Goal: Task Accomplishment & Management: Use online tool/utility

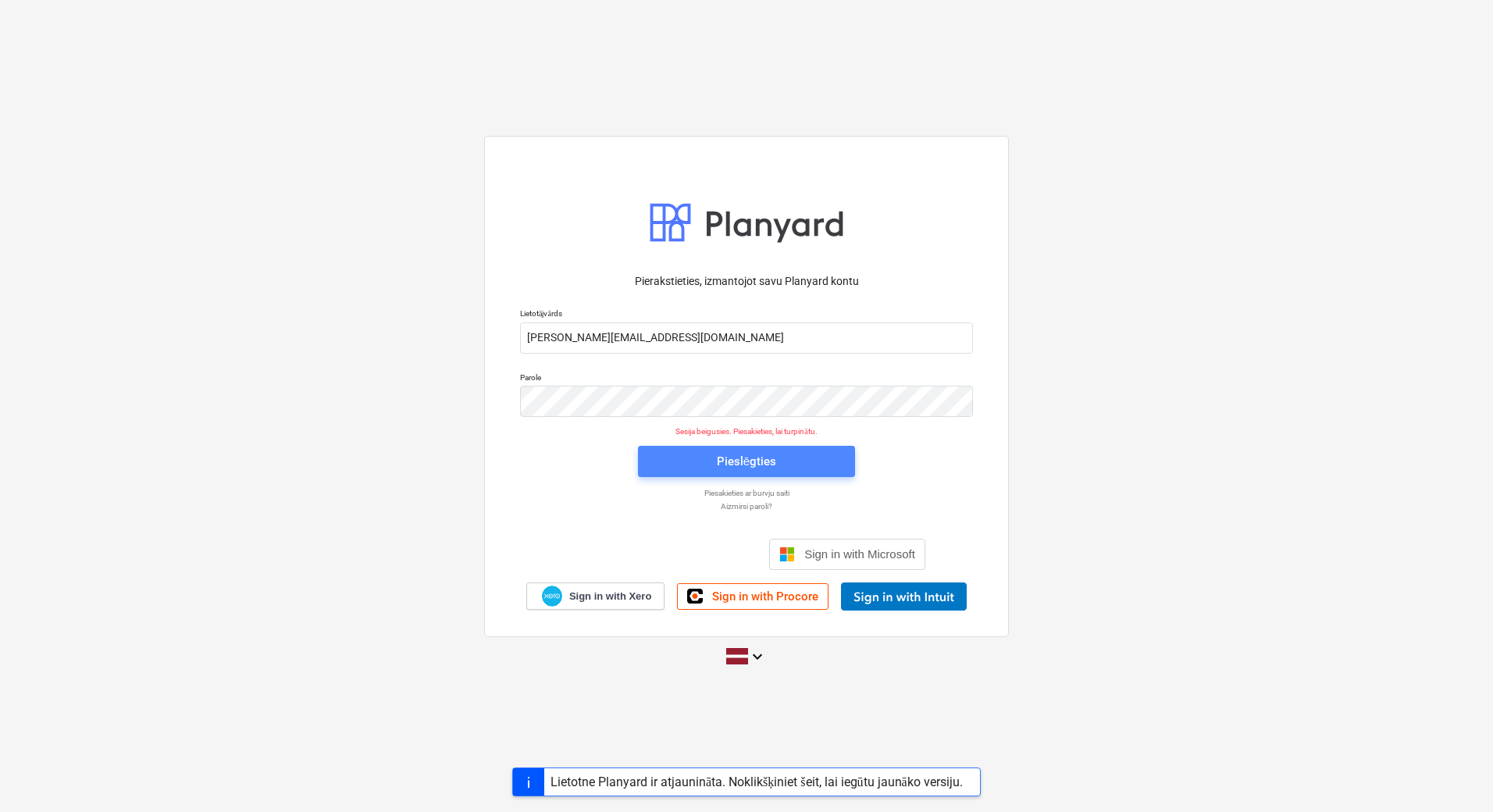
click at [706, 469] on span "Pieslēgties" at bounding box center [746, 461] width 179 height 20
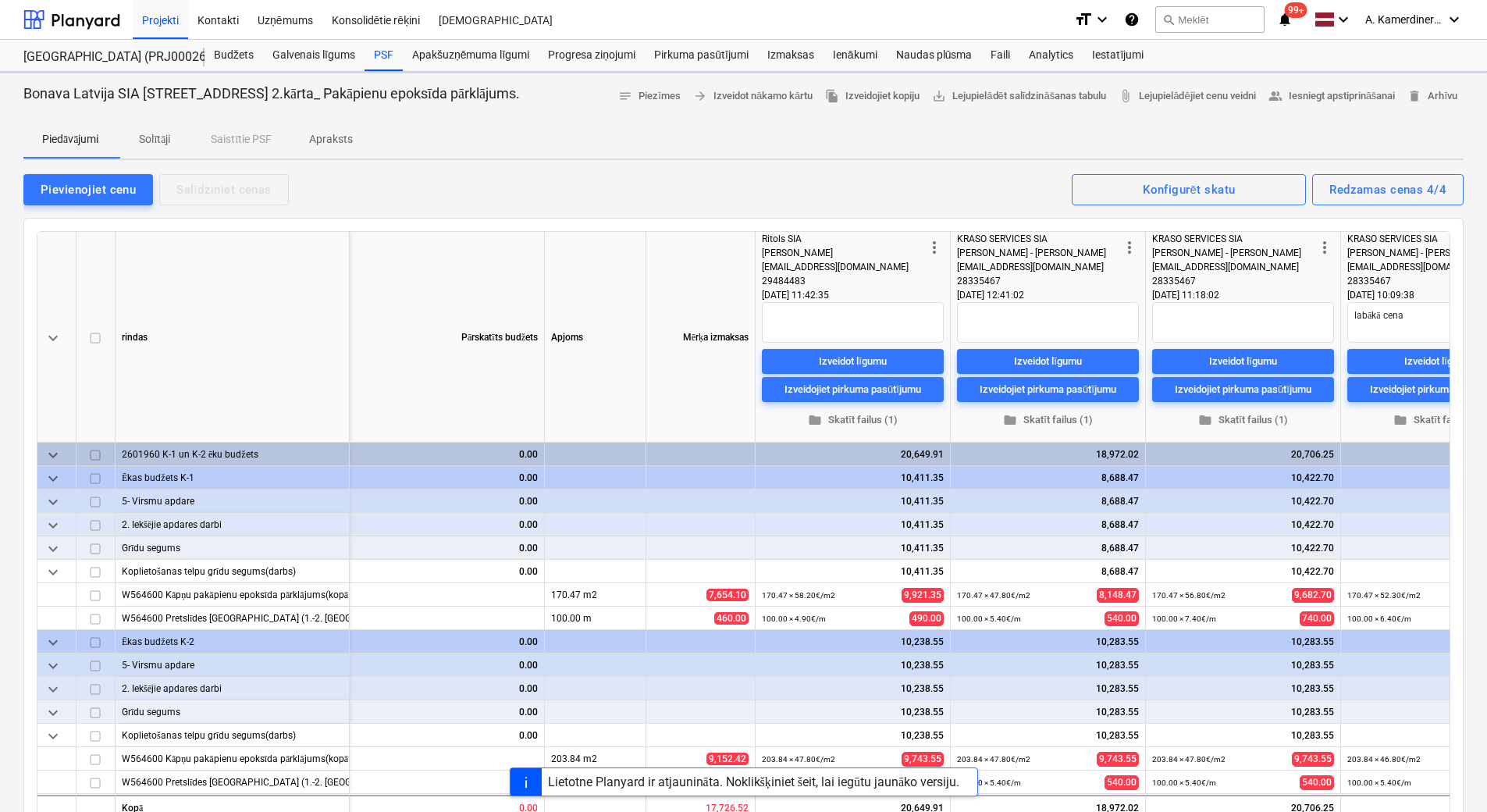
type textarea "x"
click at [1002, 54] on div "Faili" at bounding box center [1000, 55] width 38 height 31
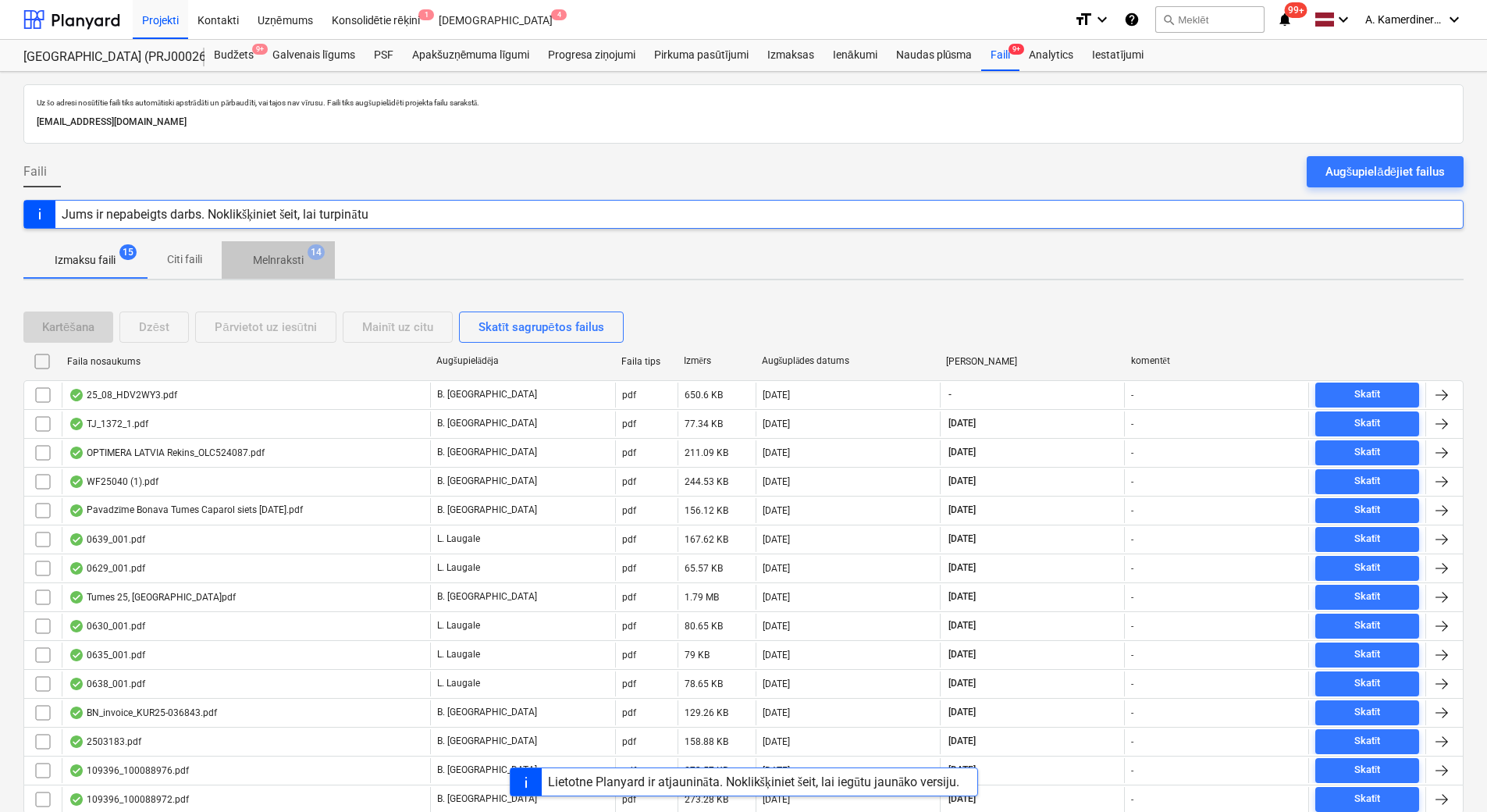
click at [280, 262] on p "Melnraksti" at bounding box center [278, 260] width 51 height 16
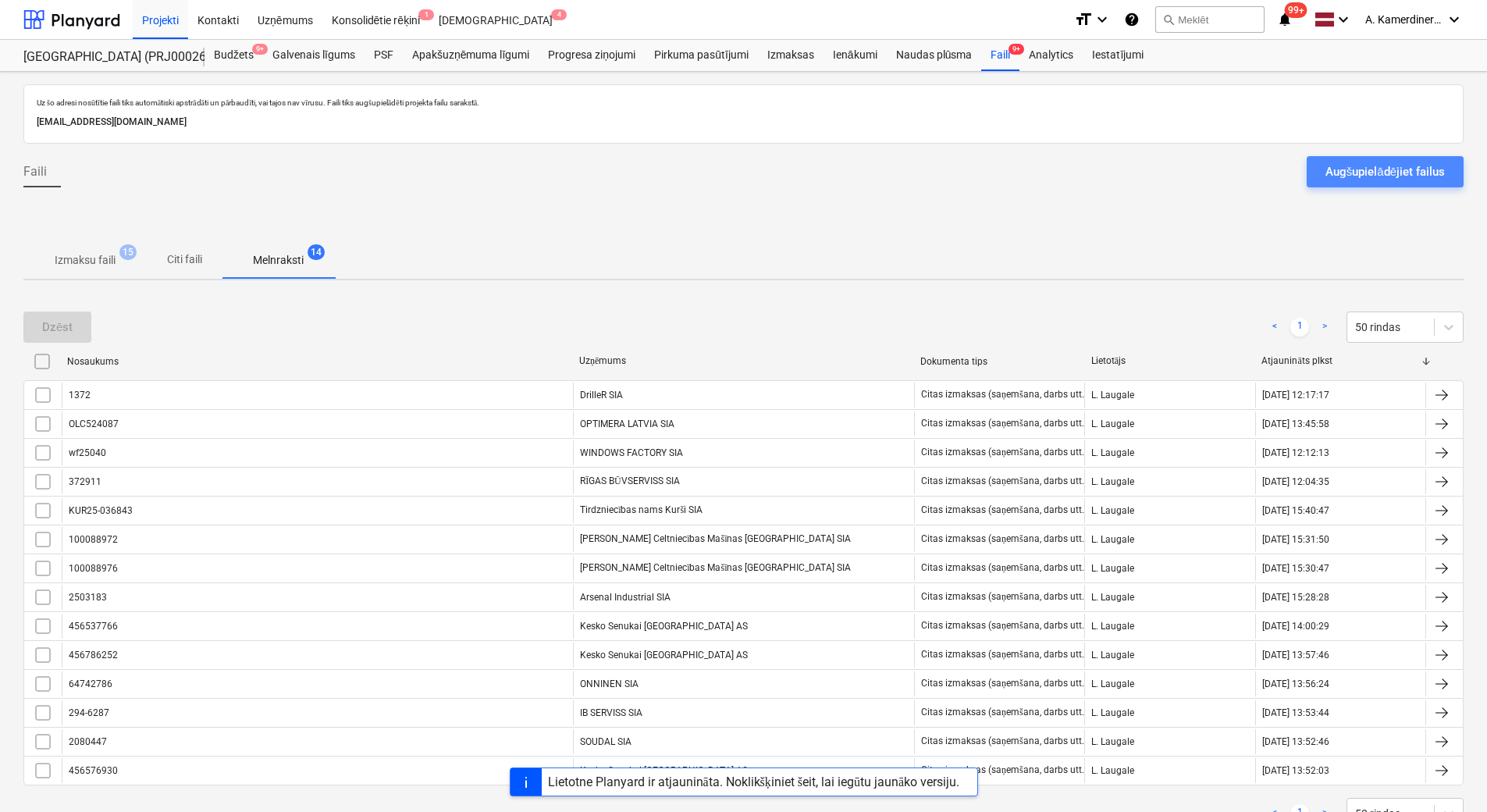
click at [1401, 182] on button "Augšupielādējiet failus" at bounding box center [1385, 171] width 157 height 31
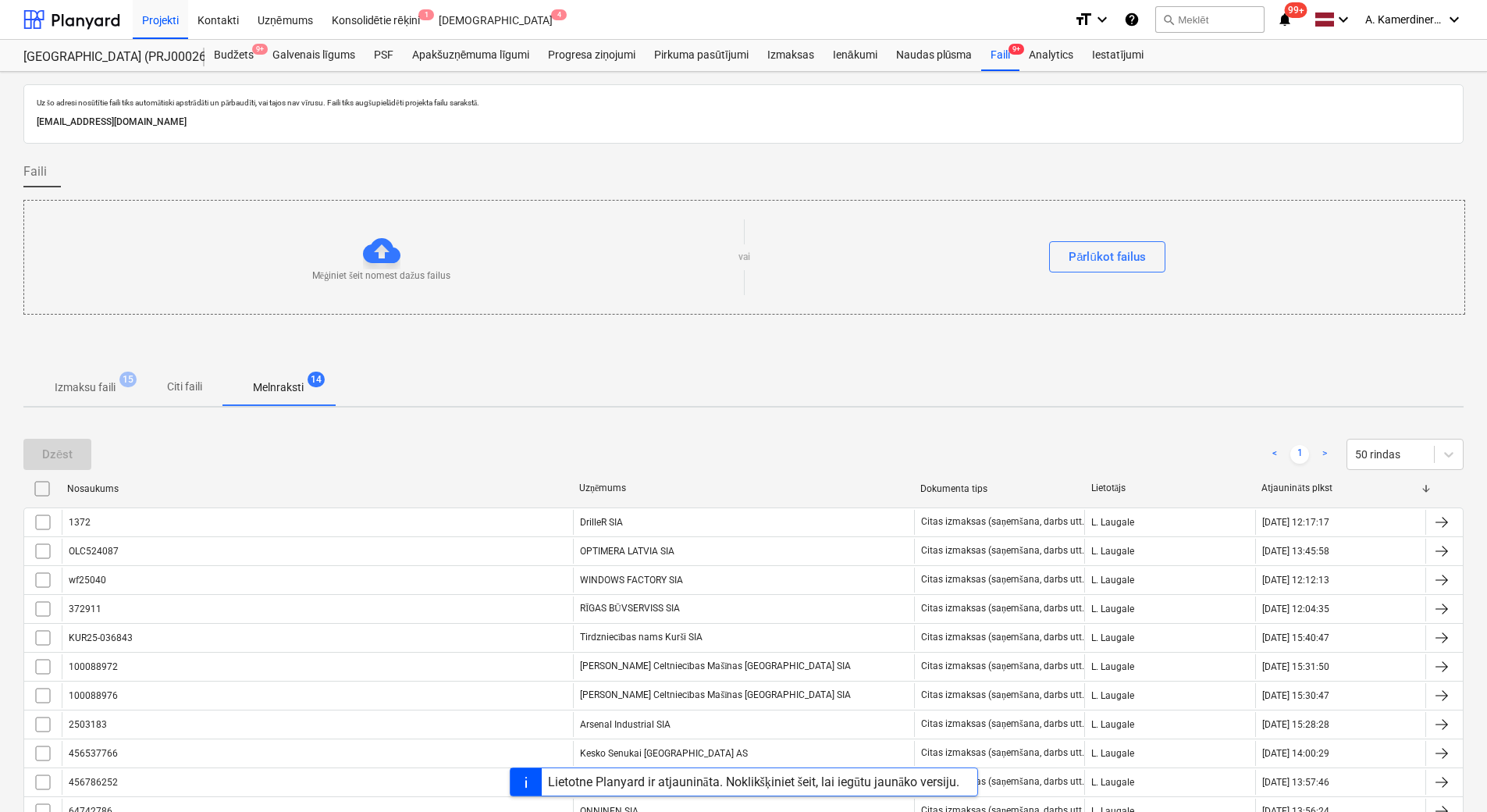
click at [91, 386] on p "Izmaksu faili" at bounding box center [85, 387] width 61 height 16
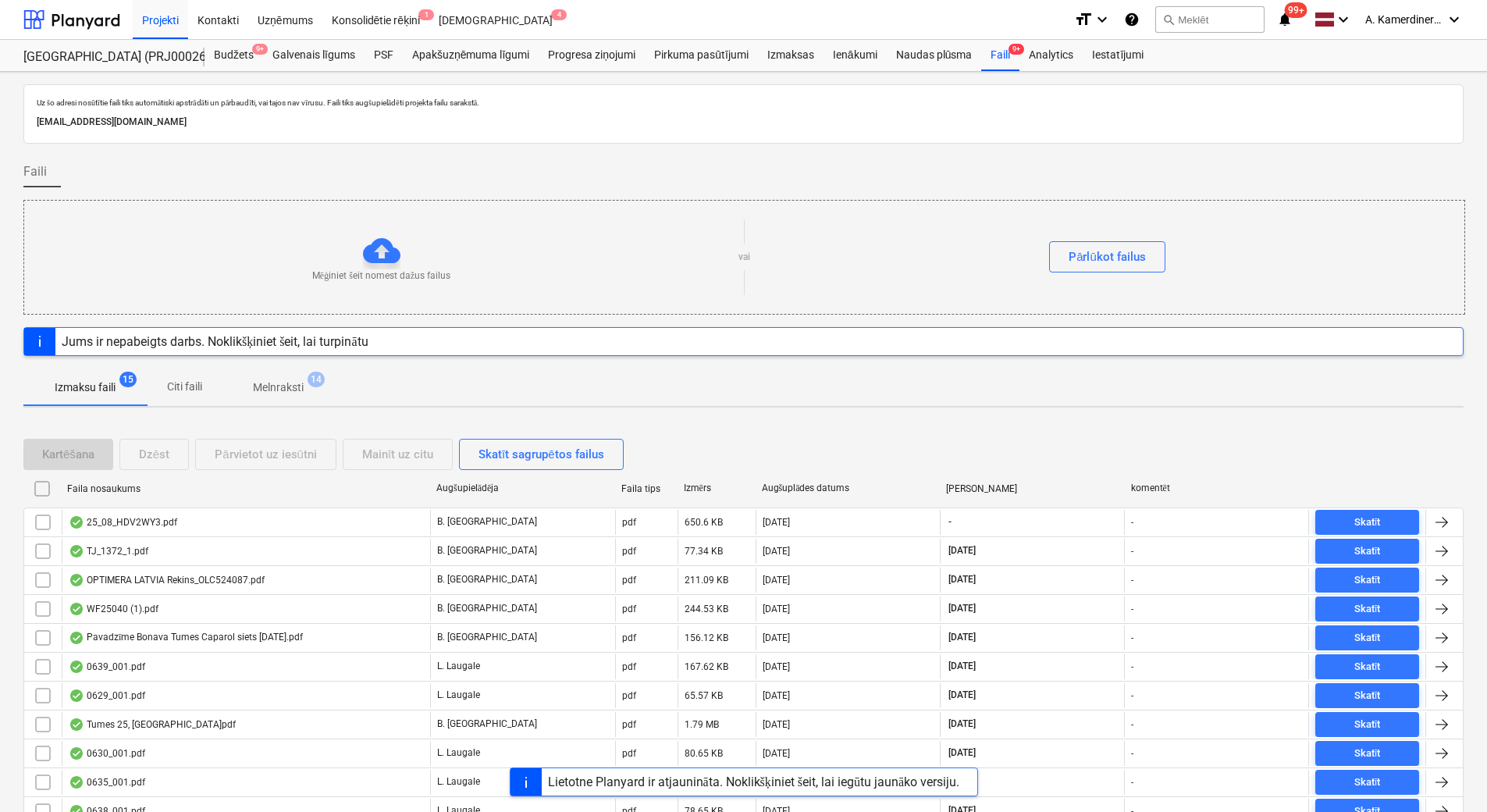
click at [306, 386] on span "Melnraksti 14" at bounding box center [278, 387] width 75 height 16
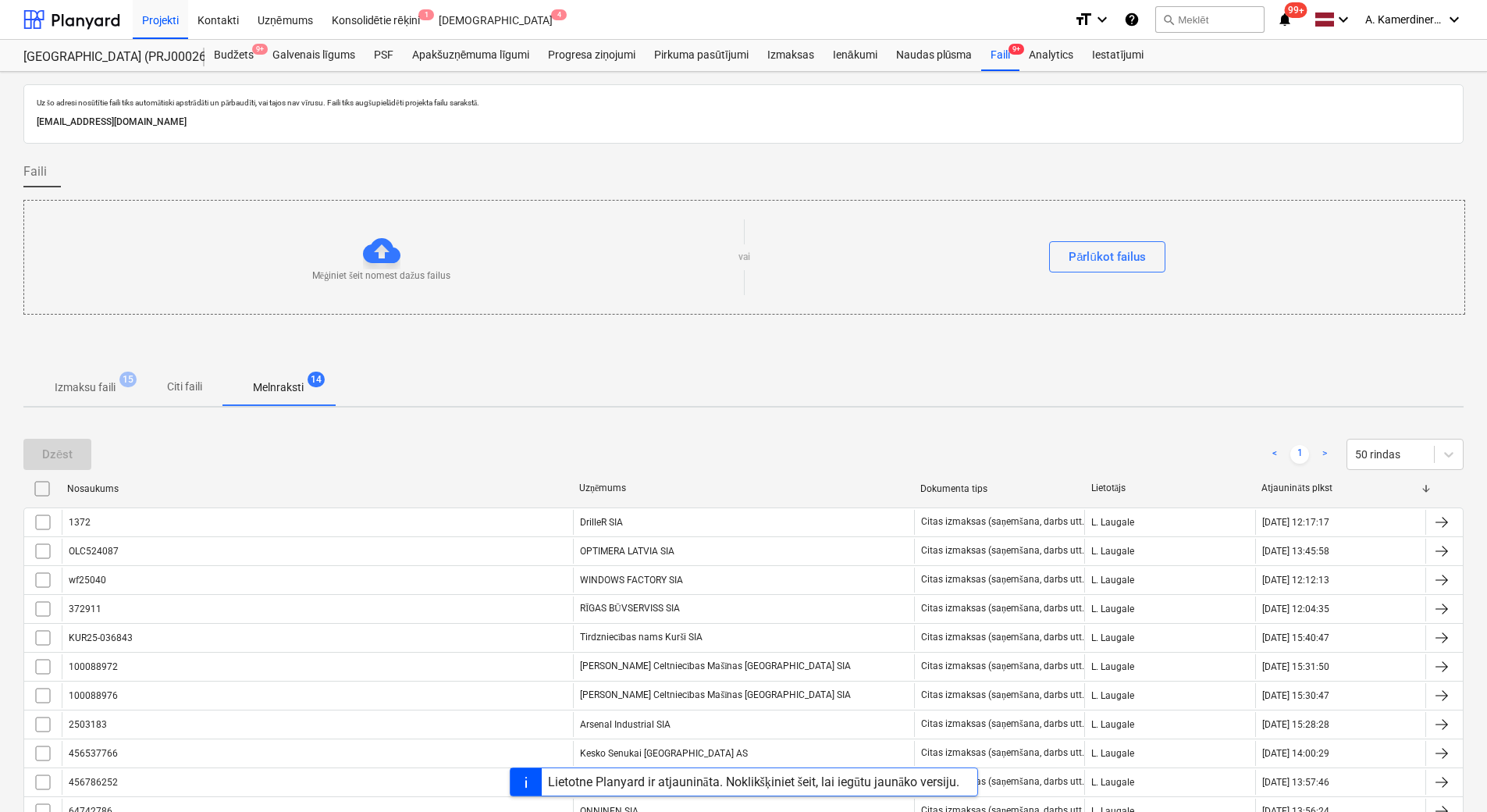
click at [99, 383] on p "Izmaksu faili" at bounding box center [85, 387] width 61 height 16
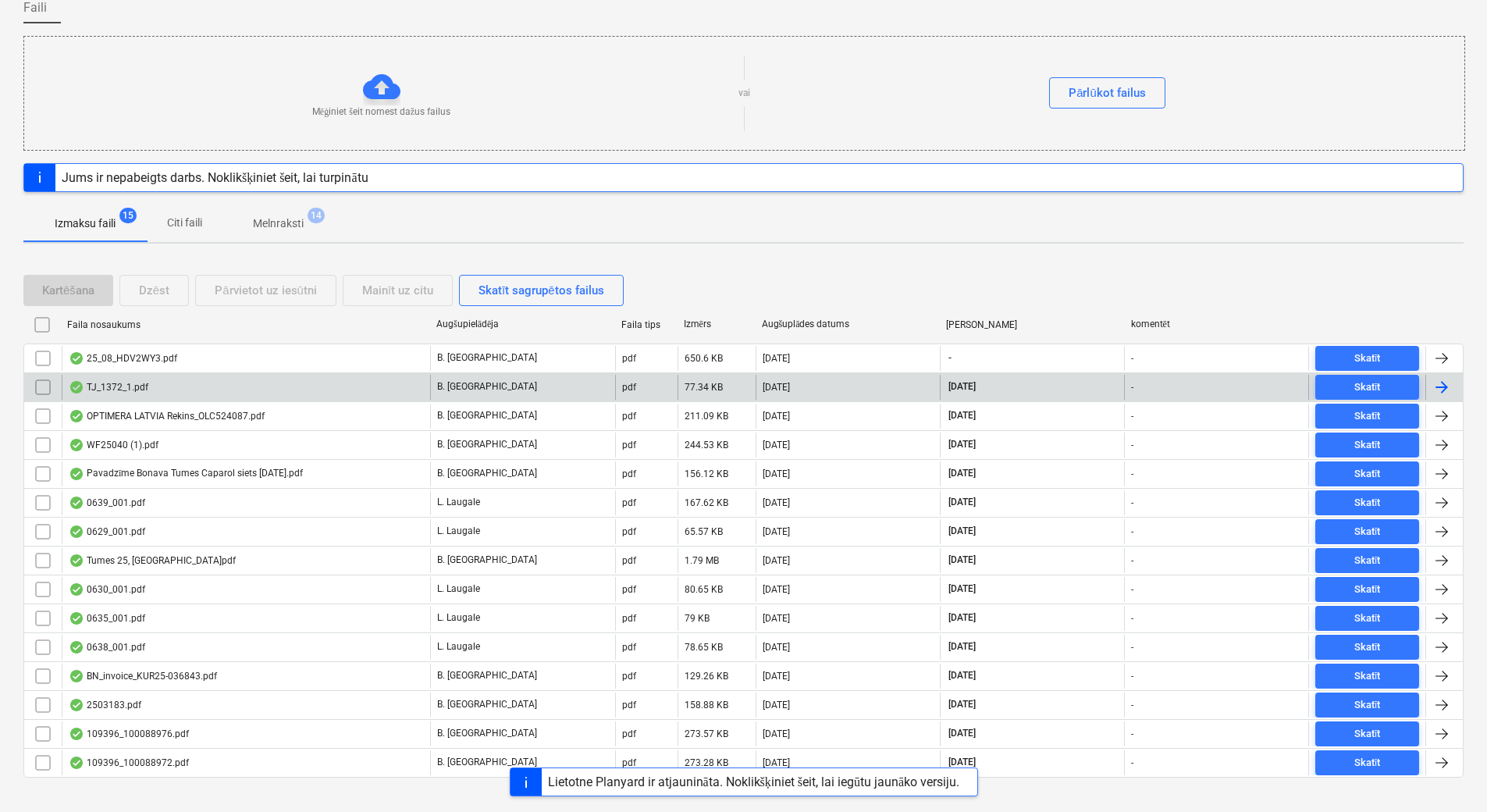
scroll to position [186, 0]
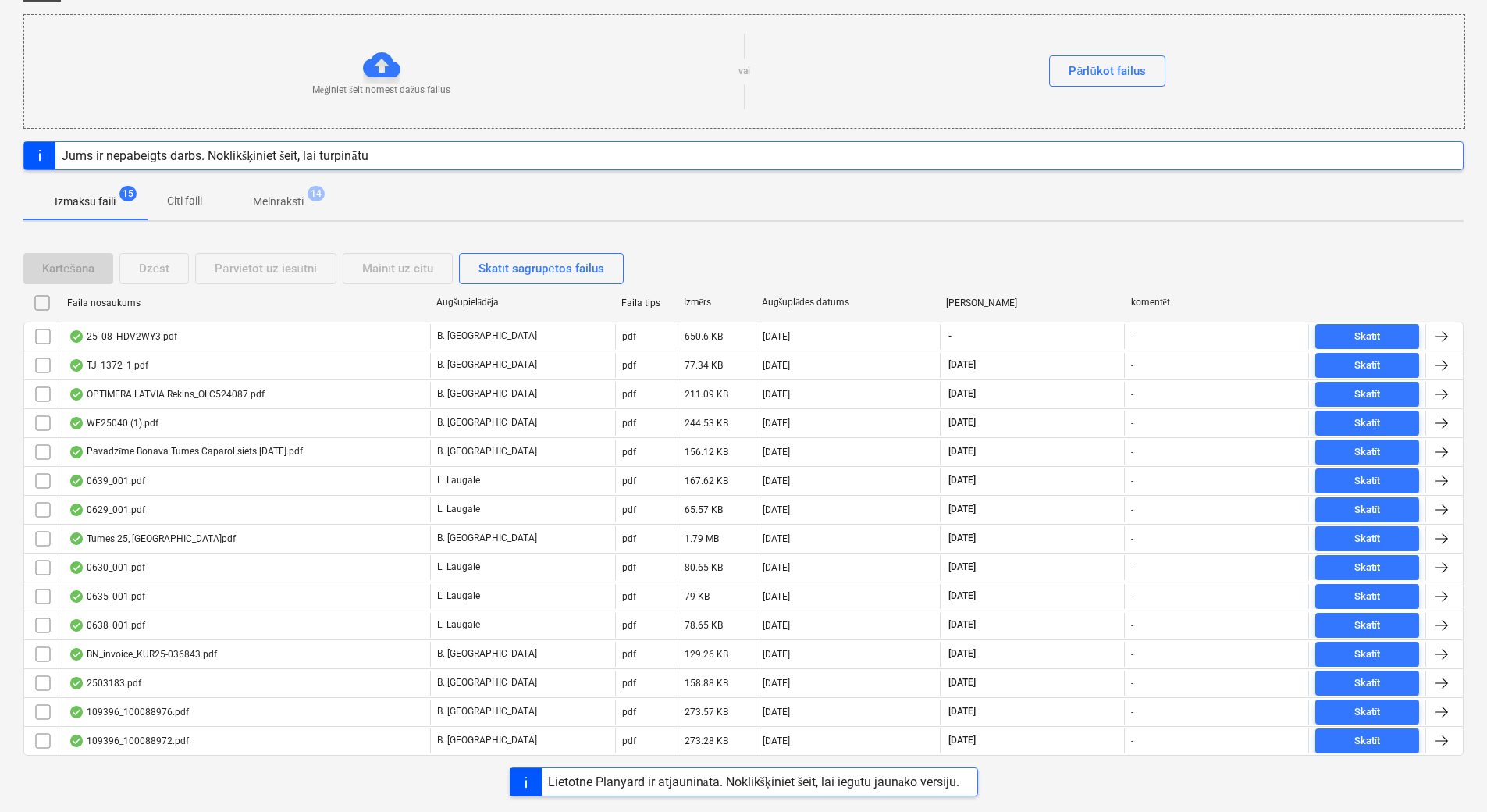
click at [304, 186] on button "Melnraksti 14" at bounding box center [278, 201] width 113 height 37
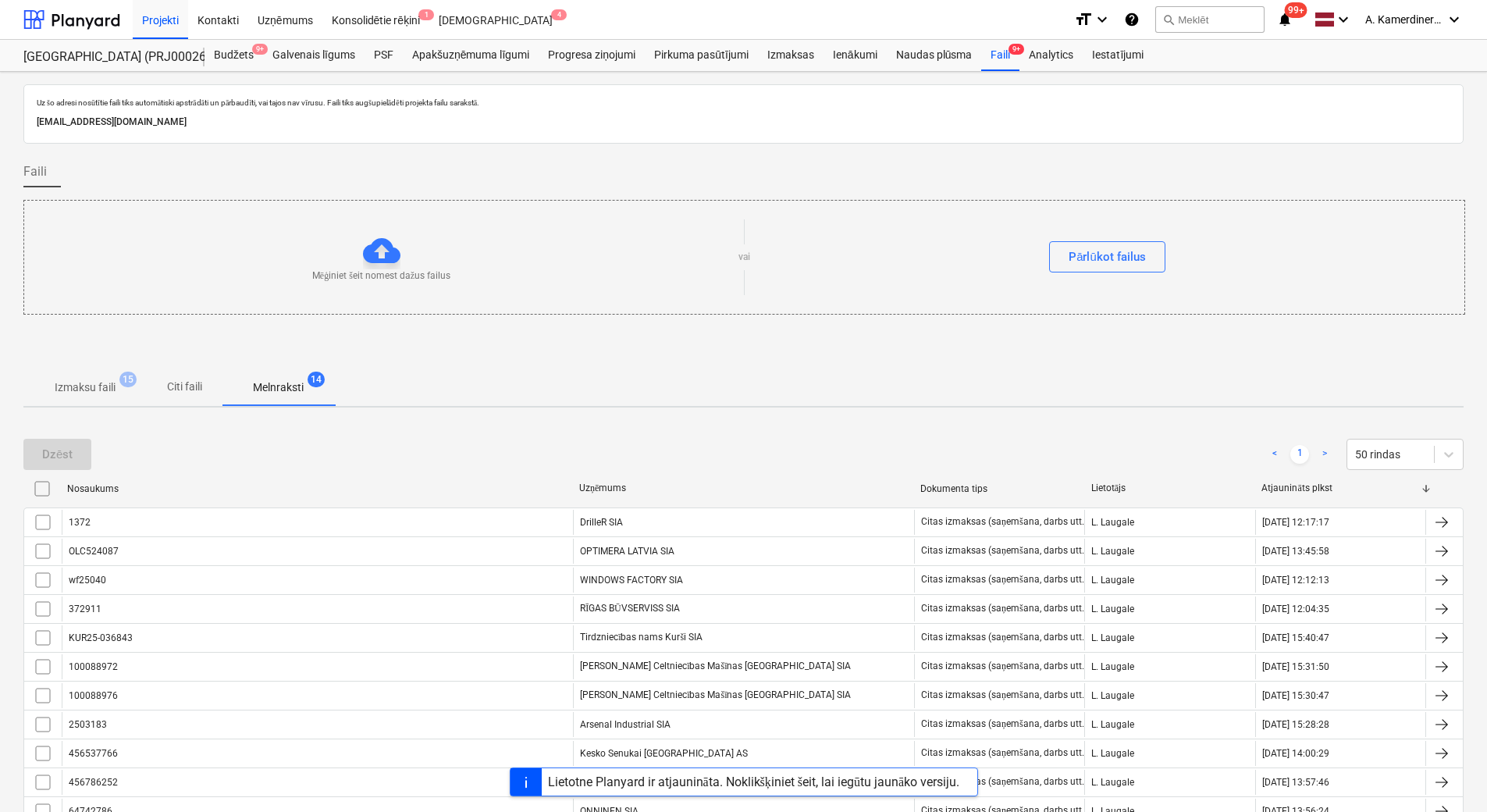
click at [104, 392] on p "Izmaksu faili" at bounding box center [85, 387] width 61 height 16
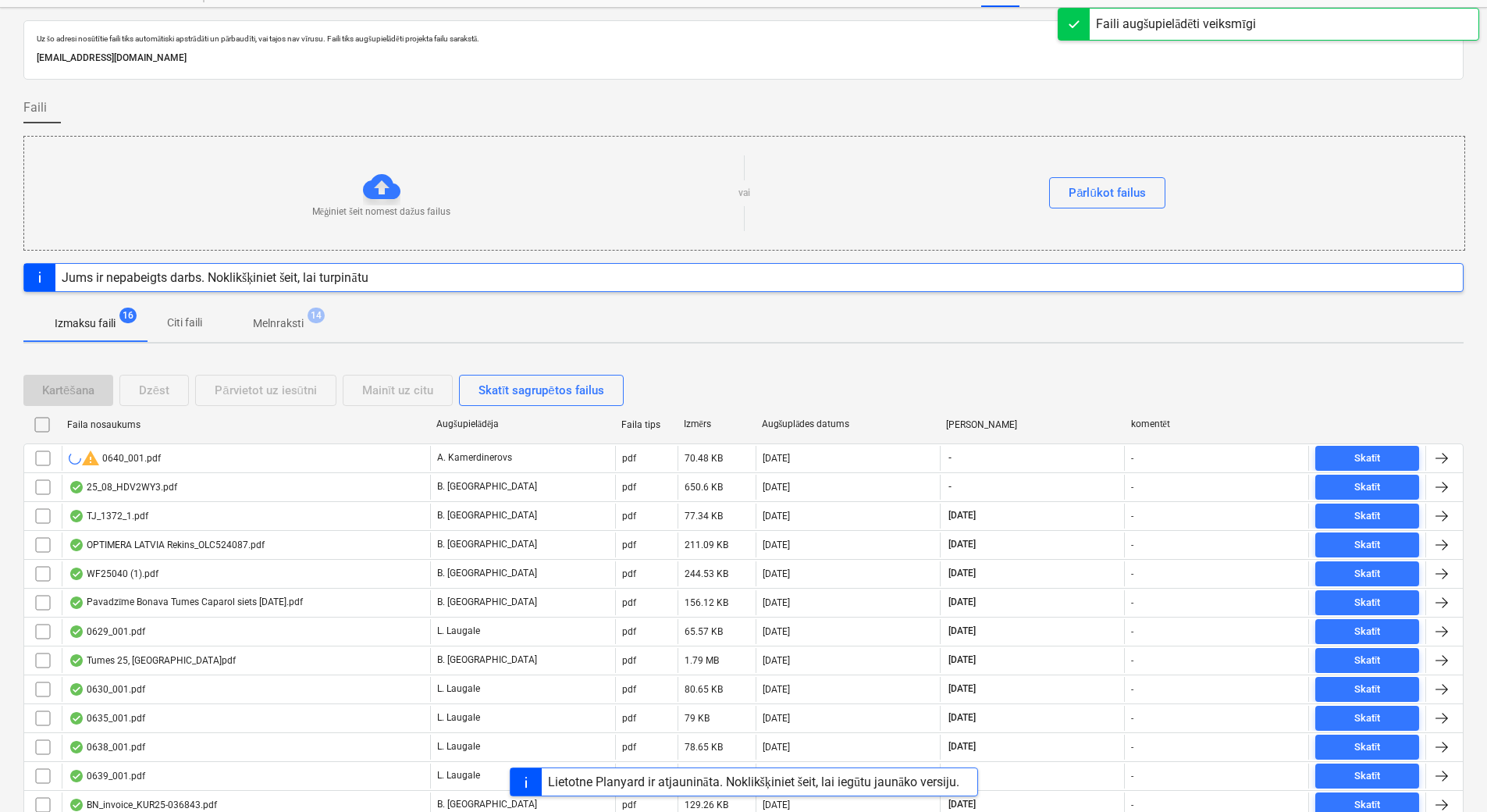
scroll to position [59, 0]
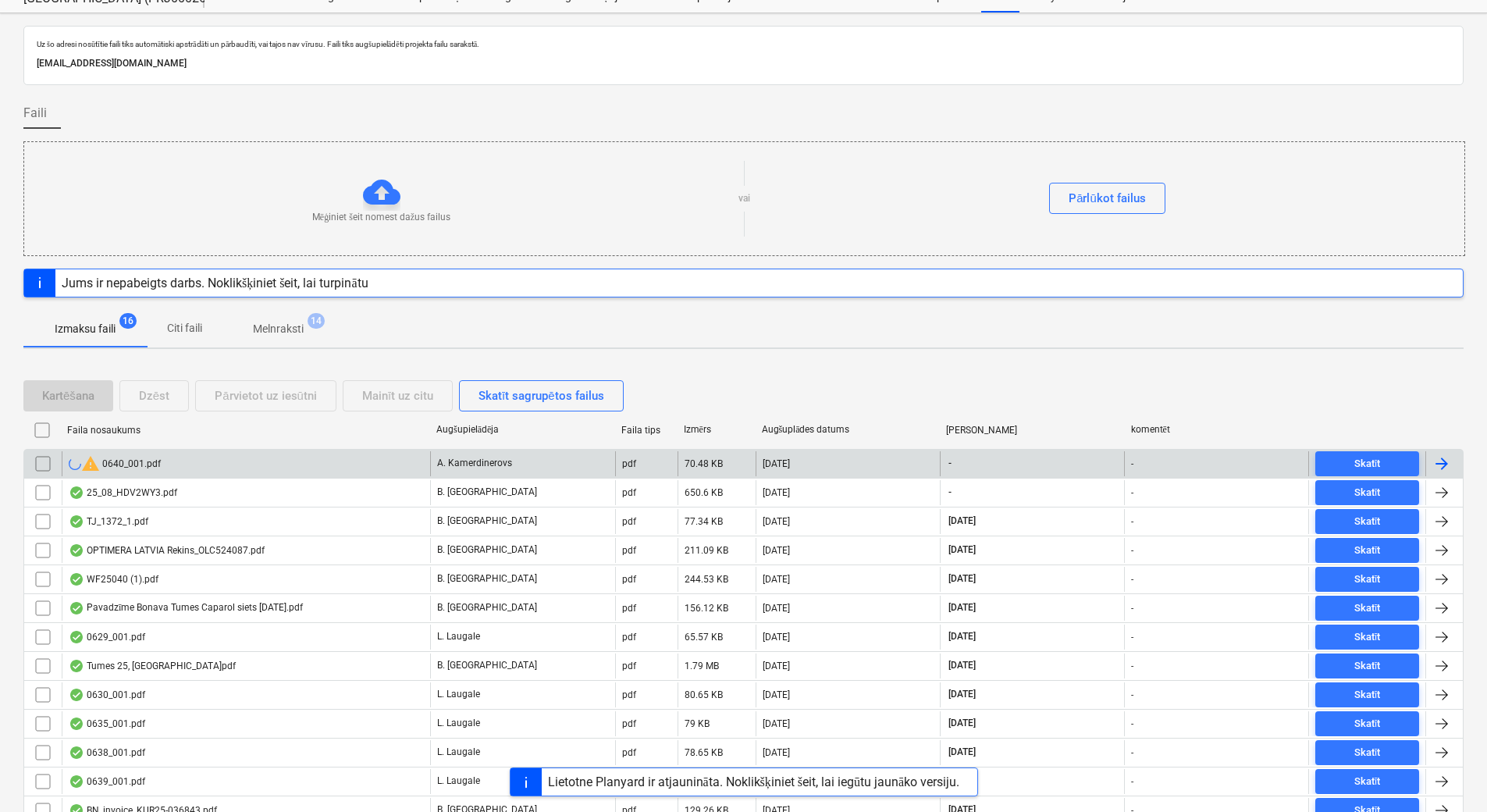
click at [231, 458] on div "warning 0640_001.pdf" at bounding box center [245, 463] width 368 height 25
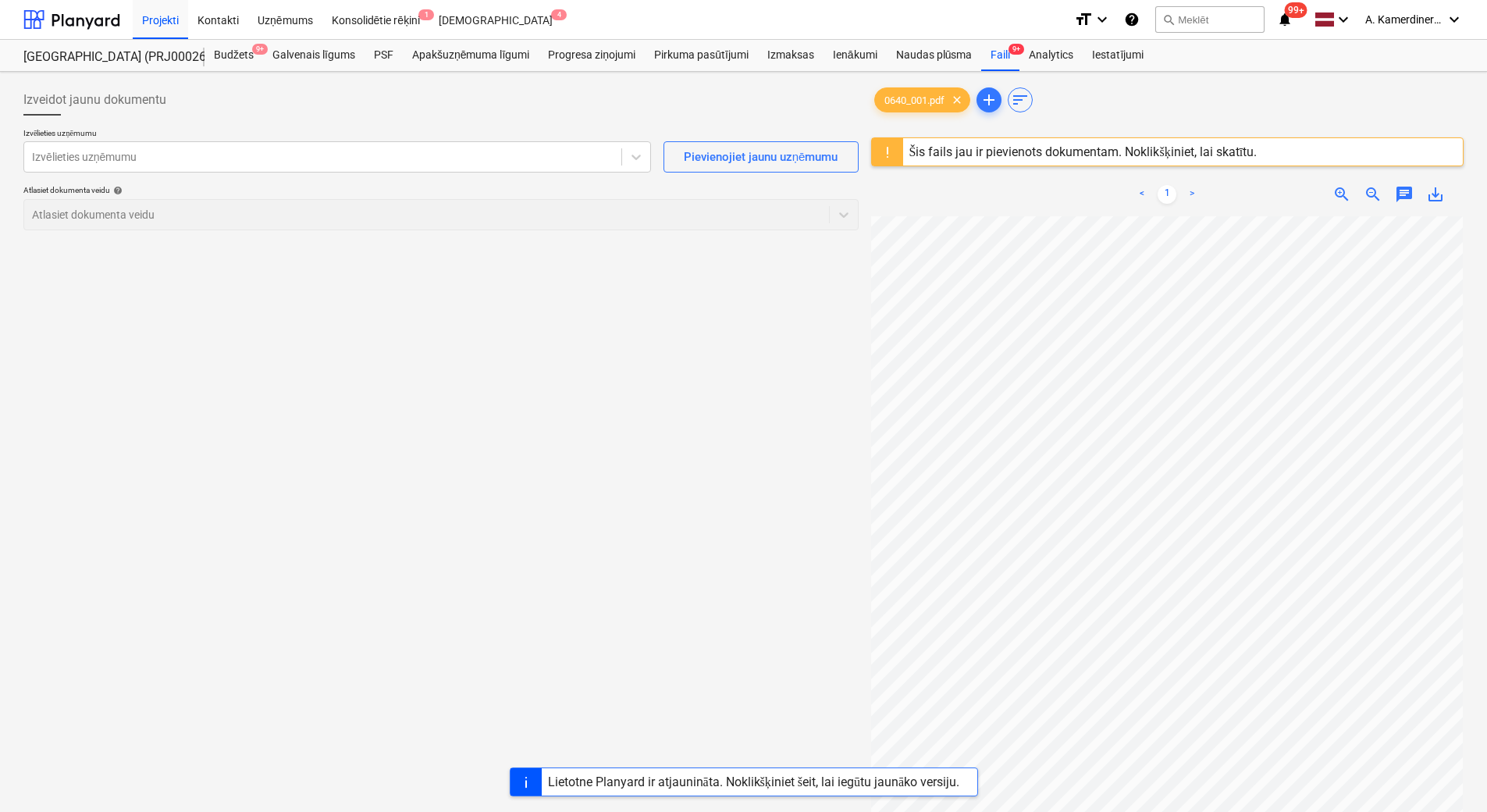
scroll to position [229, 113]
click at [352, 152] on div at bounding box center [323, 157] width 582 height 16
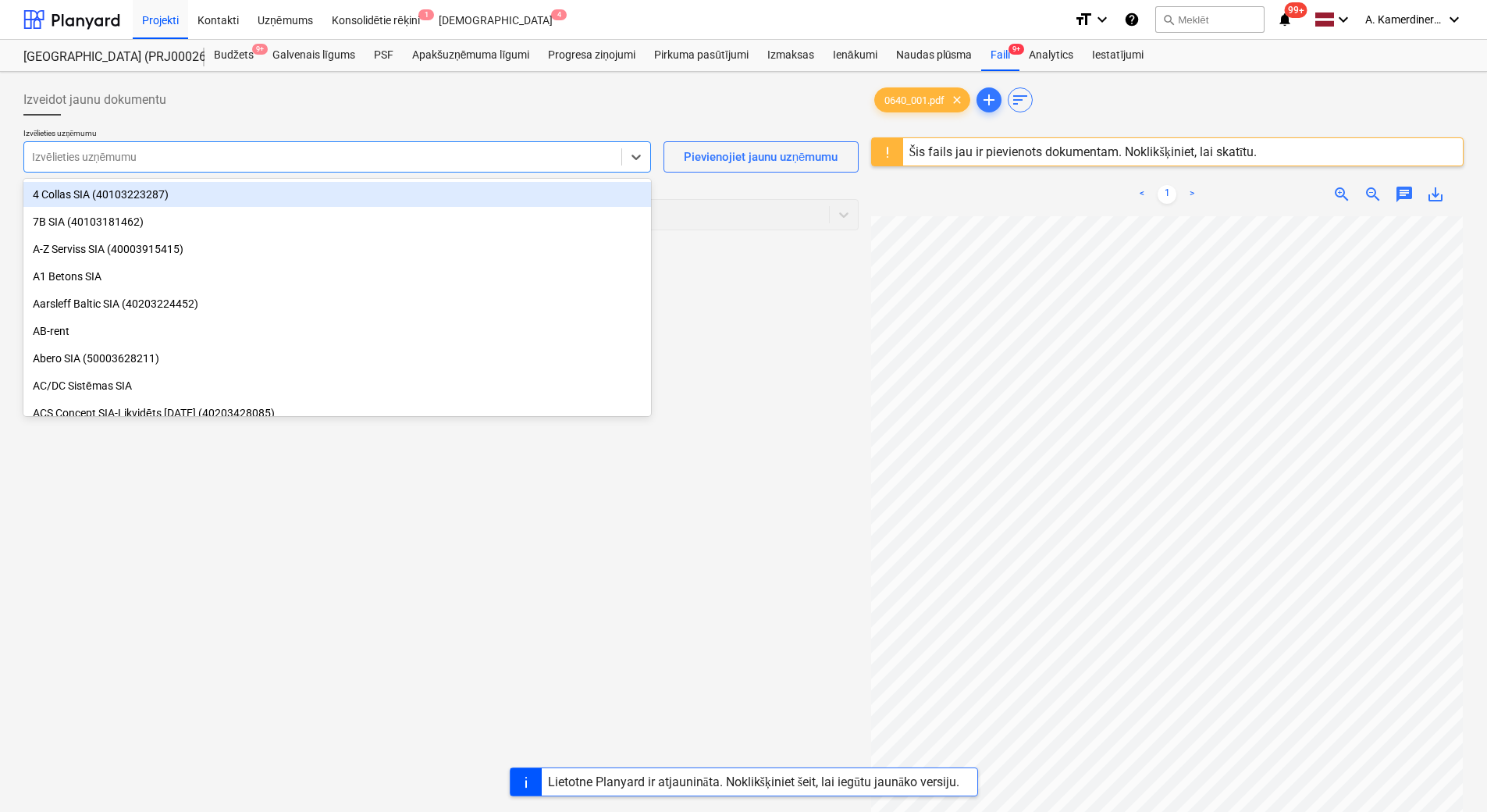
scroll to position [0, 0]
click at [443, 161] on div at bounding box center [323, 157] width 582 height 16
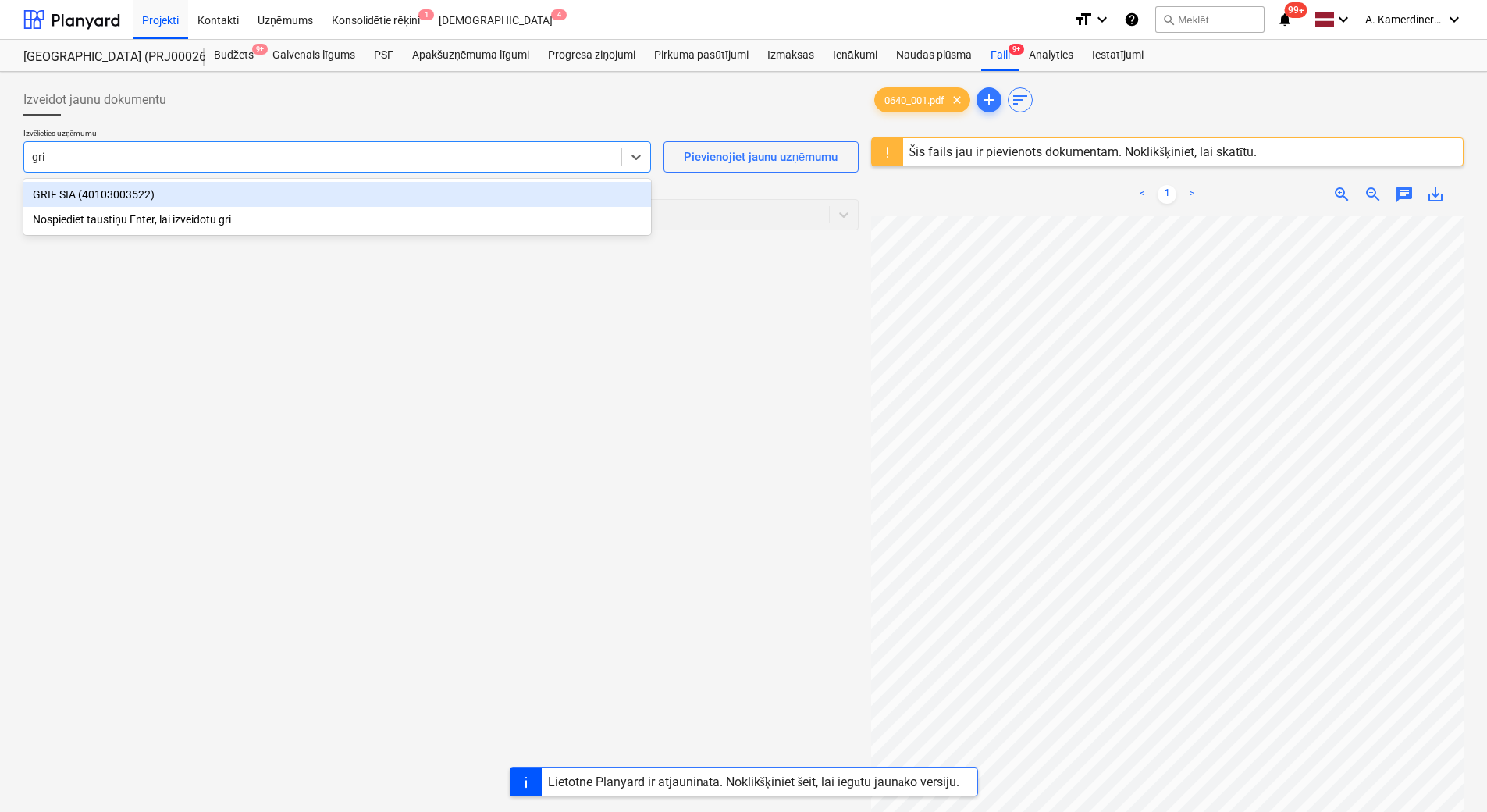
type input "grif"
click at [409, 191] on div "GRIF SIA (40103003522)" at bounding box center [337, 194] width 628 height 25
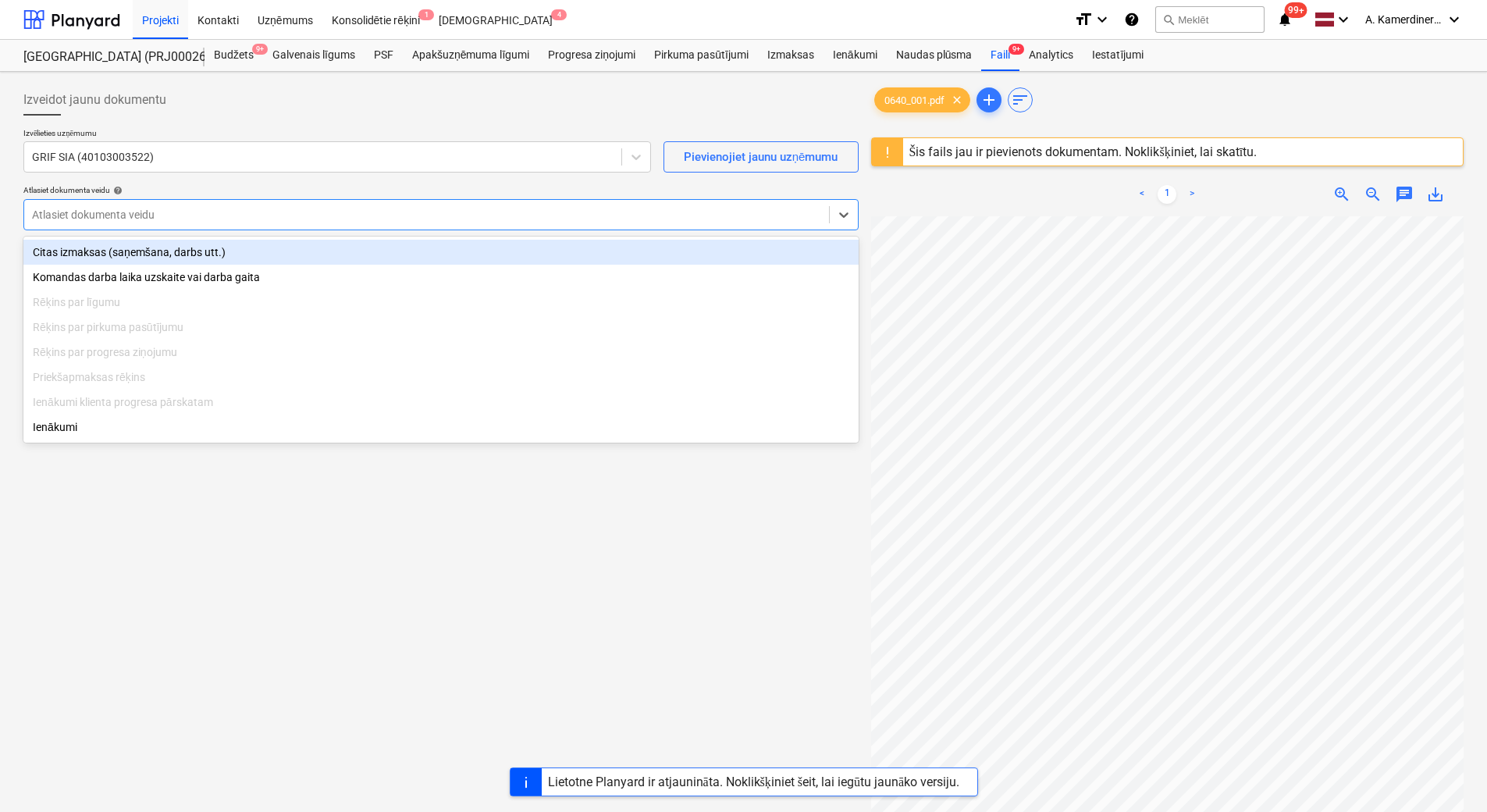
click at [359, 221] on div at bounding box center [426, 215] width 789 height 16
click at [196, 248] on div "Citas izmaksas (saņemšana, darbs utt.)" at bounding box center [441, 252] width 836 height 25
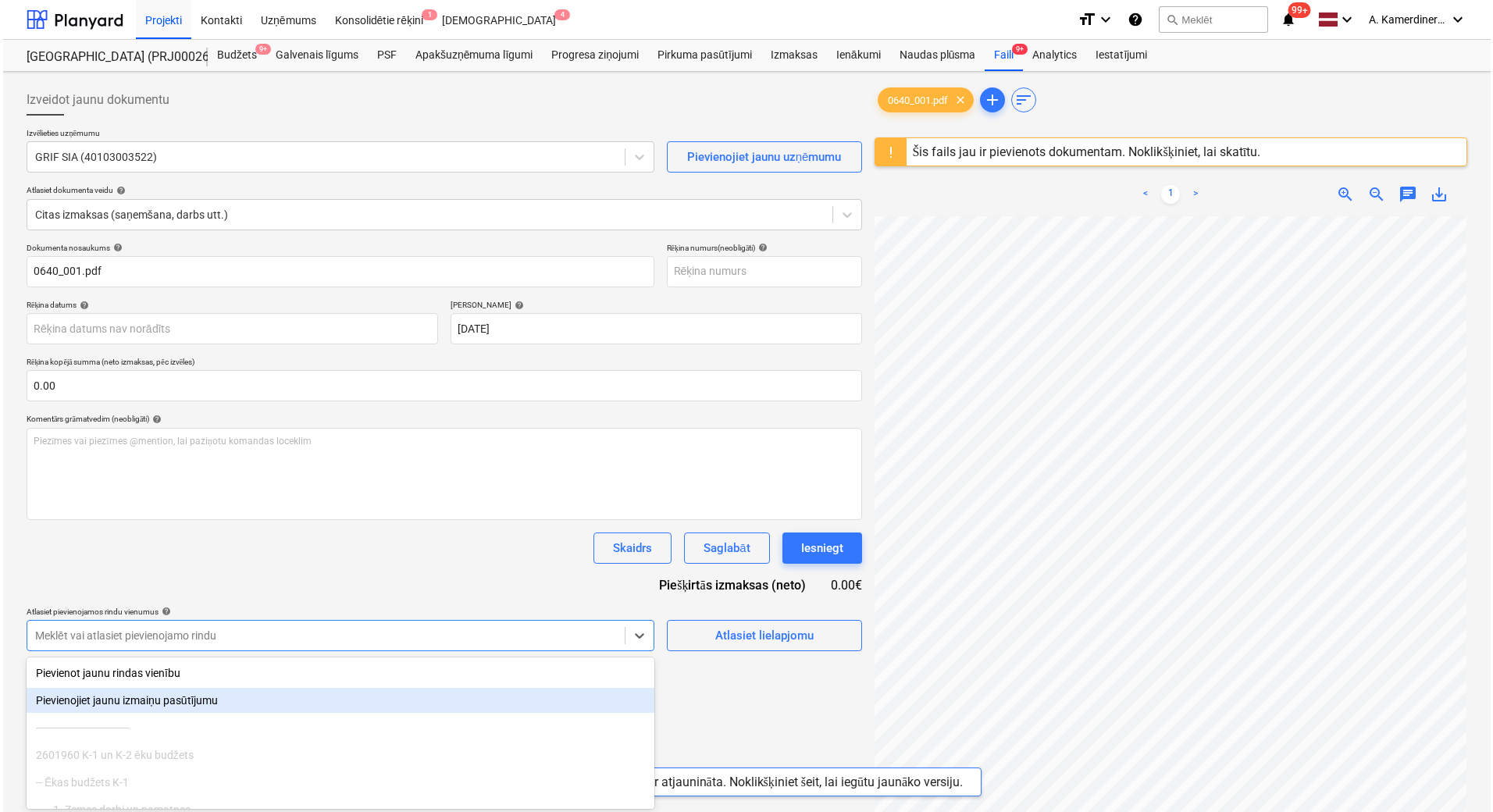
scroll to position [89, 0]
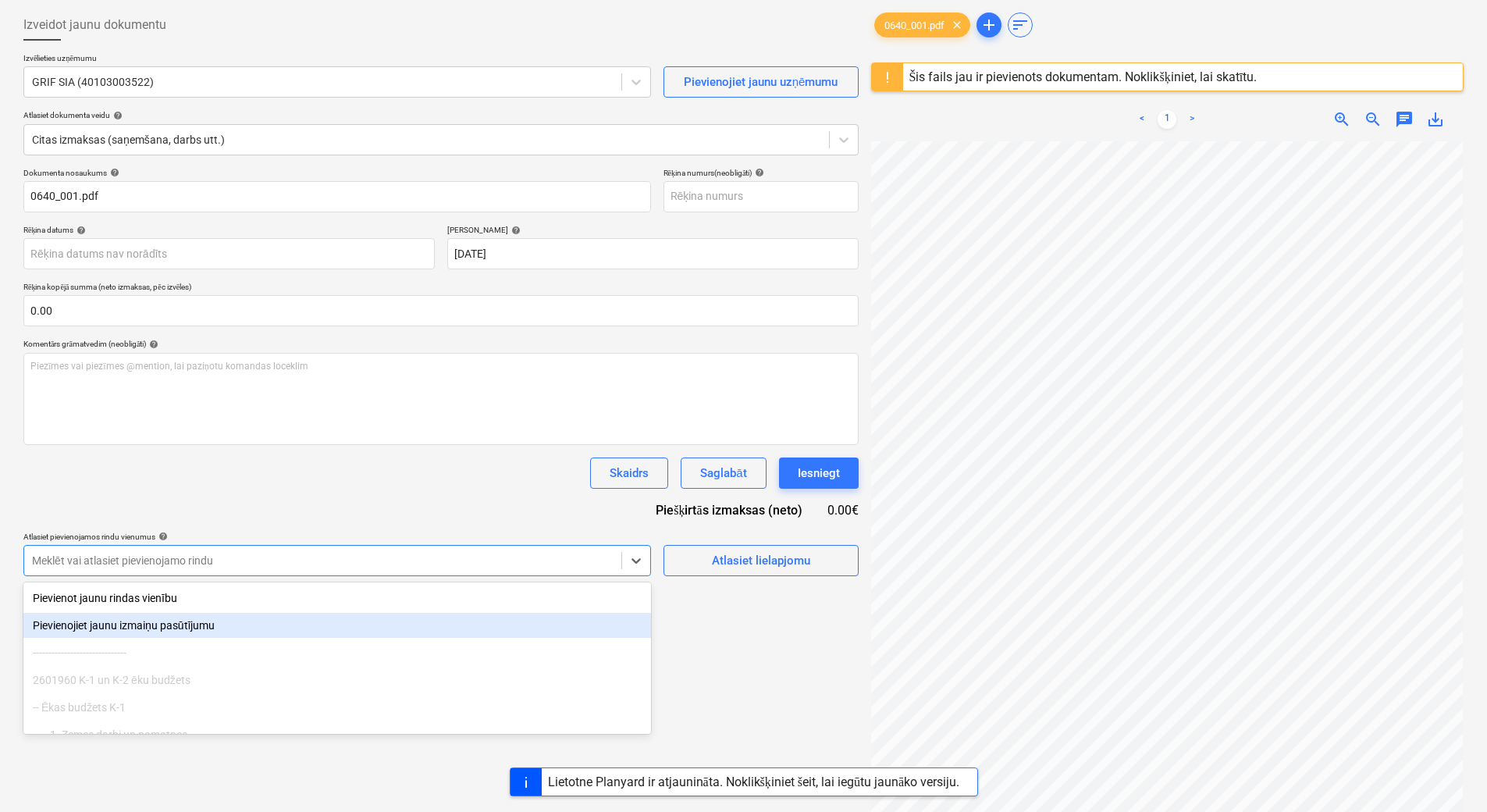
click at [453, 631] on body "Projekti Kontakti Uzņēmums Konsolidētie rēķini 1 Iesūtne 4 format_size keyboard…" at bounding box center [743, 331] width 1487 height 812
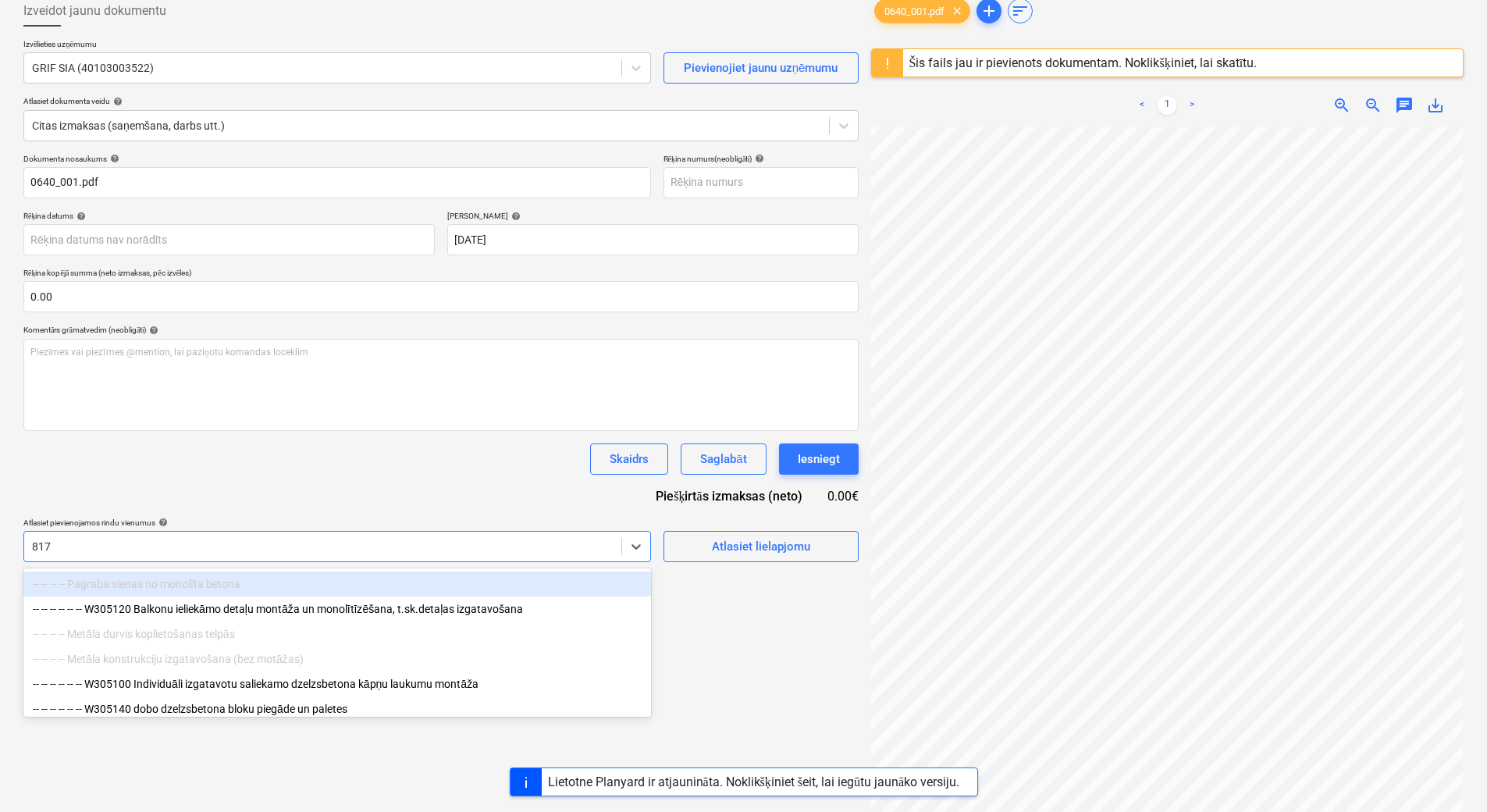
type input "8170"
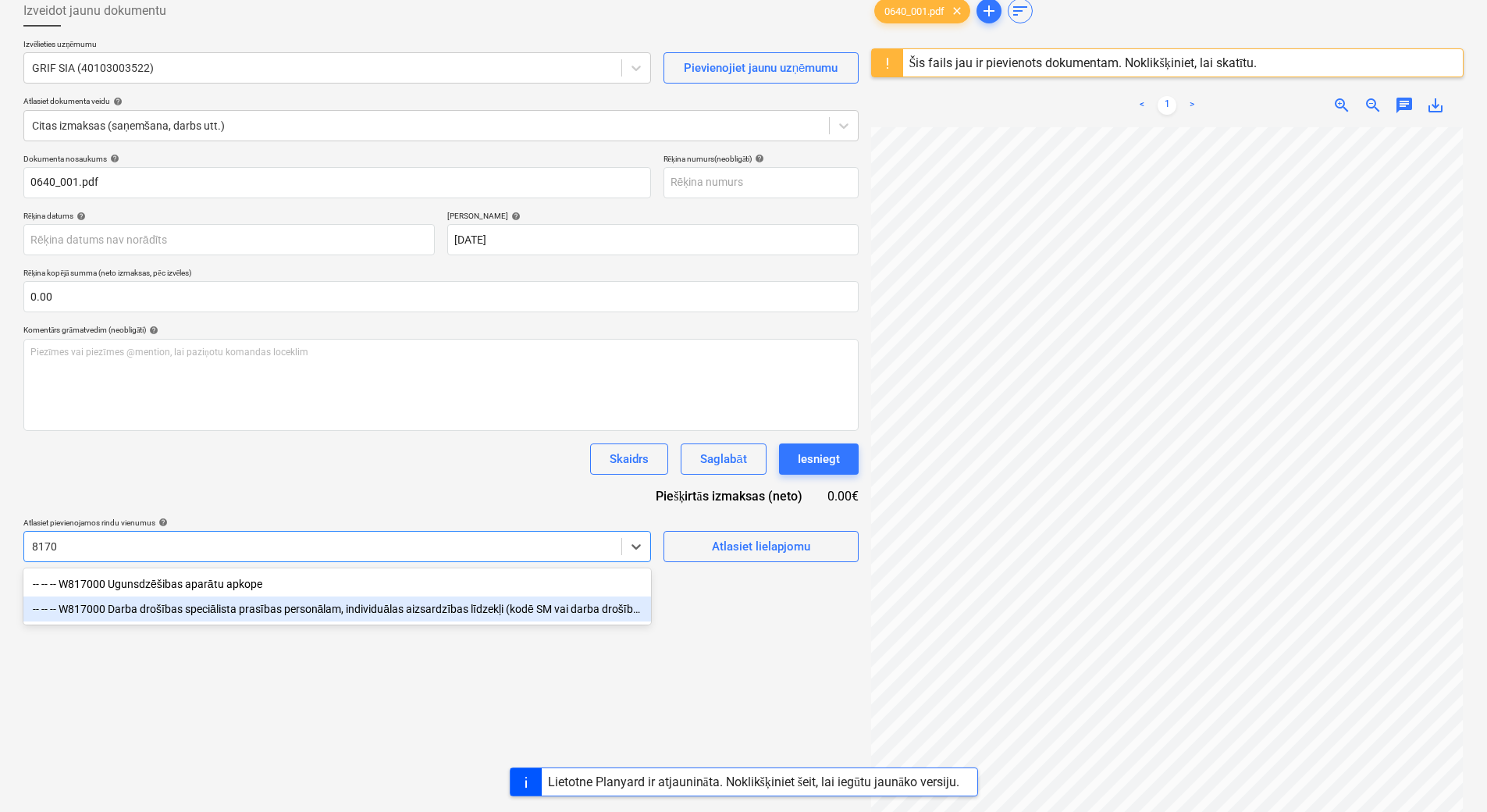
click at [353, 609] on div "-- -- -- W817000 Darba drošības speciālista prasības personālam, individuālas a…" at bounding box center [337, 609] width 628 height 25
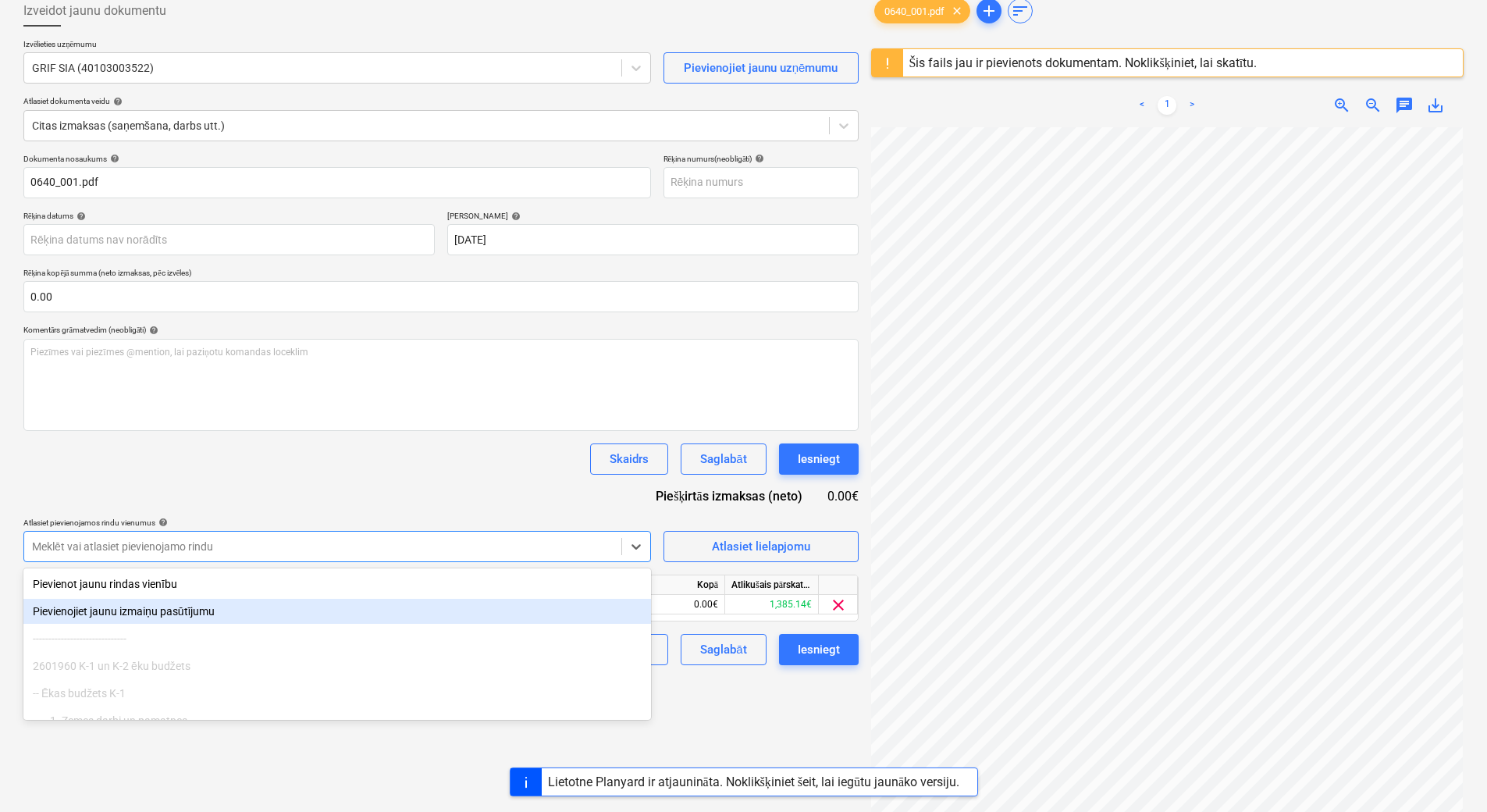
click at [715, 727] on div "Izveidot jaunu dokumentu Izvēlieties uzņēmumu GRIF SIA (40103003522) Pievienoji…" at bounding box center [441, 445] width 848 height 912
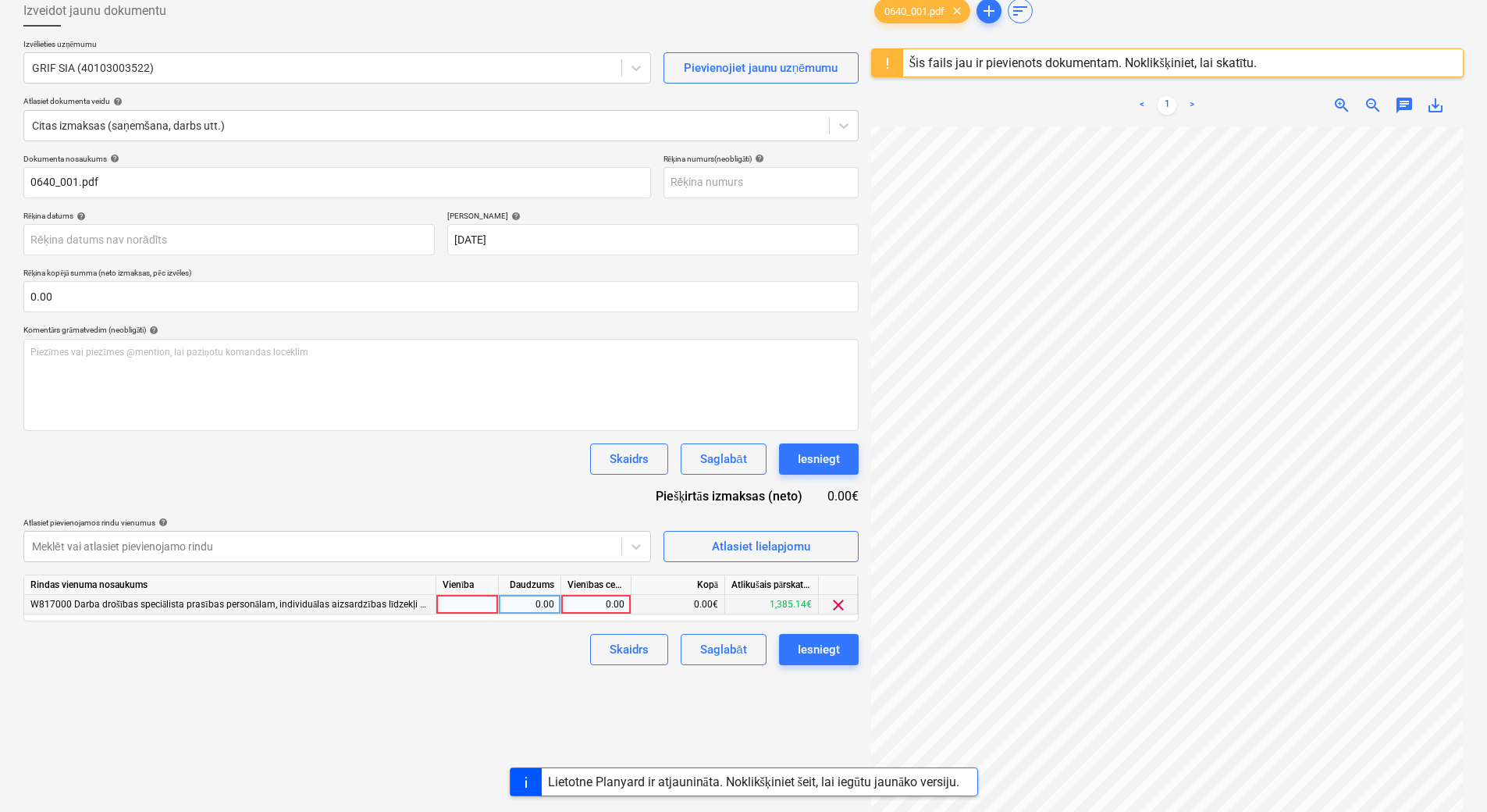
click at [577, 606] on div "0.00" at bounding box center [596, 604] width 57 height 20
type input "64.36"
click at [503, 602] on div "1.00" at bounding box center [530, 604] width 62 height 20
click at [817, 648] on div "Iesniegt" at bounding box center [818, 648] width 42 height 20
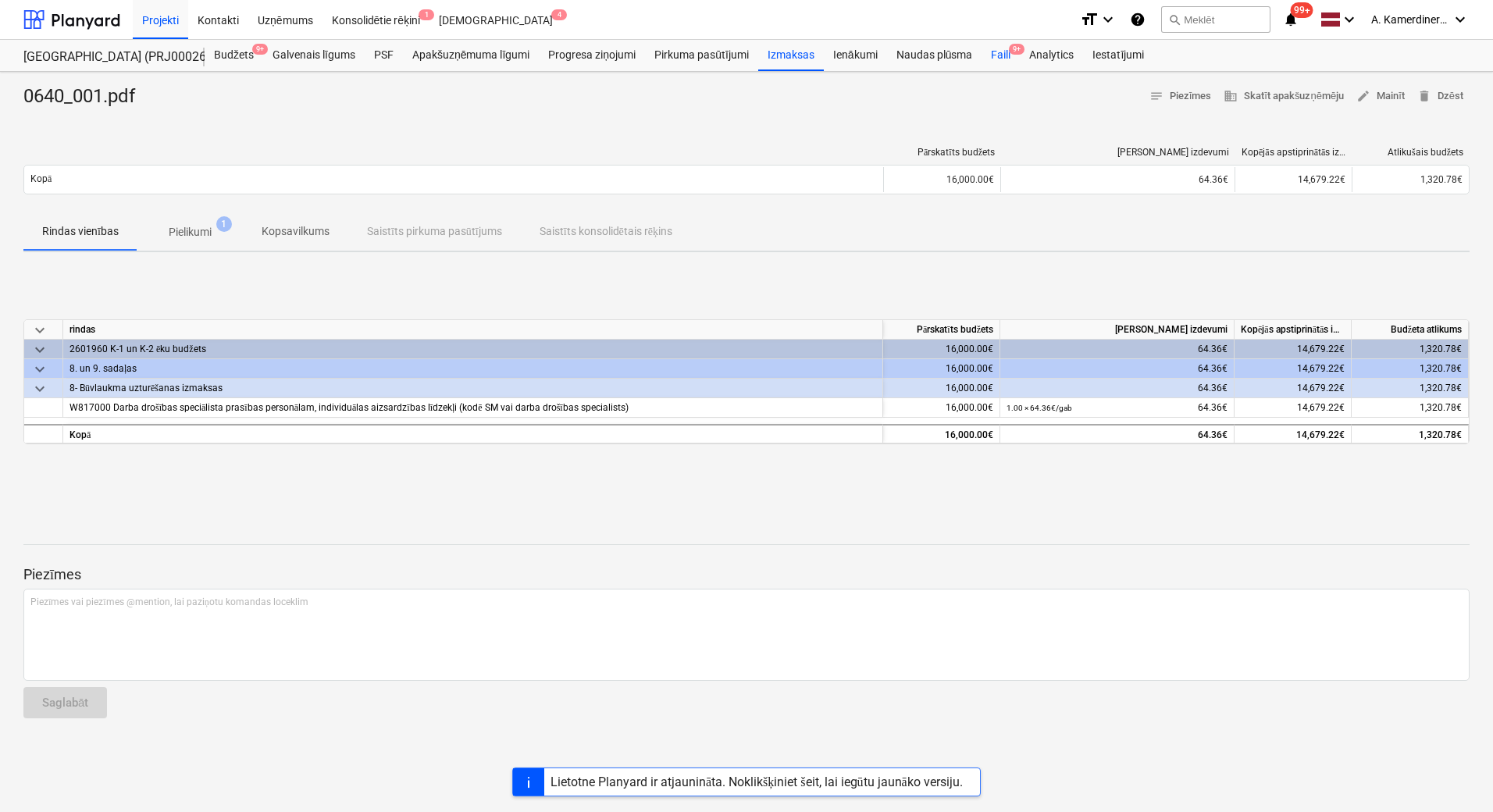
click at [1006, 47] on div "Faili 9+" at bounding box center [1000, 55] width 38 height 31
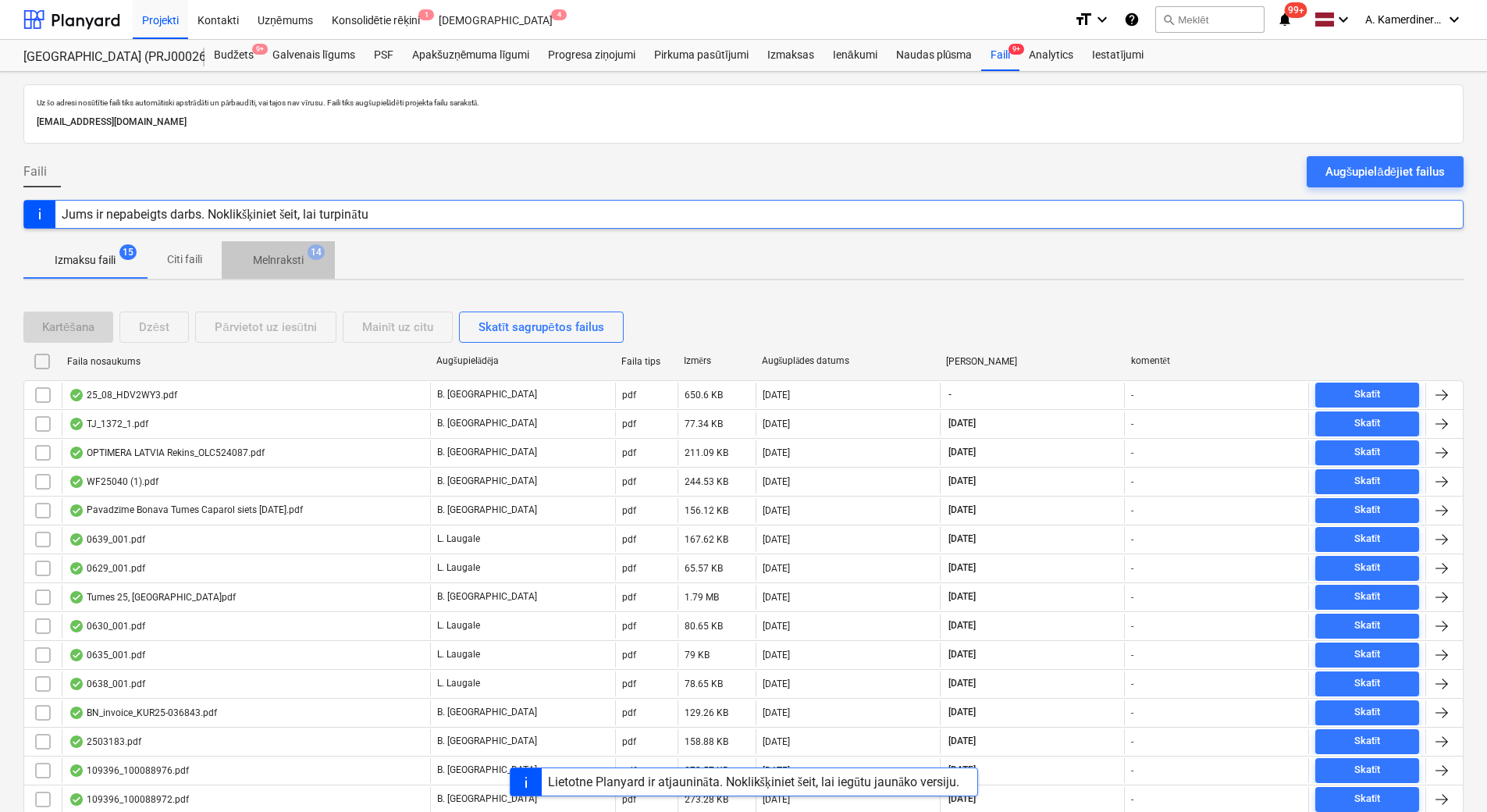
click at [305, 254] on span "Melnraksti 14" at bounding box center [278, 260] width 75 height 16
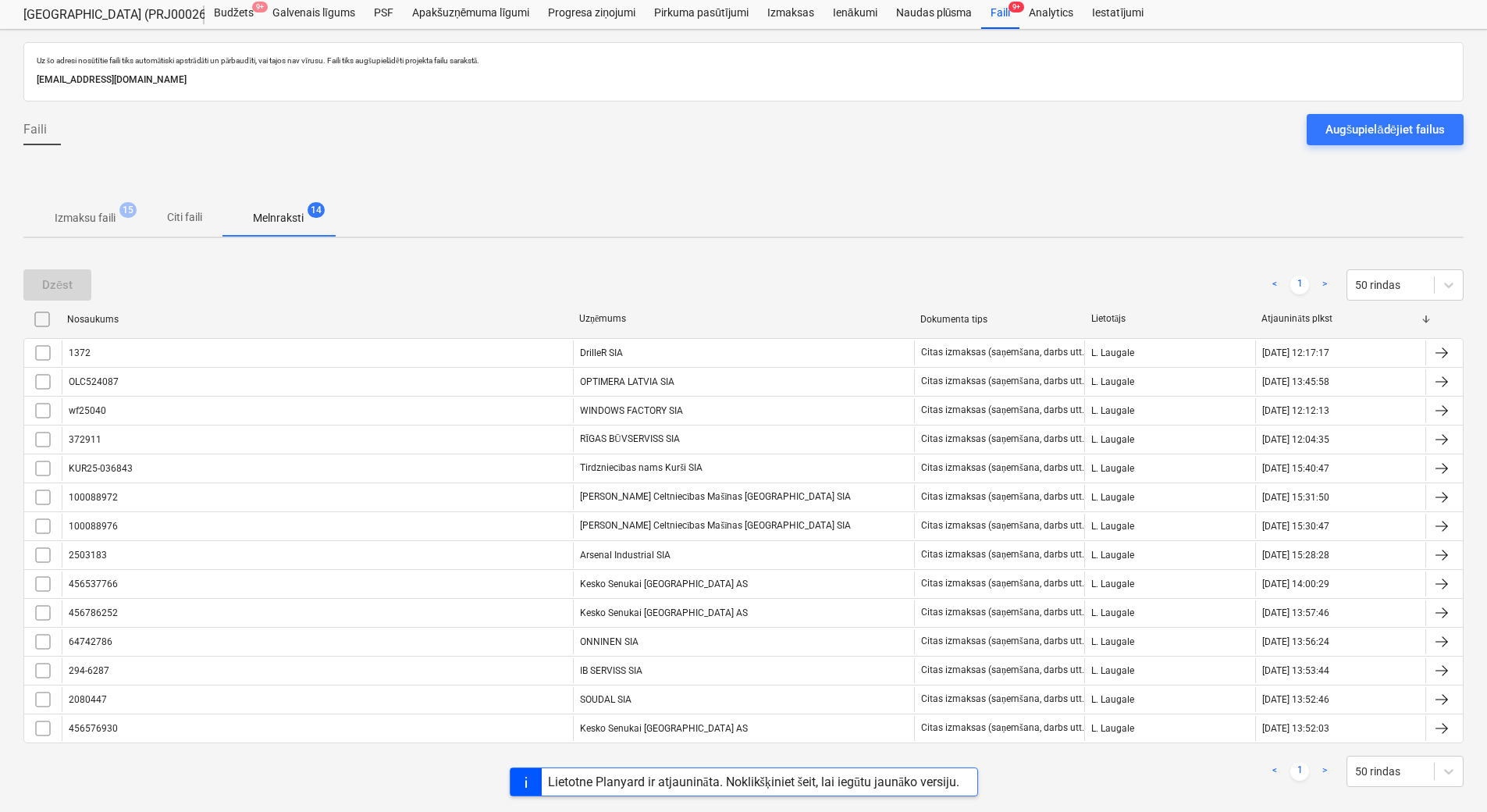
scroll to position [61, 0]
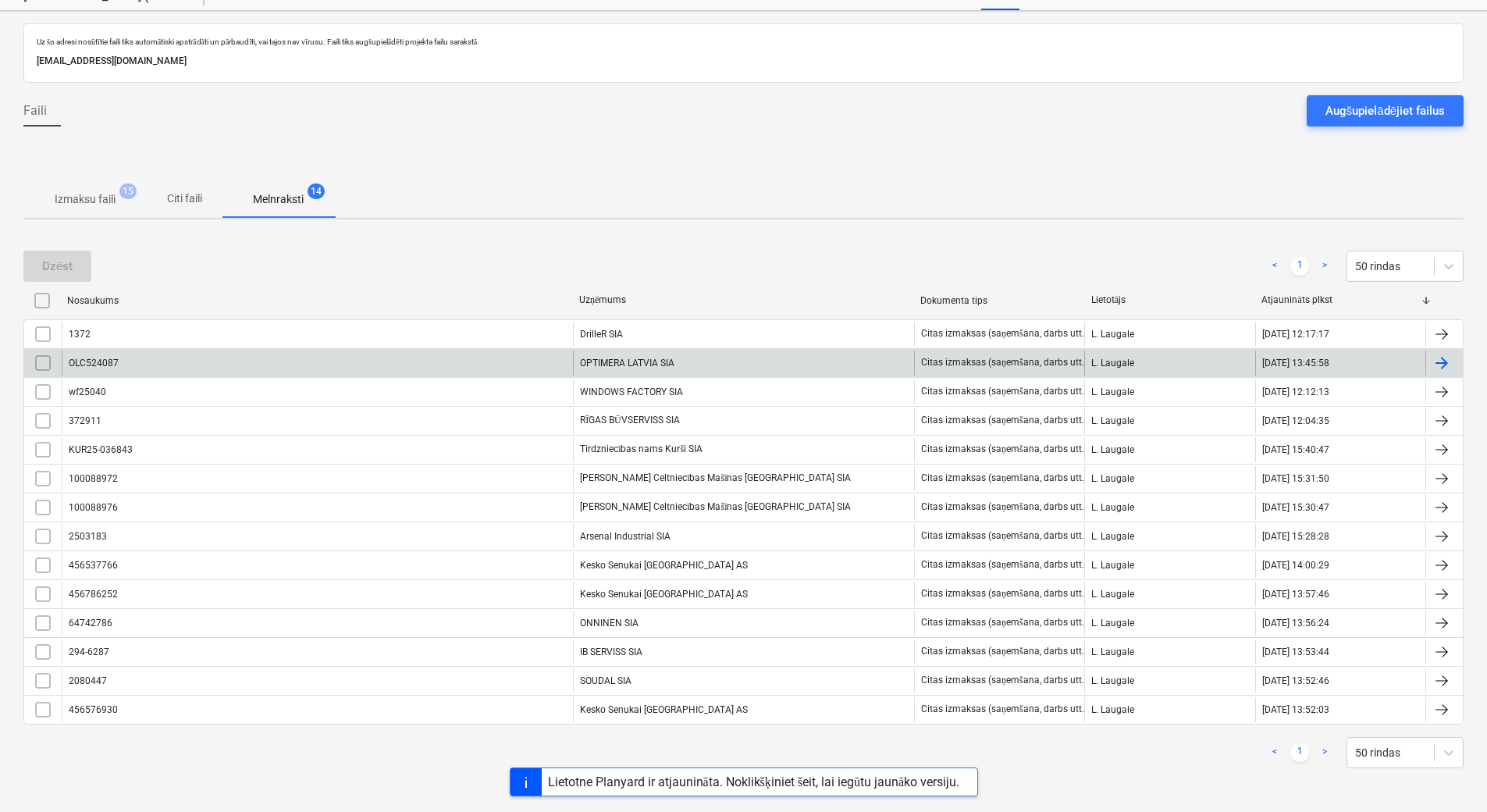
click at [464, 348] on div "OLC524087 OPTIMERA LATVIA SIA Citas izmaksas (saņemšana, darbs utt.) [PERSON_NA…" at bounding box center [743, 362] width 1440 height 29
click at [453, 360] on div "OLC524087" at bounding box center [317, 363] width 511 height 25
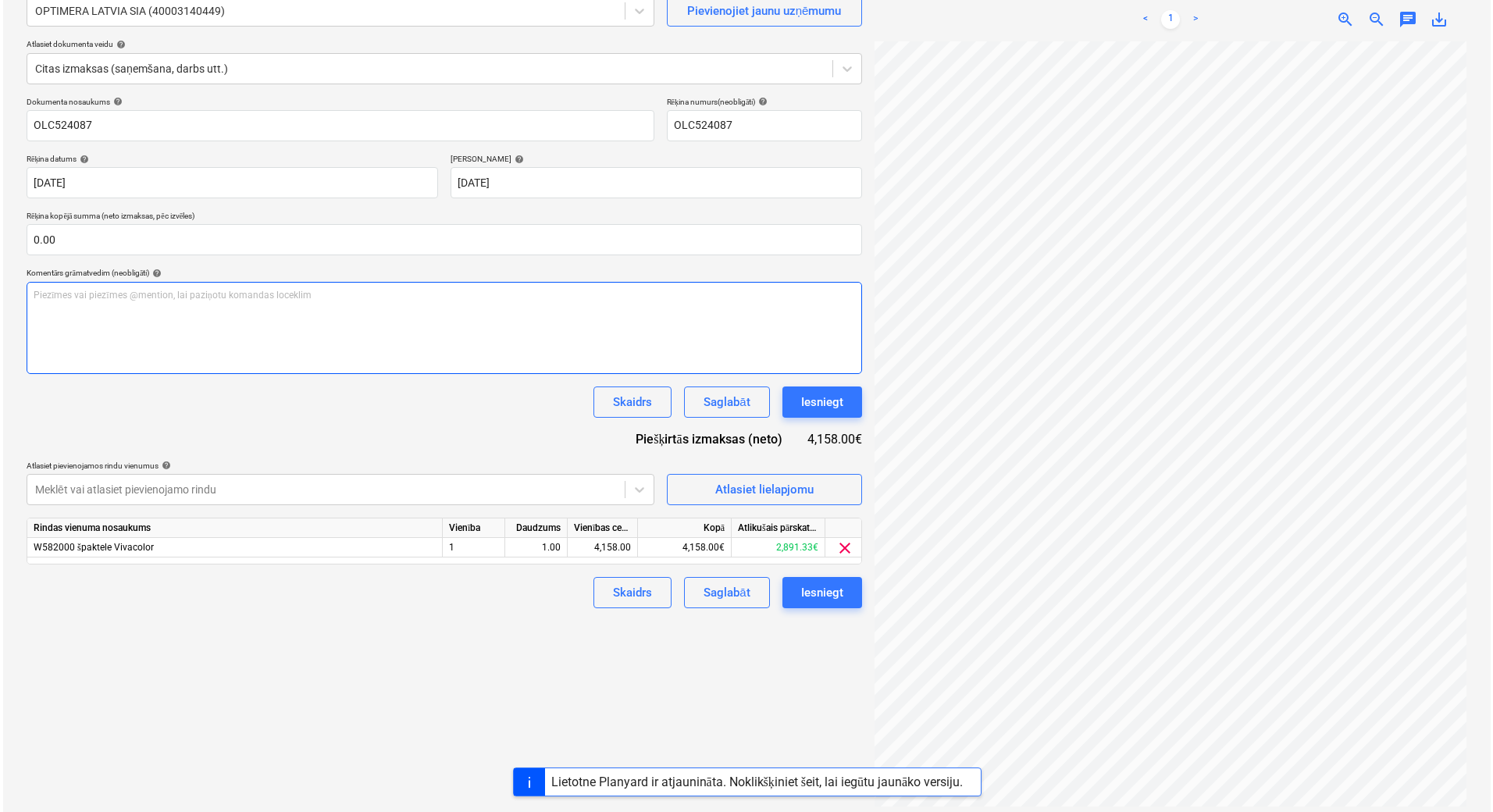
scroll to position [156, 0]
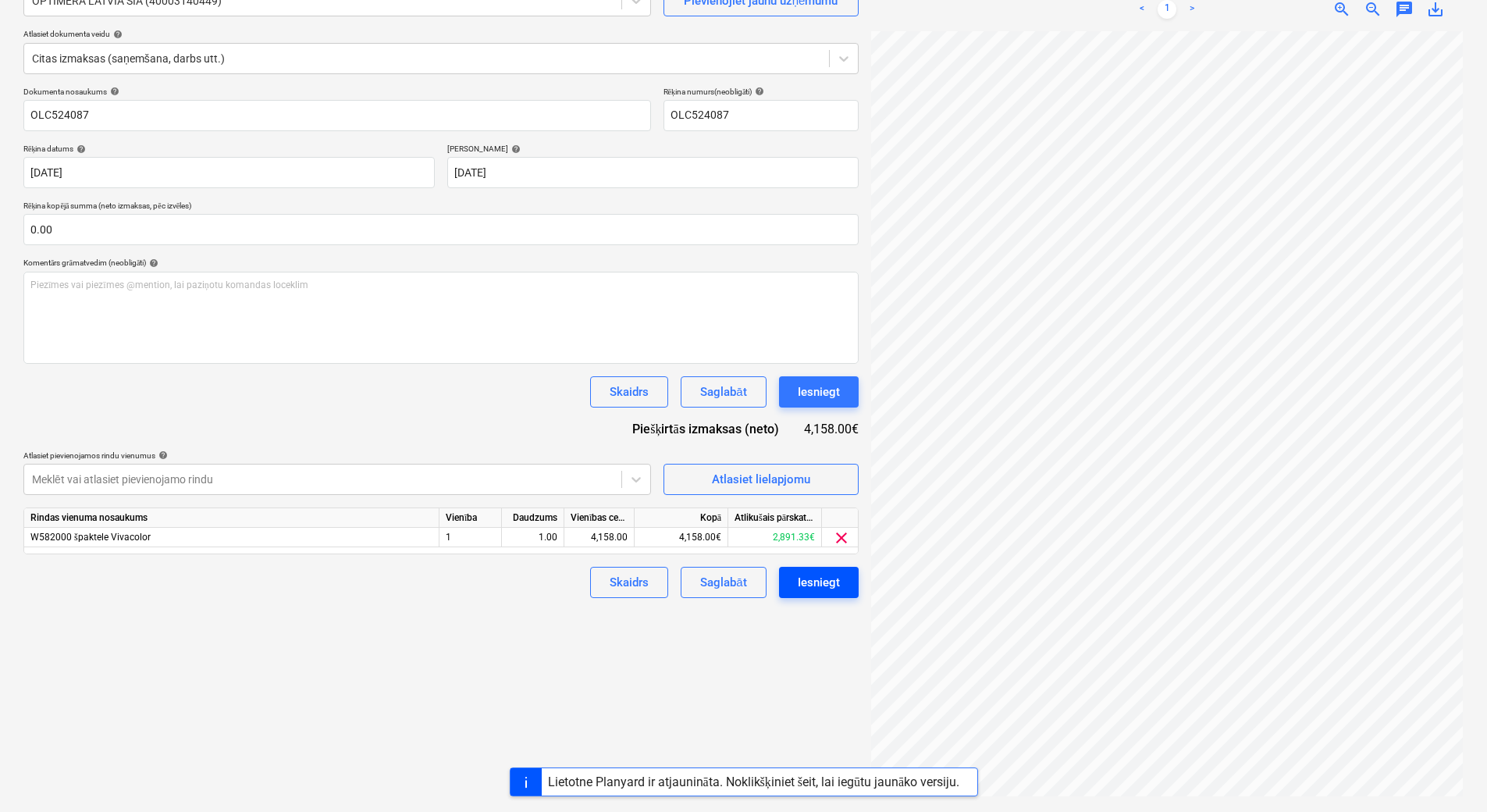
click at [825, 588] on div "Iesniegt" at bounding box center [818, 582] width 42 height 20
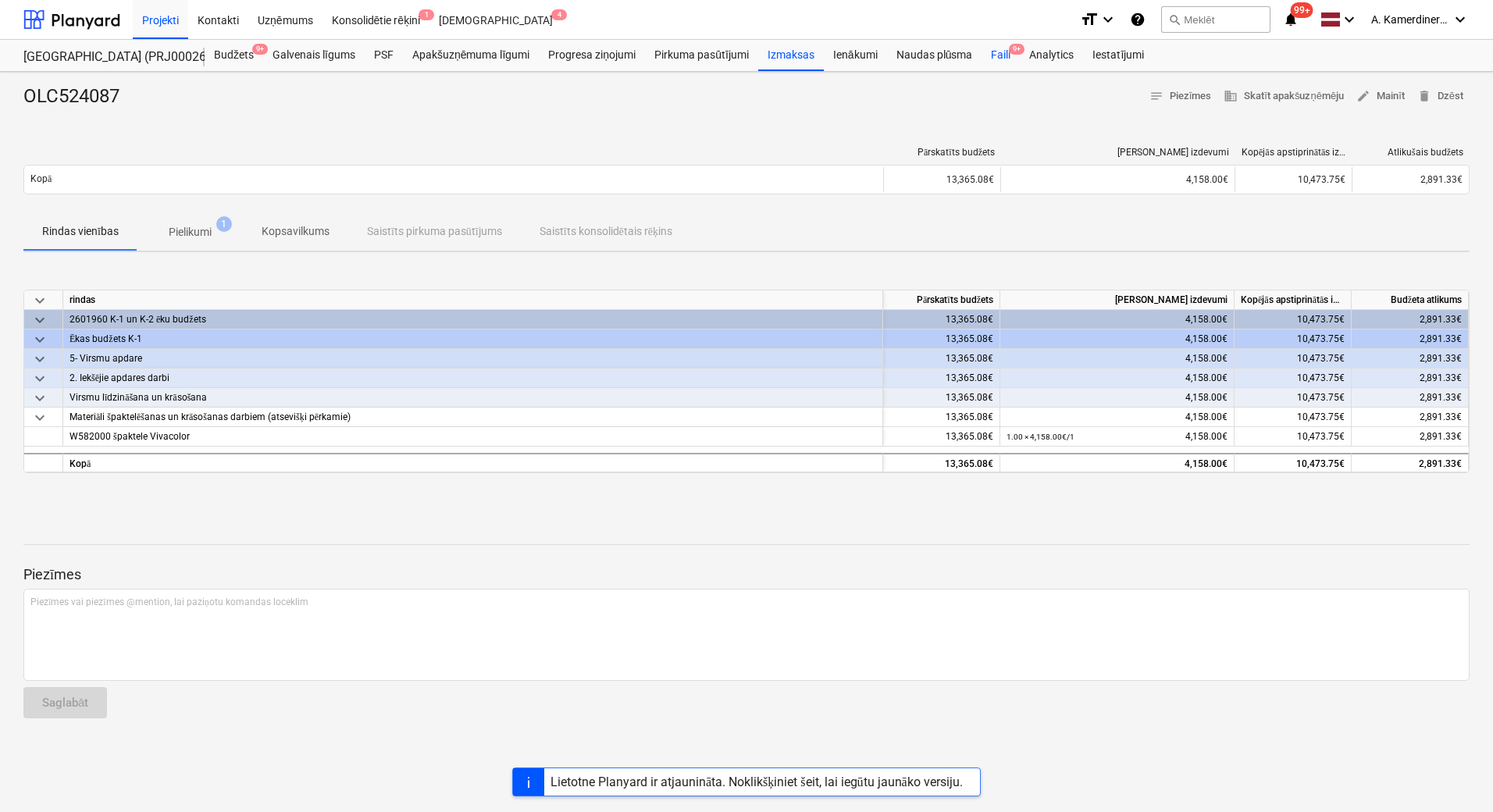
click at [1002, 59] on div "Faili 9+" at bounding box center [1000, 55] width 38 height 31
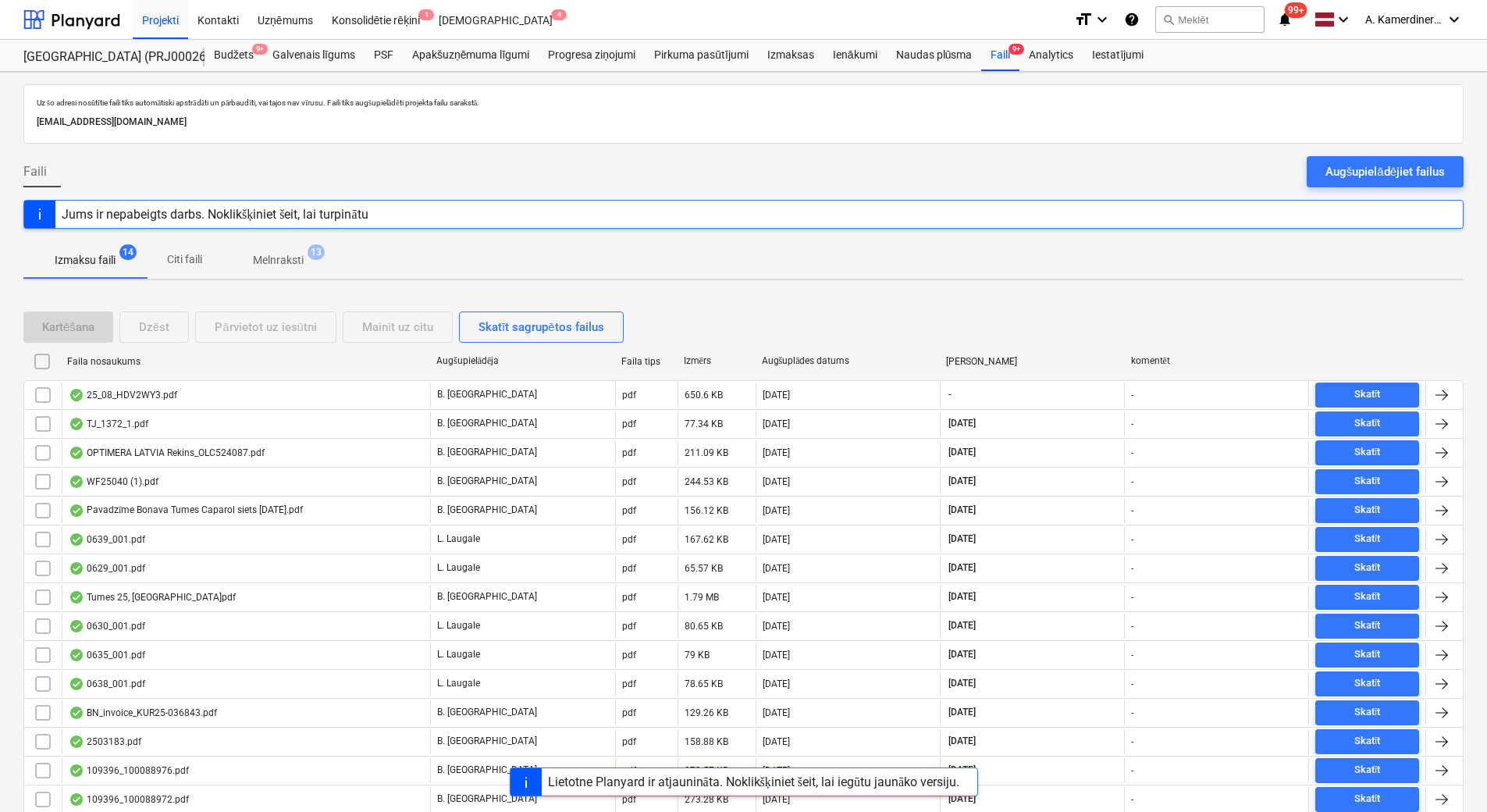
click at [299, 267] on p "Melnraksti" at bounding box center [278, 260] width 51 height 16
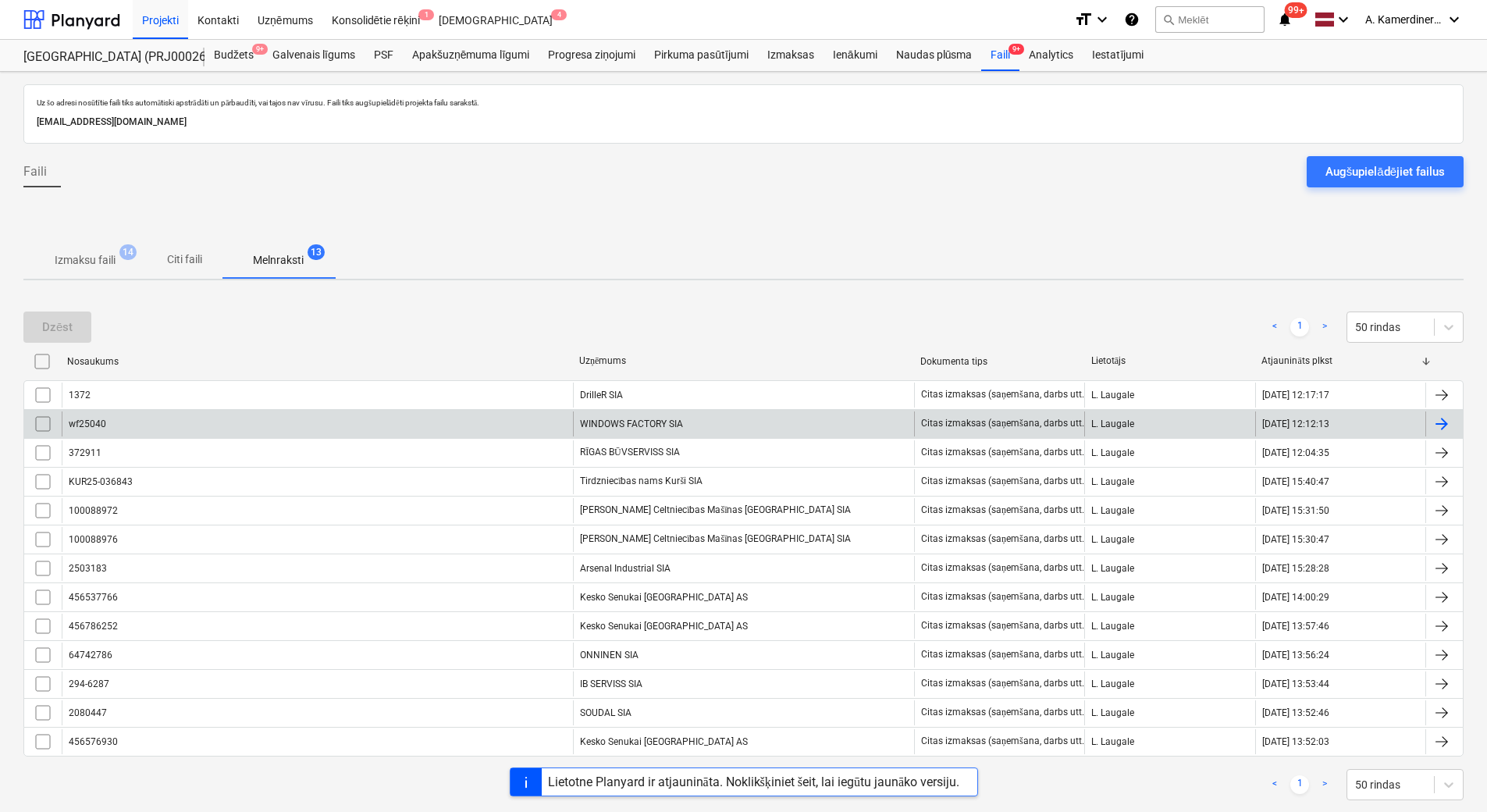
click at [533, 423] on div "wf25040" at bounding box center [317, 423] width 511 height 25
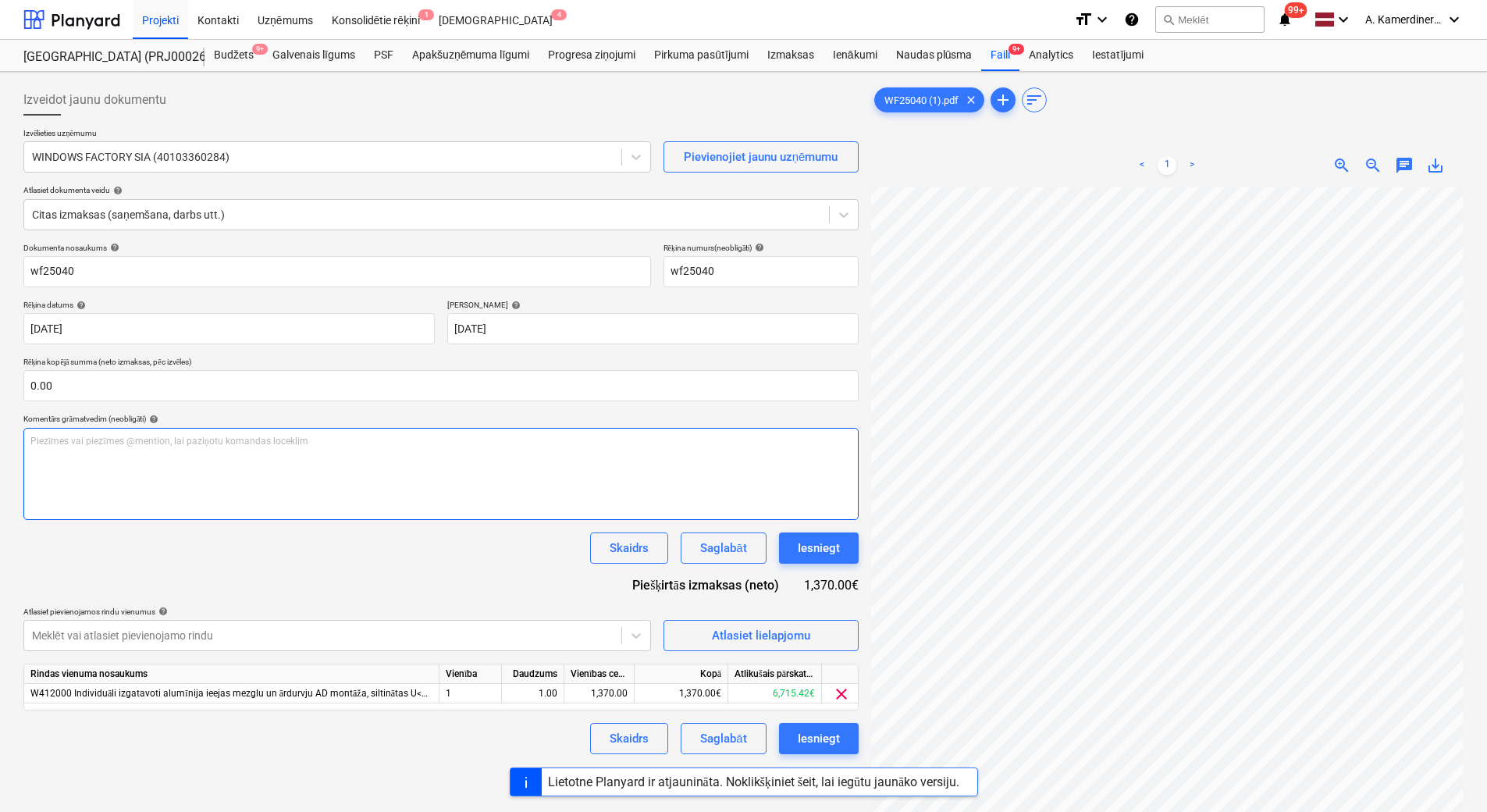
scroll to position [139, 113]
click at [806, 545] on div "Iesniegt" at bounding box center [818, 547] width 42 height 20
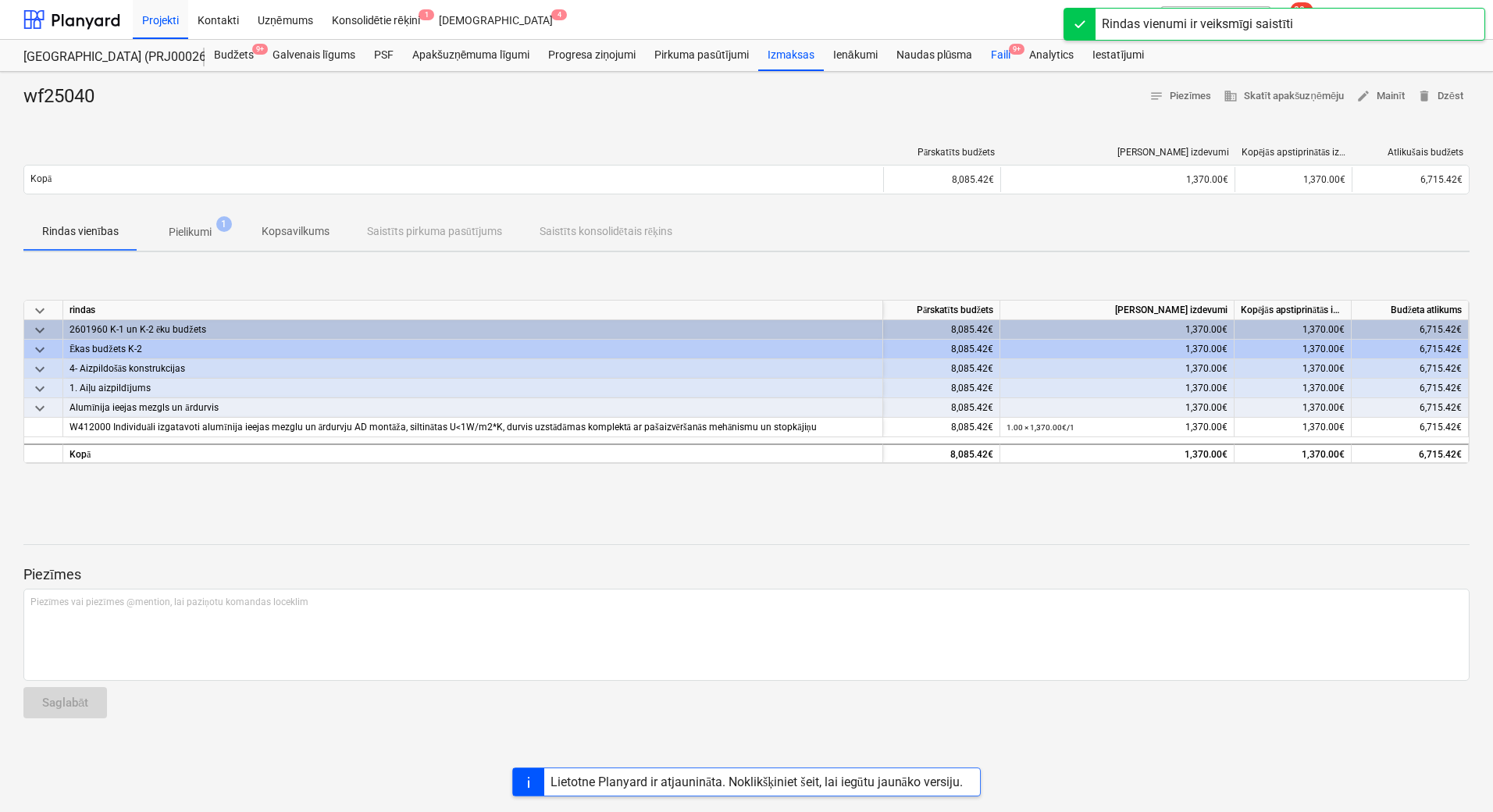
click at [999, 47] on div "Faili 9+" at bounding box center [1000, 55] width 38 height 31
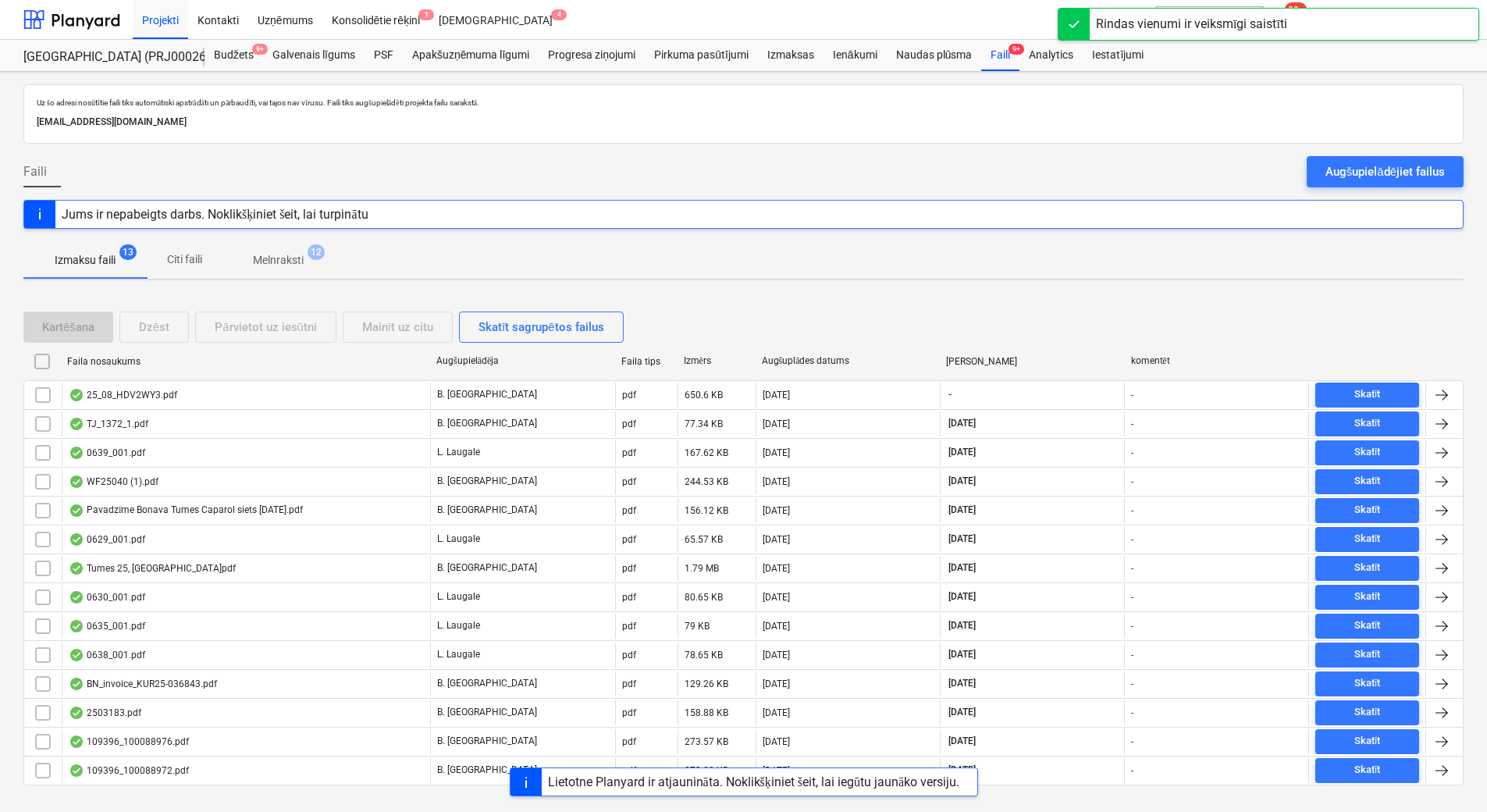
click at [289, 260] on p "Melnraksti" at bounding box center [278, 260] width 51 height 16
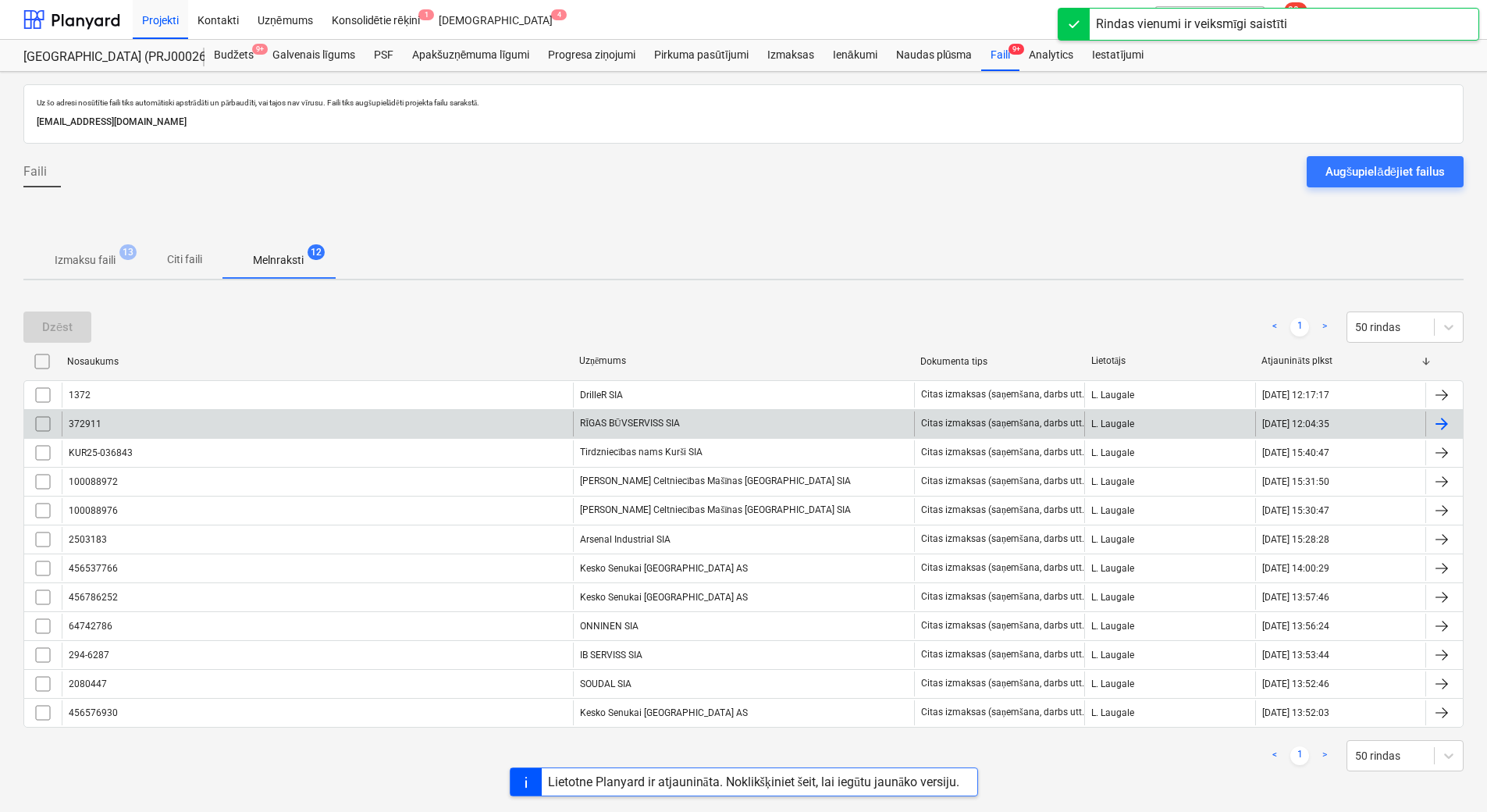
click at [605, 425] on div "RĪGAS BŪVSERVISS SIA" at bounding box center [744, 423] width 341 height 25
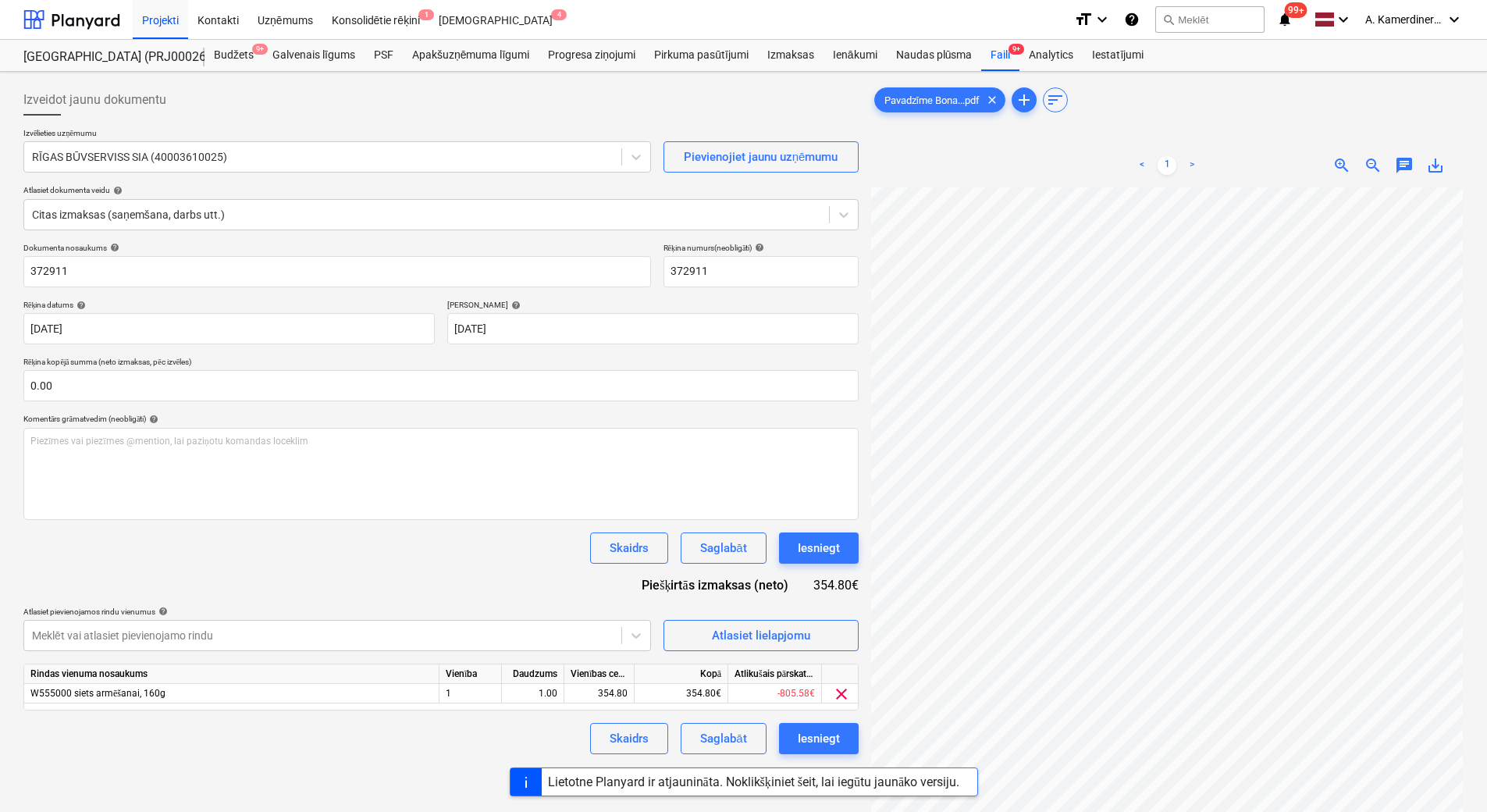
scroll to position [217, 113]
click at [844, 732] on button "Iesniegt" at bounding box center [819, 738] width 80 height 31
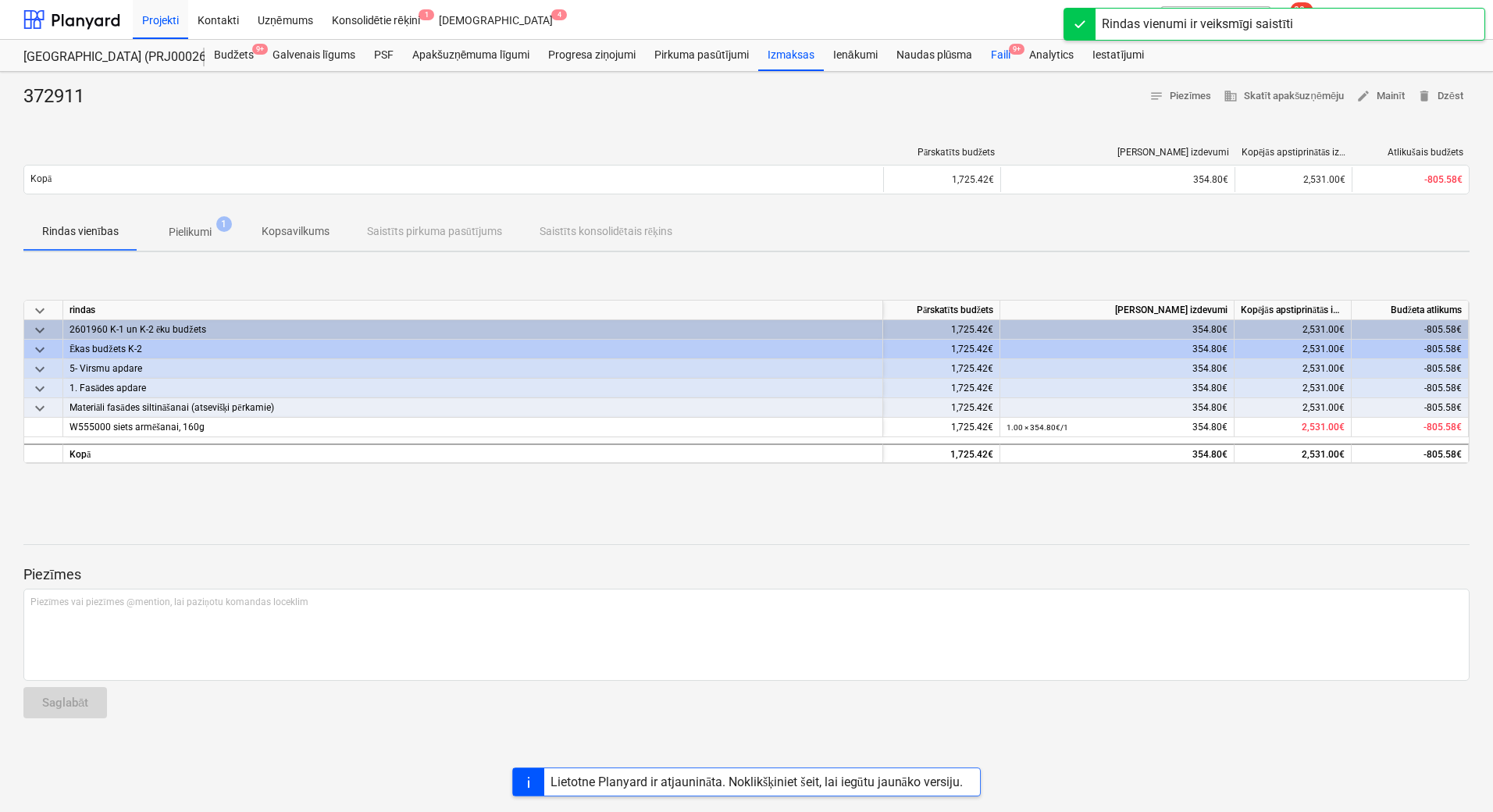
click at [1002, 50] on div "Faili 9+" at bounding box center [1000, 55] width 38 height 31
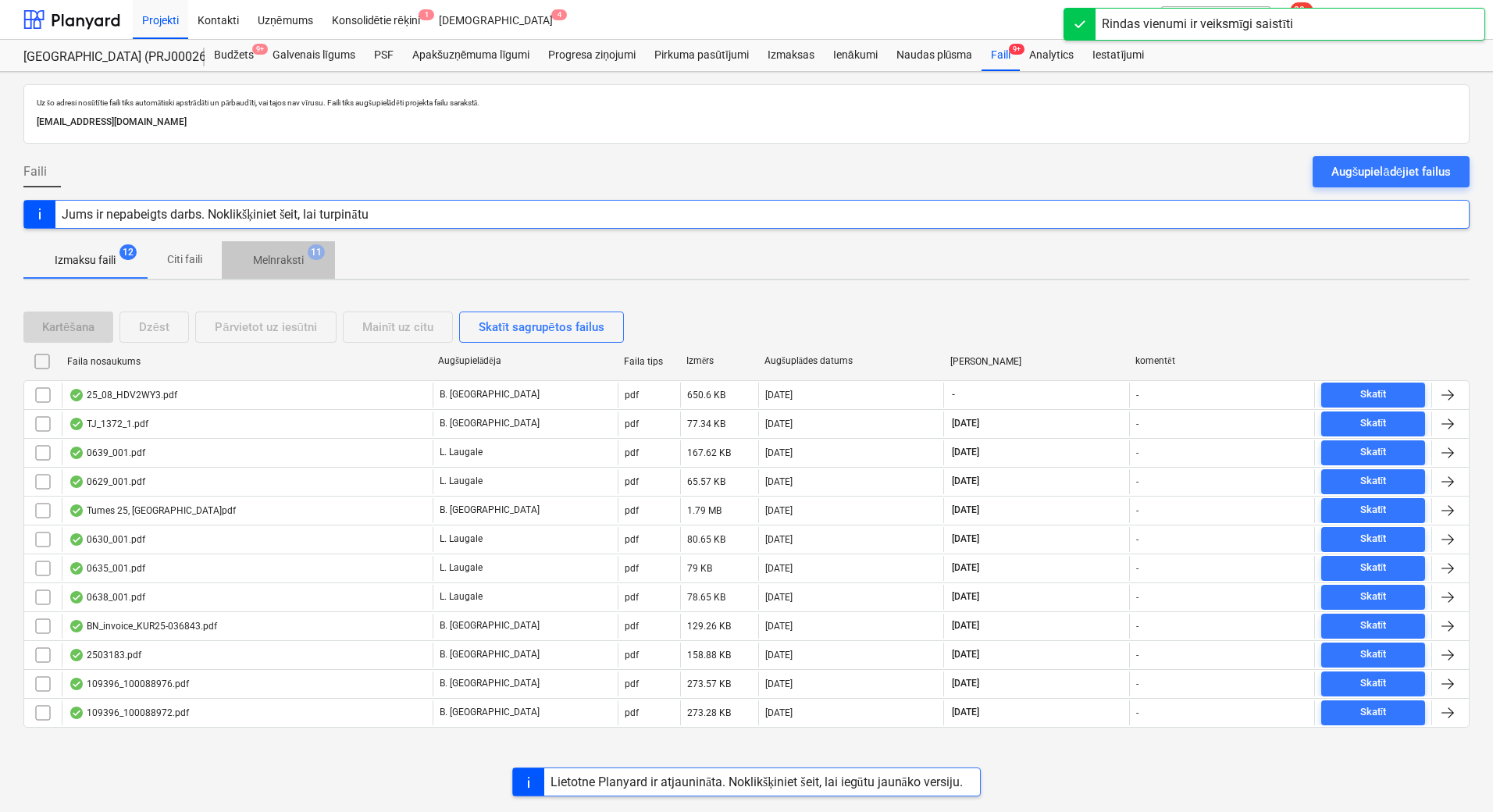
click at [281, 262] on p "Melnraksti" at bounding box center [278, 260] width 51 height 16
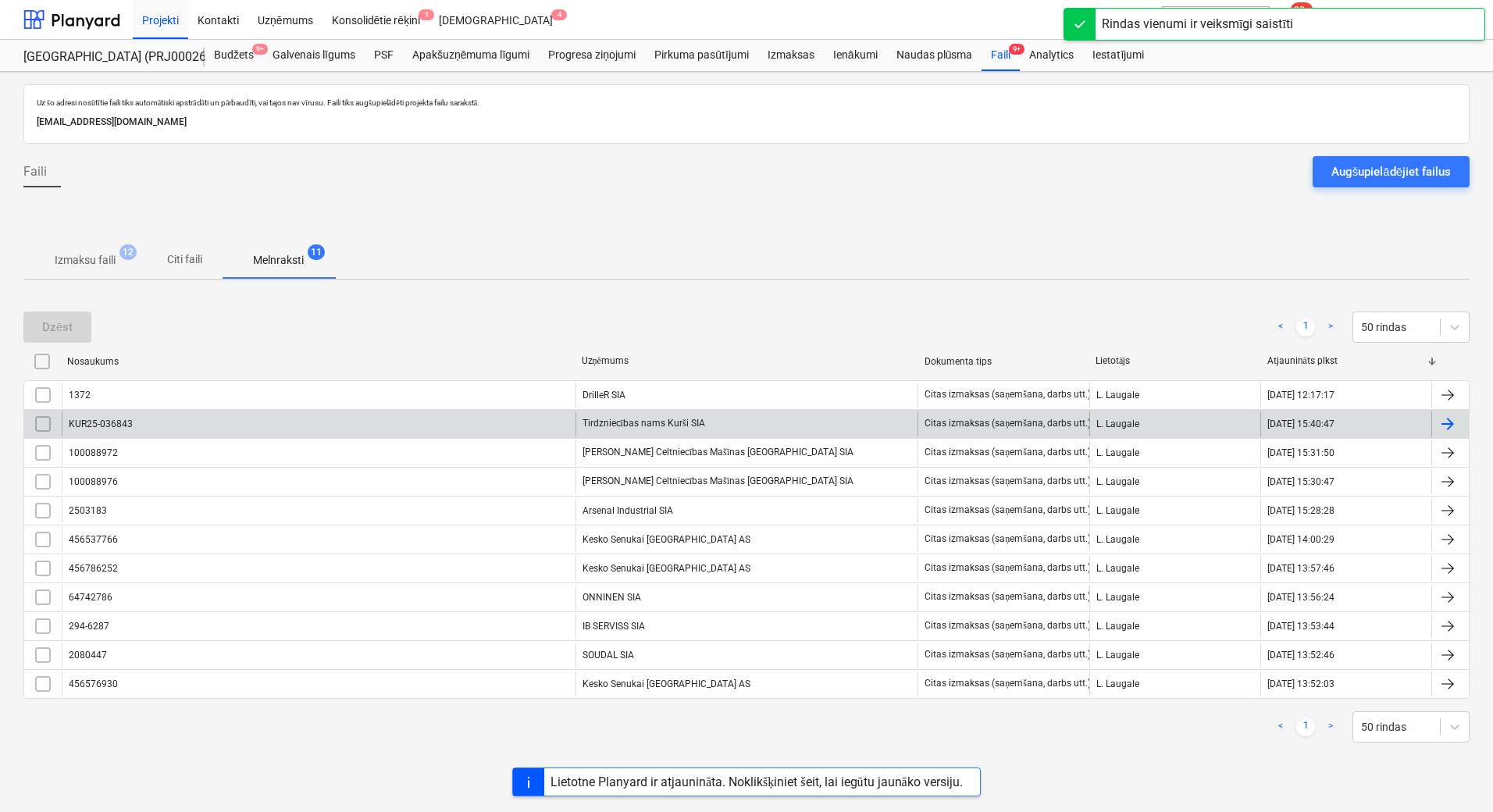
click at [582, 423] on div "Tirdzniecības nams Kurši SIA" at bounding box center [746, 423] width 343 height 25
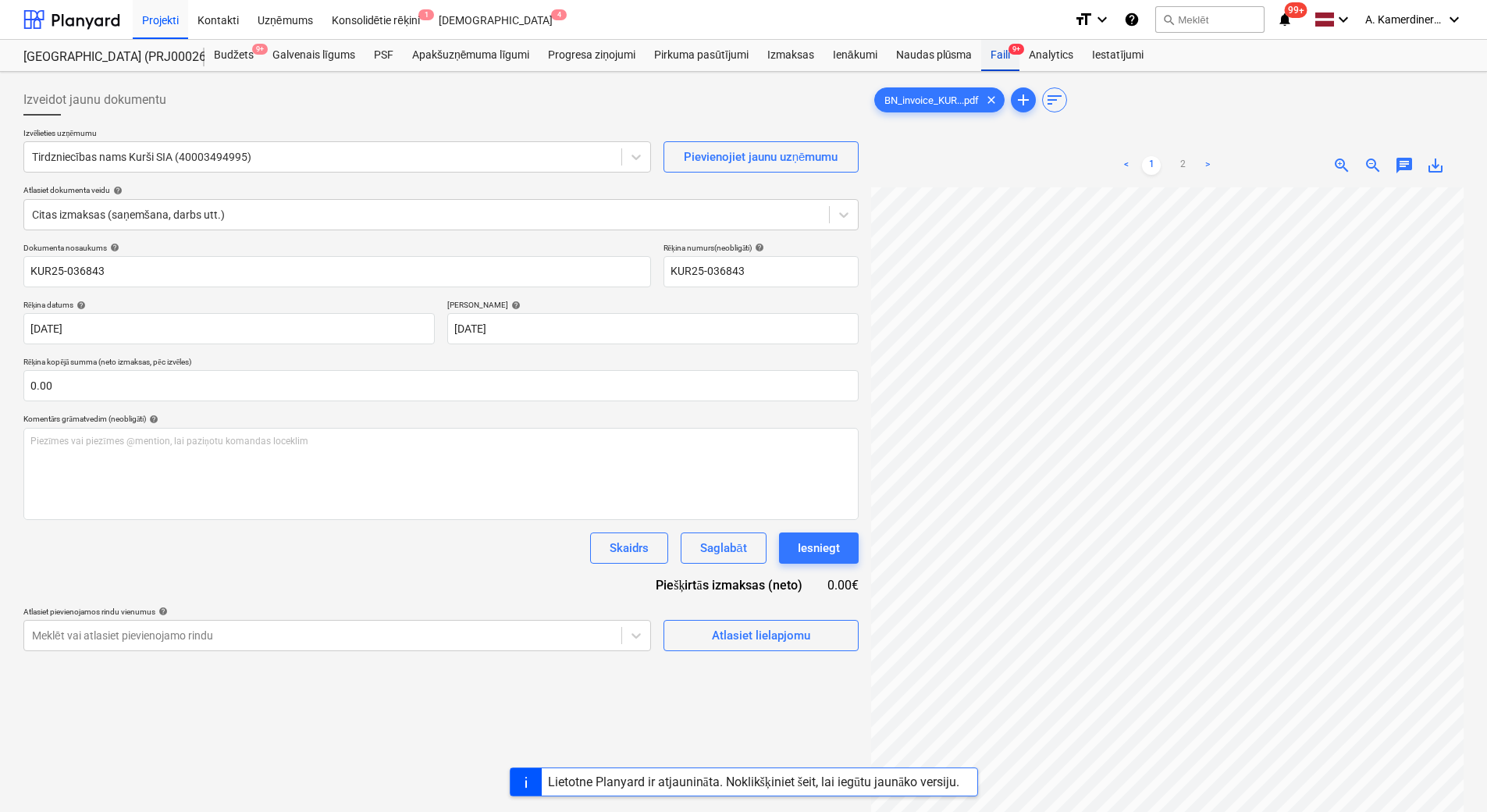
click at [1006, 58] on div "Faili 9+" at bounding box center [1000, 55] width 38 height 31
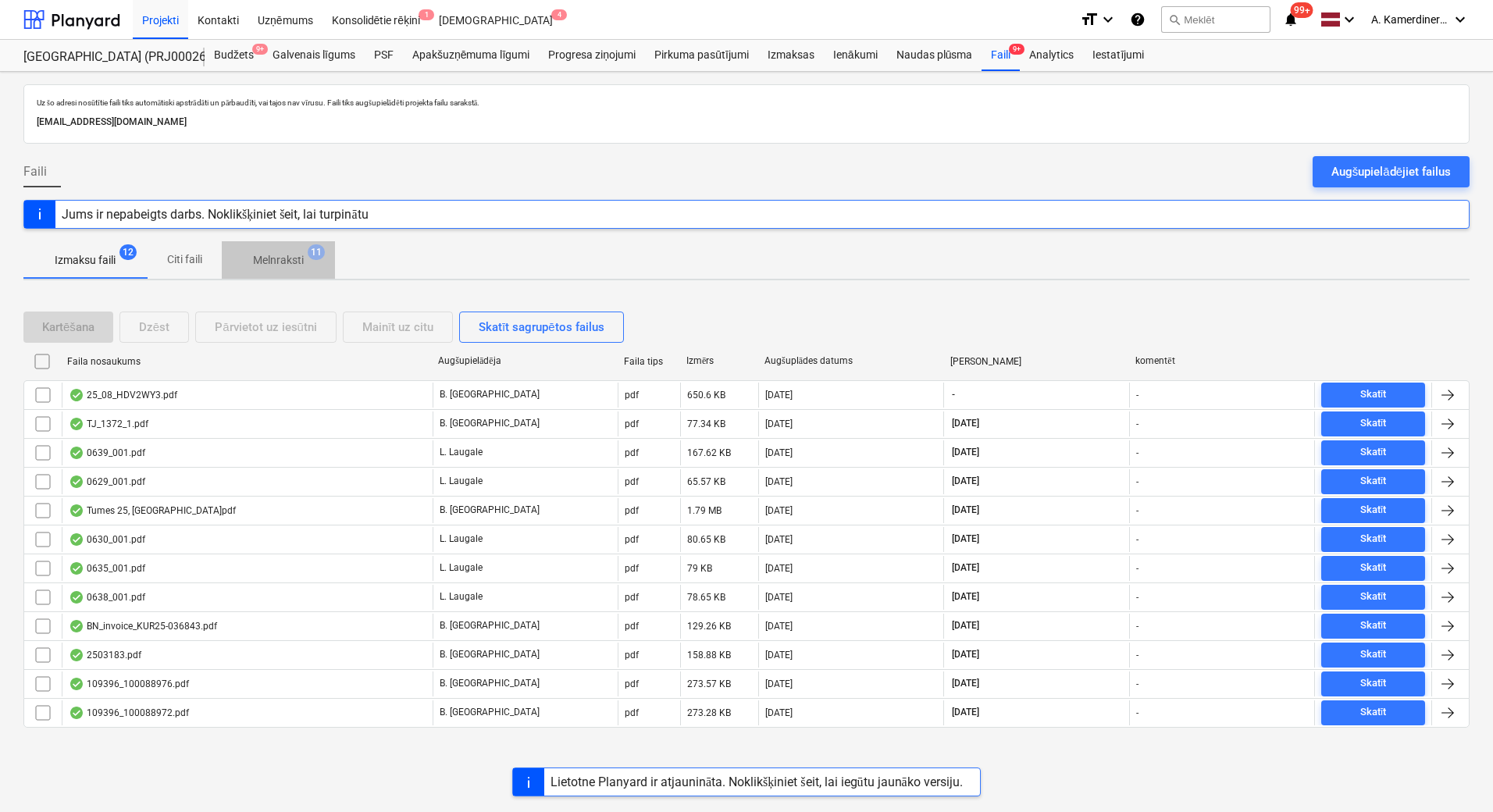
click at [321, 258] on span "11" at bounding box center [316, 252] width 17 height 16
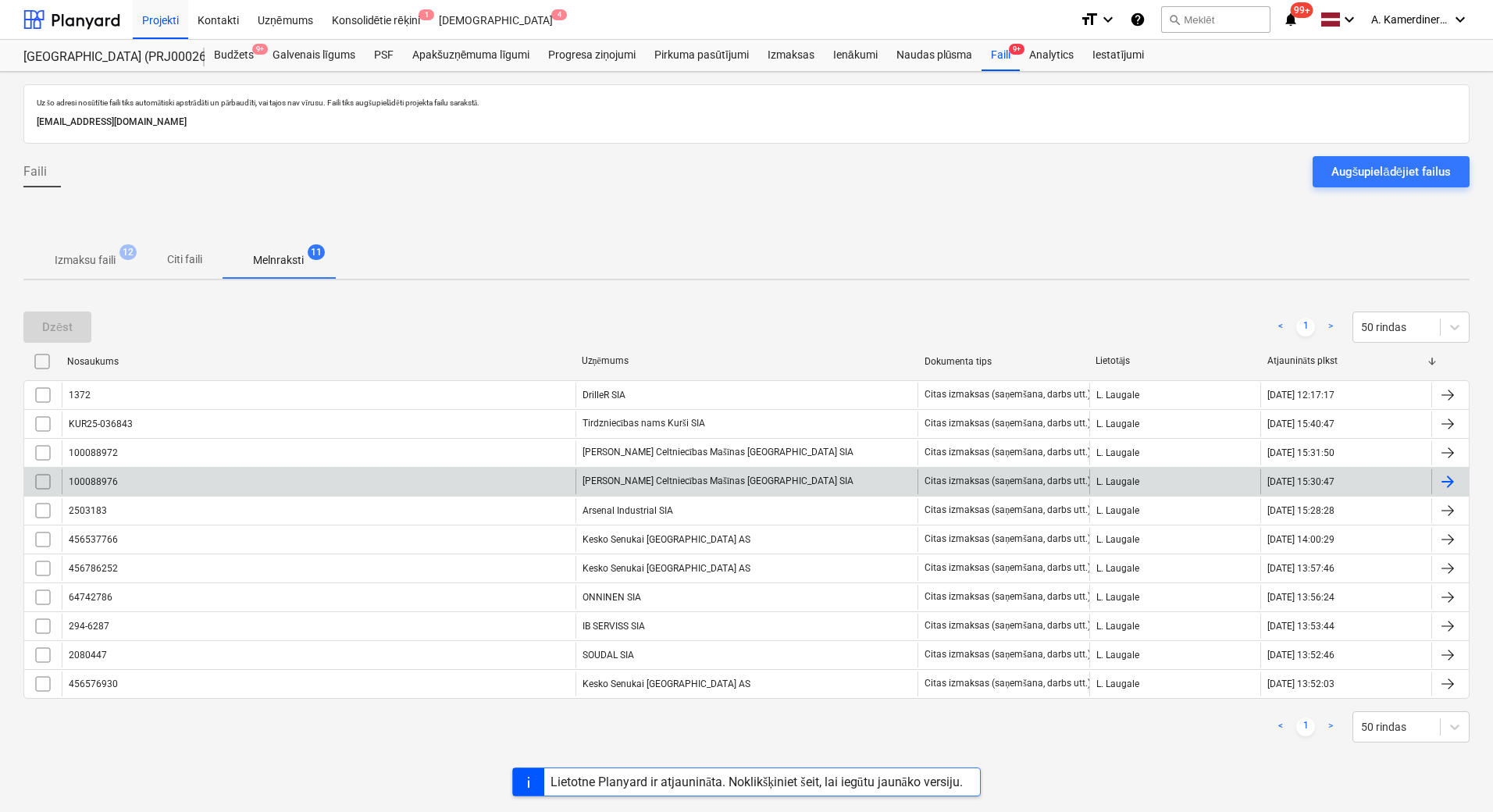
click at [495, 473] on div "100088976" at bounding box center [318, 481] width 514 height 25
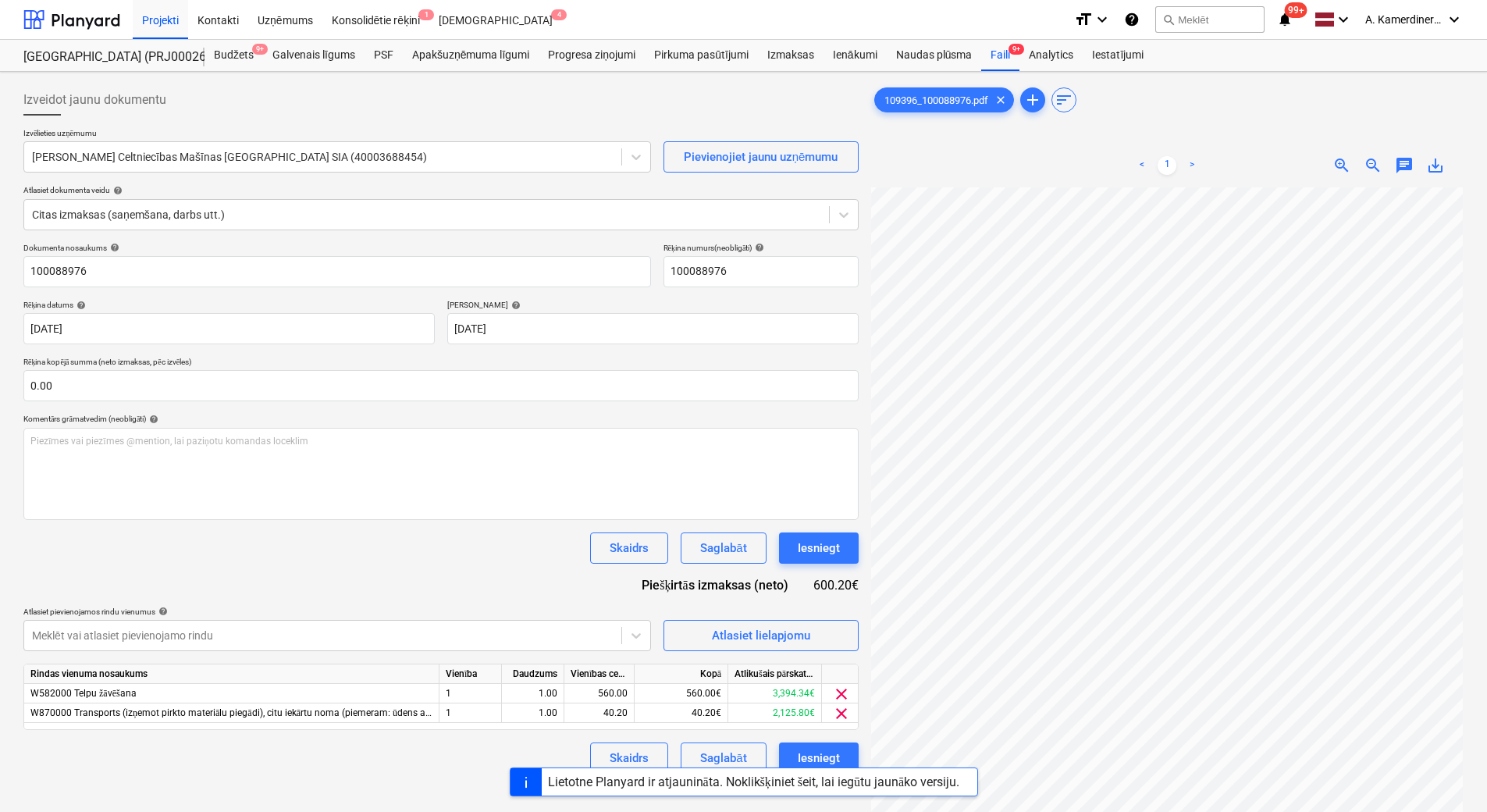
scroll to position [229, 113]
click at [832, 550] on div "Iesniegt" at bounding box center [818, 547] width 42 height 20
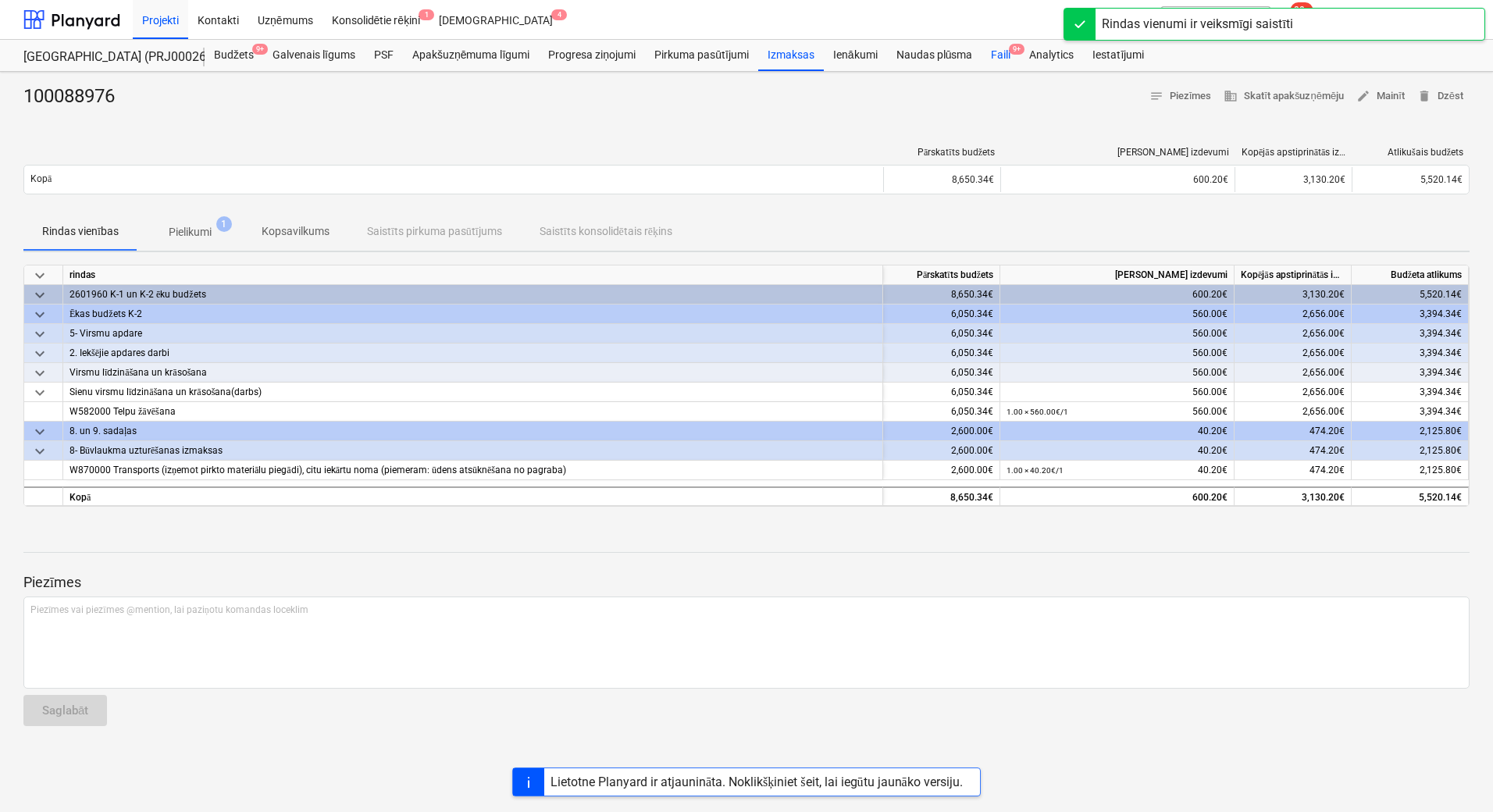
click at [1001, 57] on div "Faili 9+" at bounding box center [1000, 55] width 38 height 31
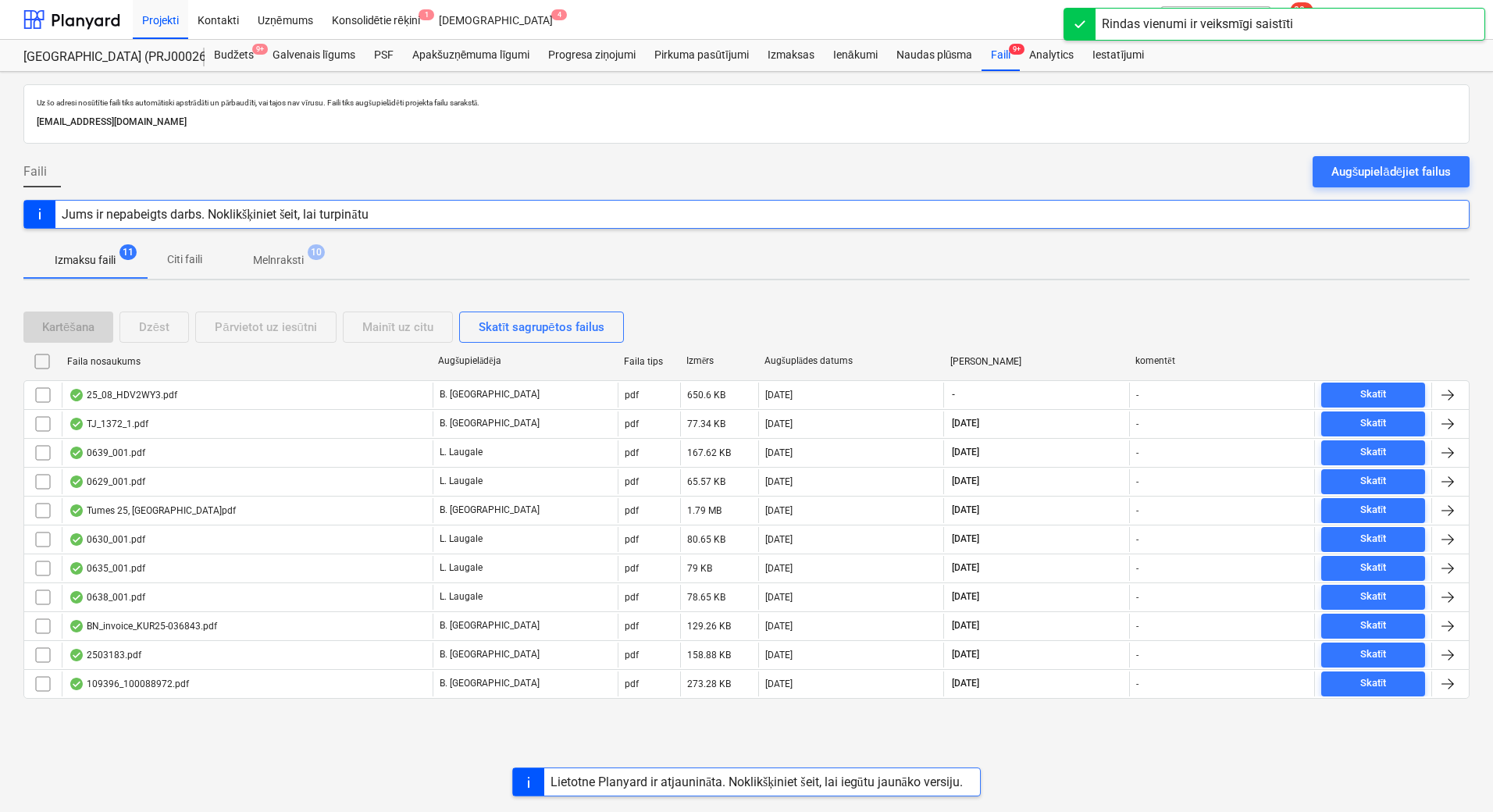
click at [289, 255] on p "Melnraksti" at bounding box center [278, 260] width 51 height 16
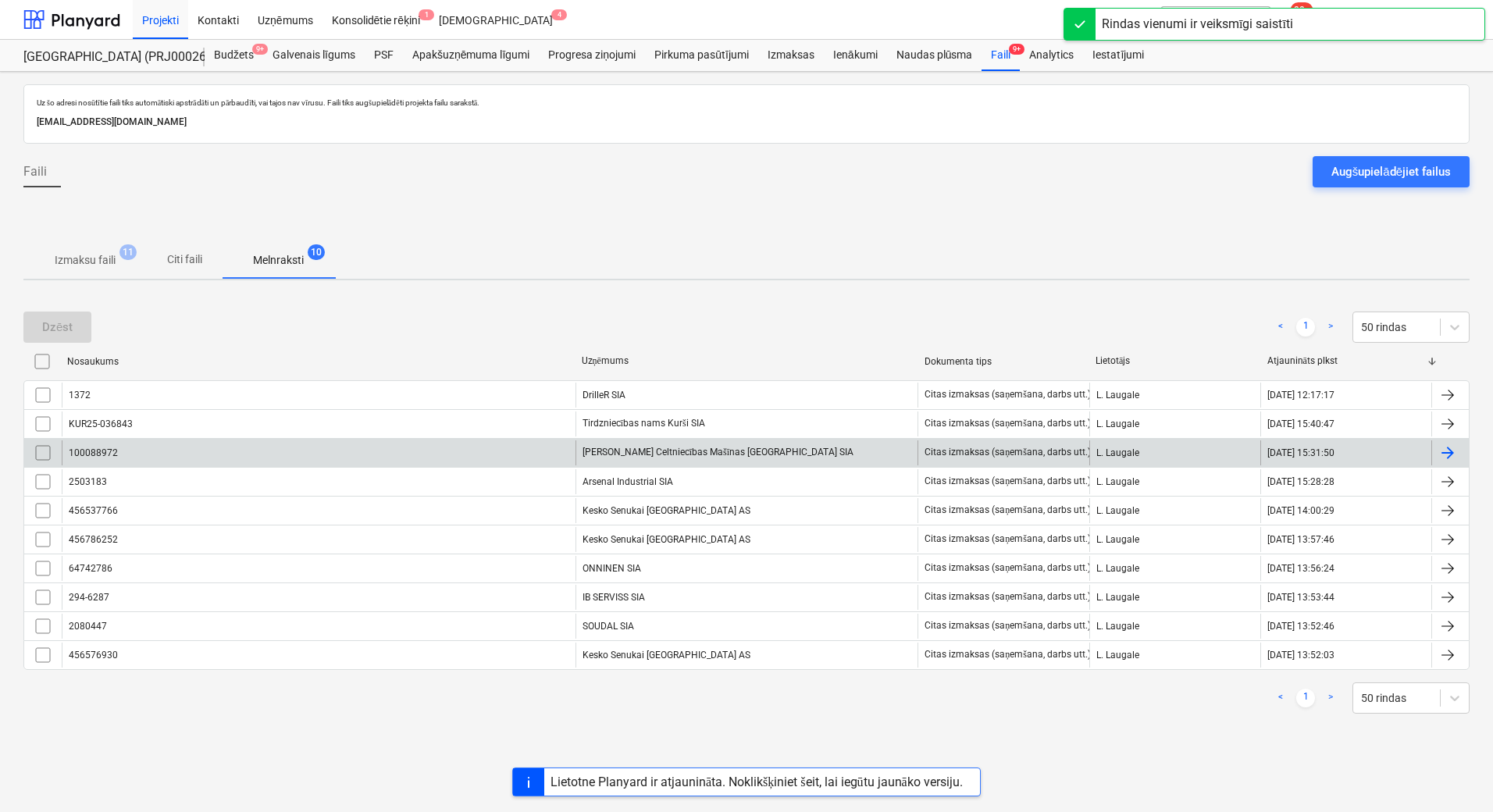
click at [688, 448] on div "[PERSON_NAME] Celtniecības Mašīnas [GEOGRAPHIC_DATA] SIA" at bounding box center [746, 452] width 343 height 25
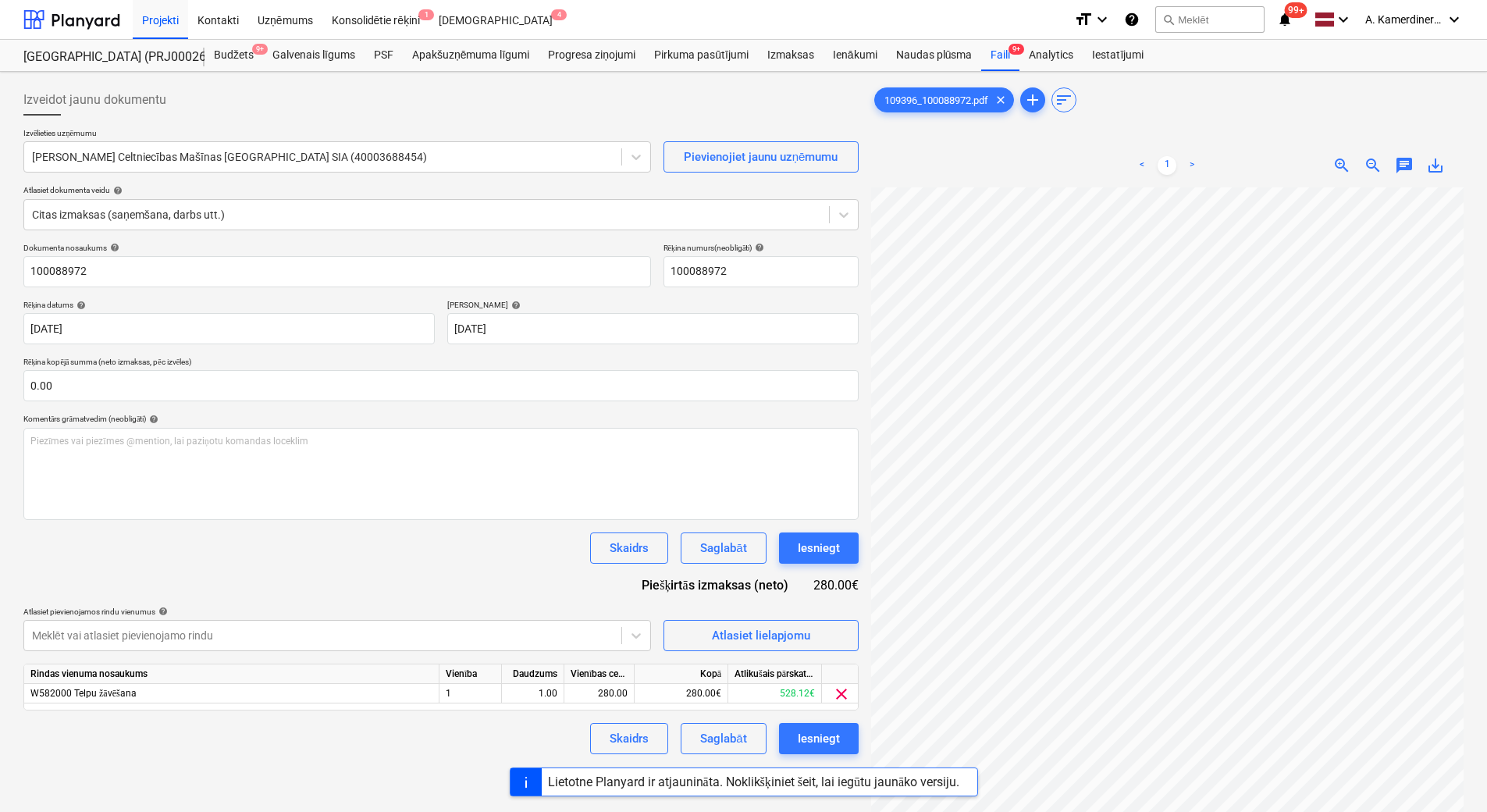
scroll to position [229, 113]
click at [829, 543] on div "Iesniegt" at bounding box center [818, 547] width 42 height 20
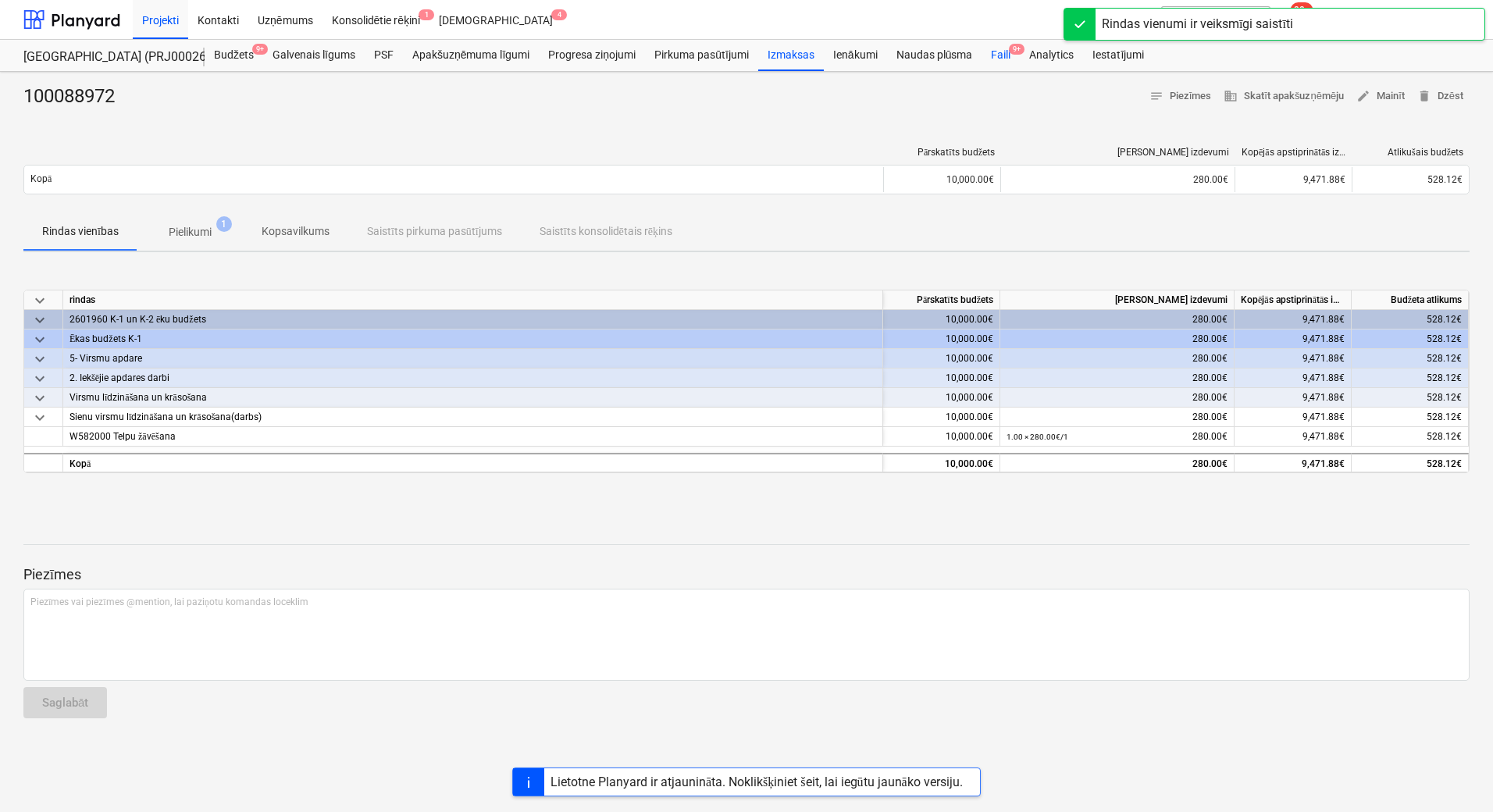
click at [990, 61] on div "Faili 9+" at bounding box center [1000, 55] width 38 height 31
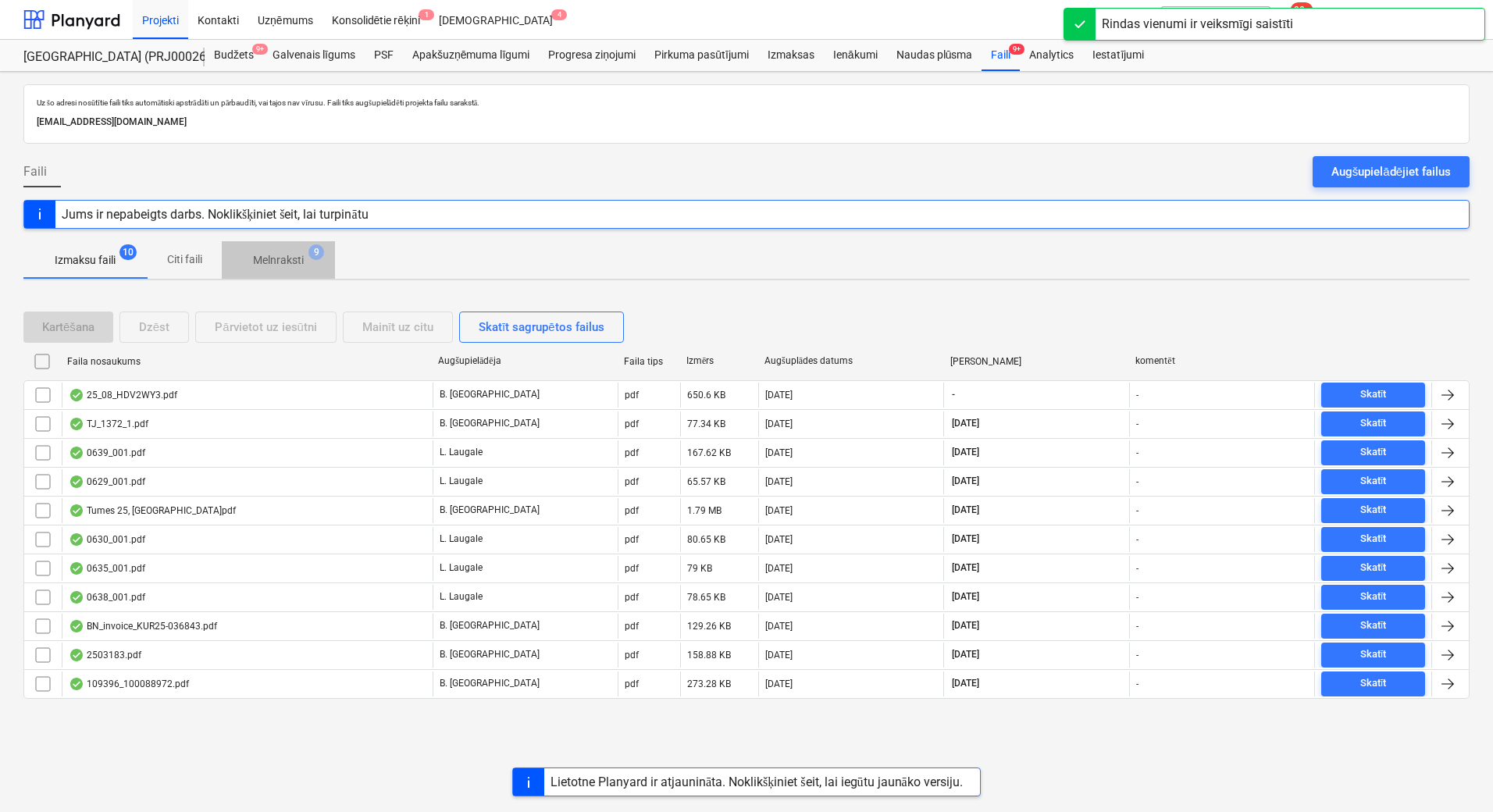
click at [302, 259] on p "Melnraksti" at bounding box center [278, 260] width 51 height 16
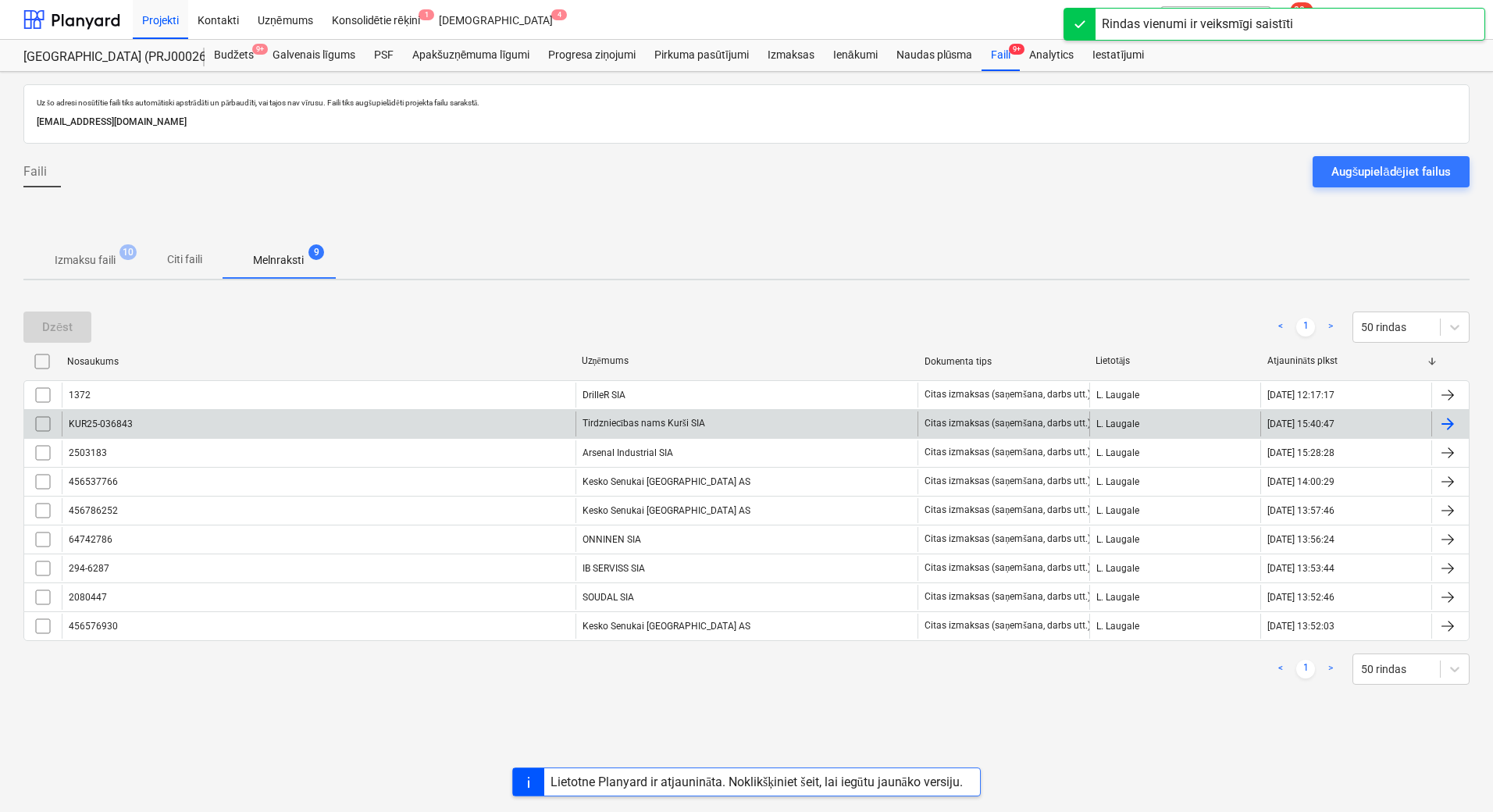
click at [658, 422] on div "Tirdzniecības nams Kurši SIA" at bounding box center [746, 423] width 343 height 25
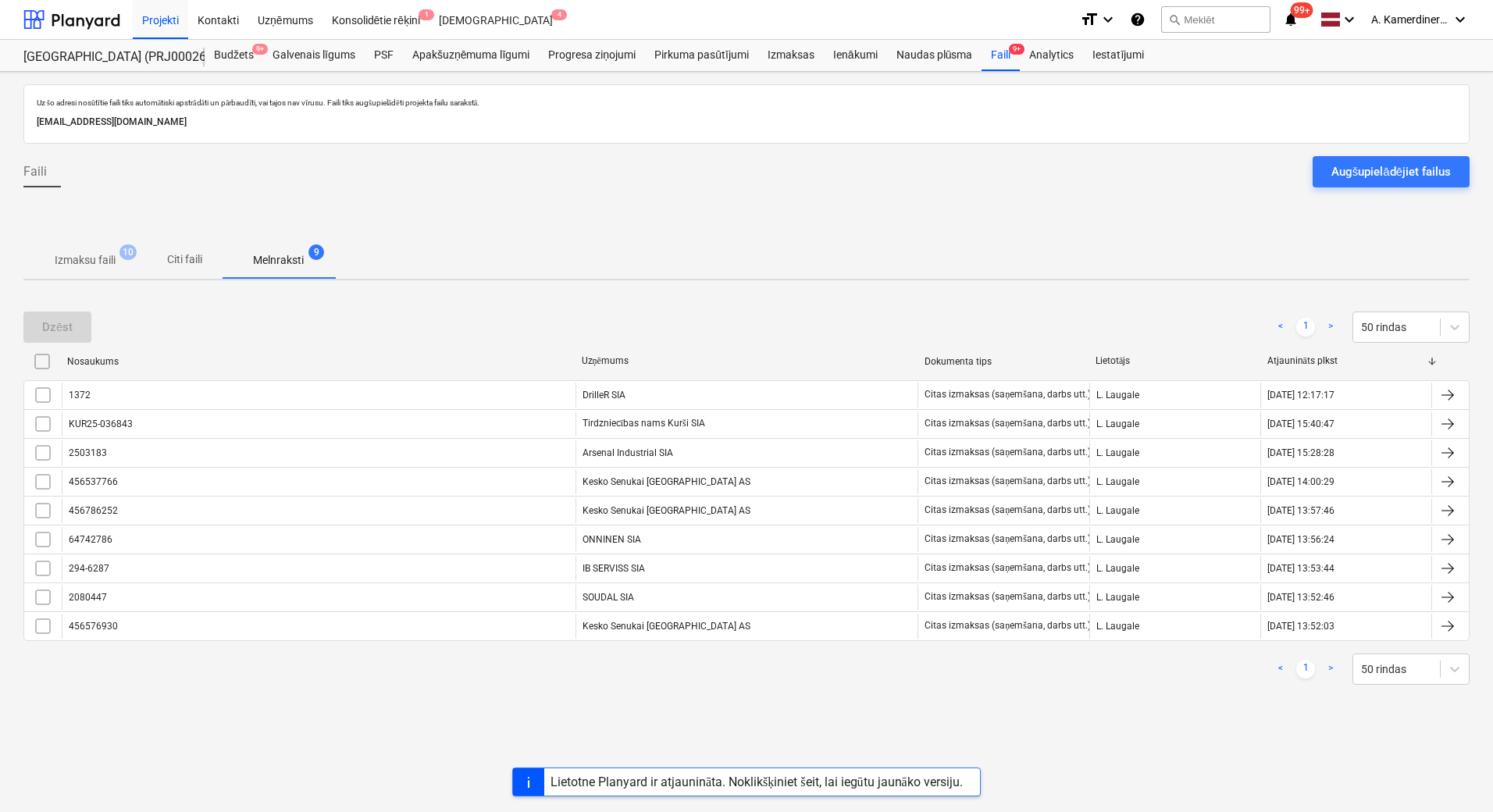
click at [312, 257] on span "9" at bounding box center [316, 252] width 16 height 16
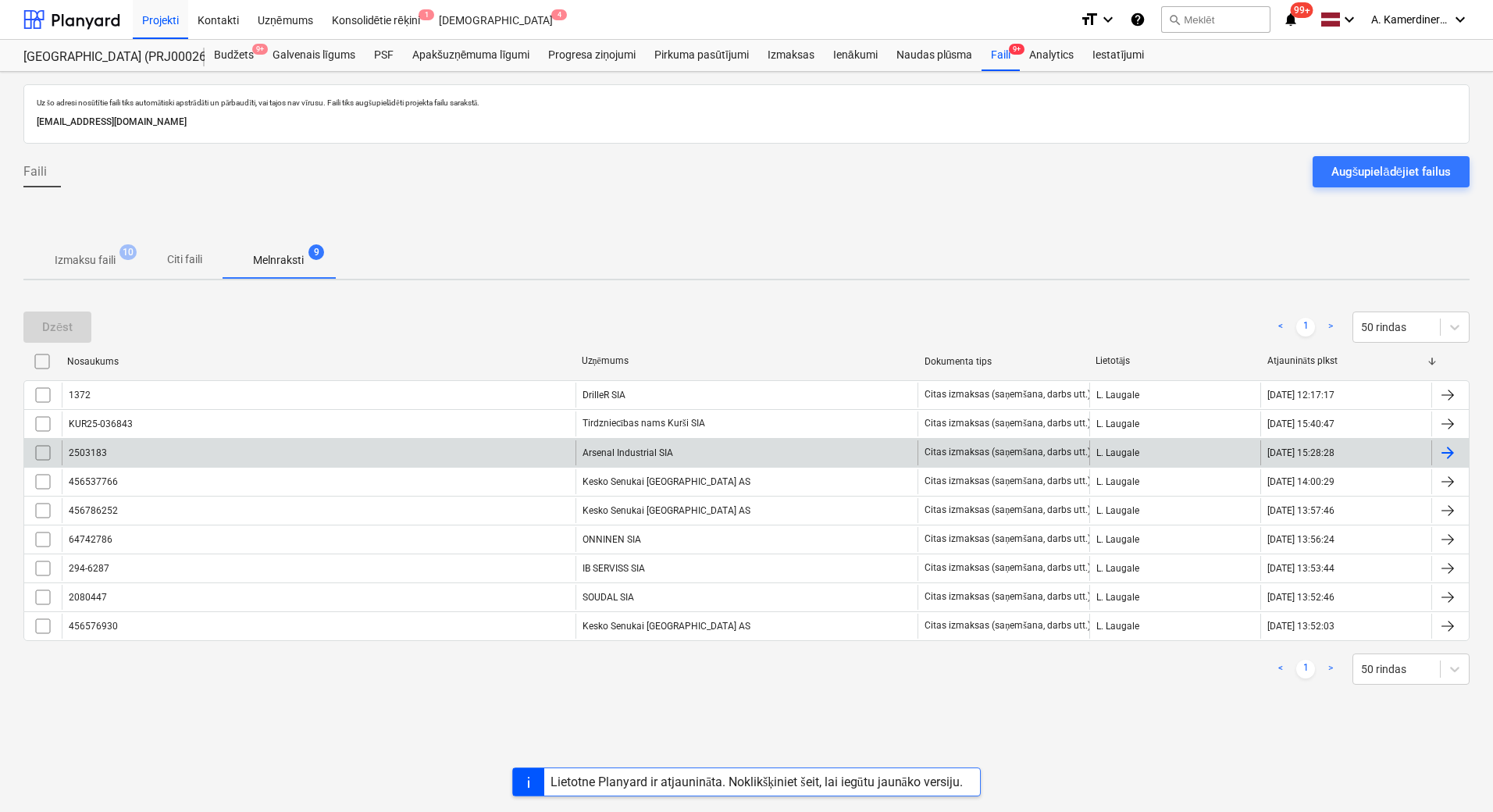
click at [684, 450] on div "Arsenal Industrial SIA" at bounding box center [746, 452] width 343 height 25
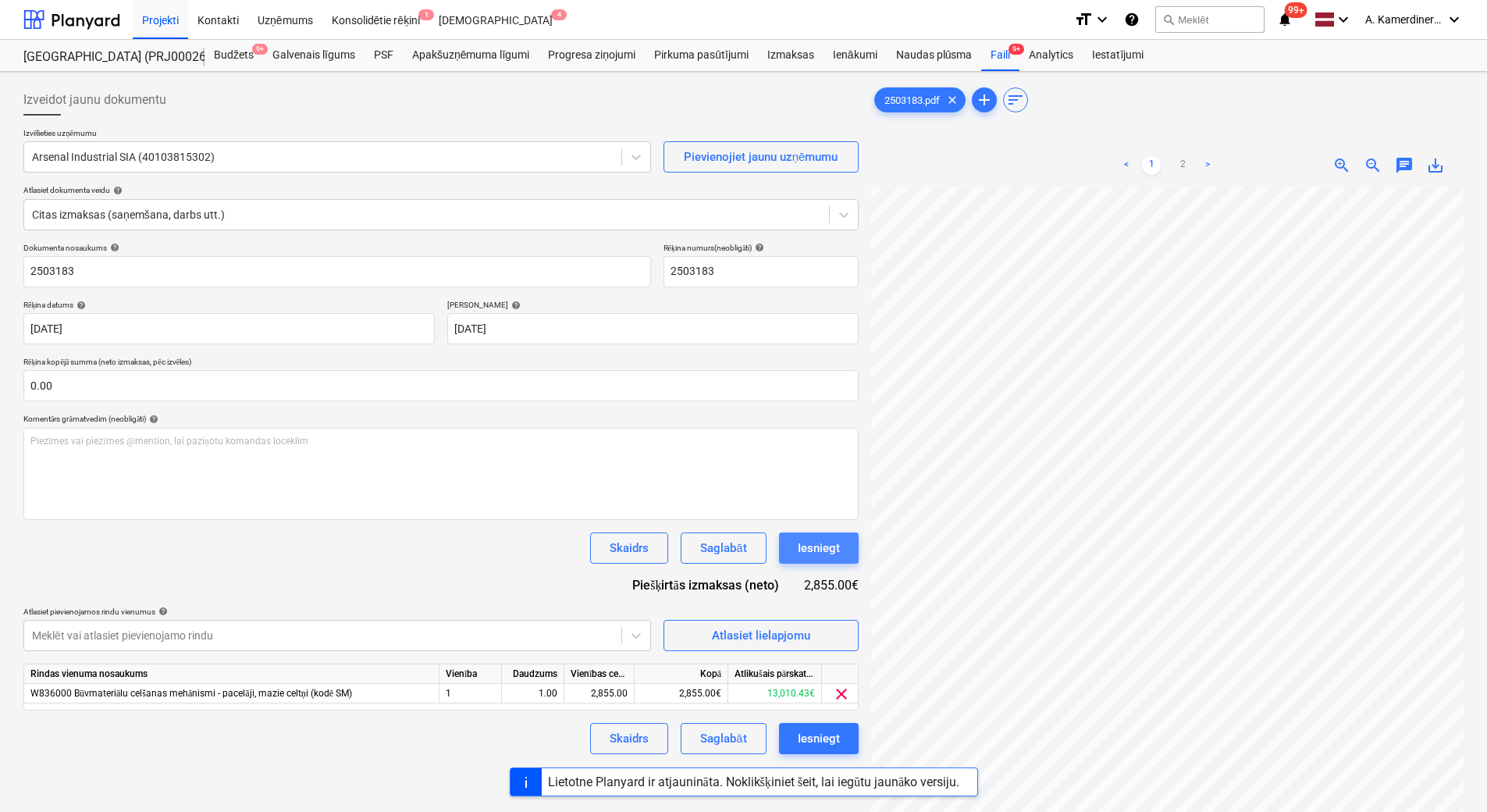
click at [849, 548] on button "Iesniegt" at bounding box center [819, 548] width 80 height 31
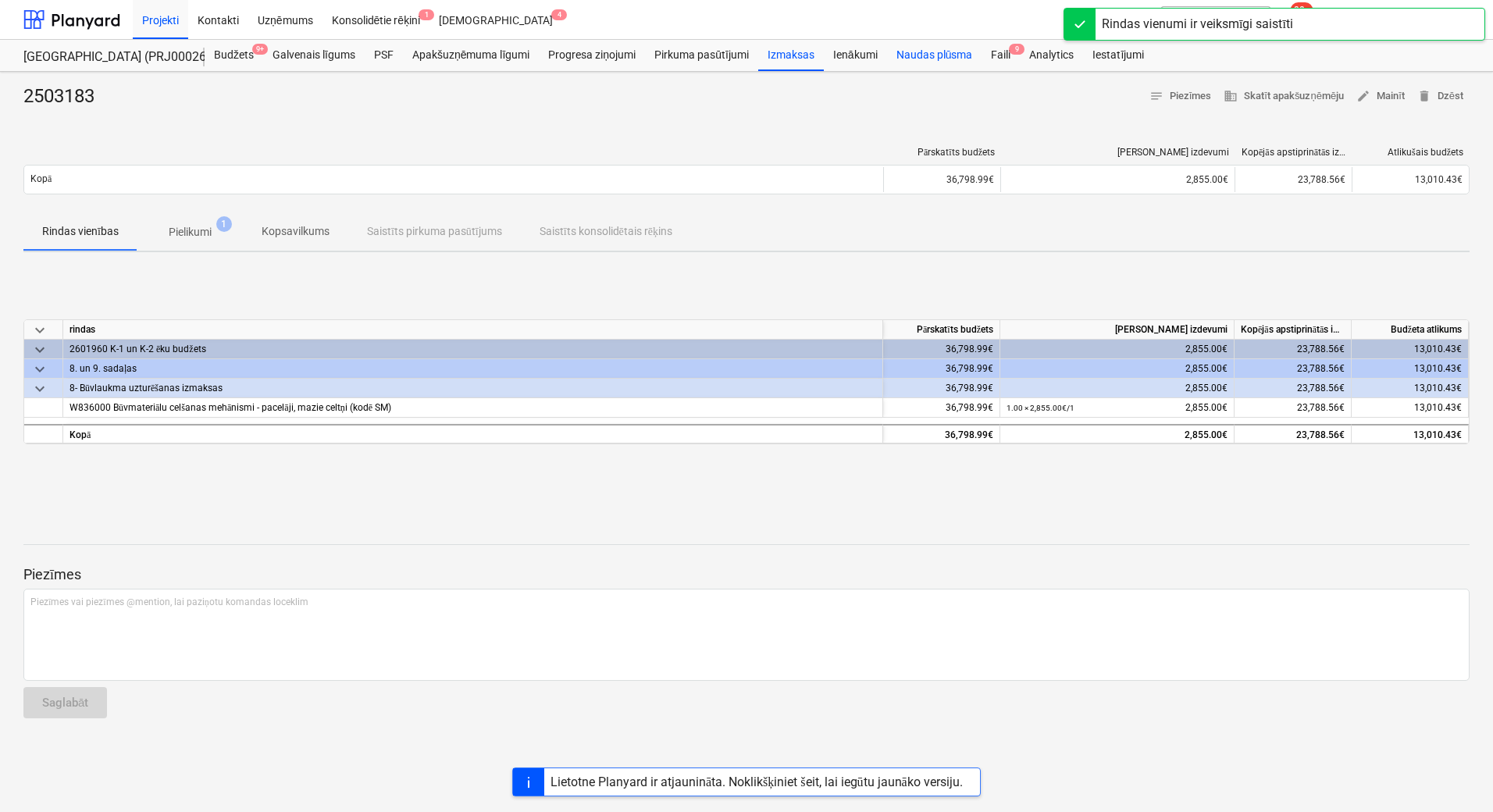
drag, startPoint x: 1001, startPoint y: 55, endPoint x: 977, endPoint y: 66, distance: 26.4
click at [1001, 55] on div "Faili 9" at bounding box center [1000, 55] width 38 height 31
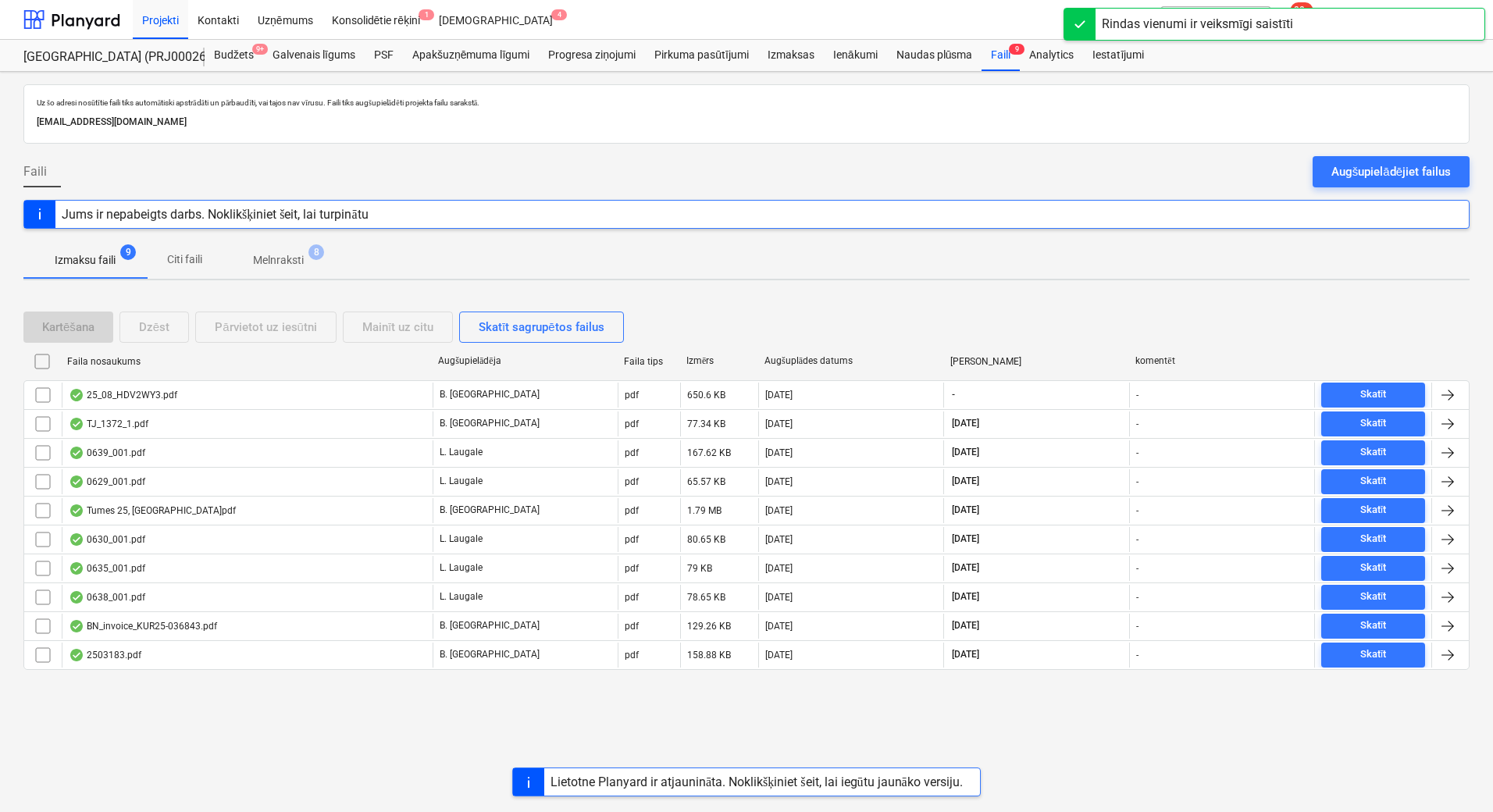
click at [257, 263] on p "Melnraksti" at bounding box center [278, 260] width 51 height 16
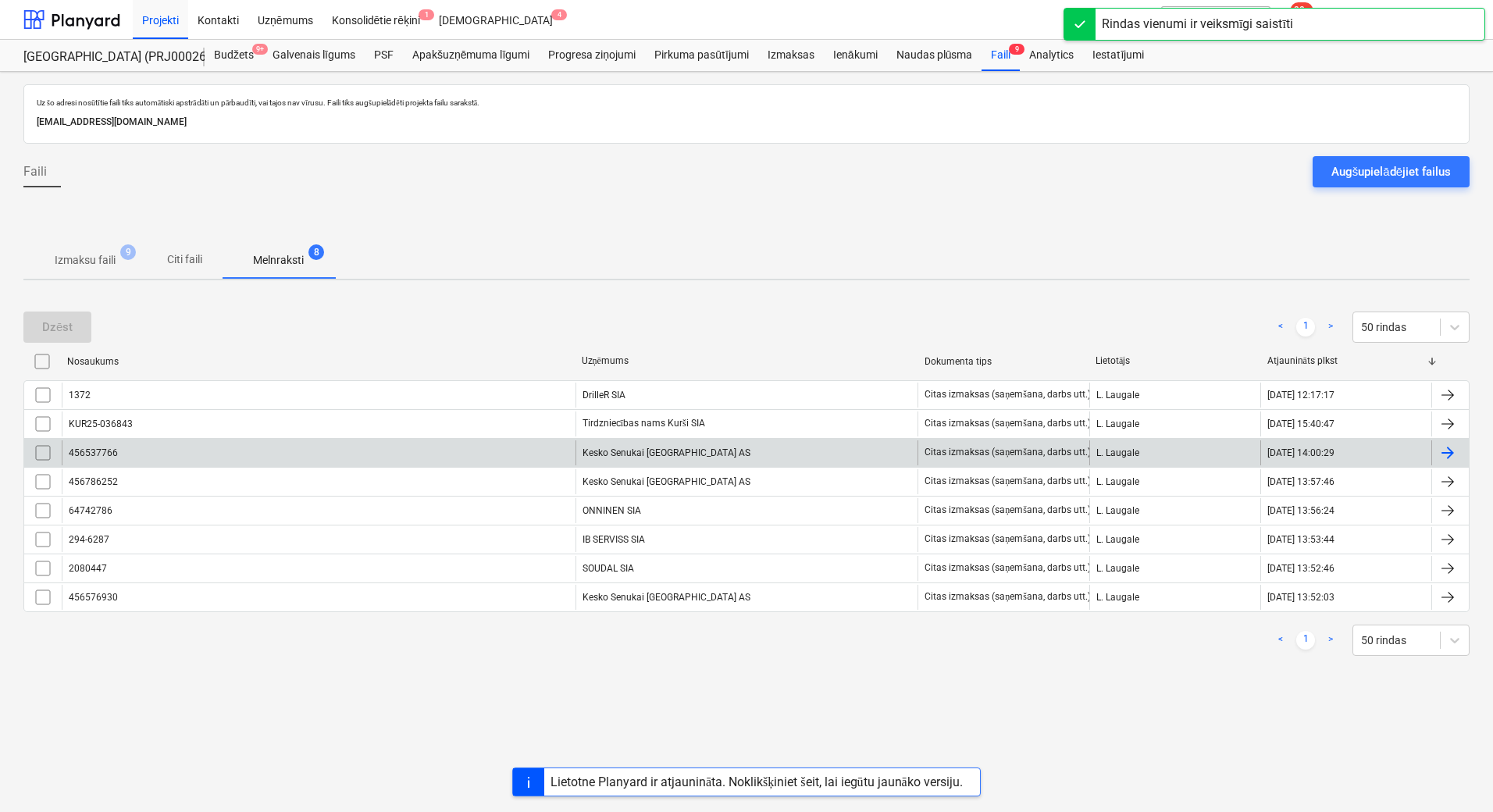
click at [602, 448] on div "Kesko Senukai [GEOGRAPHIC_DATA] AS" at bounding box center [746, 452] width 343 height 25
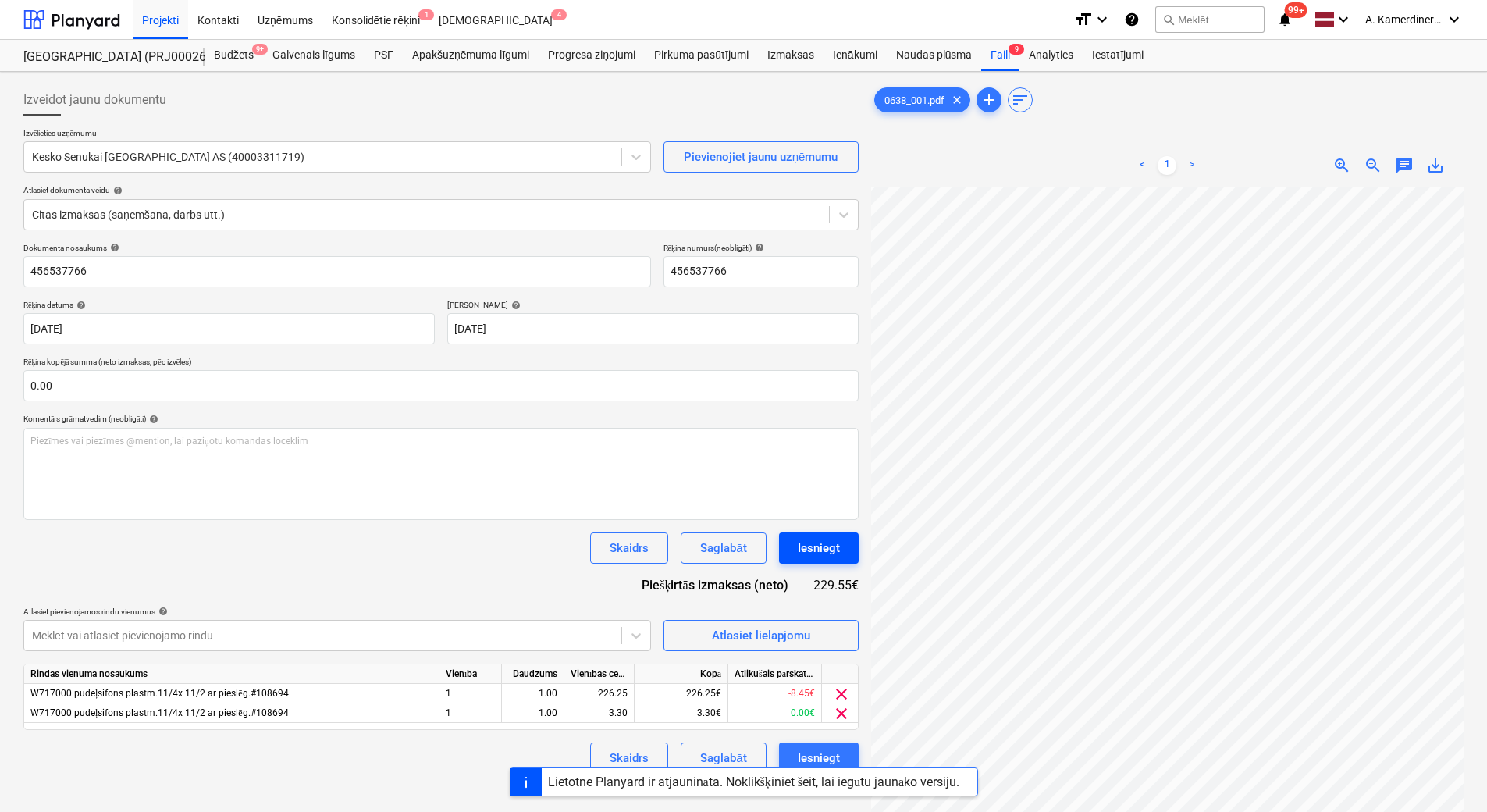
scroll to position [229, 113]
click at [836, 547] on div "Iesniegt" at bounding box center [818, 547] width 42 height 20
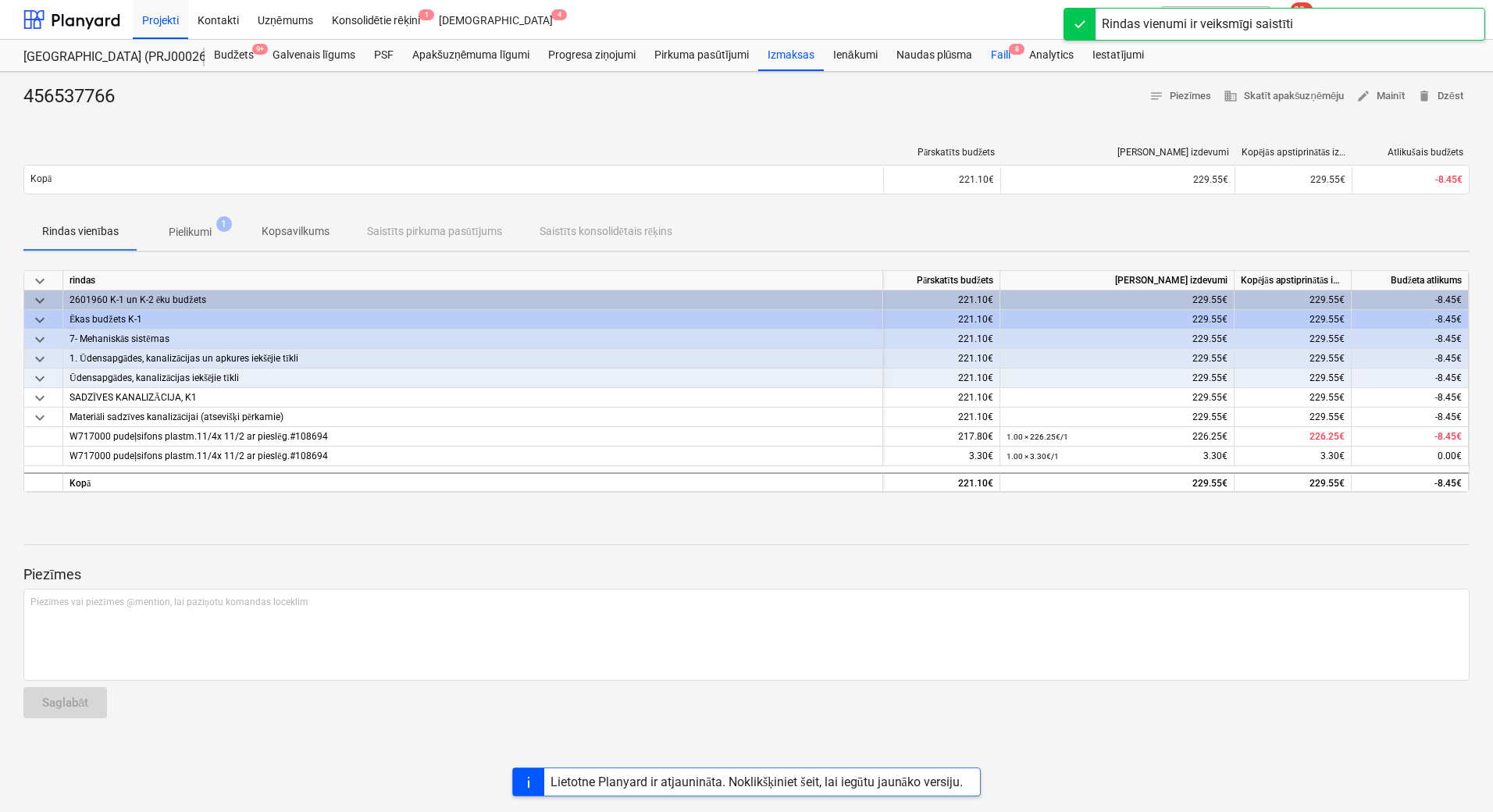
click at [1008, 59] on div "Faili 8" at bounding box center [1000, 55] width 38 height 31
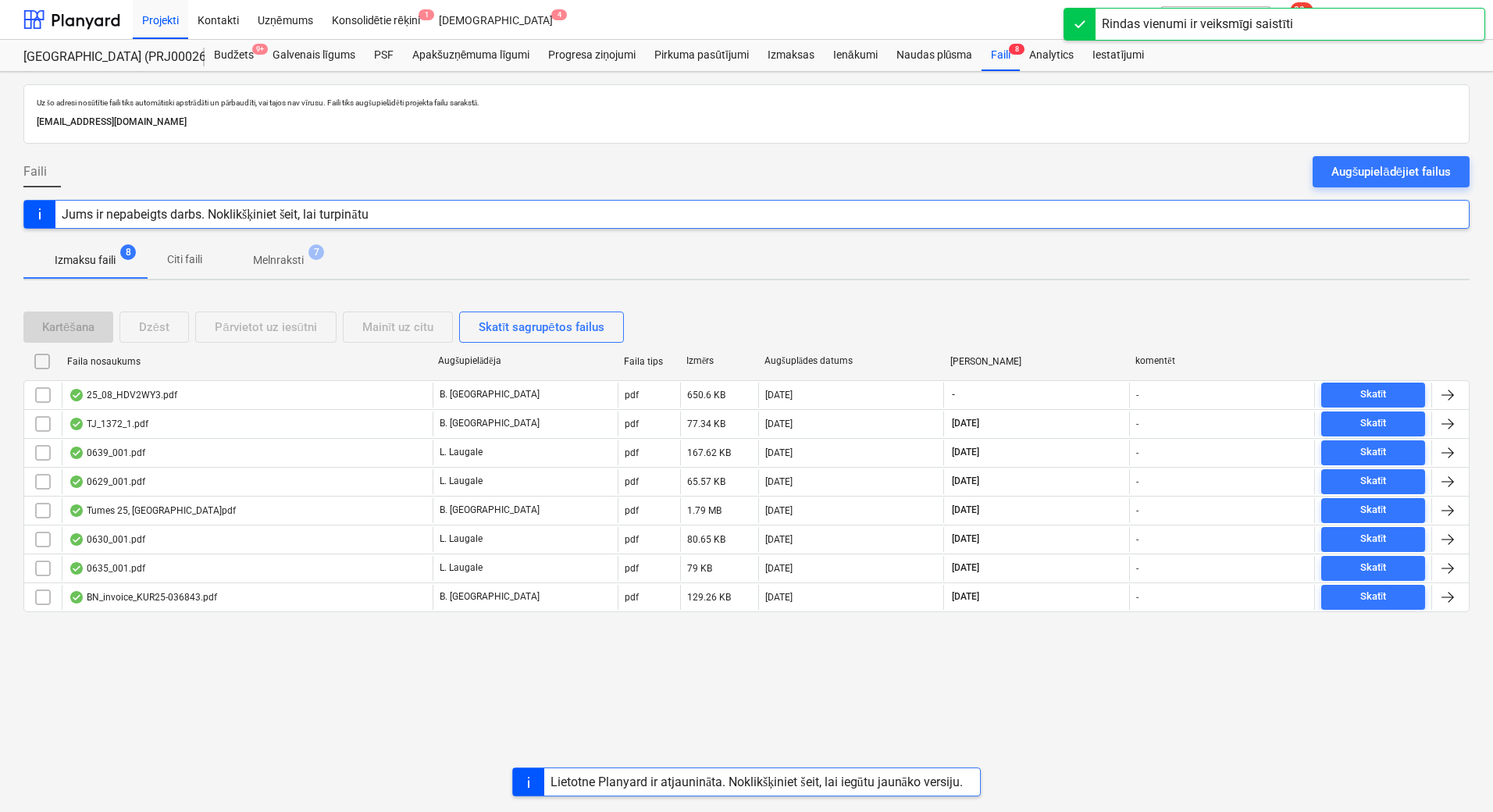
click at [295, 252] on p "Melnraksti" at bounding box center [278, 260] width 51 height 16
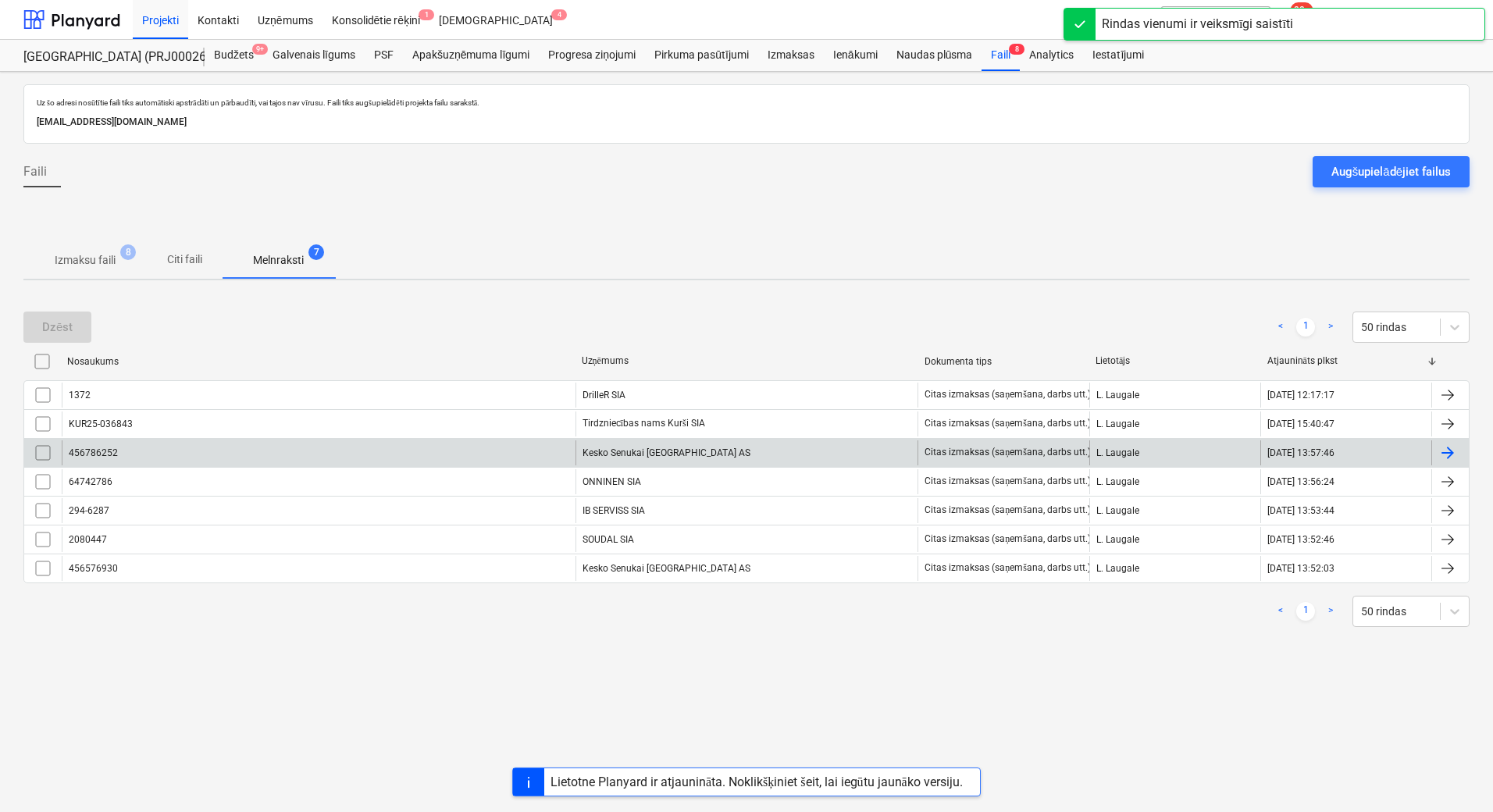
click at [665, 450] on div "Kesko Senukai [GEOGRAPHIC_DATA] AS" at bounding box center [746, 452] width 343 height 25
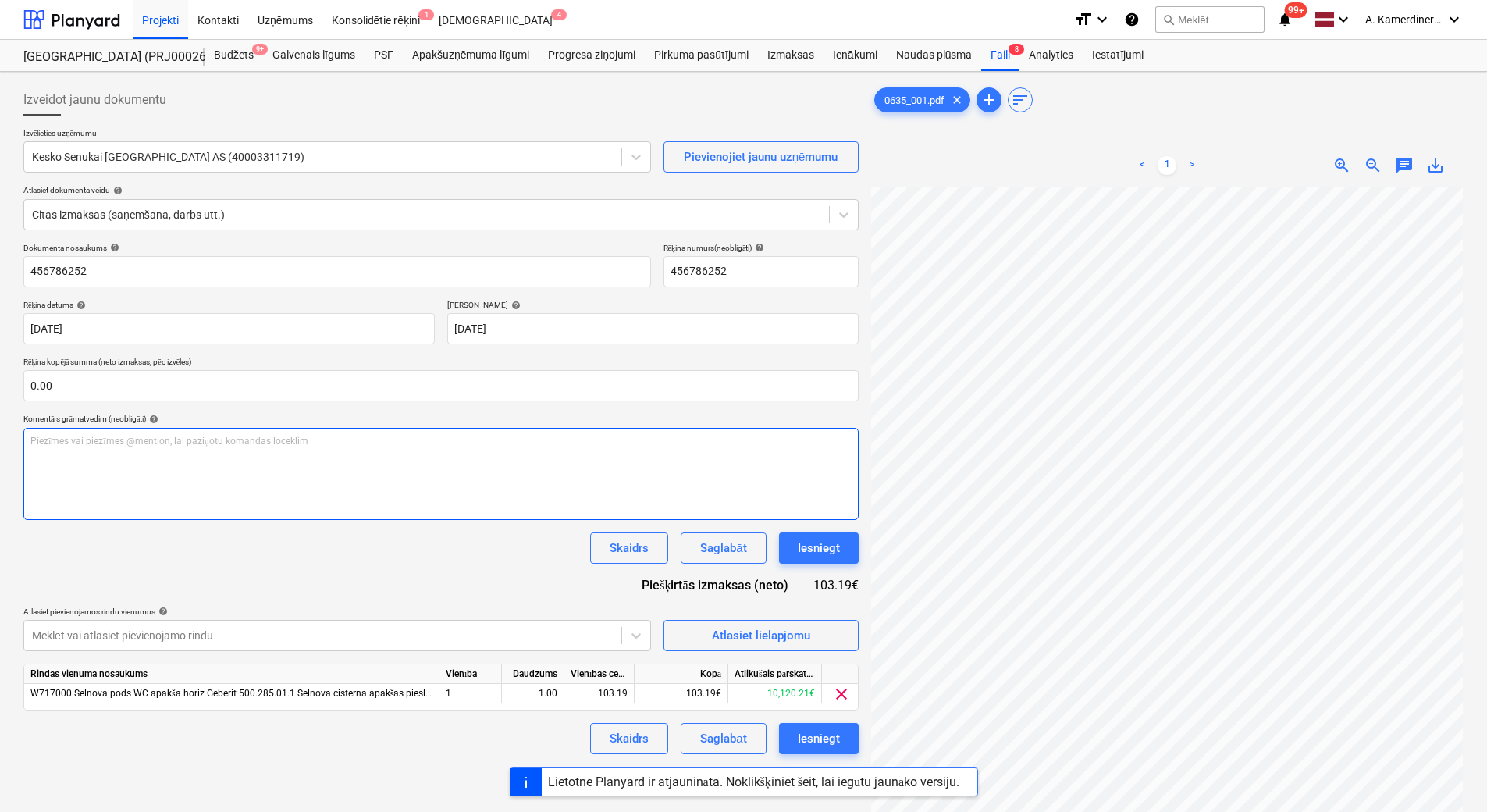
scroll to position [229, 113]
click at [816, 551] on div "Iesniegt" at bounding box center [818, 547] width 42 height 20
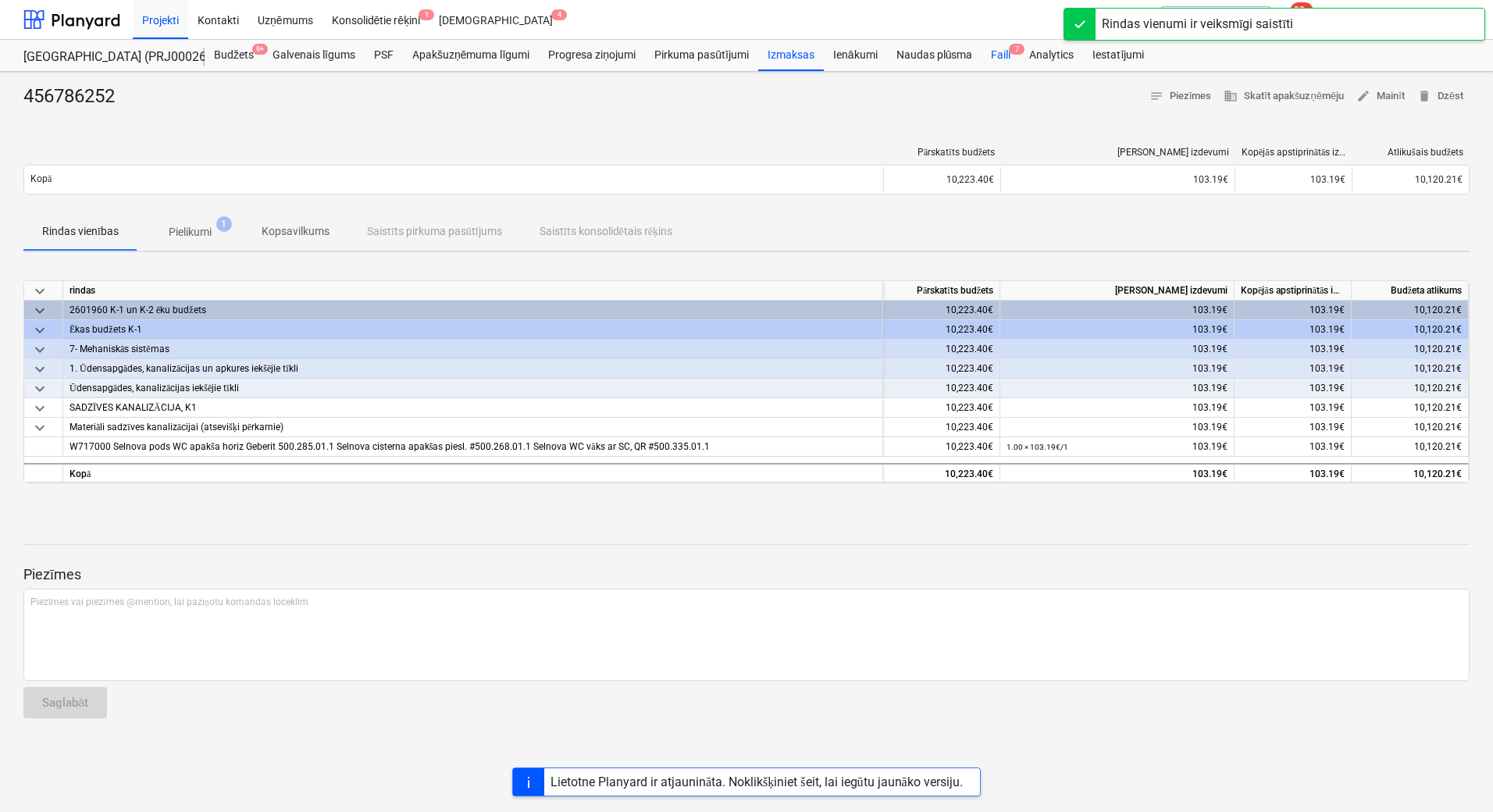
click at [1005, 60] on div "Faili 7" at bounding box center [1000, 55] width 38 height 31
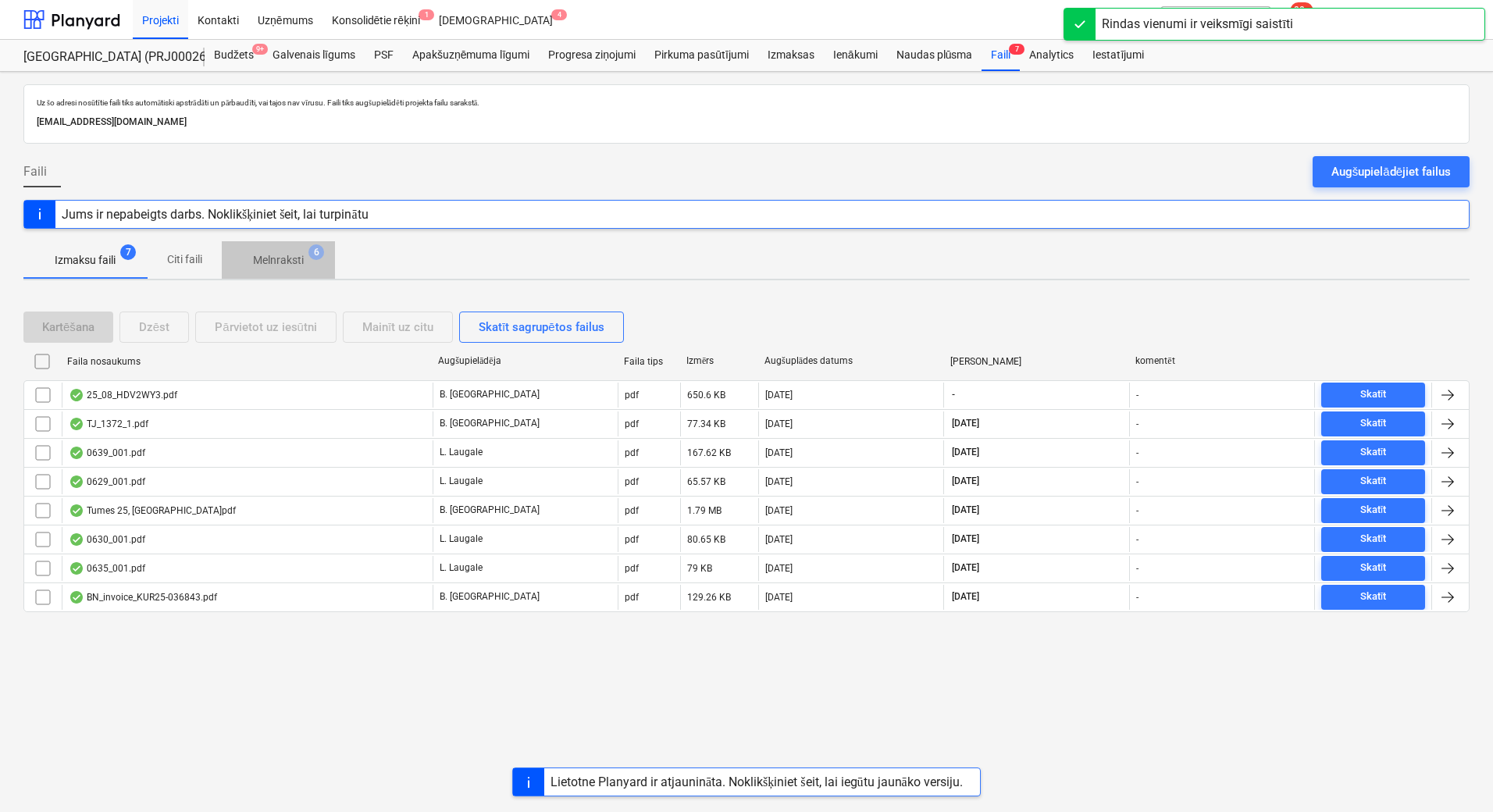
click at [297, 268] on p "Melnraksti" at bounding box center [278, 260] width 51 height 16
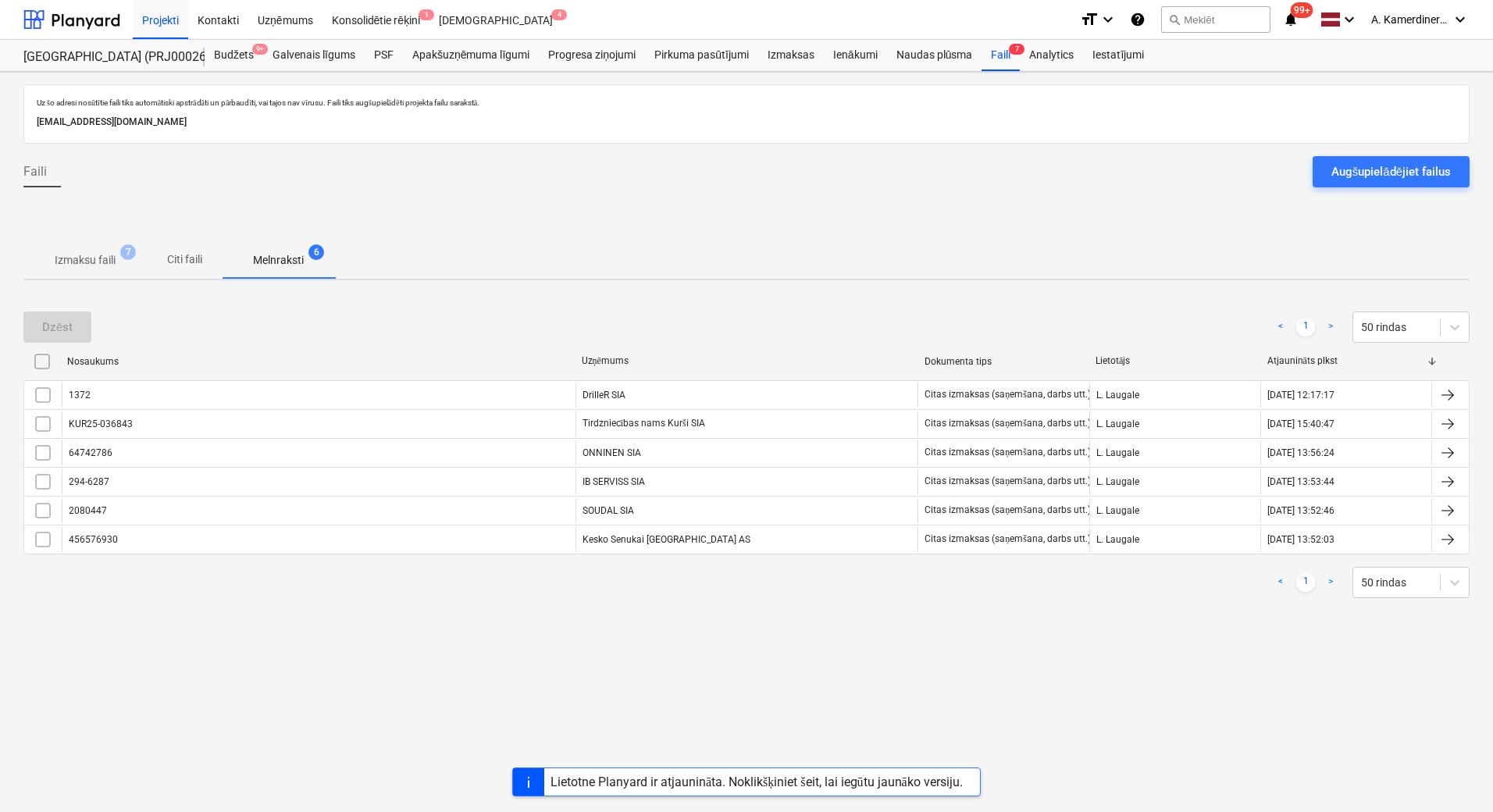
click at [123, 258] on span "Izmaksu faili 7" at bounding box center [85, 260] width 86 height 16
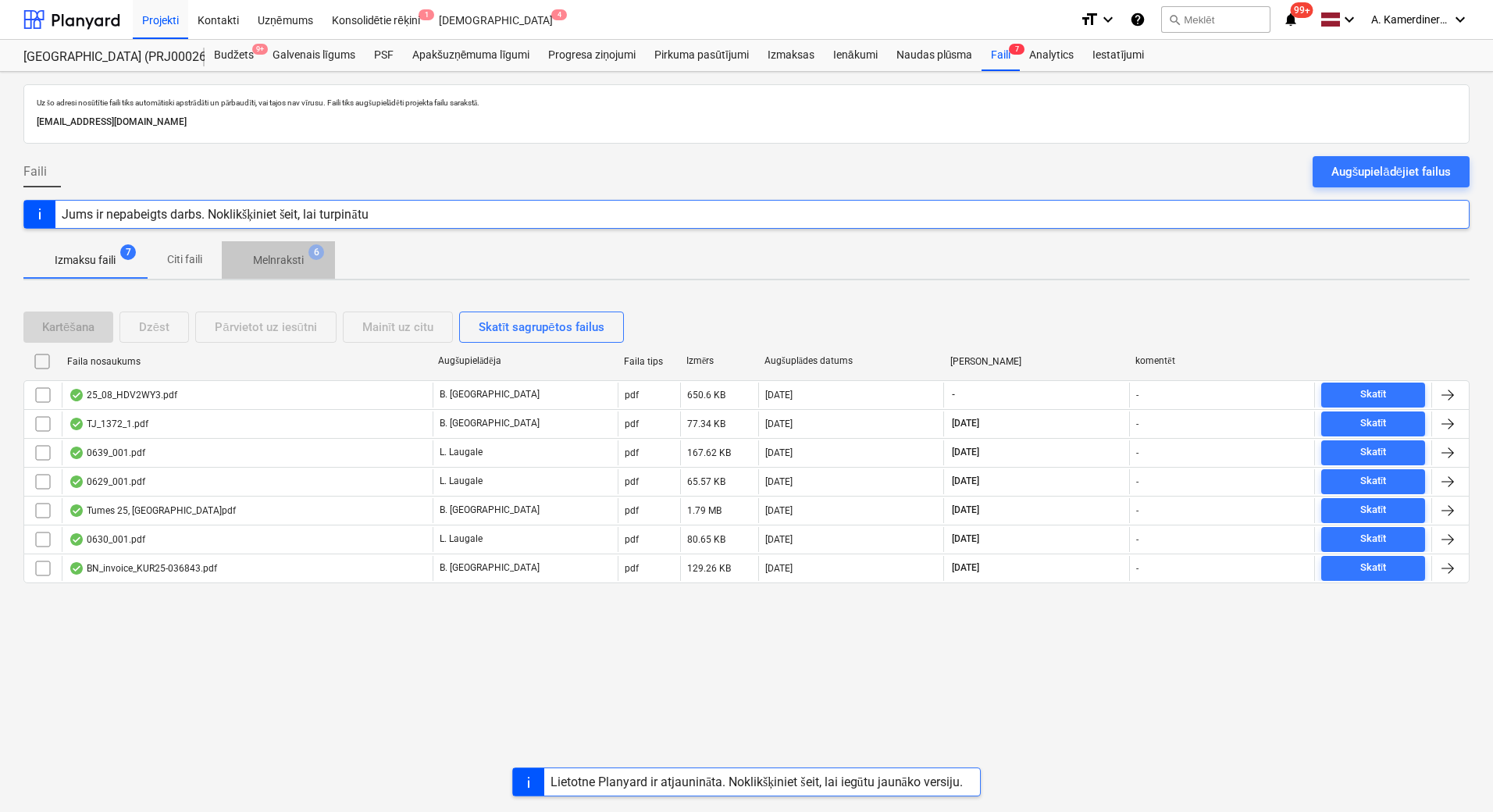
click at [305, 260] on span "Melnraksti 6" at bounding box center [278, 260] width 75 height 16
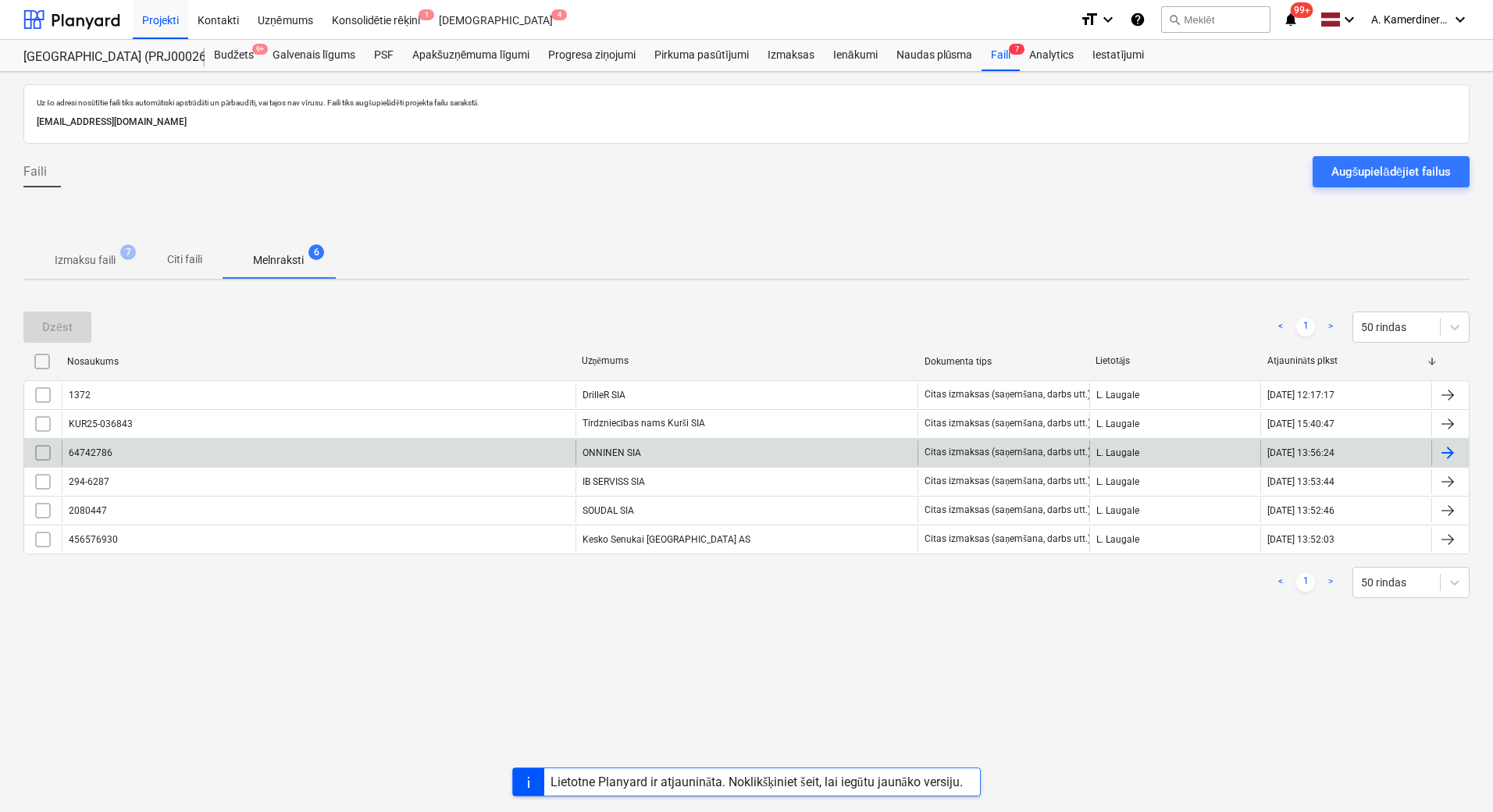
click at [626, 448] on div "ONNINEN SIA" at bounding box center [746, 452] width 343 height 25
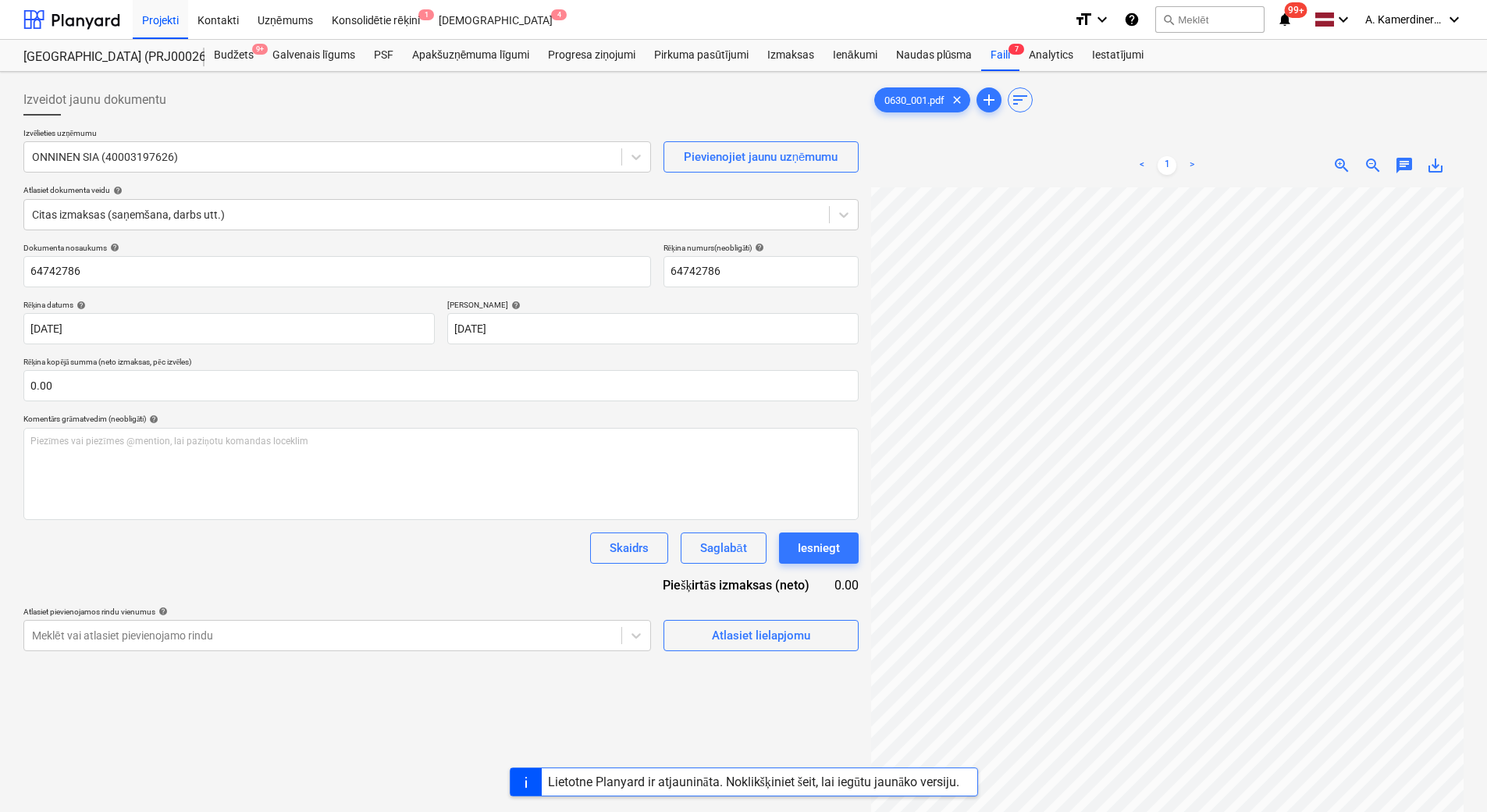
scroll to position [74, 73]
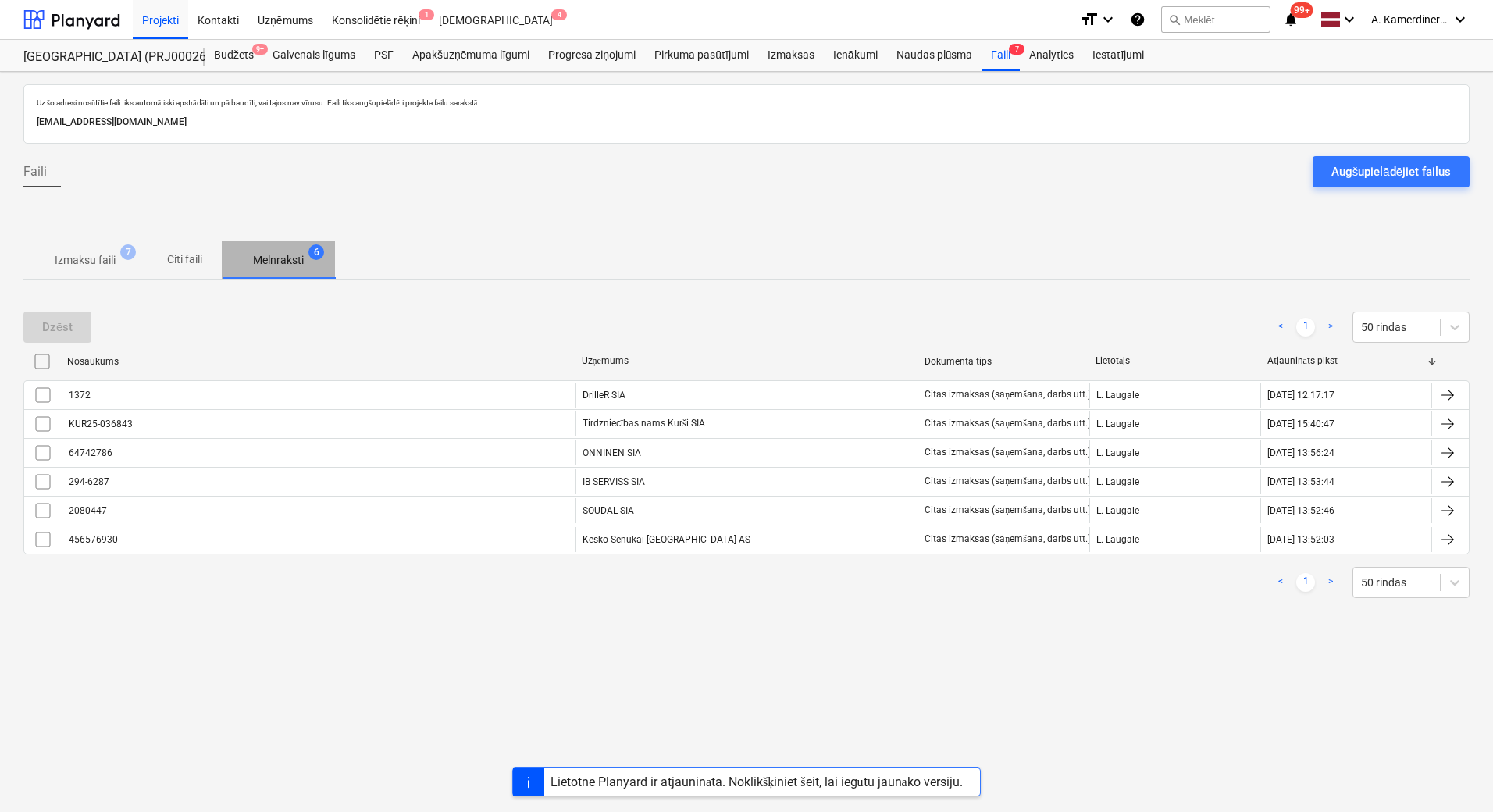
click at [285, 253] on p "Melnraksti" at bounding box center [278, 260] width 51 height 16
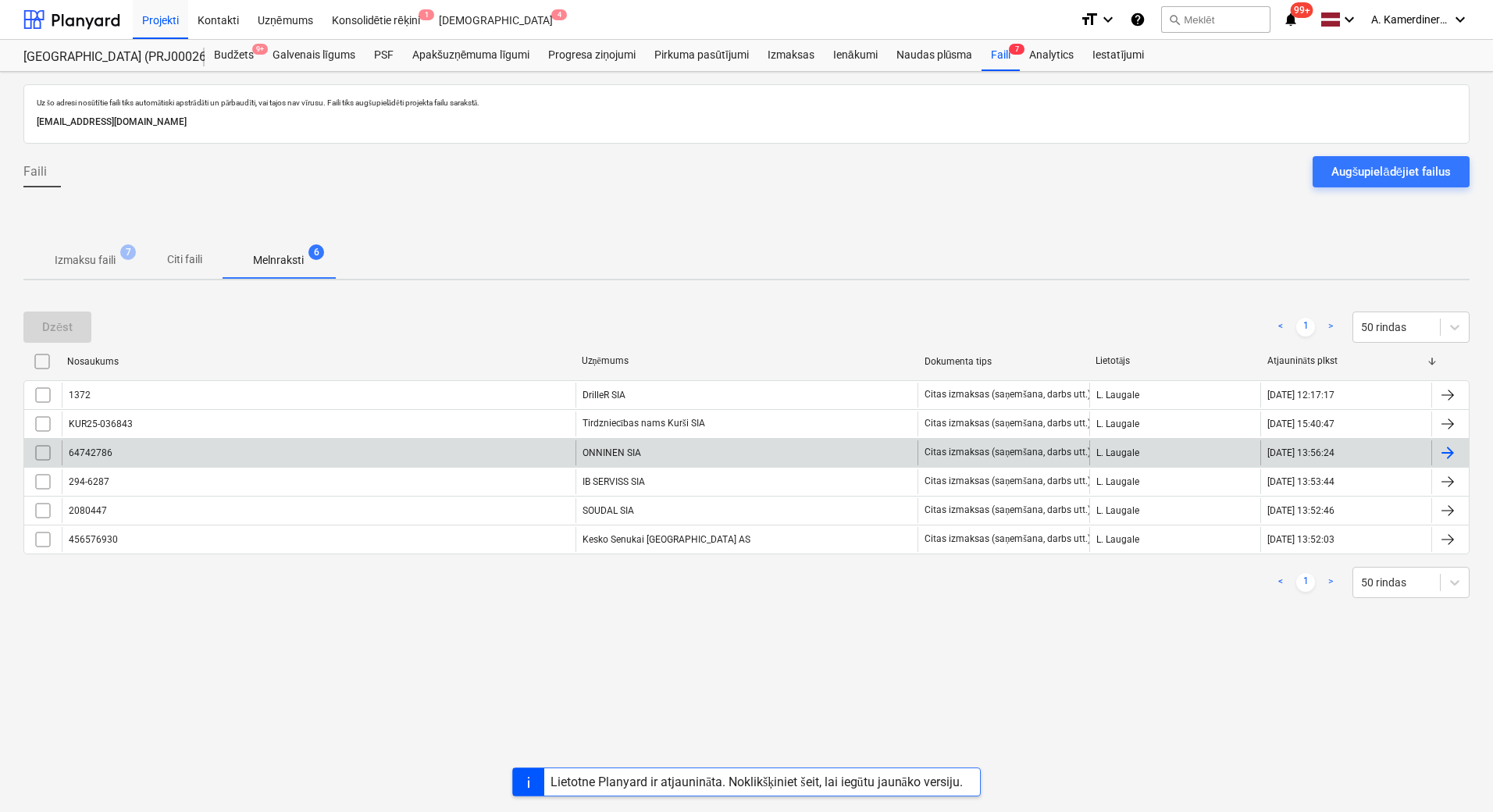
click at [629, 448] on div "ONNINEN SIA" at bounding box center [746, 452] width 343 height 25
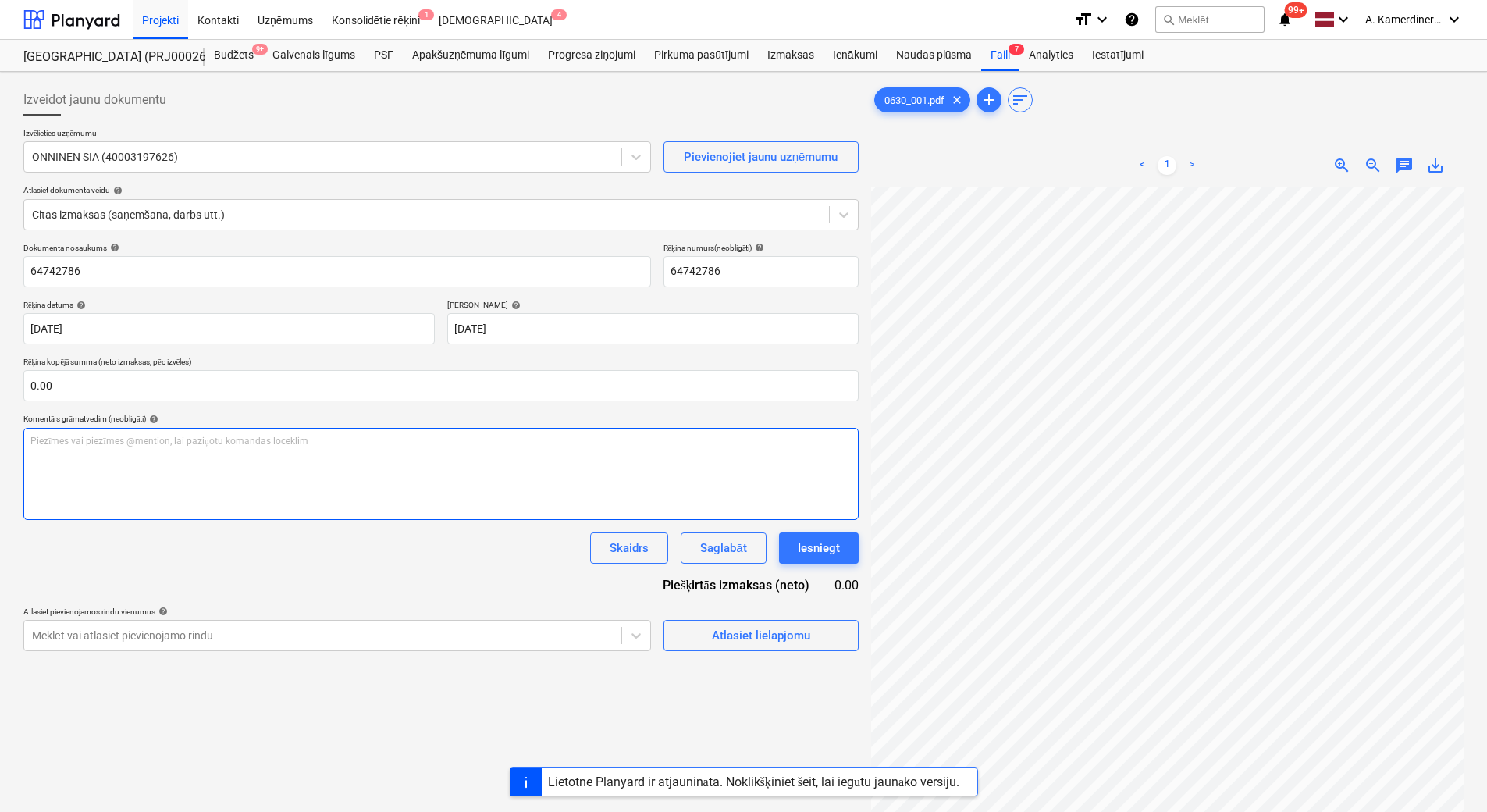
scroll to position [52, 74]
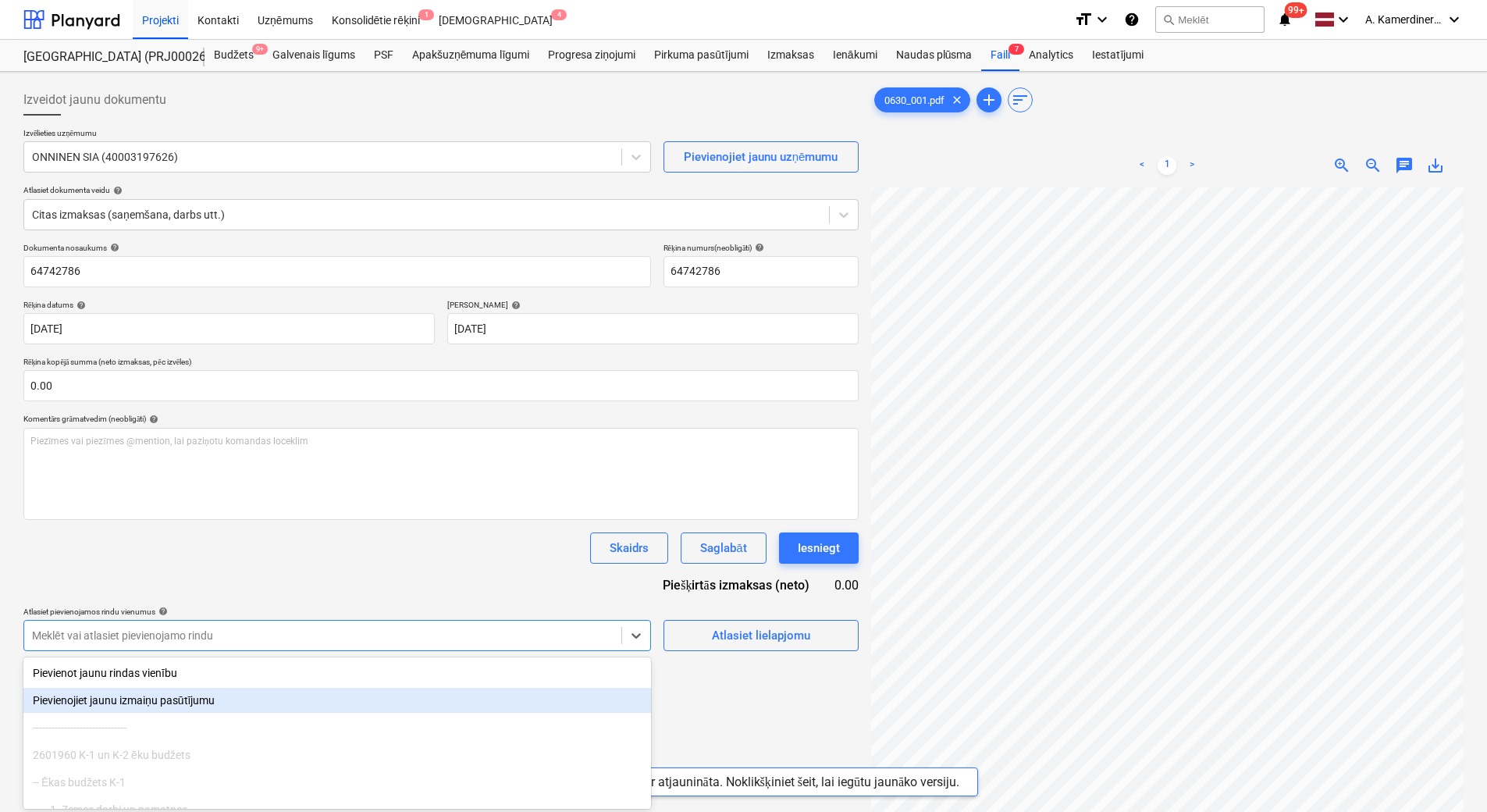
click at [320, 628] on body "Projekti Kontakti Uzņēmums Konsolidētie rēķini 1 Iesūtne 4 format_size keyboard…" at bounding box center [743, 406] width 1487 height 812
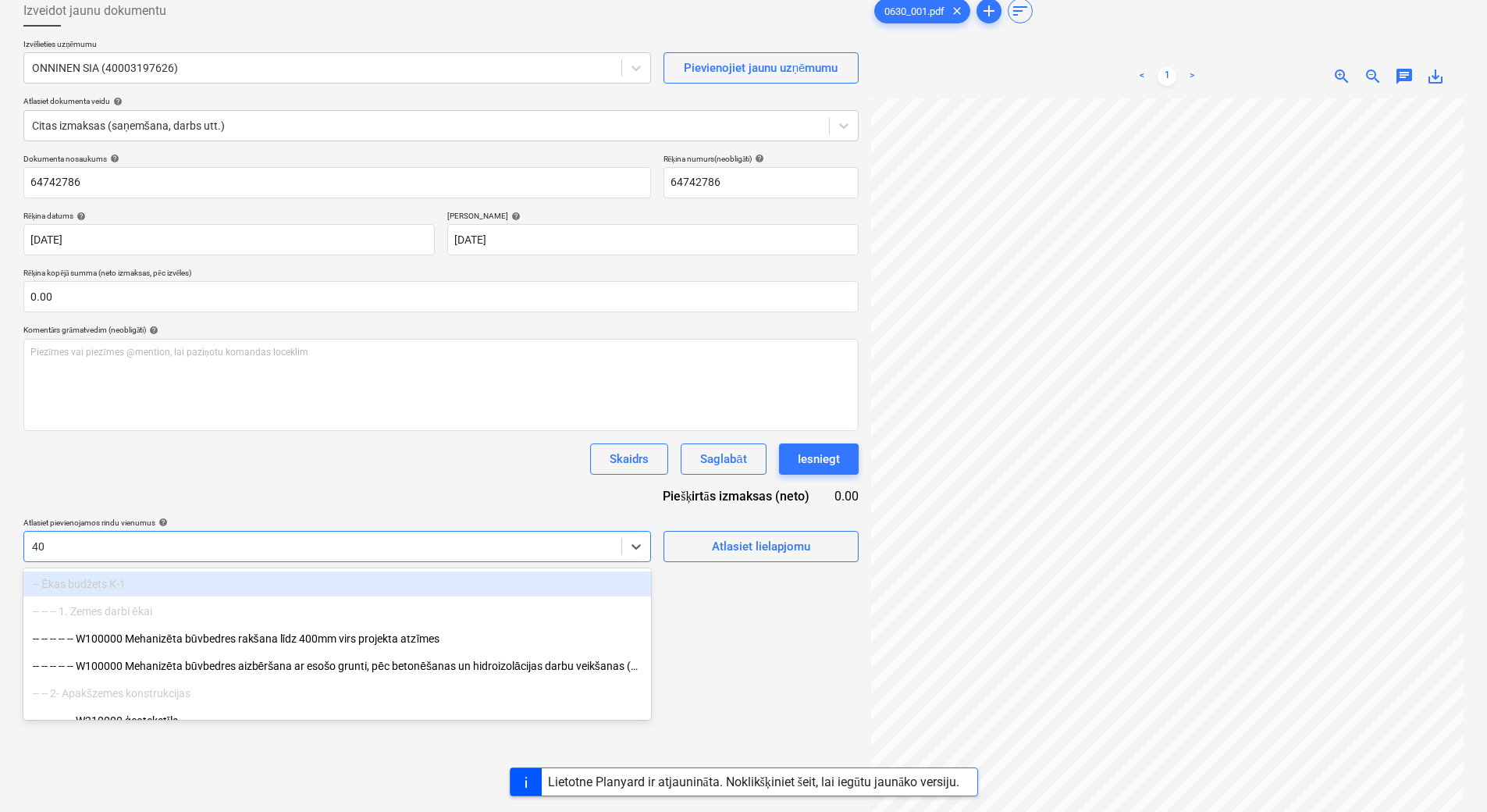
type input "40w"
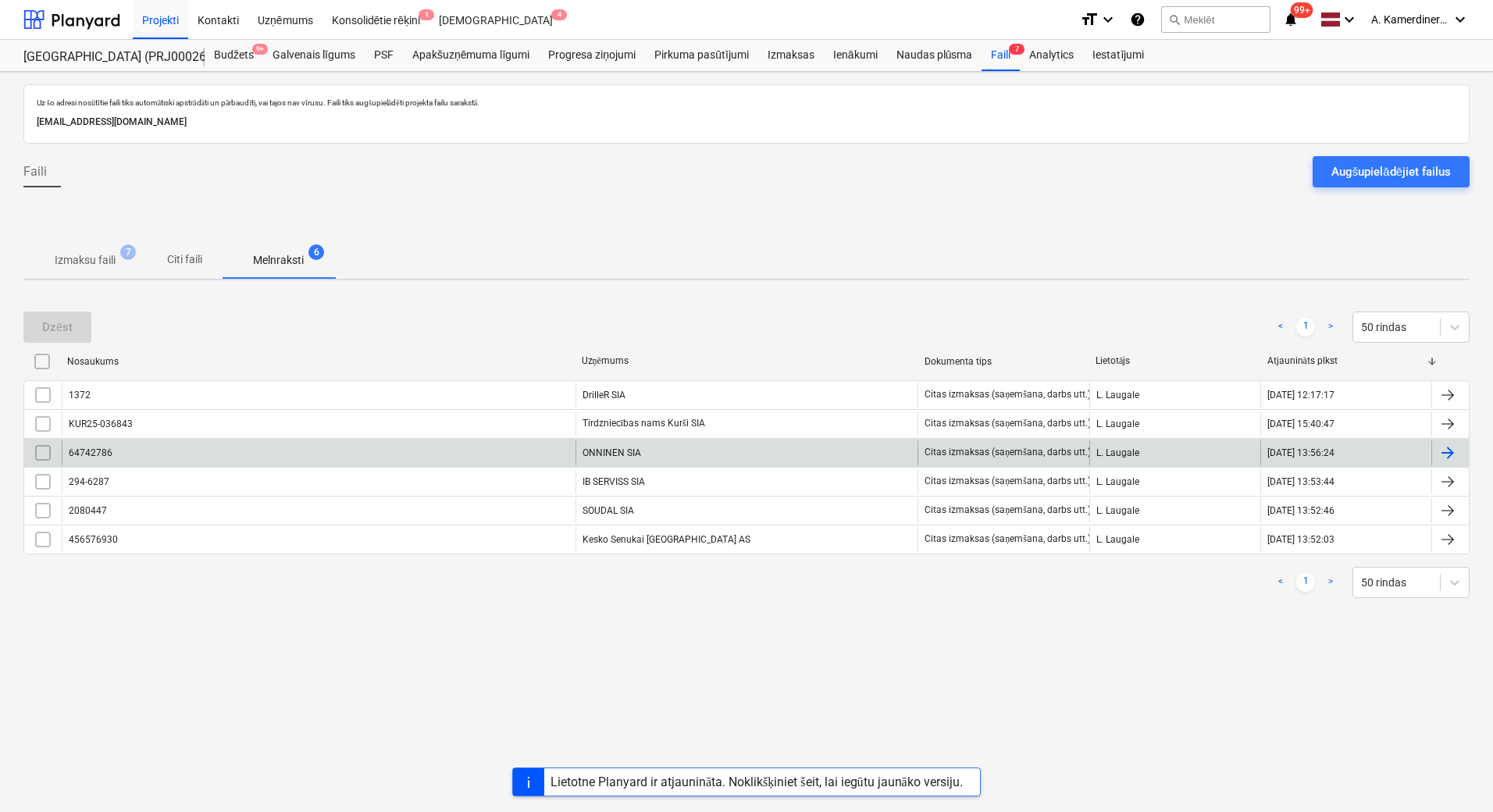
click at [36, 451] on input "checkbox" at bounding box center [42, 452] width 25 height 25
click at [56, 329] on div "Dzēst" at bounding box center [57, 326] width 30 height 20
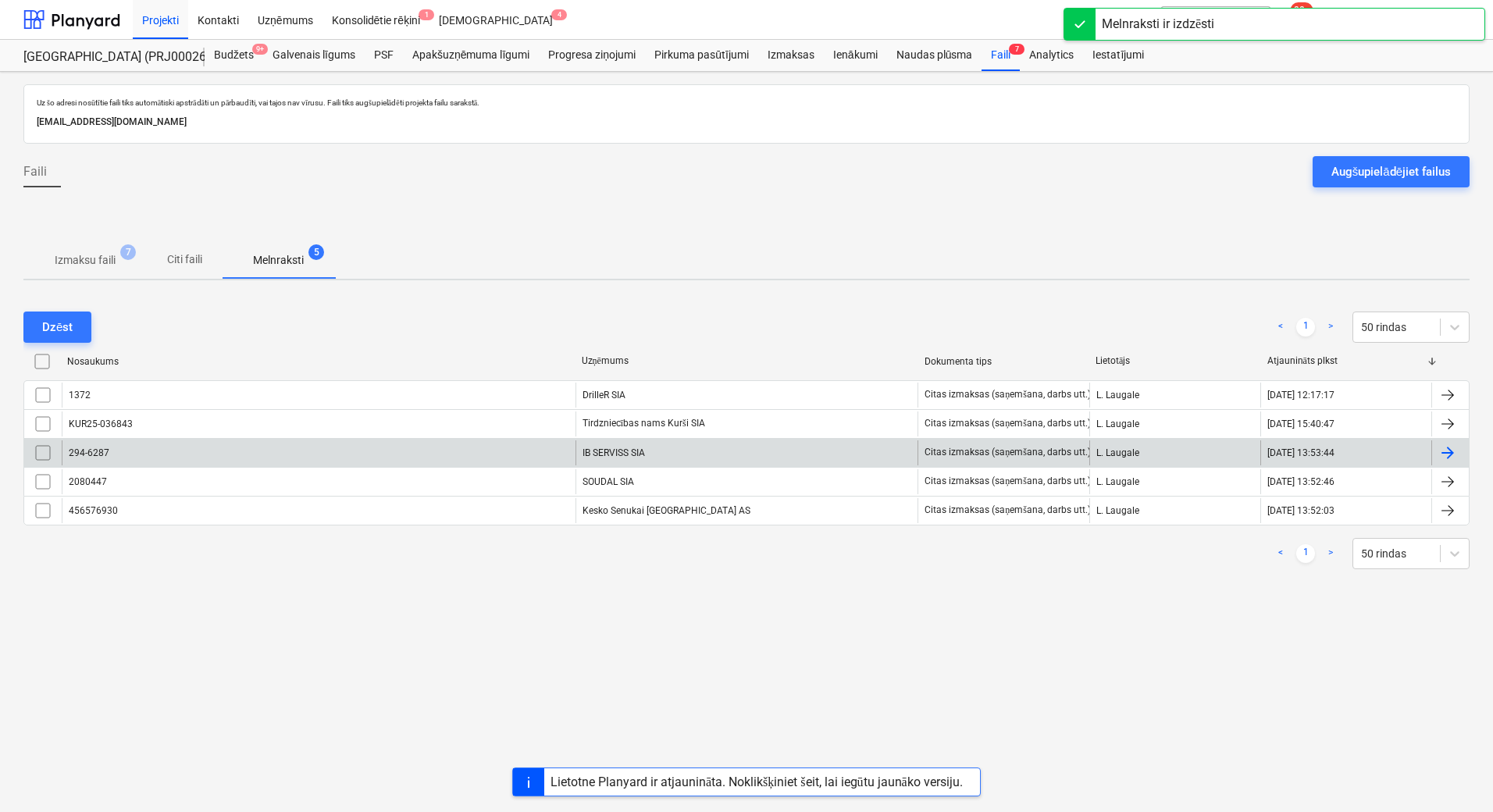
click at [630, 456] on div "IB SERVISS SIA" at bounding box center [746, 452] width 343 height 25
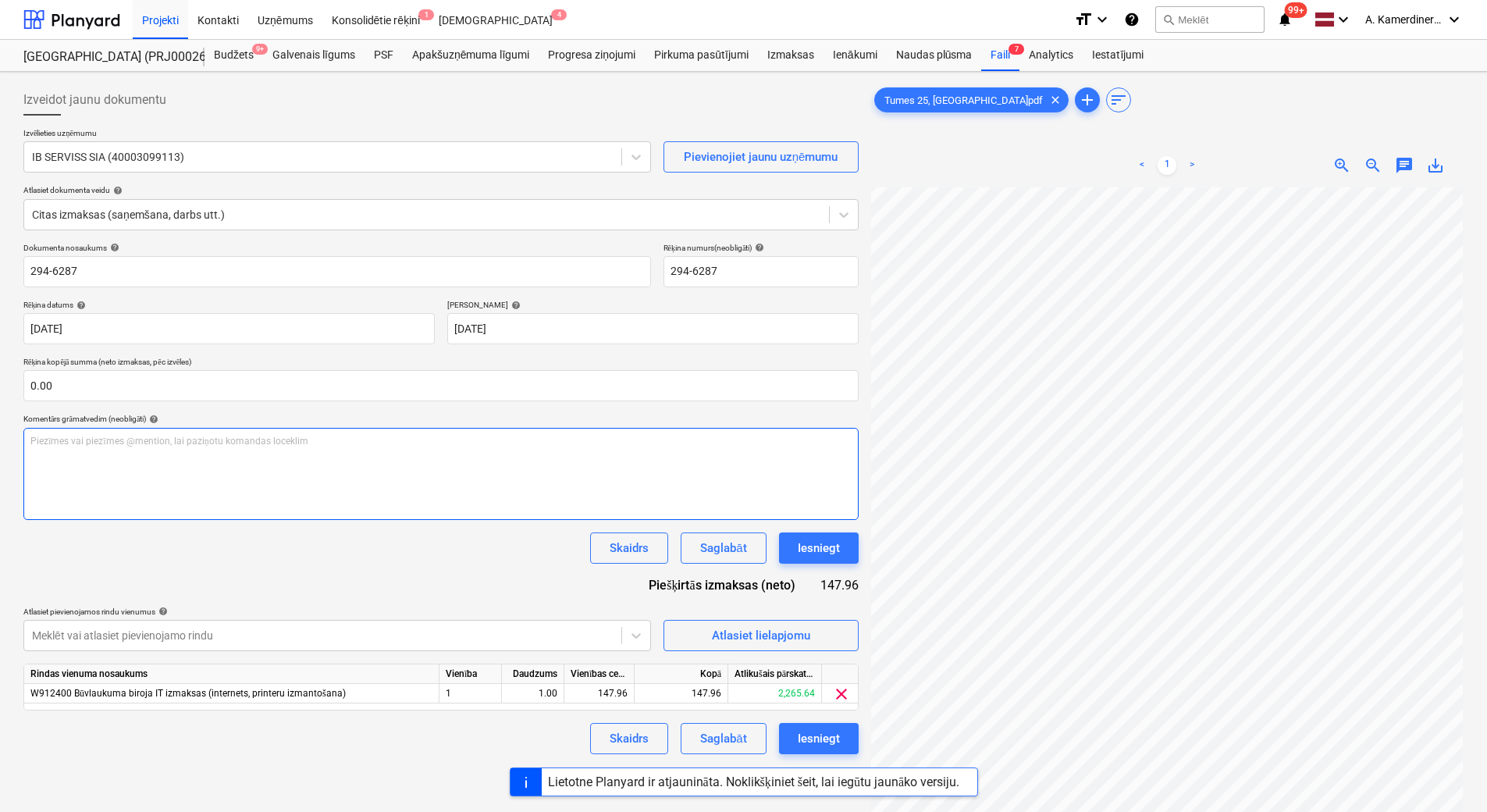
scroll to position [139, 113]
click at [831, 545] on div "Iesniegt" at bounding box center [818, 547] width 42 height 20
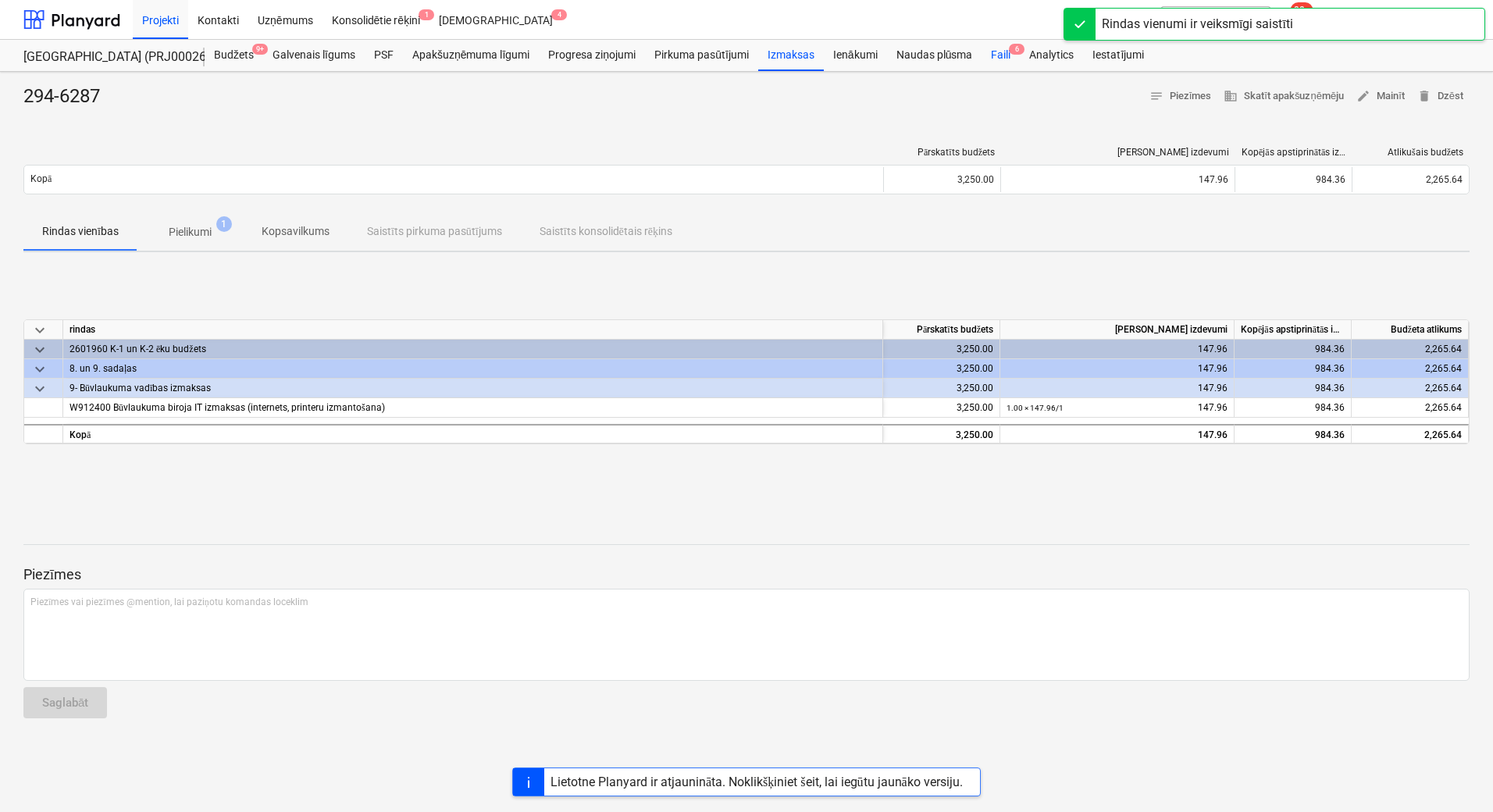
click at [999, 61] on div "Faili 6" at bounding box center [1000, 55] width 38 height 31
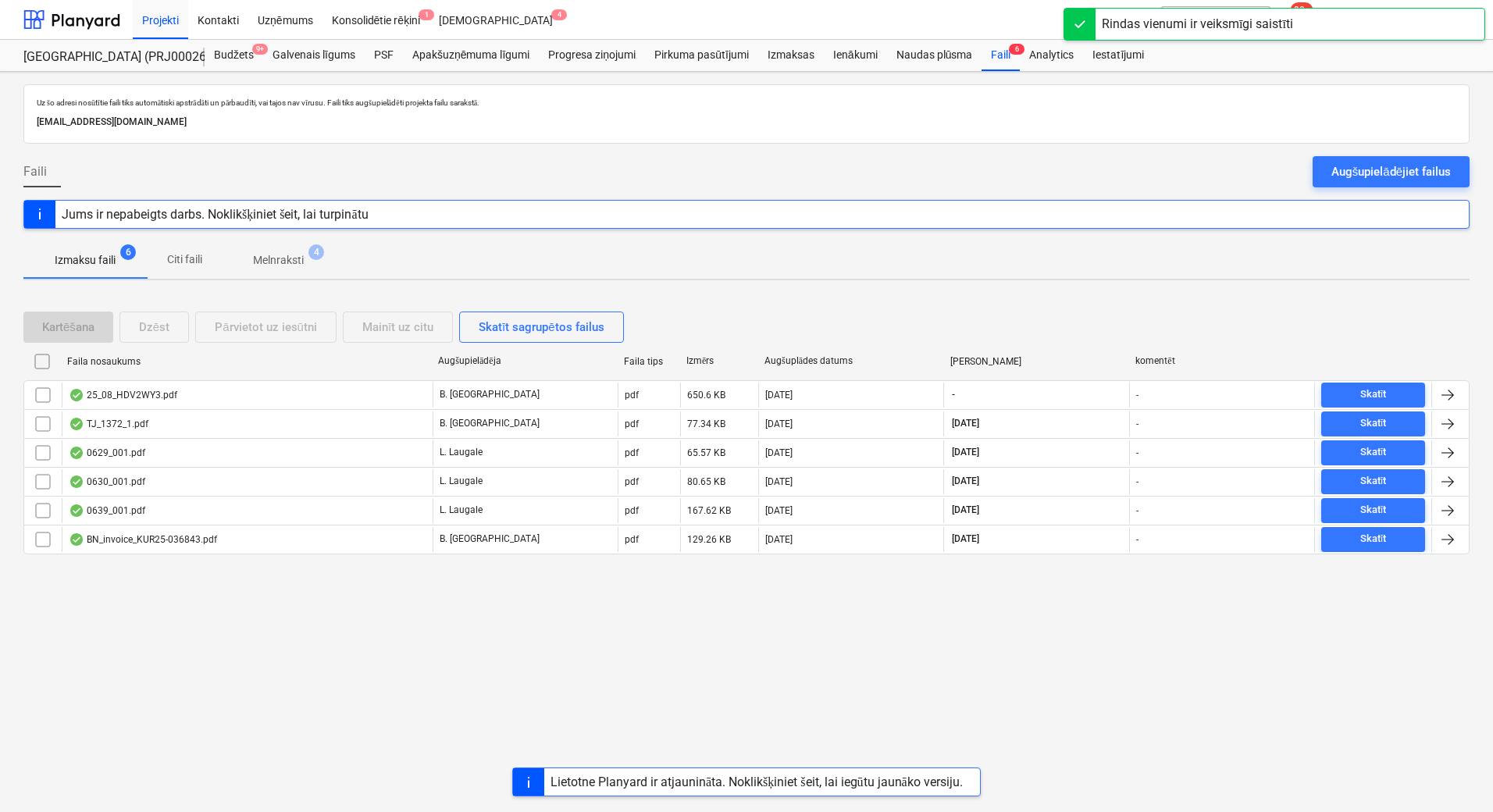
click at [297, 257] on p "Melnraksti" at bounding box center [278, 260] width 51 height 16
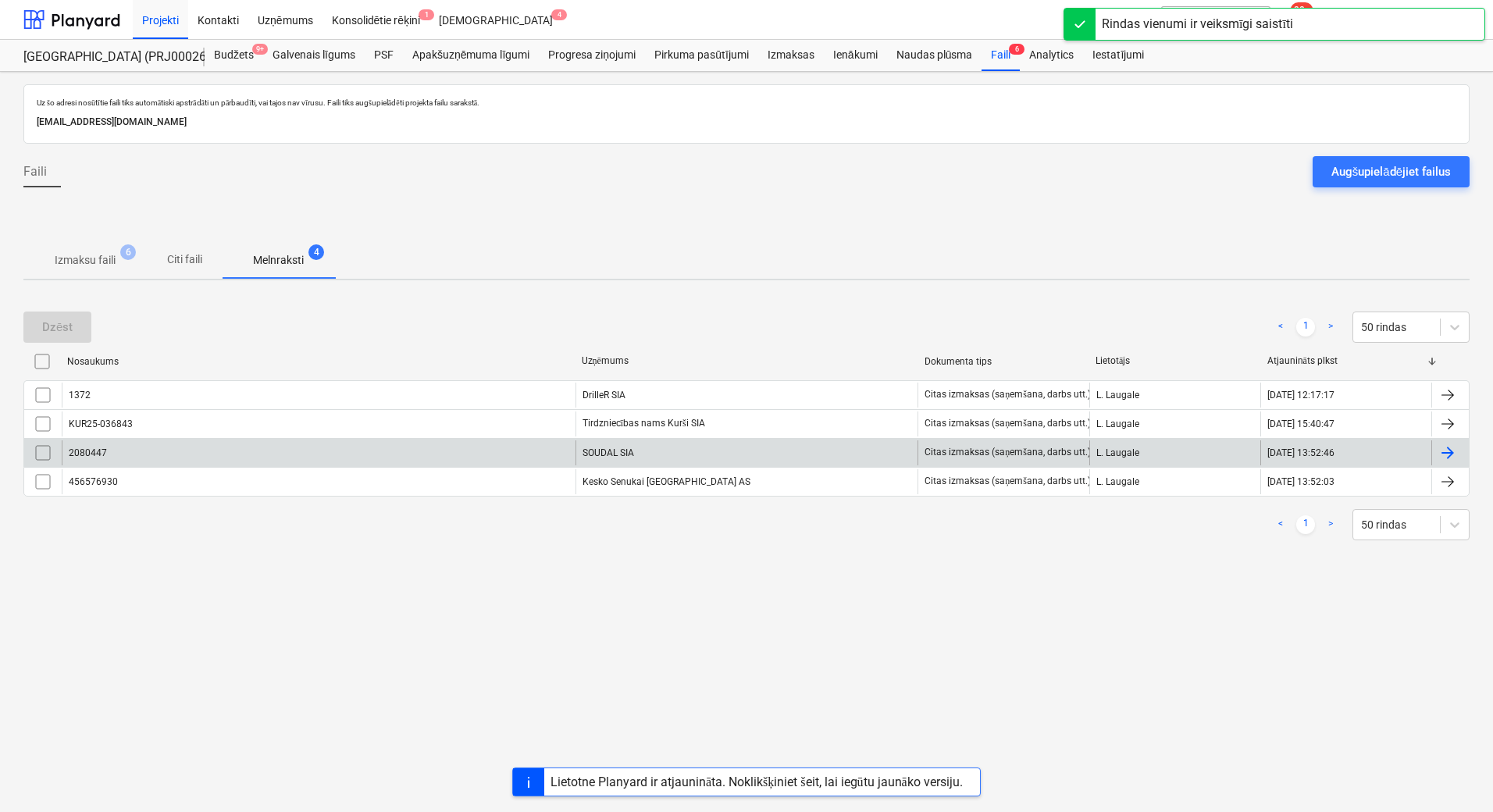
click at [649, 454] on div "SOUDAL SIA" at bounding box center [746, 452] width 343 height 25
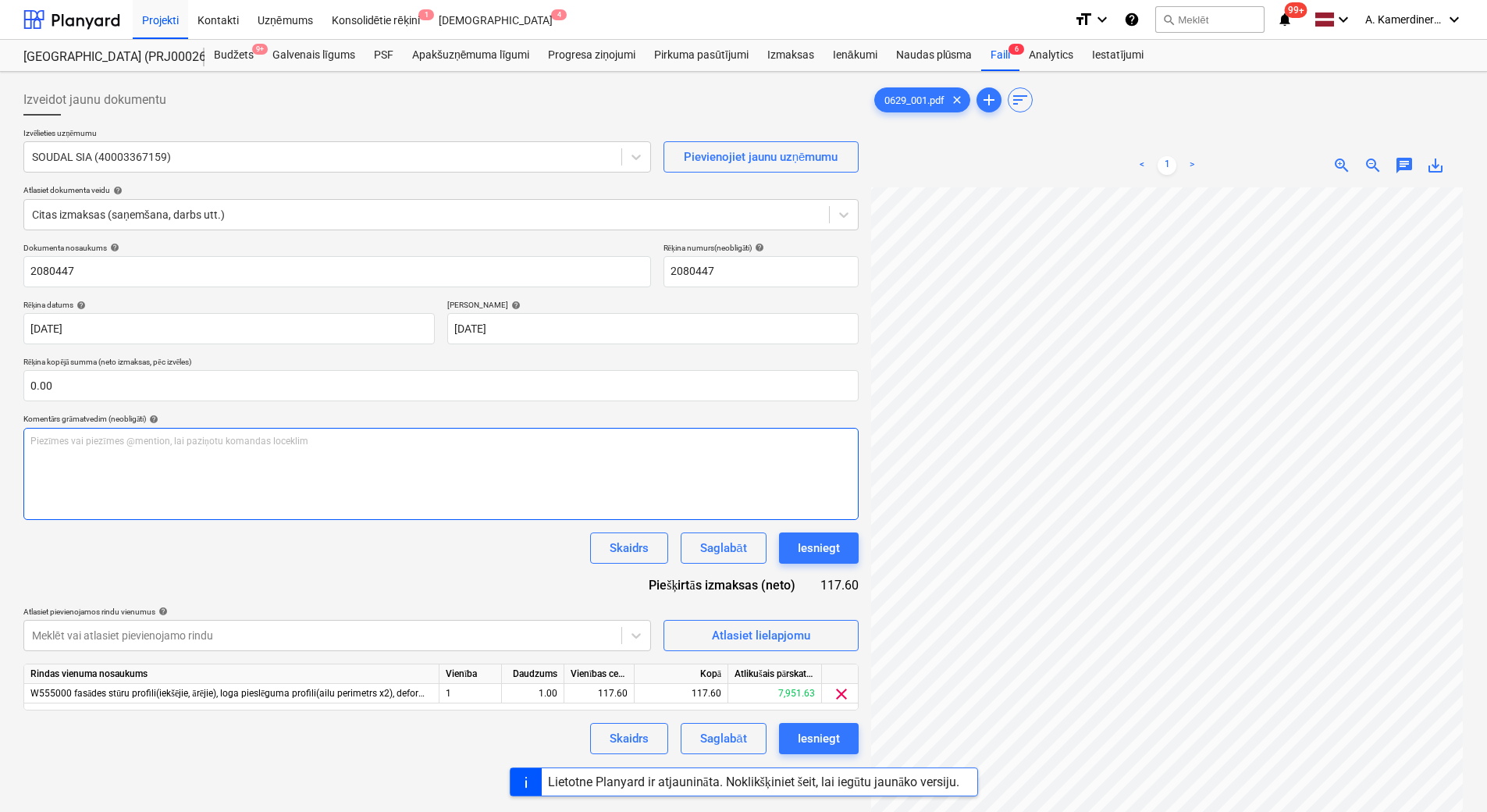
scroll to position [158, 113]
click at [812, 557] on div "Iesniegt" at bounding box center [818, 547] width 42 height 20
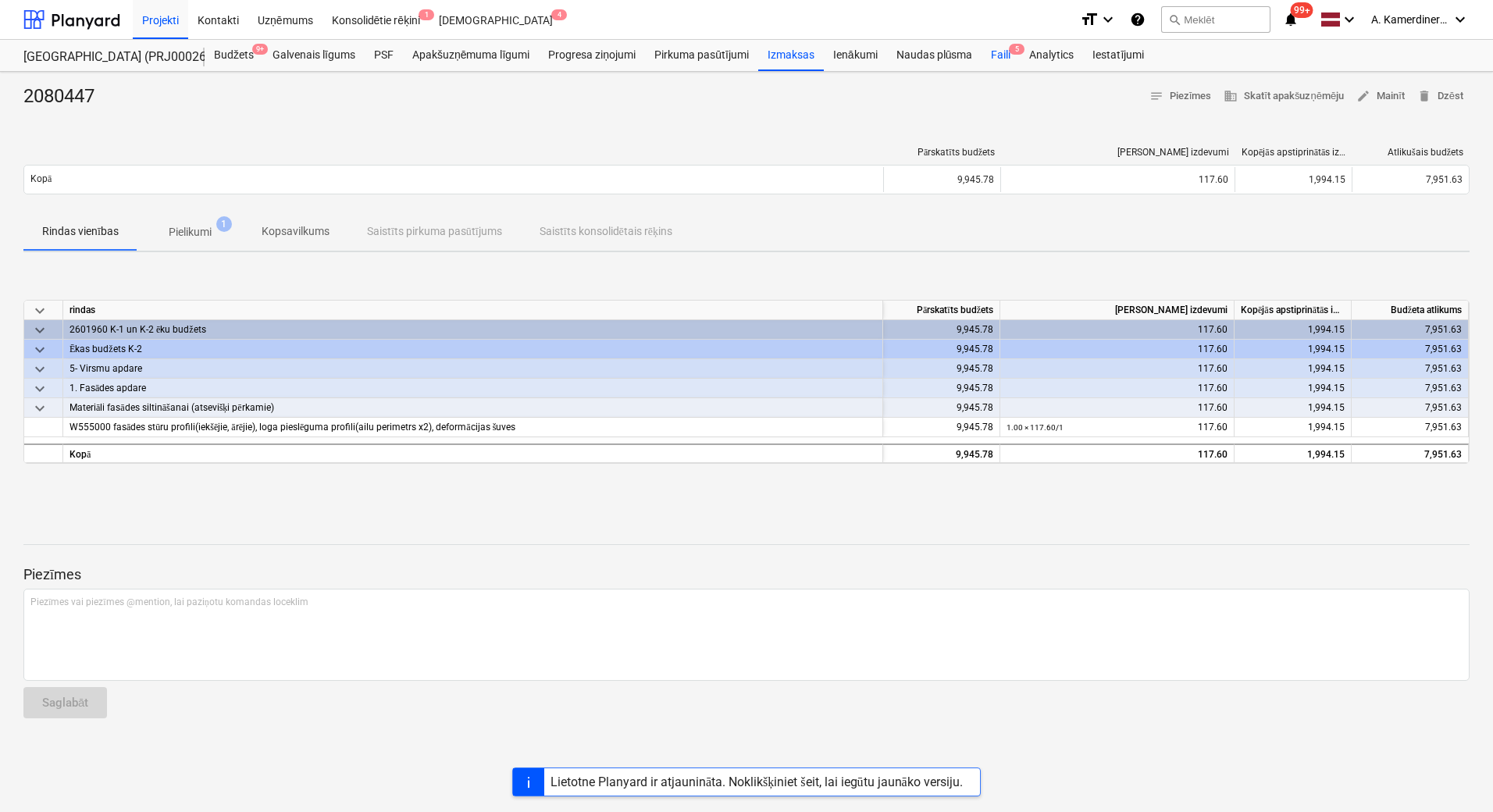
click at [997, 53] on div "Faili 5" at bounding box center [1000, 55] width 38 height 31
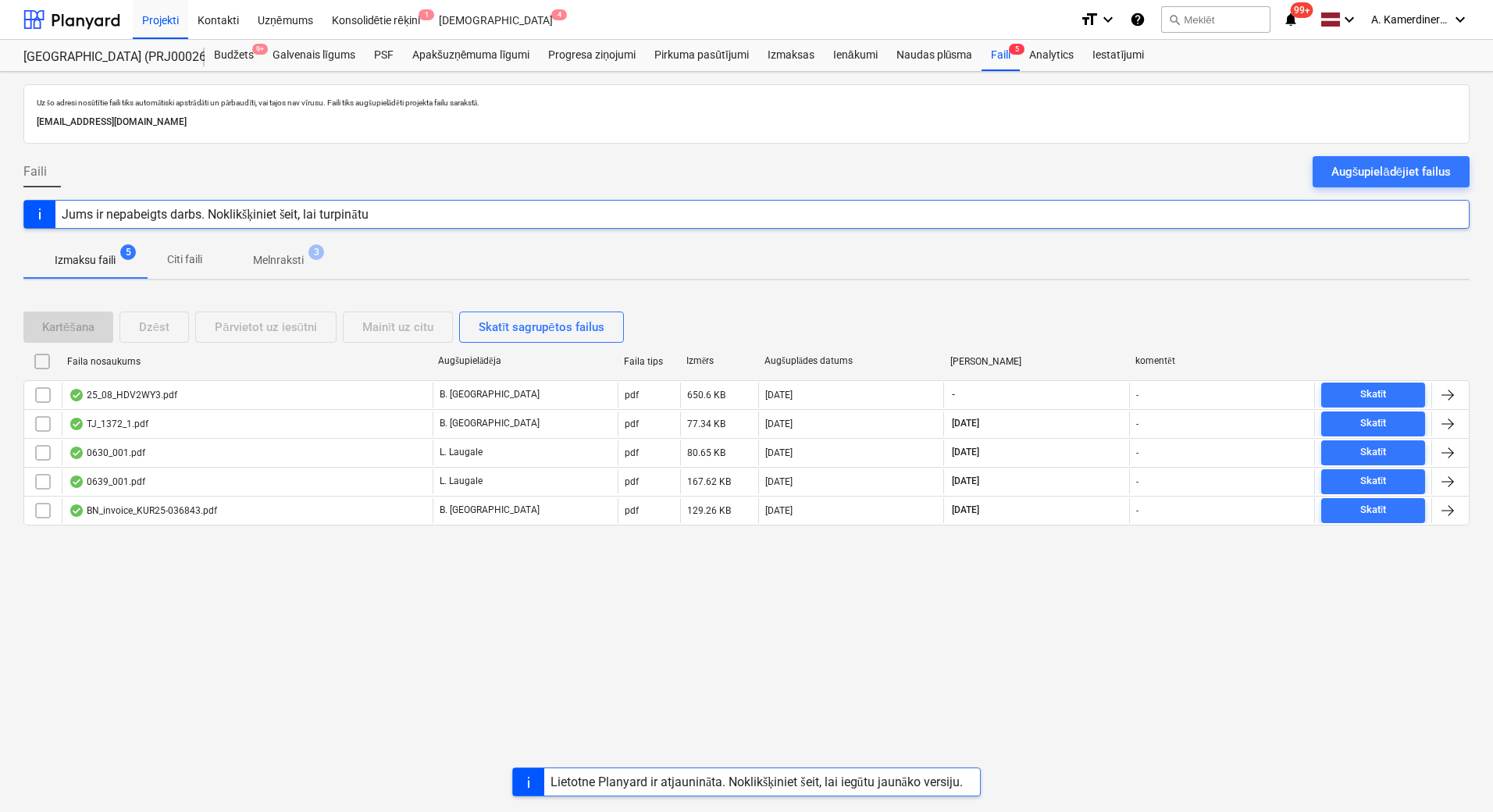
click at [268, 253] on p "Melnraksti" at bounding box center [278, 260] width 51 height 16
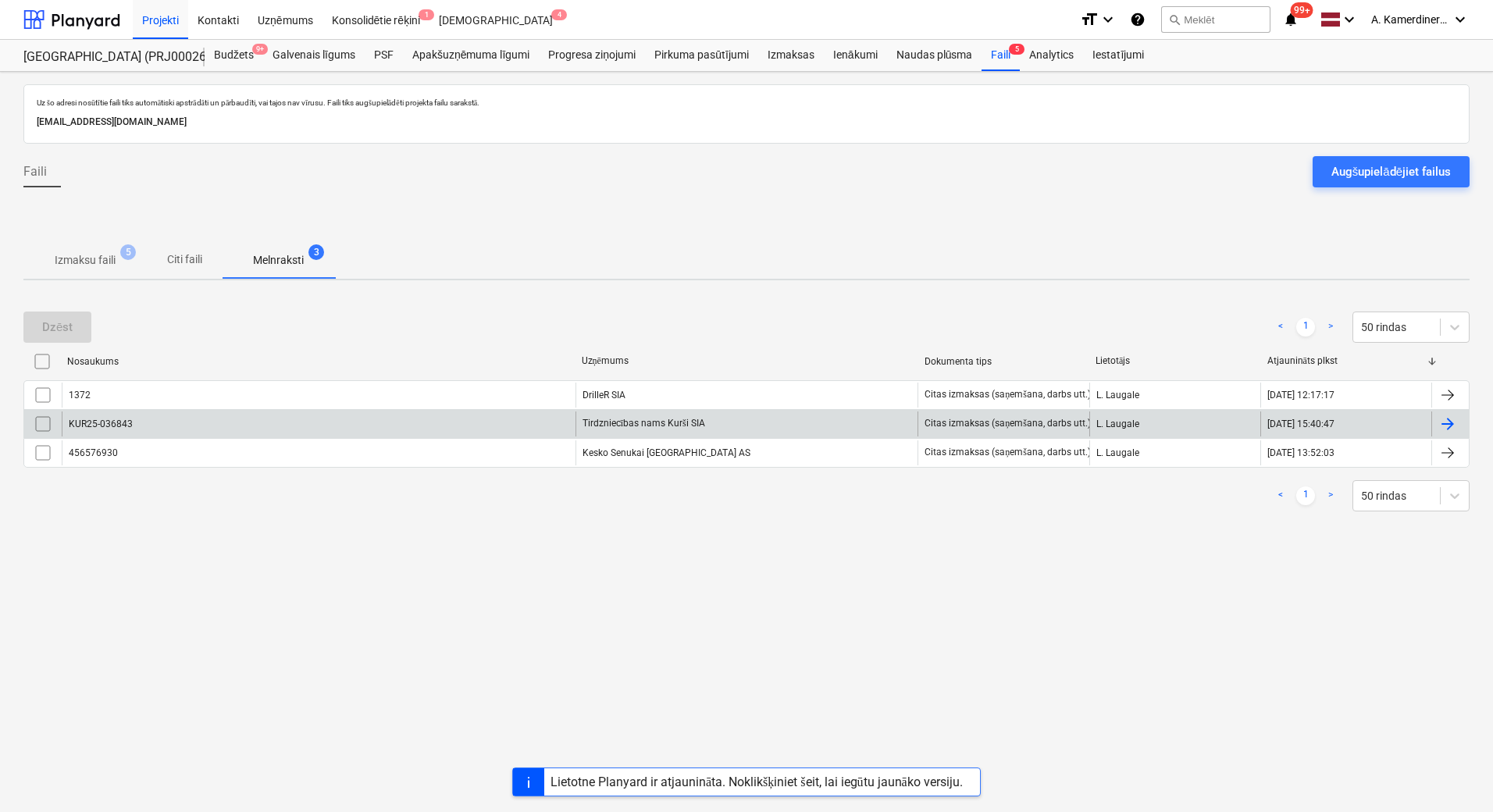
click at [630, 425] on div "Tirdzniecības nams Kurši SIA" at bounding box center [746, 423] width 343 height 25
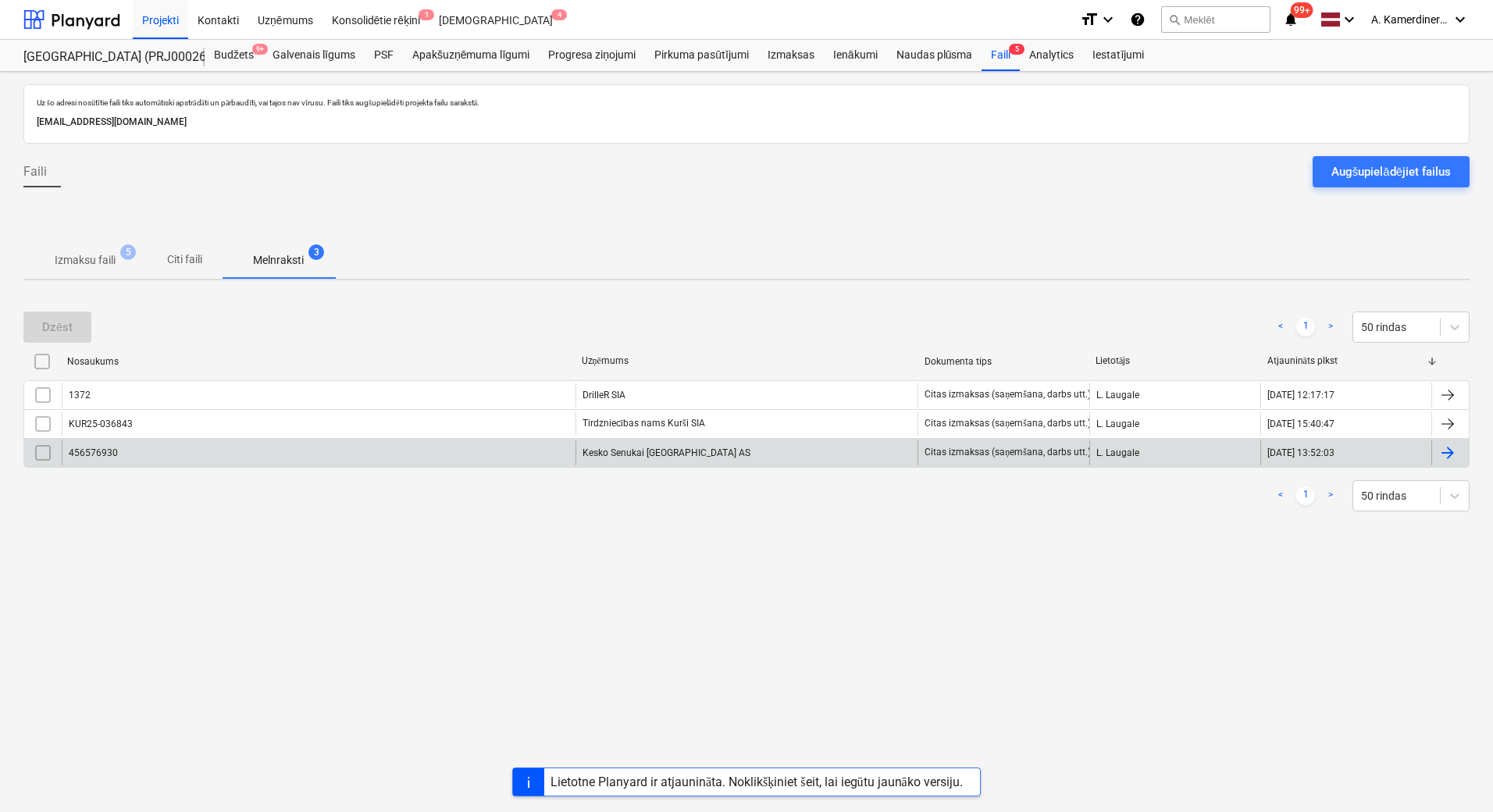
click at [623, 455] on div "Kesko Senukai [GEOGRAPHIC_DATA] AS" at bounding box center [746, 452] width 343 height 25
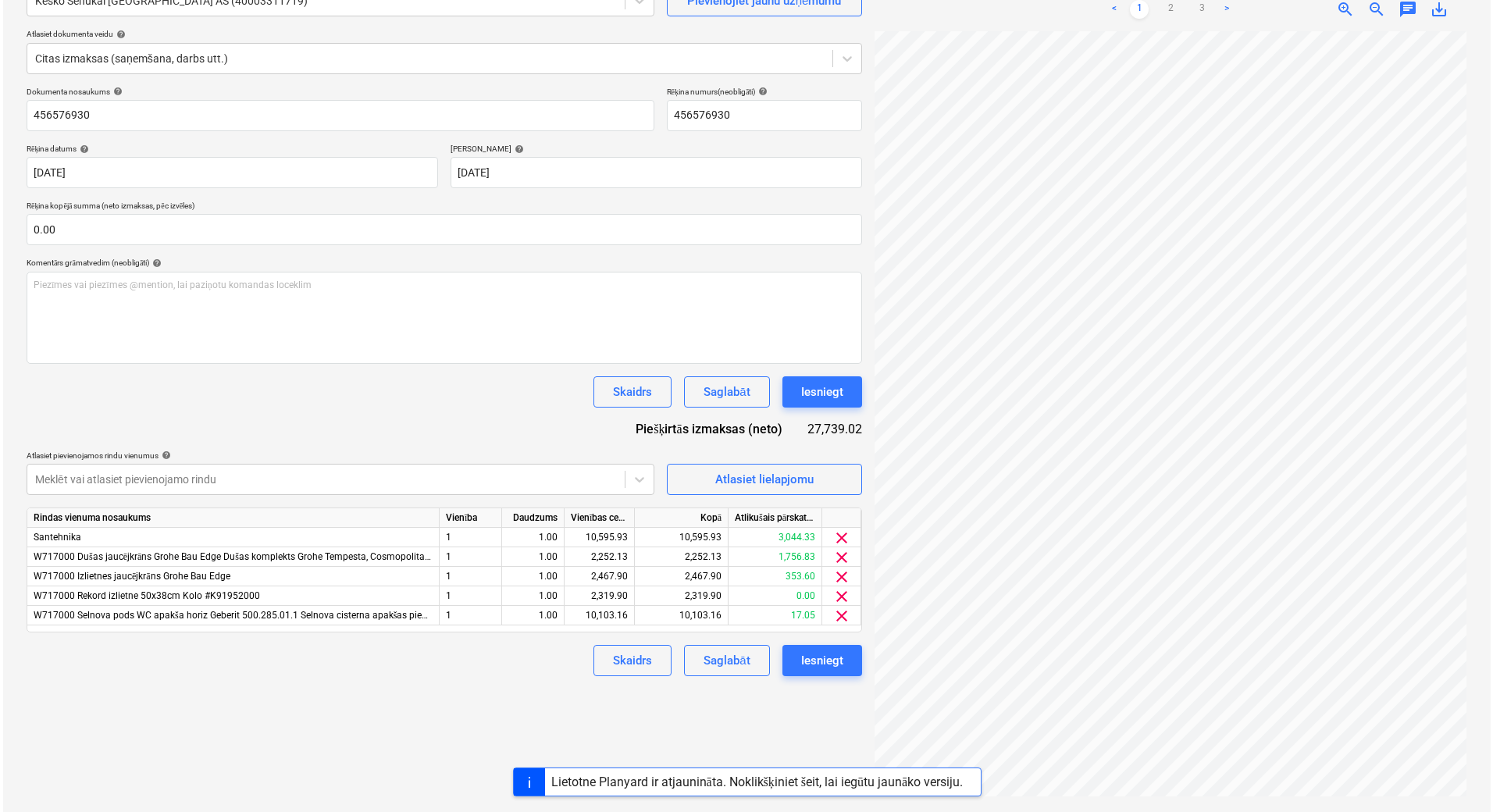
scroll to position [229, 113]
click at [824, 393] on div "Iesniegt" at bounding box center [818, 391] width 42 height 20
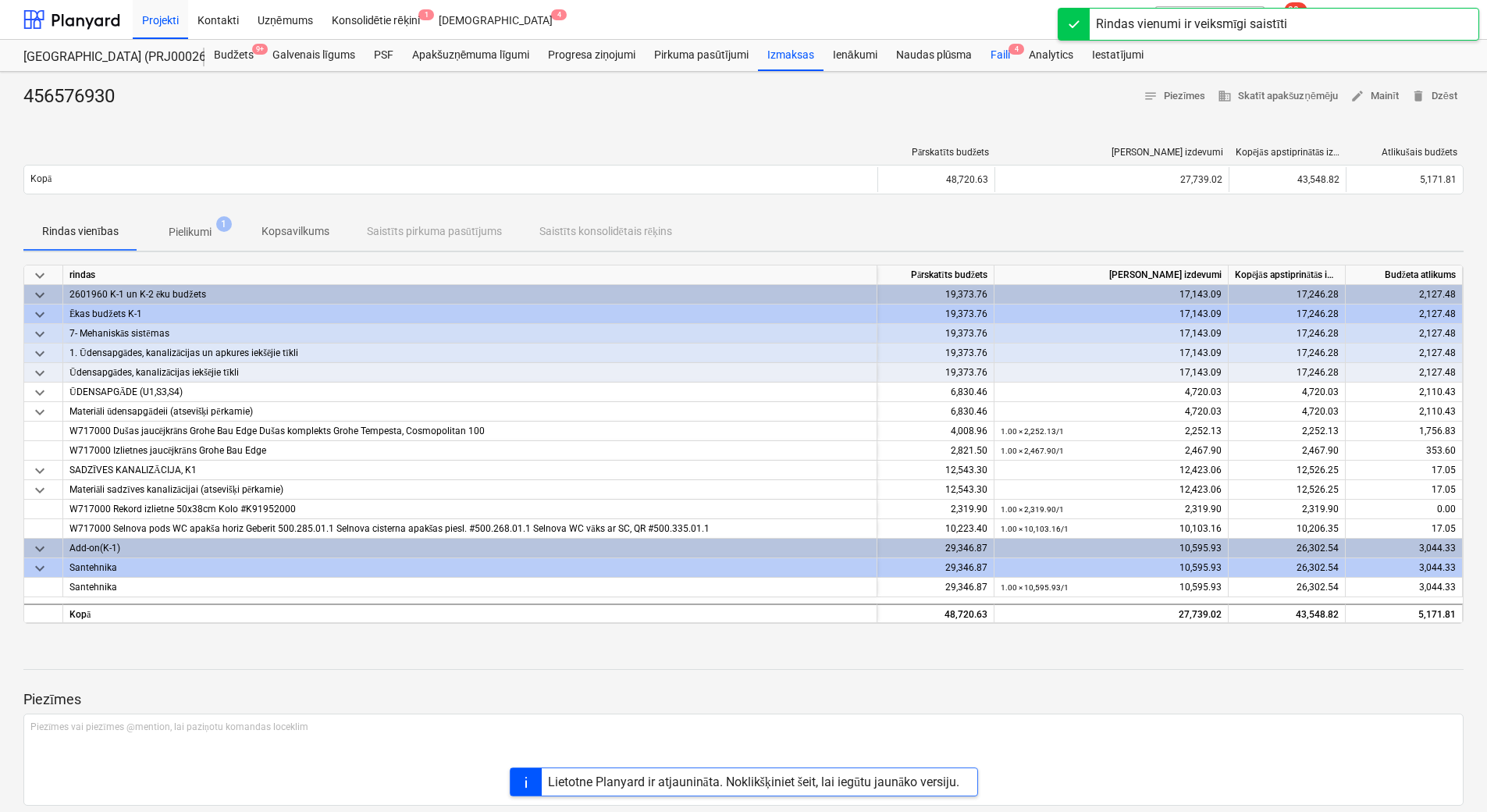
click at [1001, 59] on div "Faili 4" at bounding box center [1000, 55] width 38 height 31
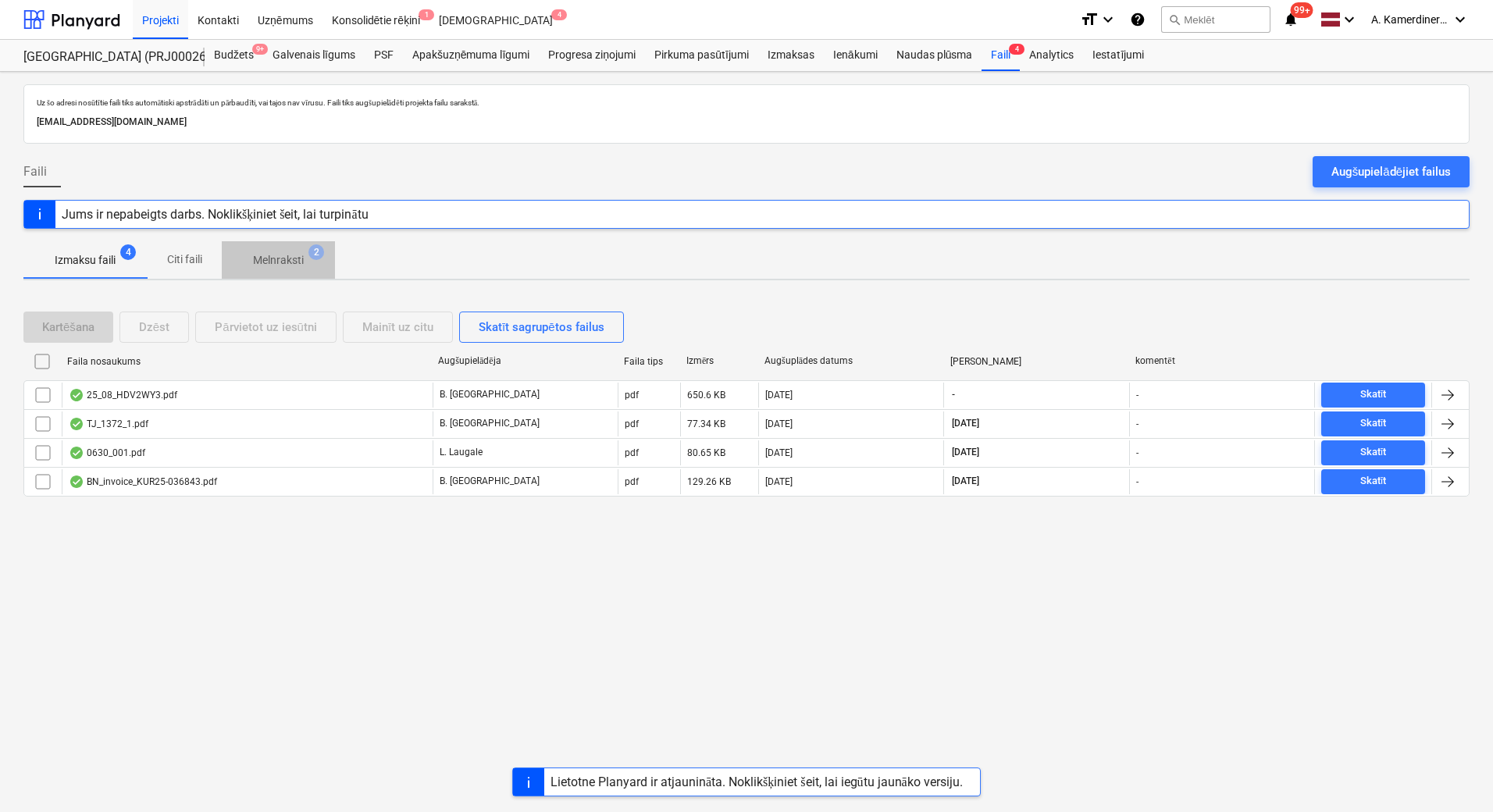
click at [264, 257] on p "Melnraksti" at bounding box center [278, 260] width 51 height 16
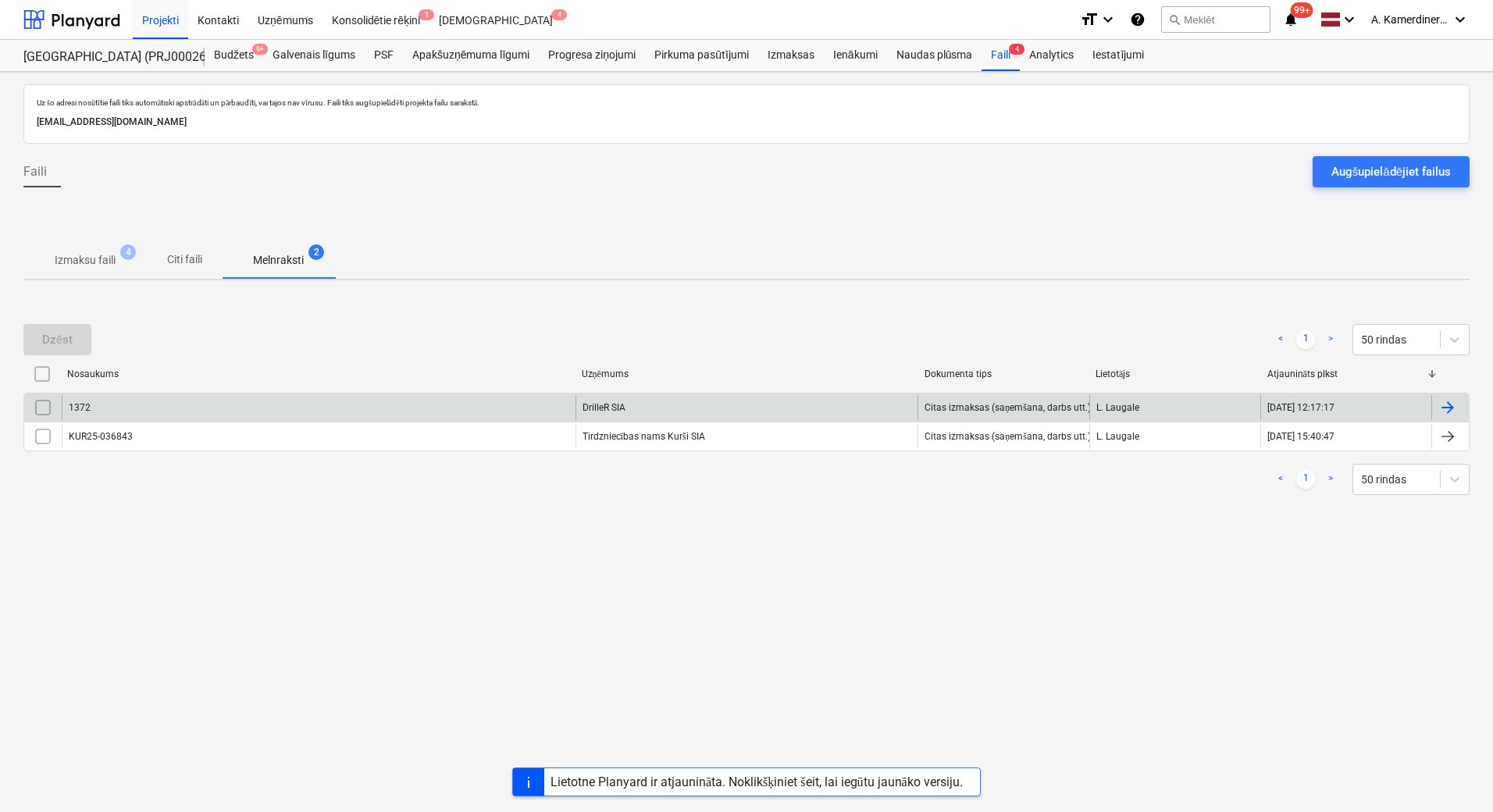
click at [654, 409] on div "DrilleR SIA" at bounding box center [746, 407] width 343 height 25
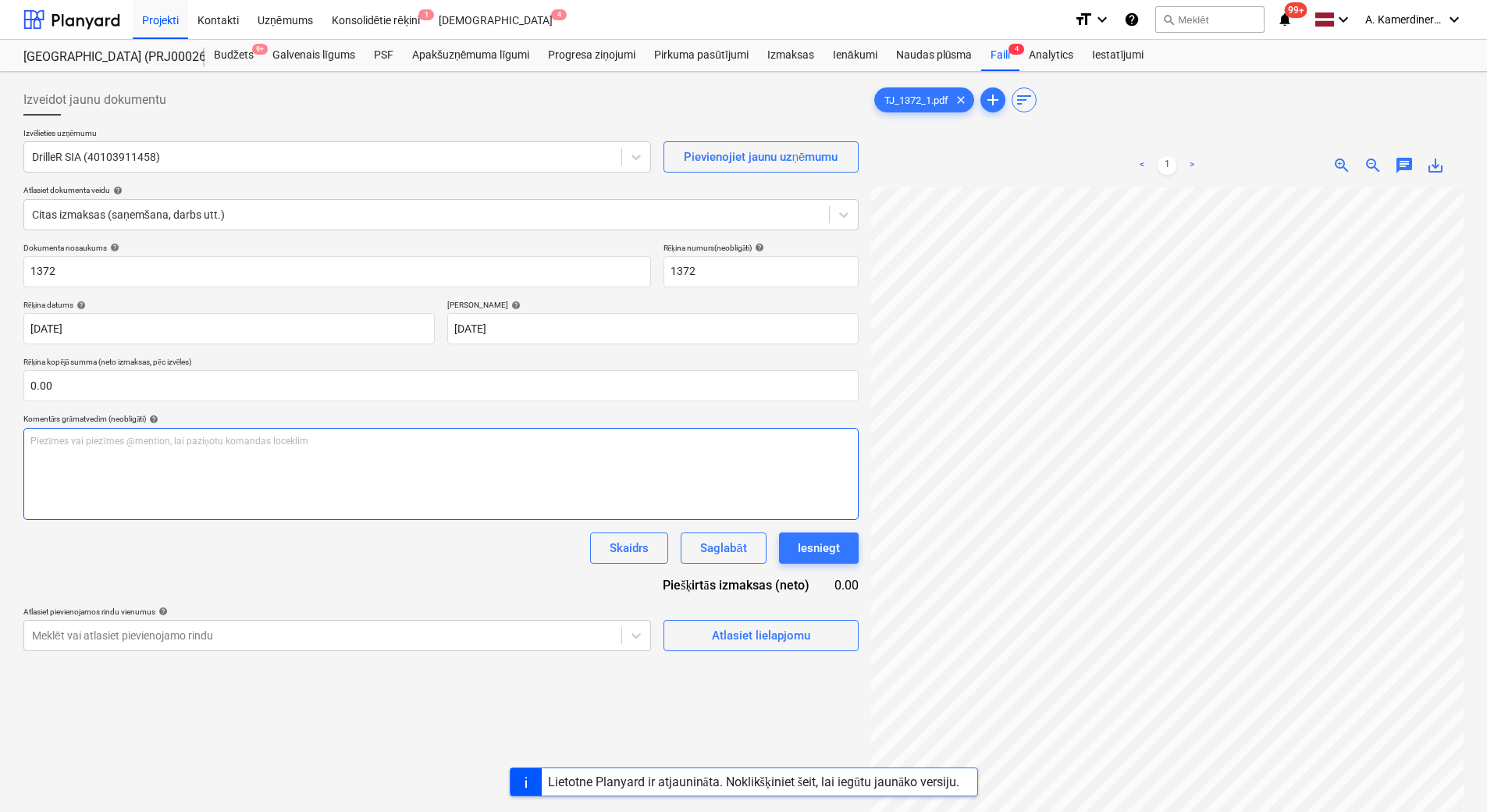
scroll to position [163, 113]
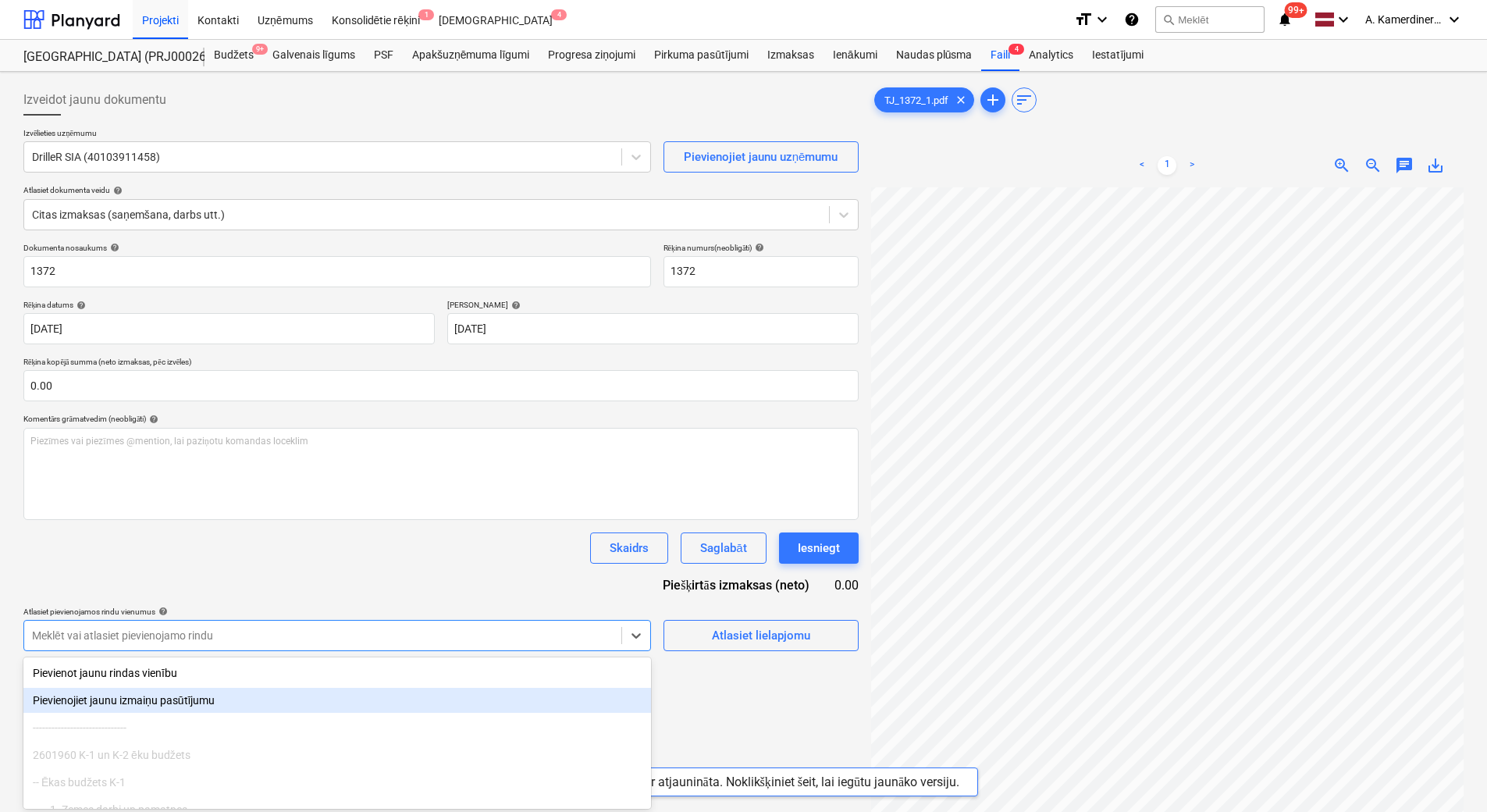
click at [342, 637] on body "Projekti Kontakti Uzņēmums Konsolidētie rēķini 1 Iesūtne 4 format_size keyboard…" at bounding box center [743, 406] width 1487 height 812
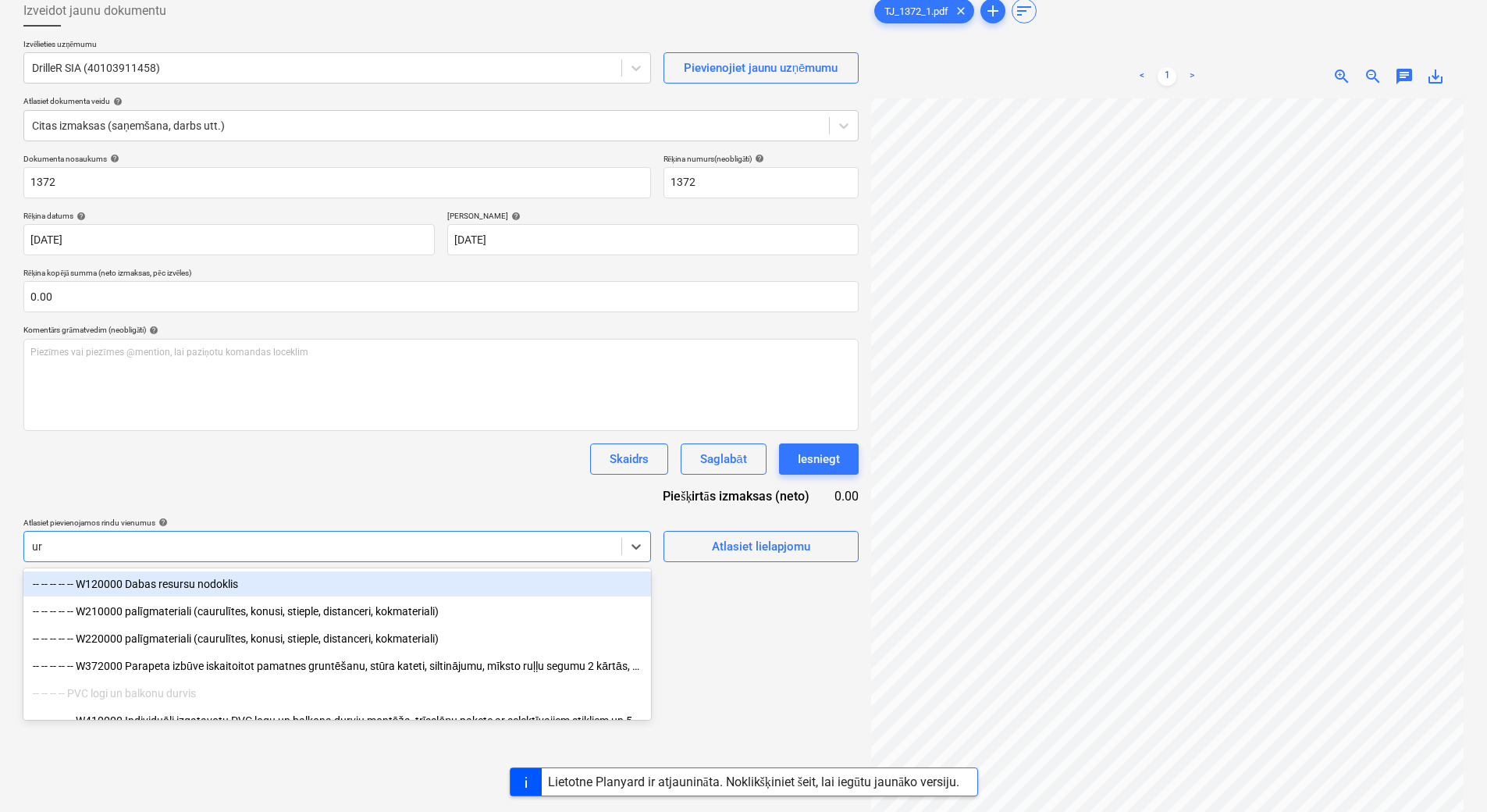
type input "urb"
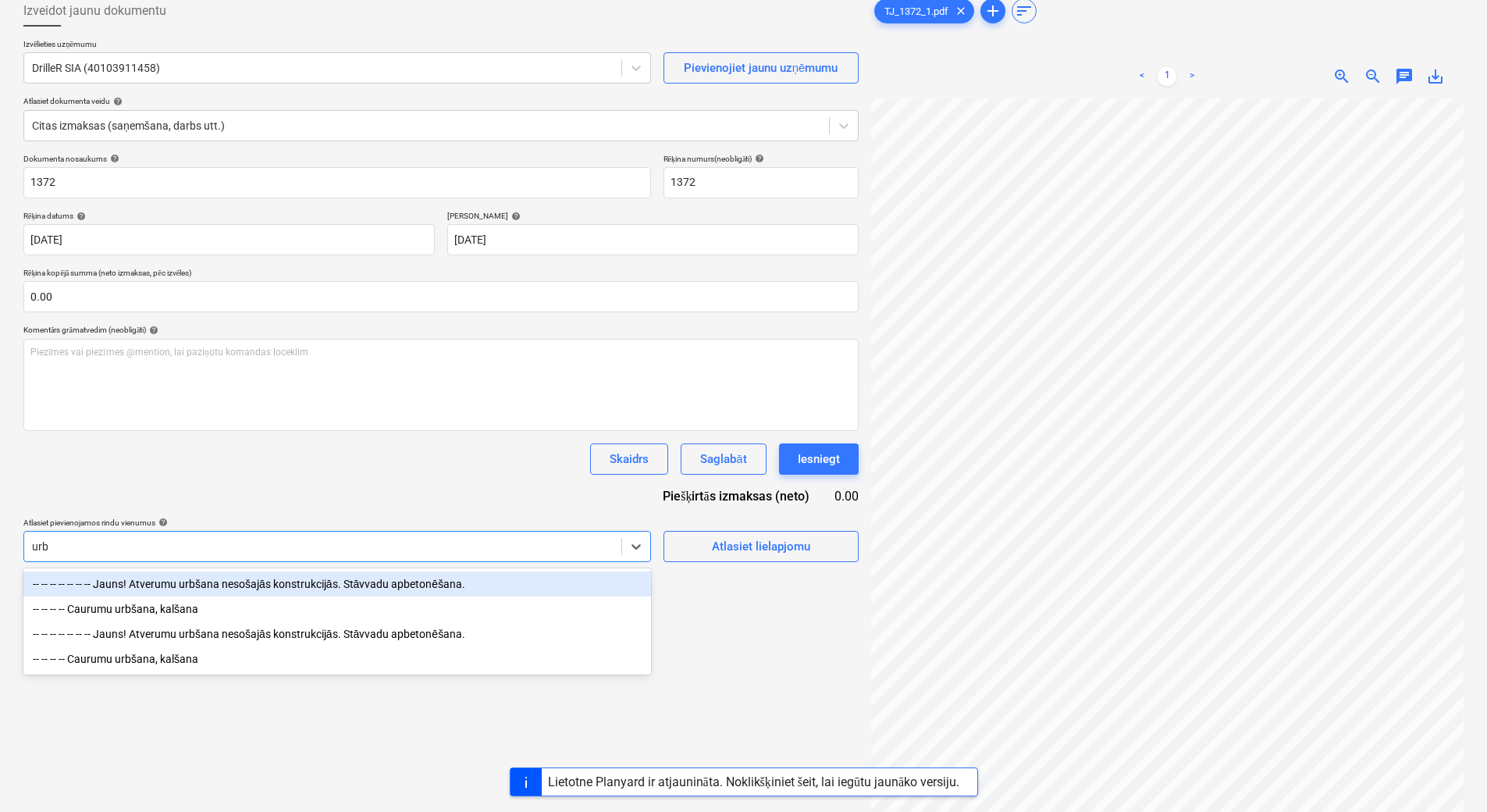
click at [392, 586] on div "-- -- -- -- -- -- -- Jauns! Atverumu urbšana nesošajās konstrukcijās. Stāvvadu …" at bounding box center [337, 583] width 628 height 25
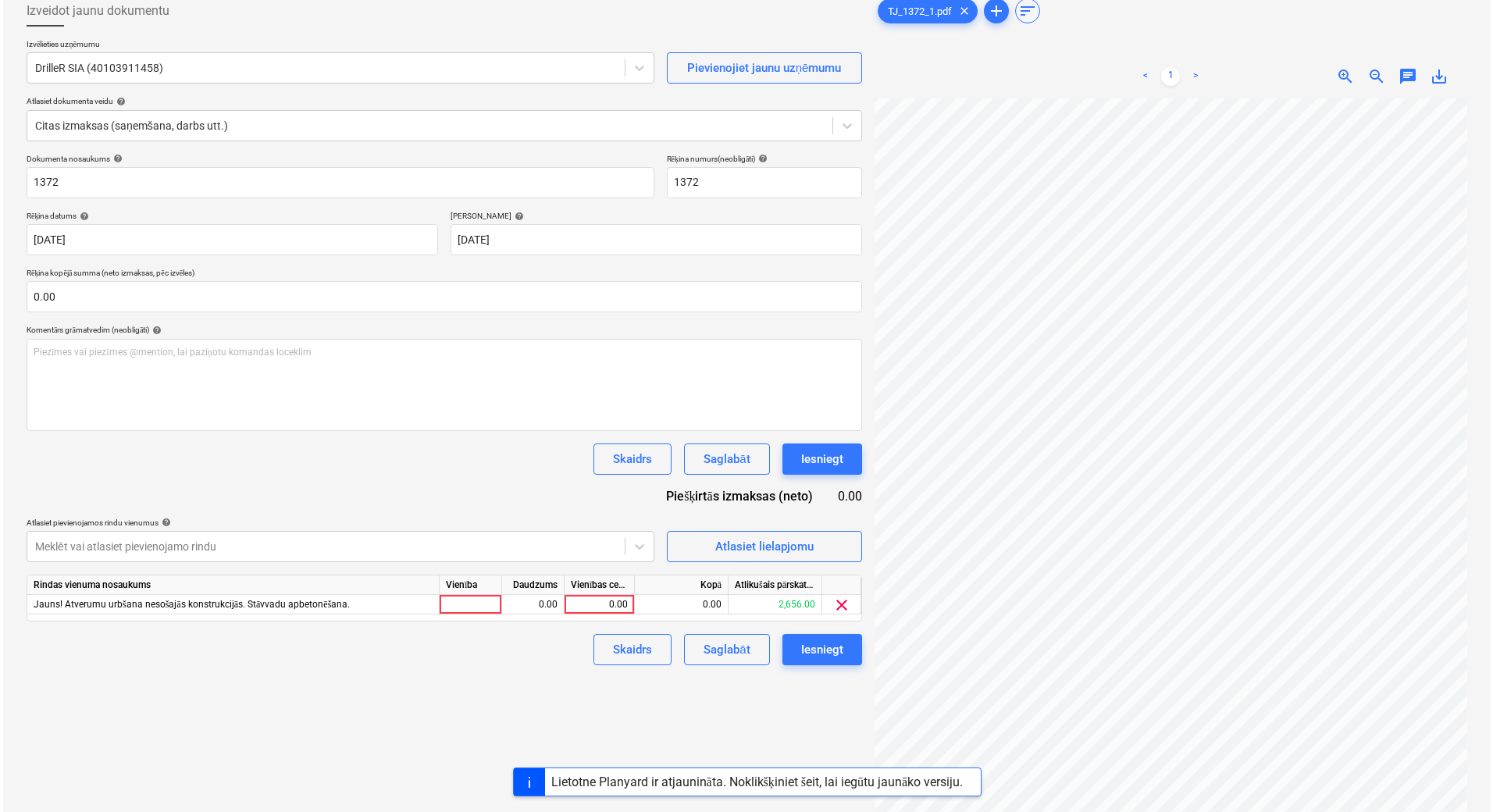
scroll to position [163, 113]
click at [599, 606] on div "0.00" at bounding box center [596, 604] width 57 height 20
type input "452.5"
click at [523, 606] on div "0.00" at bounding box center [529, 604] width 49 height 20
click at [834, 454] on div "Iesniegt" at bounding box center [818, 458] width 42 height 20
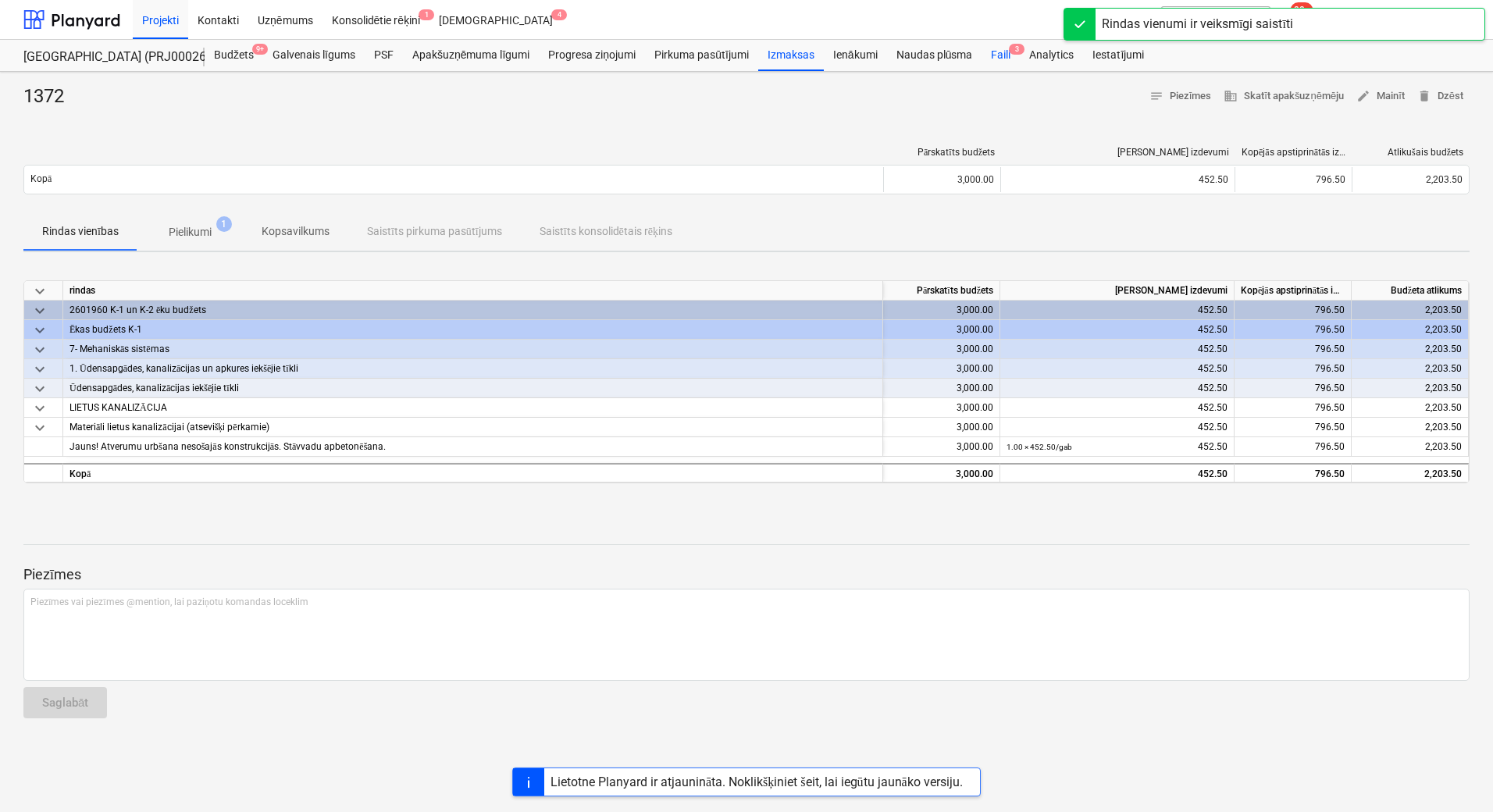
click at [988, 60] on div "Faili 3" at bounding box center [1000, 55] width 38 height 31
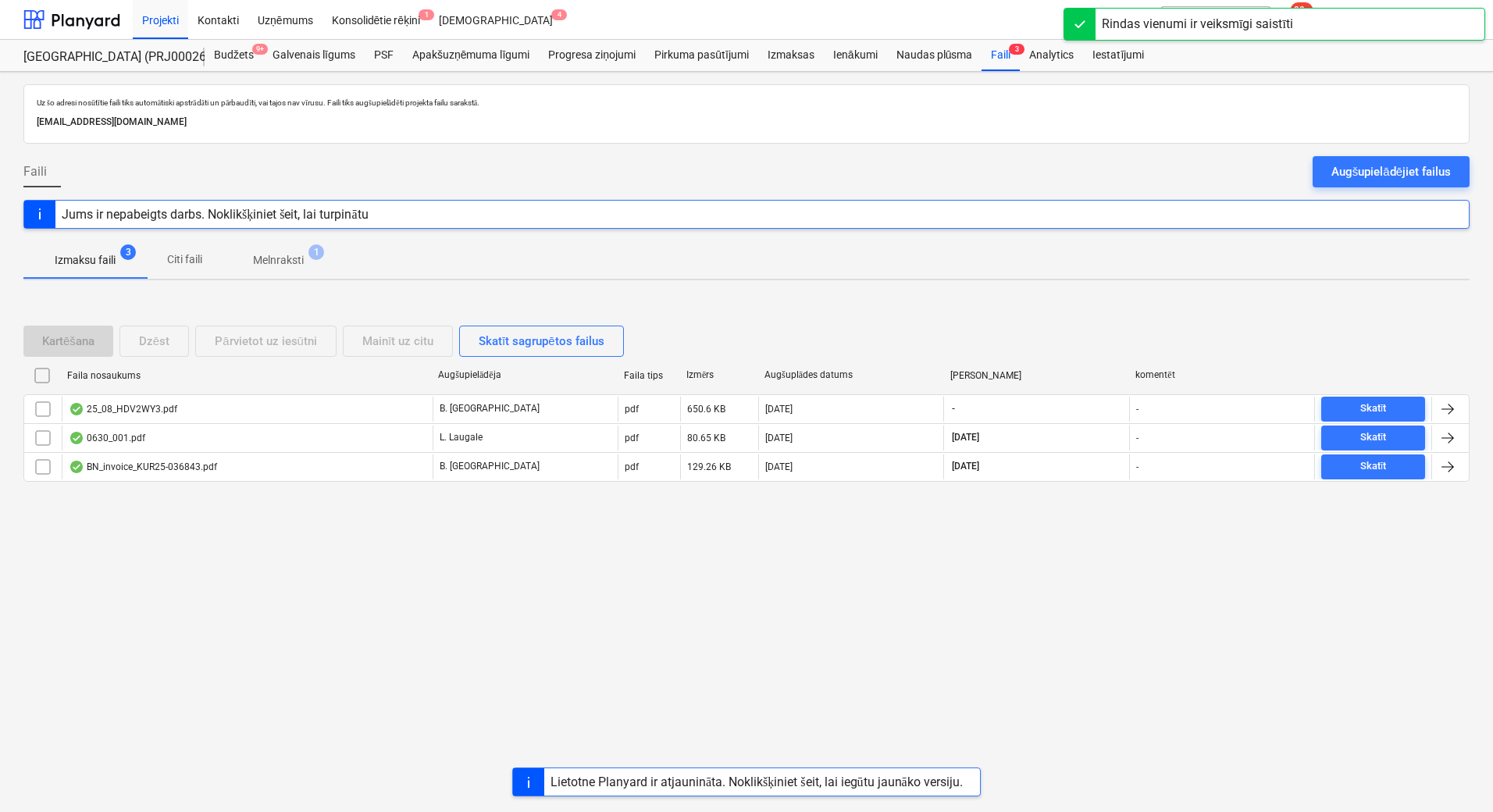
click at [286, 261] on p "Melnraksti" at bounding box center [278, 260] width 51 height 16
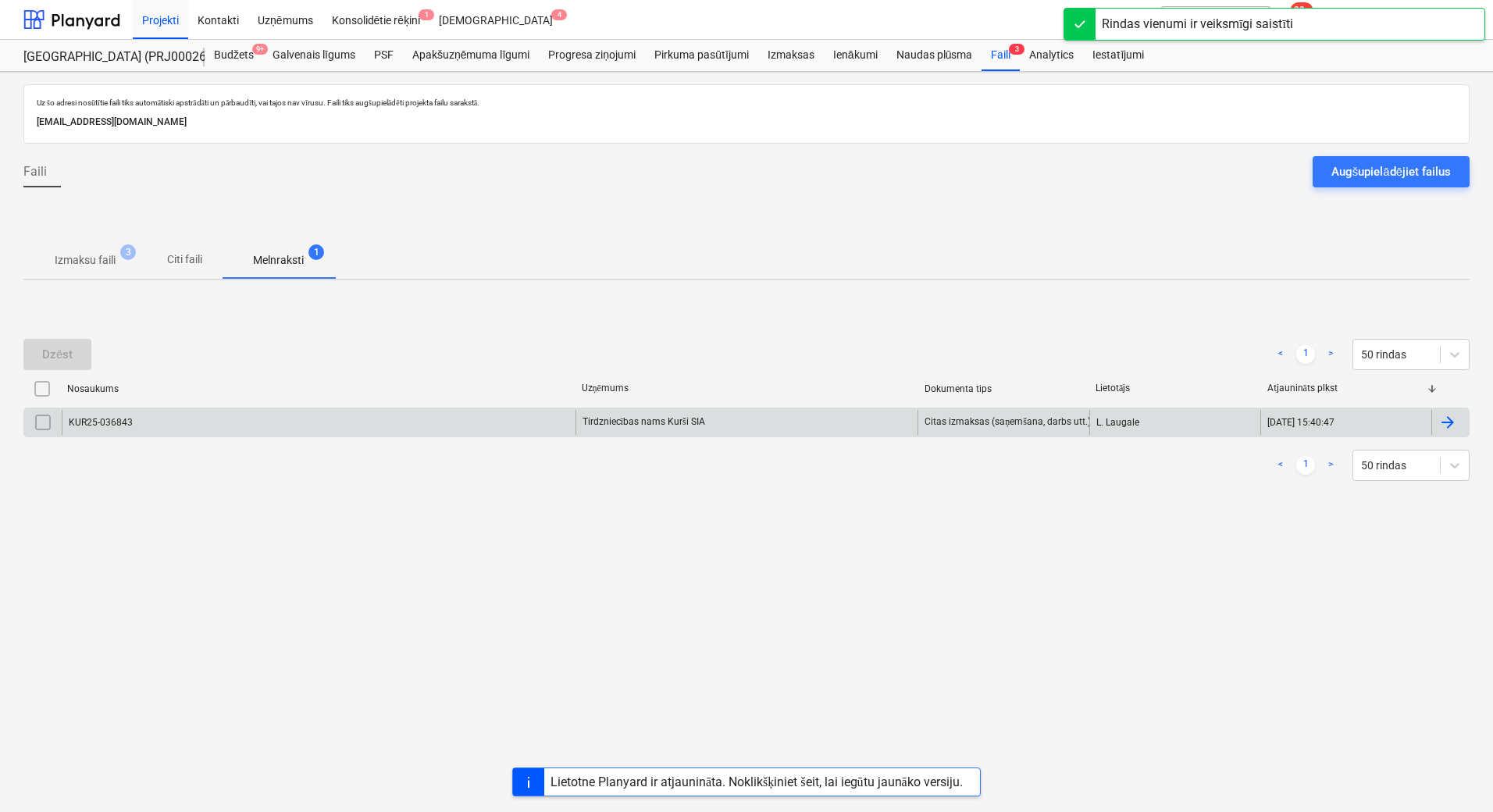
click at [606, 426] on div "Tirdzniecības nams Kurši SIA" at bounding box center [746, 422] width 343 height 25
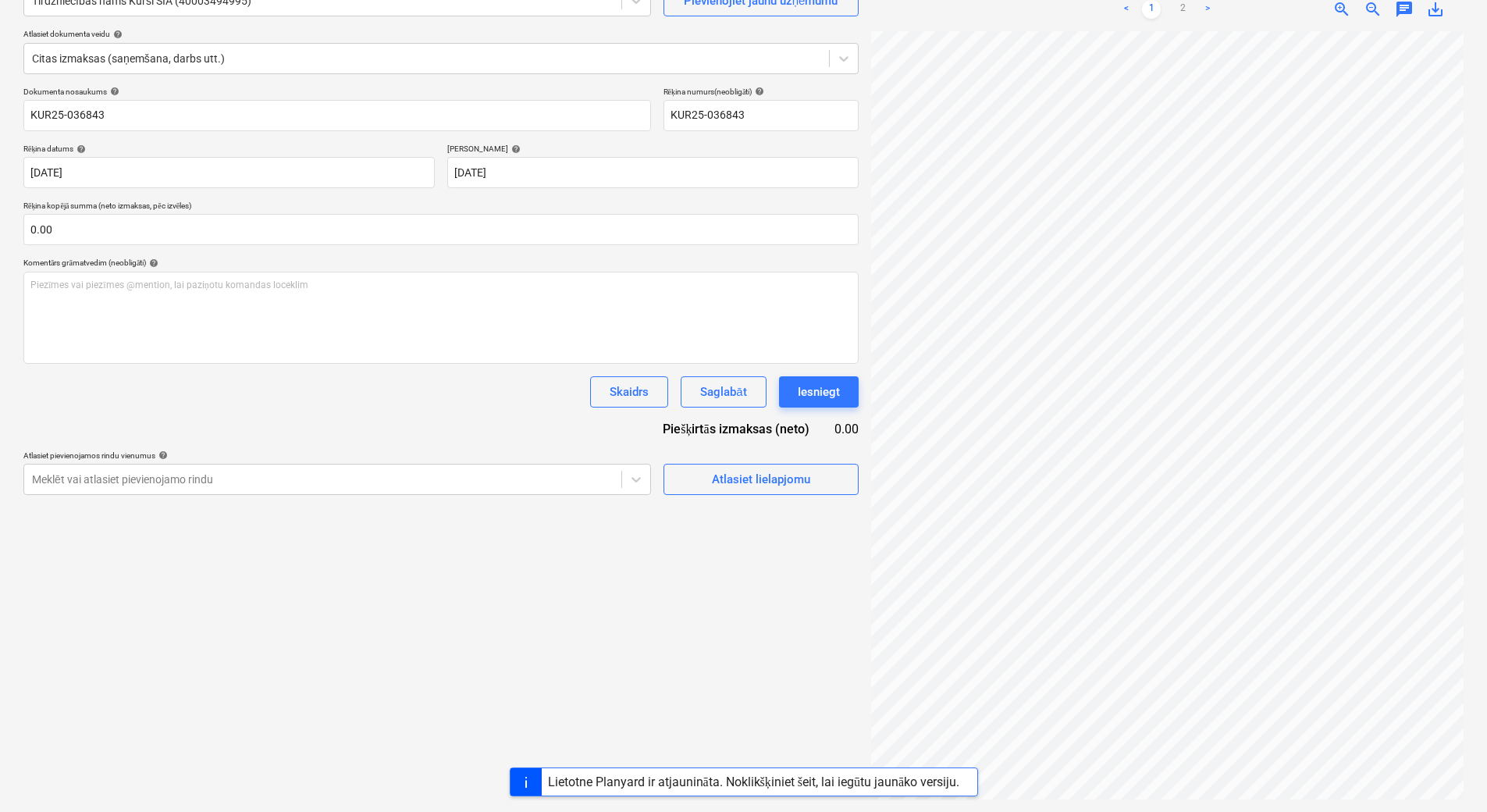
scroll to position [0, 64]
click at [1184, 15] on div "Pārāk daudz pieprasījumu, vēlāk mēģiniet vēlreiz" at bounding box center [1226, 16] width 261 height 19
click at [1179, 8] on div "Pārāk daudz pieprasījumu, vēlāk mēģiniet vēlreiz" at bounding box center [1226, 16] width 261 height 19
click at [1182, 10] on div "Pārāk daudz pieprasījumu, vēlāk mēģiniet vēlreiz" at bounding box center [1226, 16] width 261 height 19
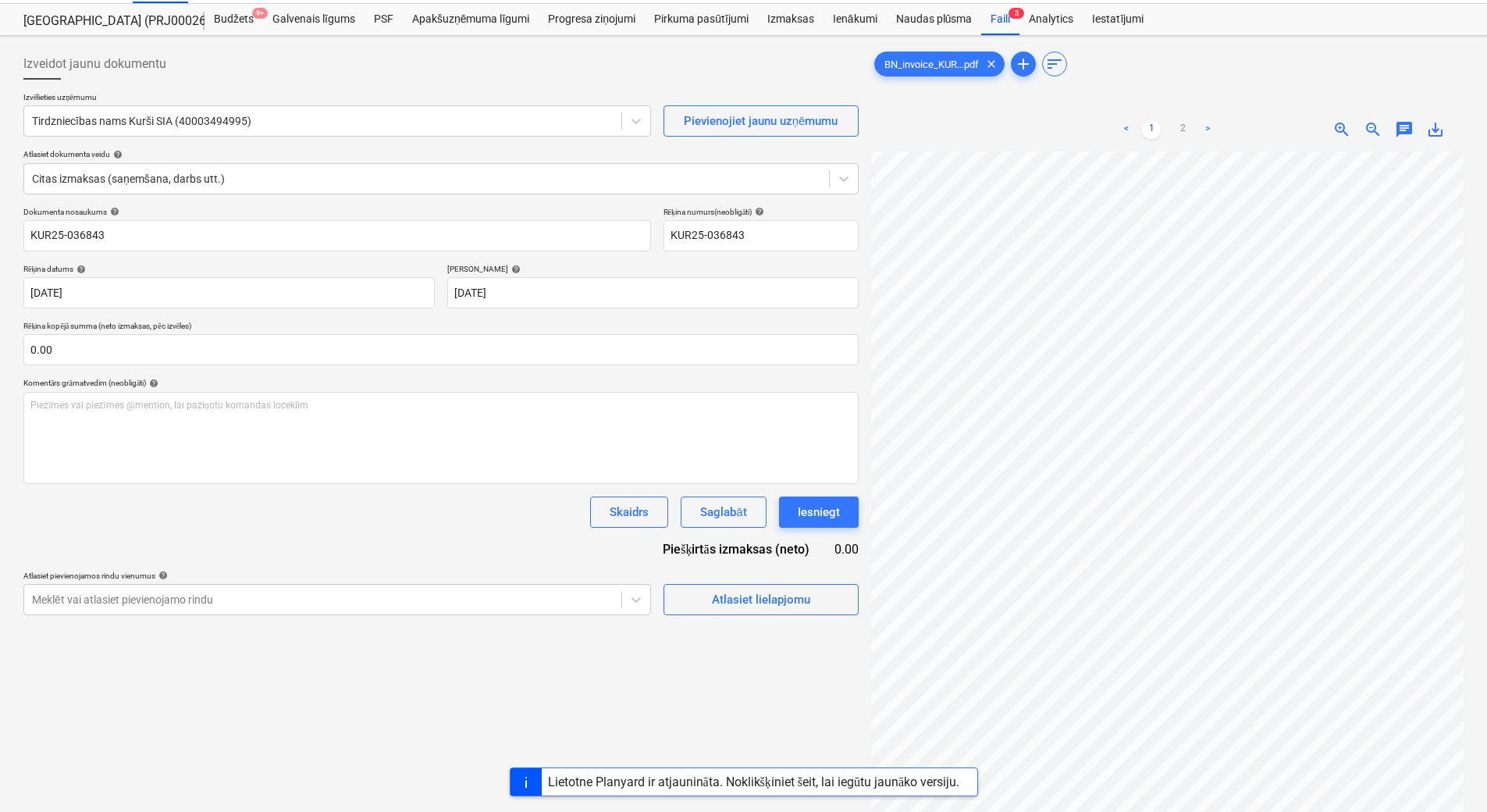
scroll to position [0, 0]
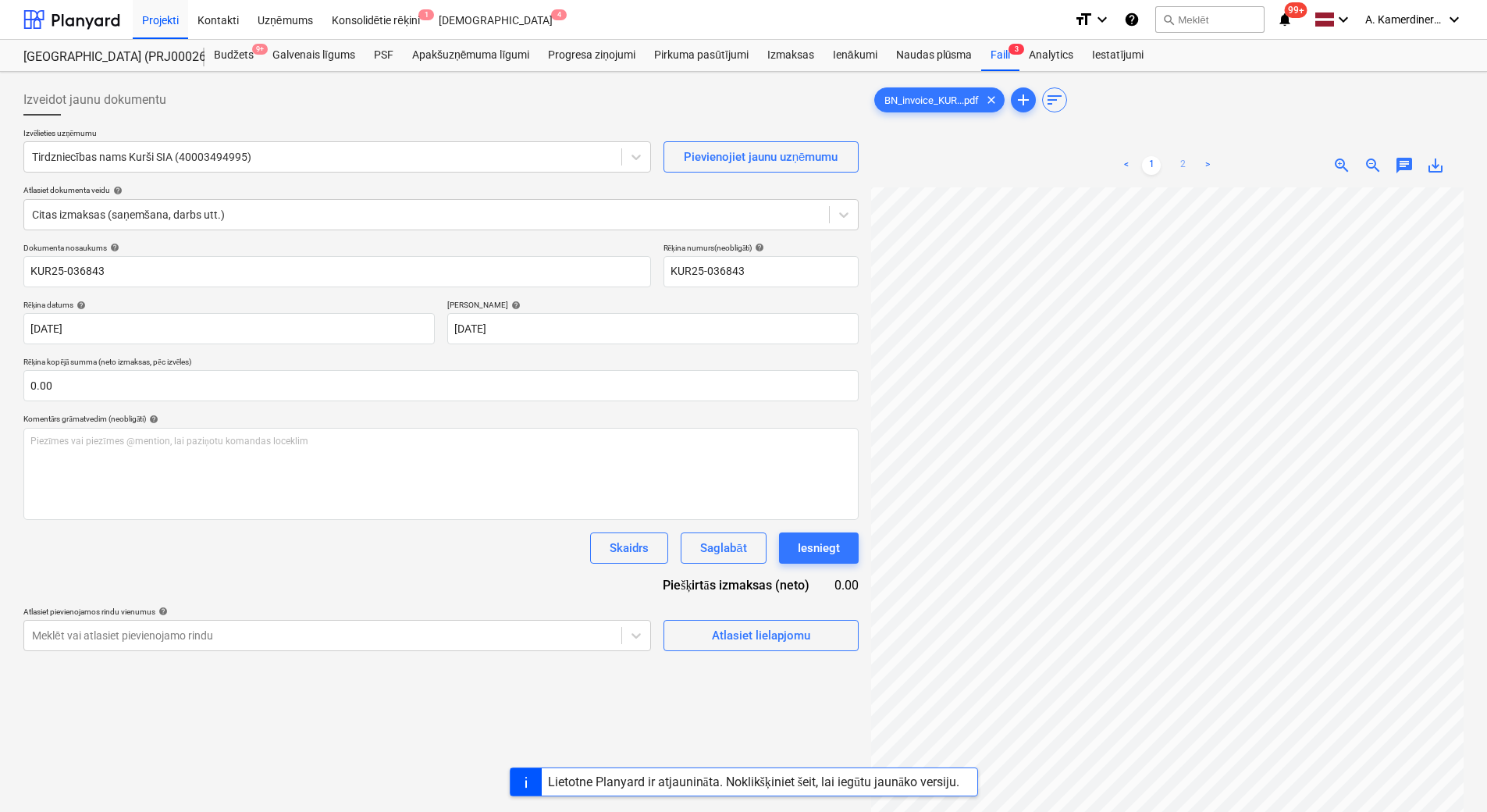
click at [1180, 165] on link "2" at bounding box center [1183, 165] width 19 height 19
click at [1154, 163] on link "1" at bounding box center [1152, 165] width 19 height 19
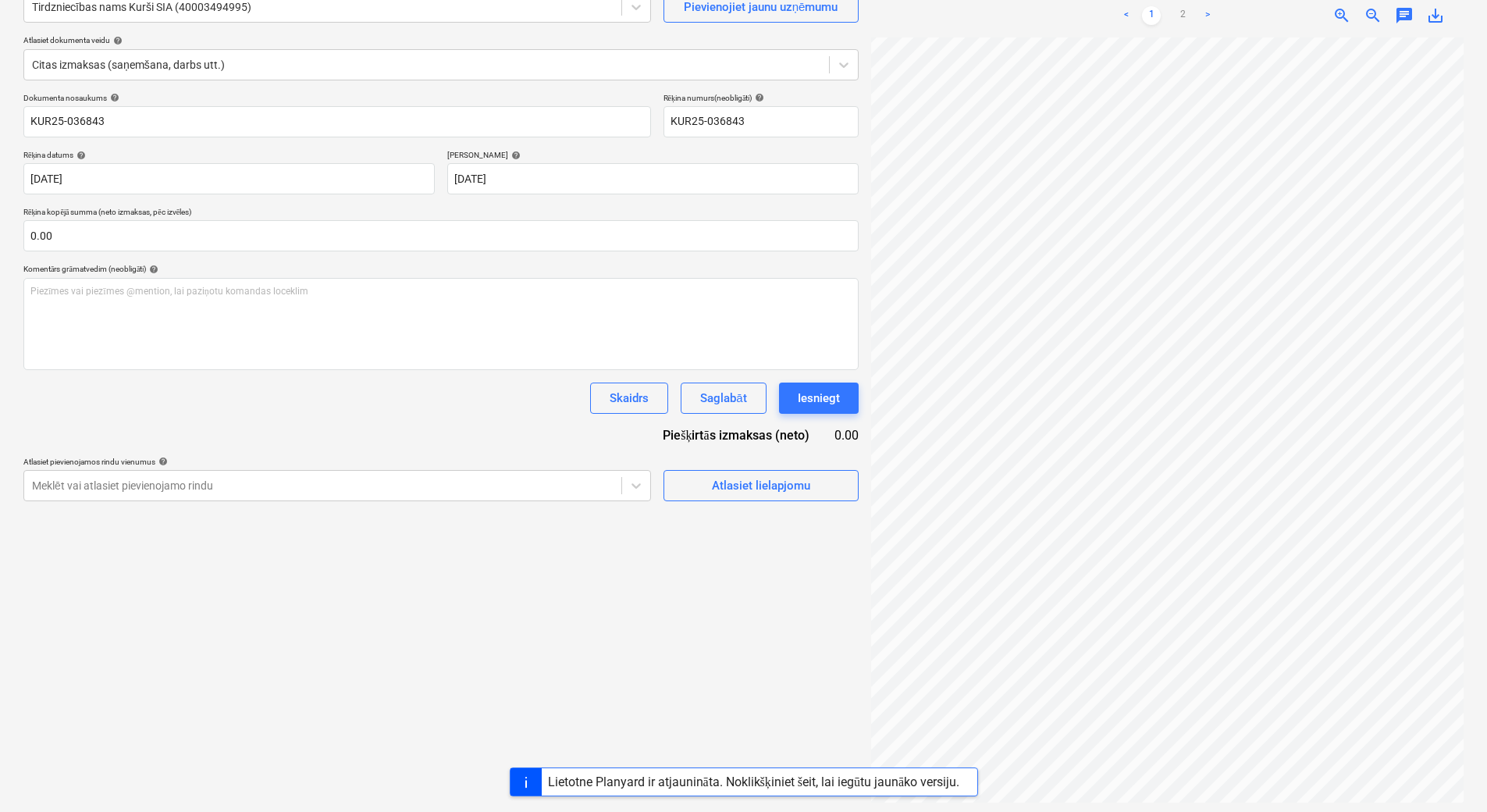
scroll to position [156, 0]
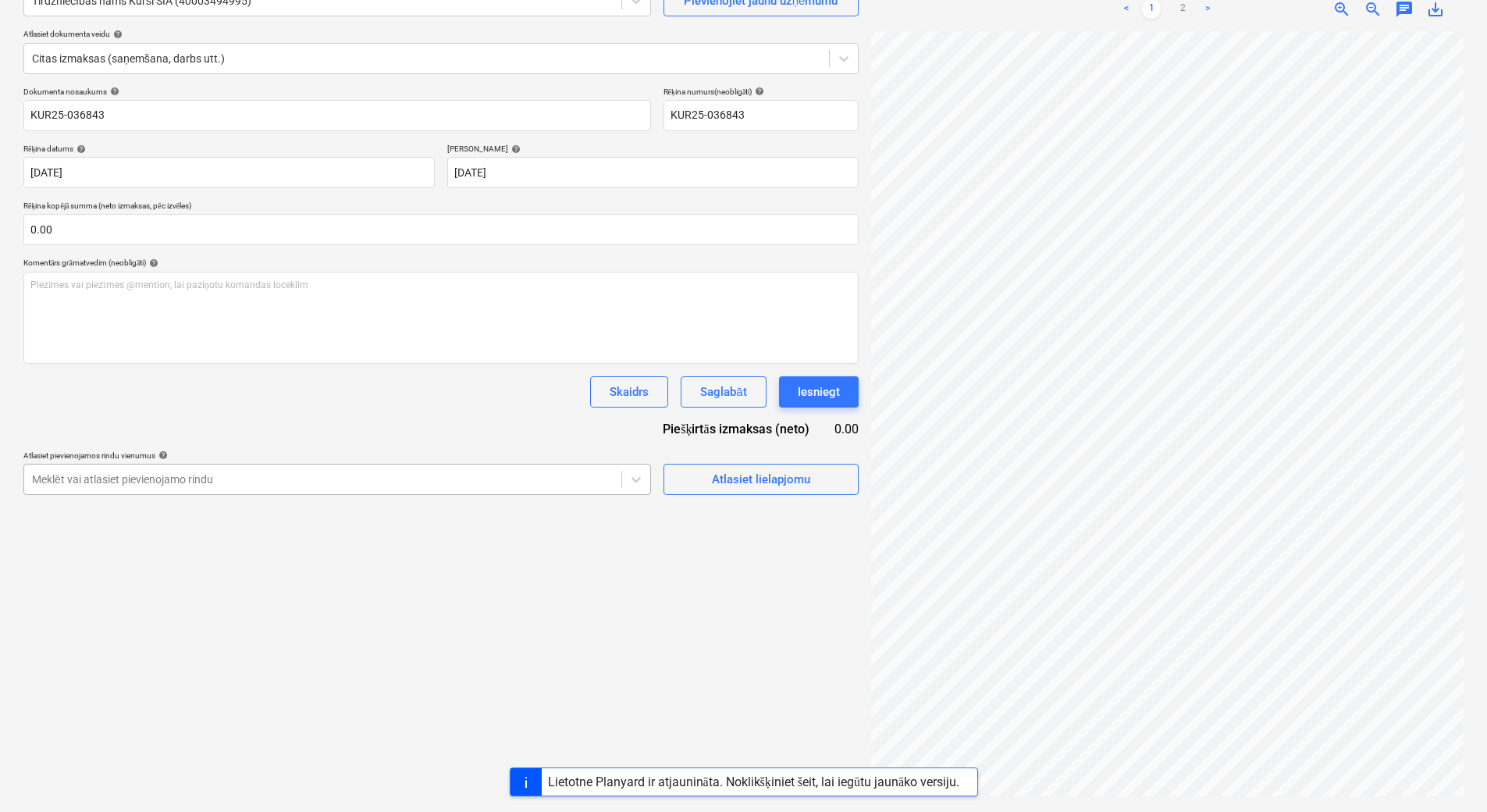
click at [238, 484] on div at bounding box center [323, 479] width 582 height 16
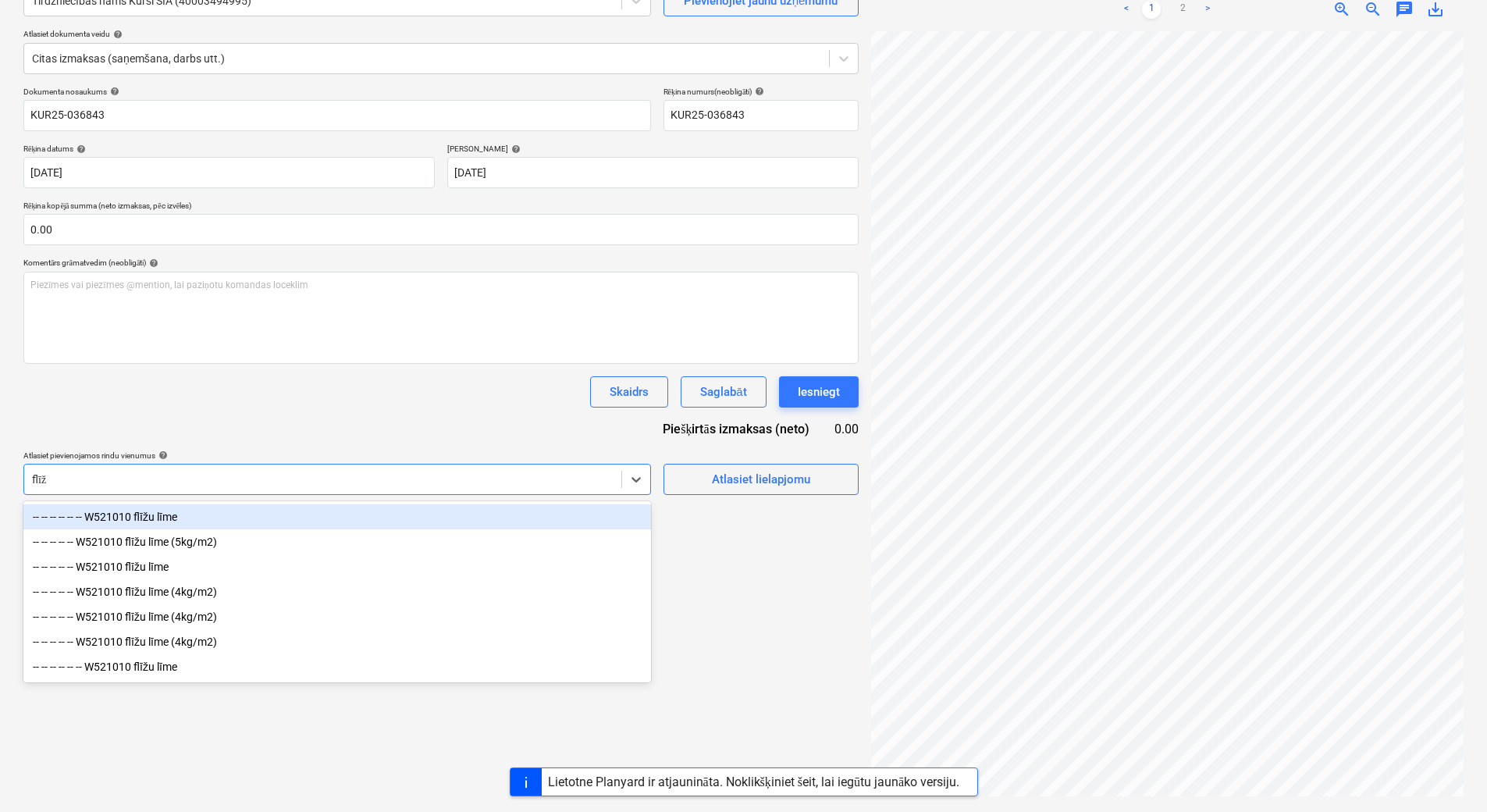
type input "flīžu"
click at [173, 514] on div "-- -- -- -- -- -- W521010 flīžu līme" at bounding box center [337, 516] width 628 height 25
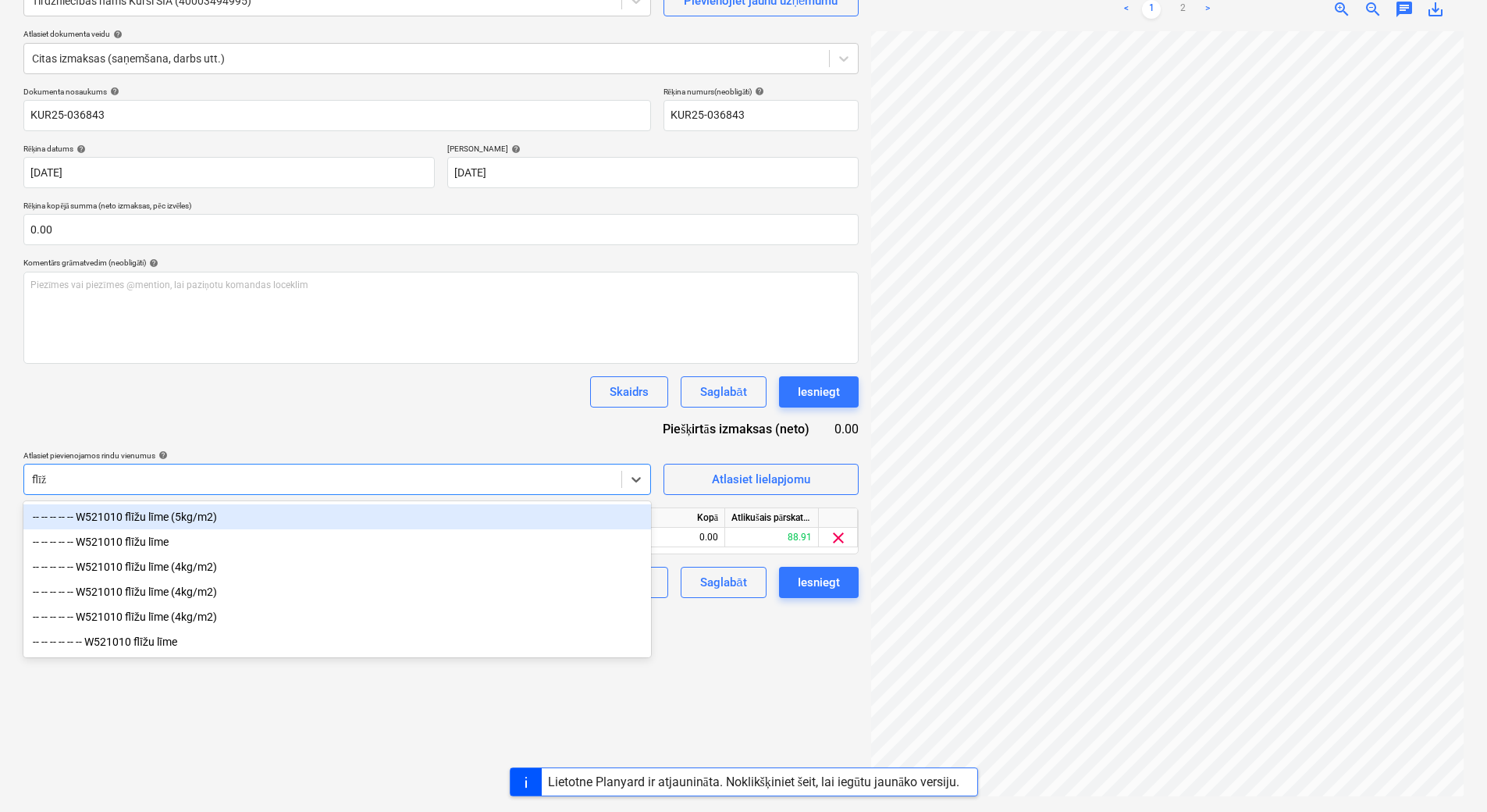
type input "flīžu"
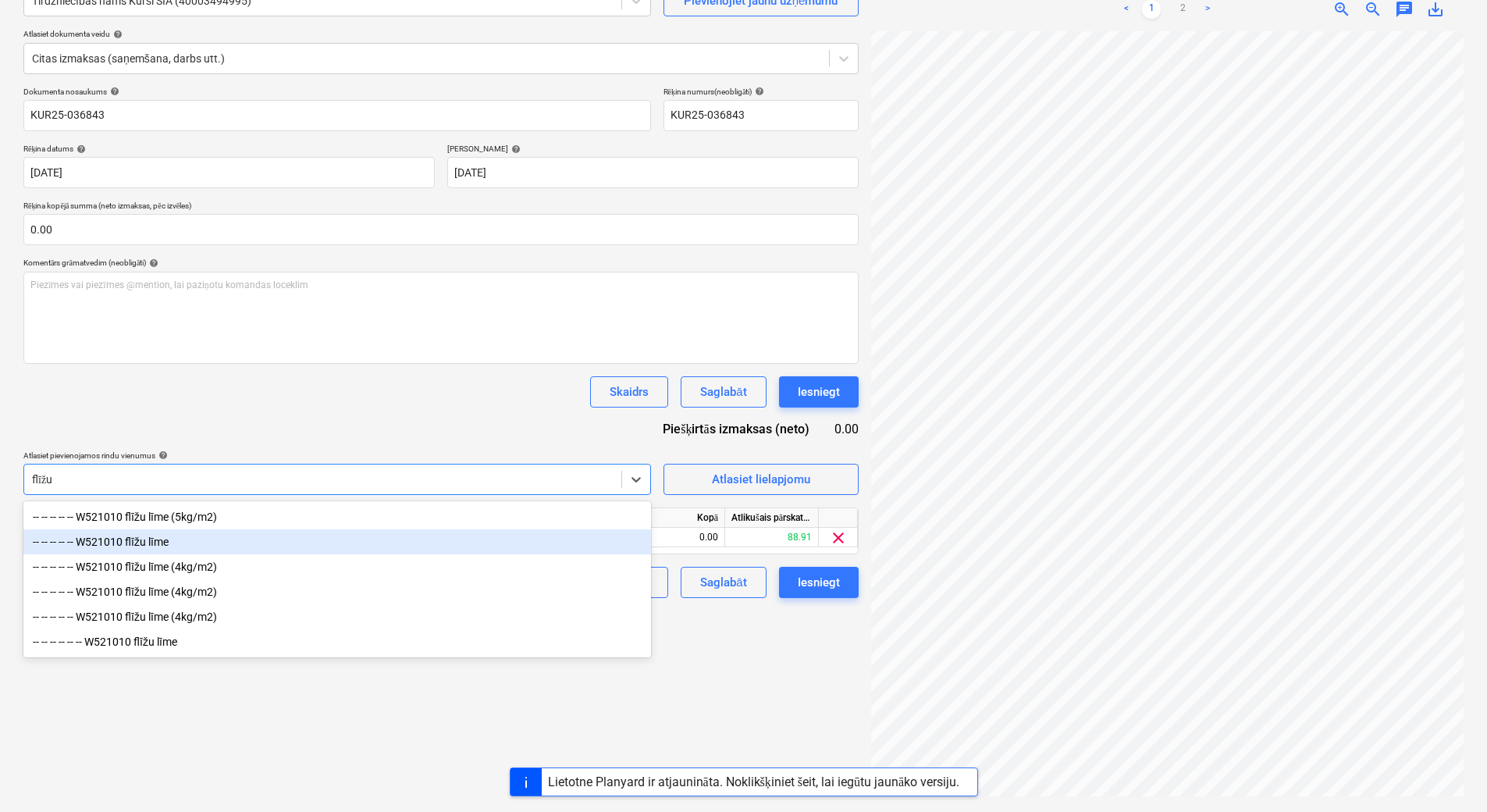
click at [142, 543] on div "-- -- -- -- -- W521010 flīžu līme" at bounding box center [337, 541] width 628 height 25
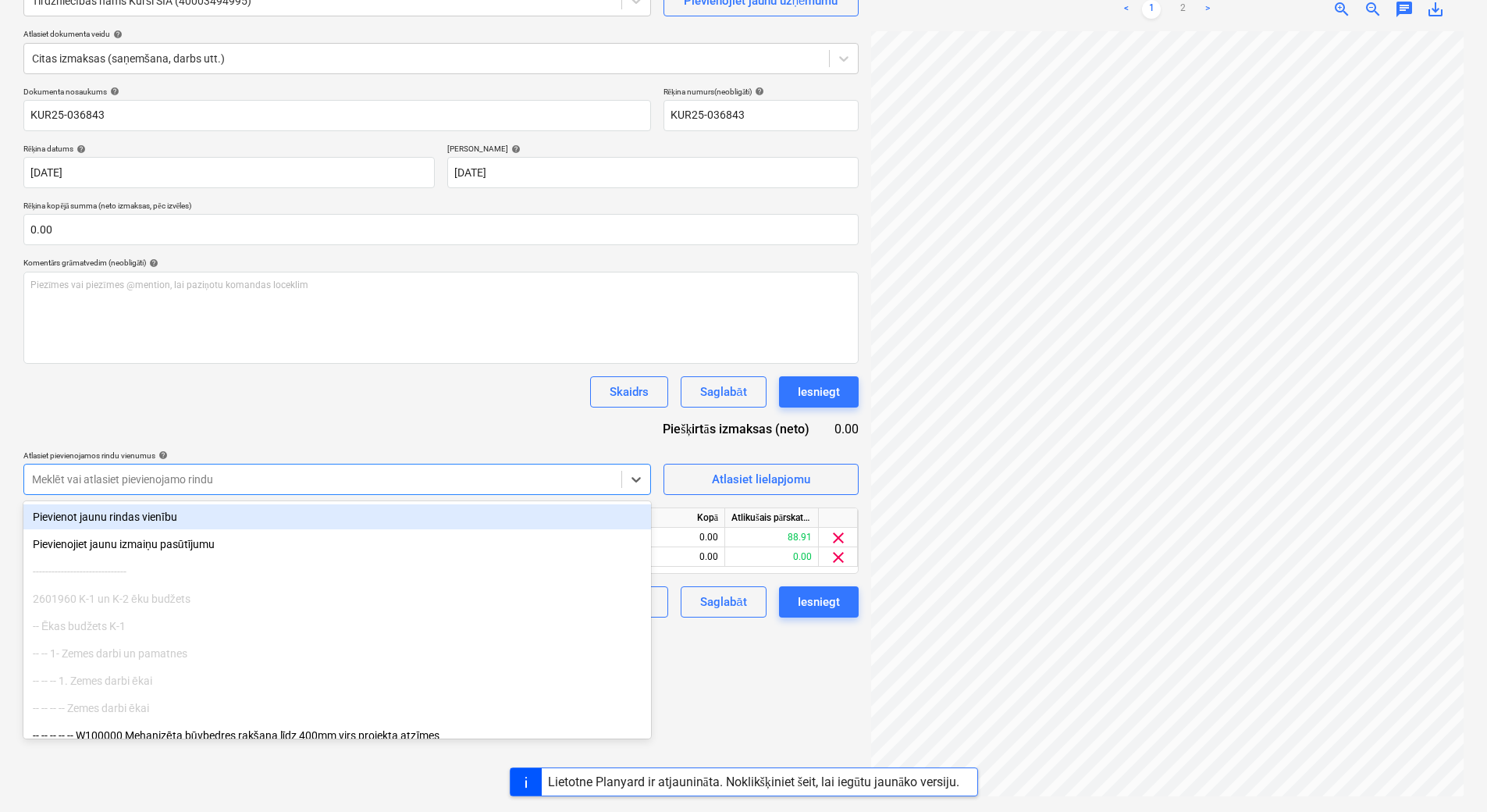
type input "l"
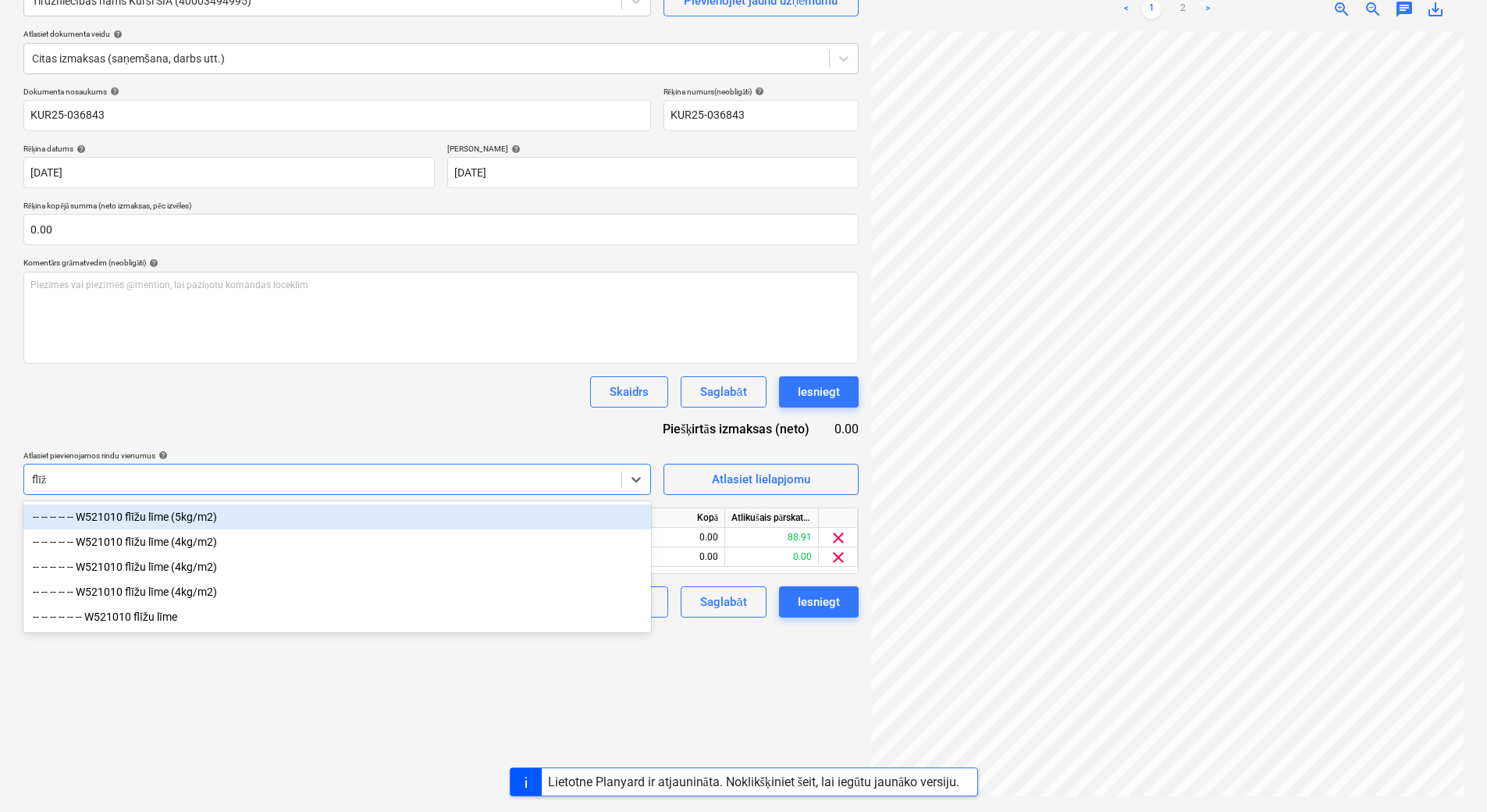
type input "flīžu"
click at [137, 525] on div "-- -- -- -- -- W521010 flīžu līme (5kg/m2)" at bounding box center [337, 516] width 628 height 25
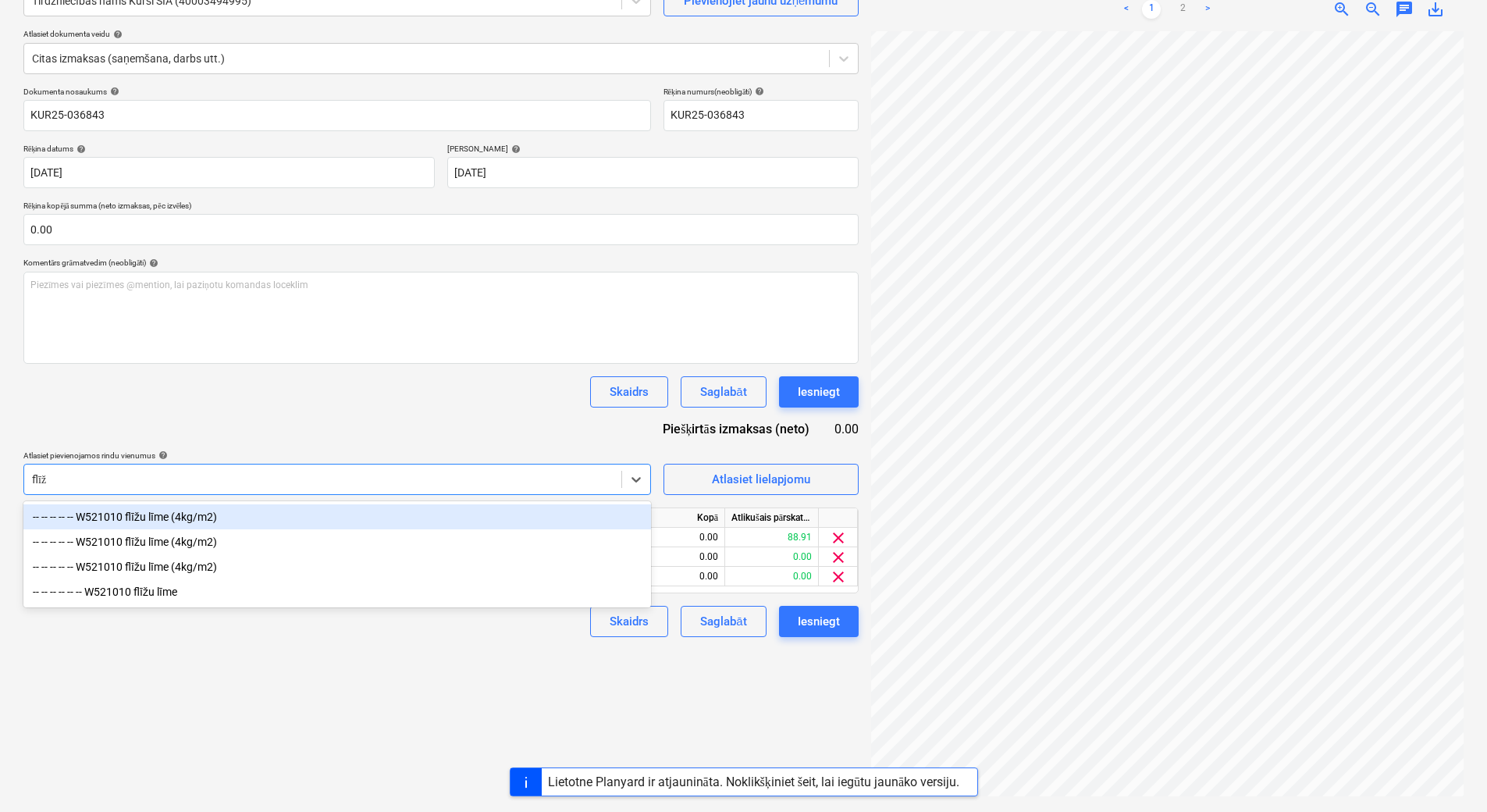
type input "flīžu"
click at [127, 511] on div "-- -- -- -- -- W521010 flīžu līme (4kg/m2)" at bounding box center [337, 516] width 628 height 25
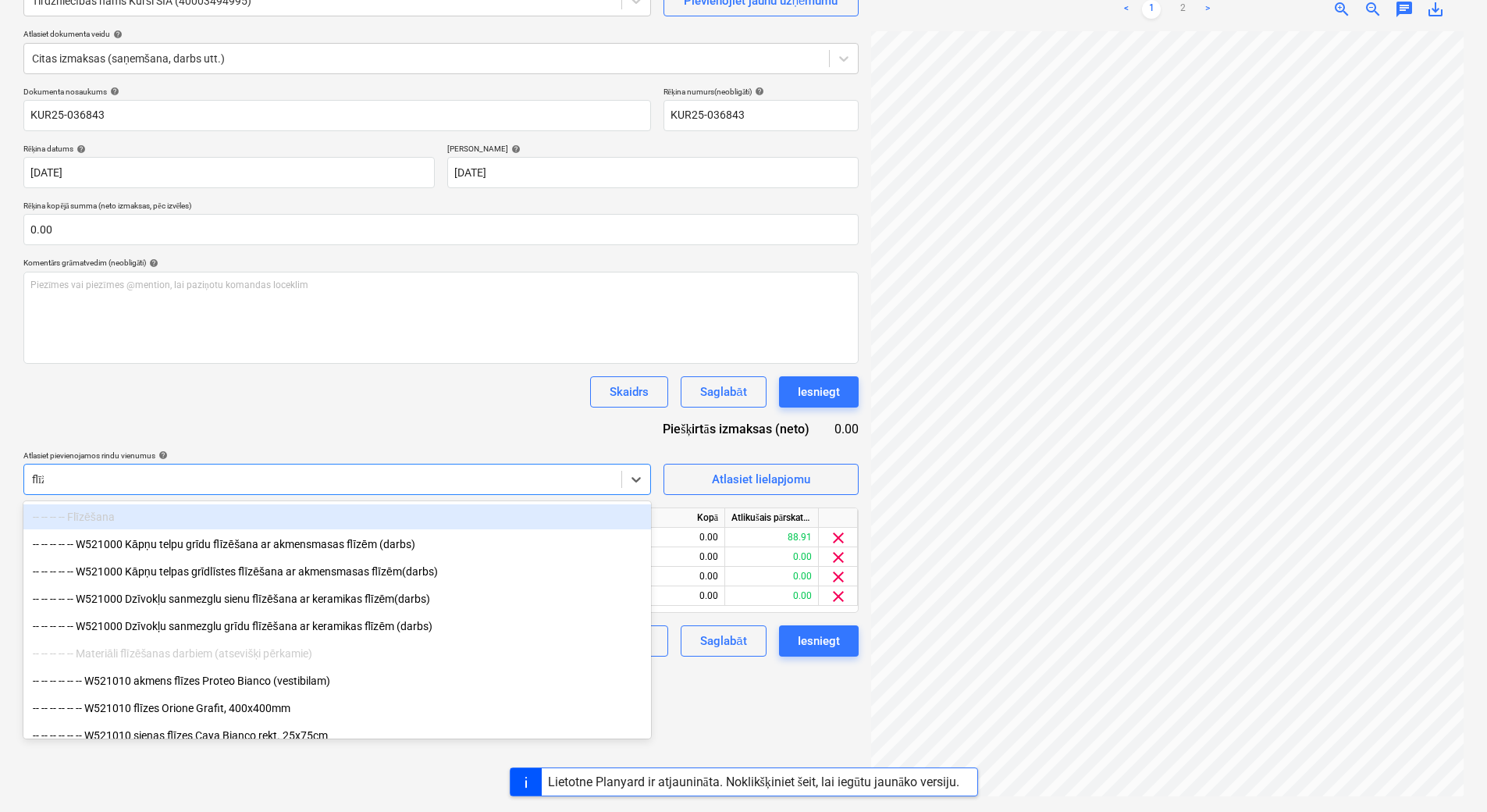
type input "flīžu"
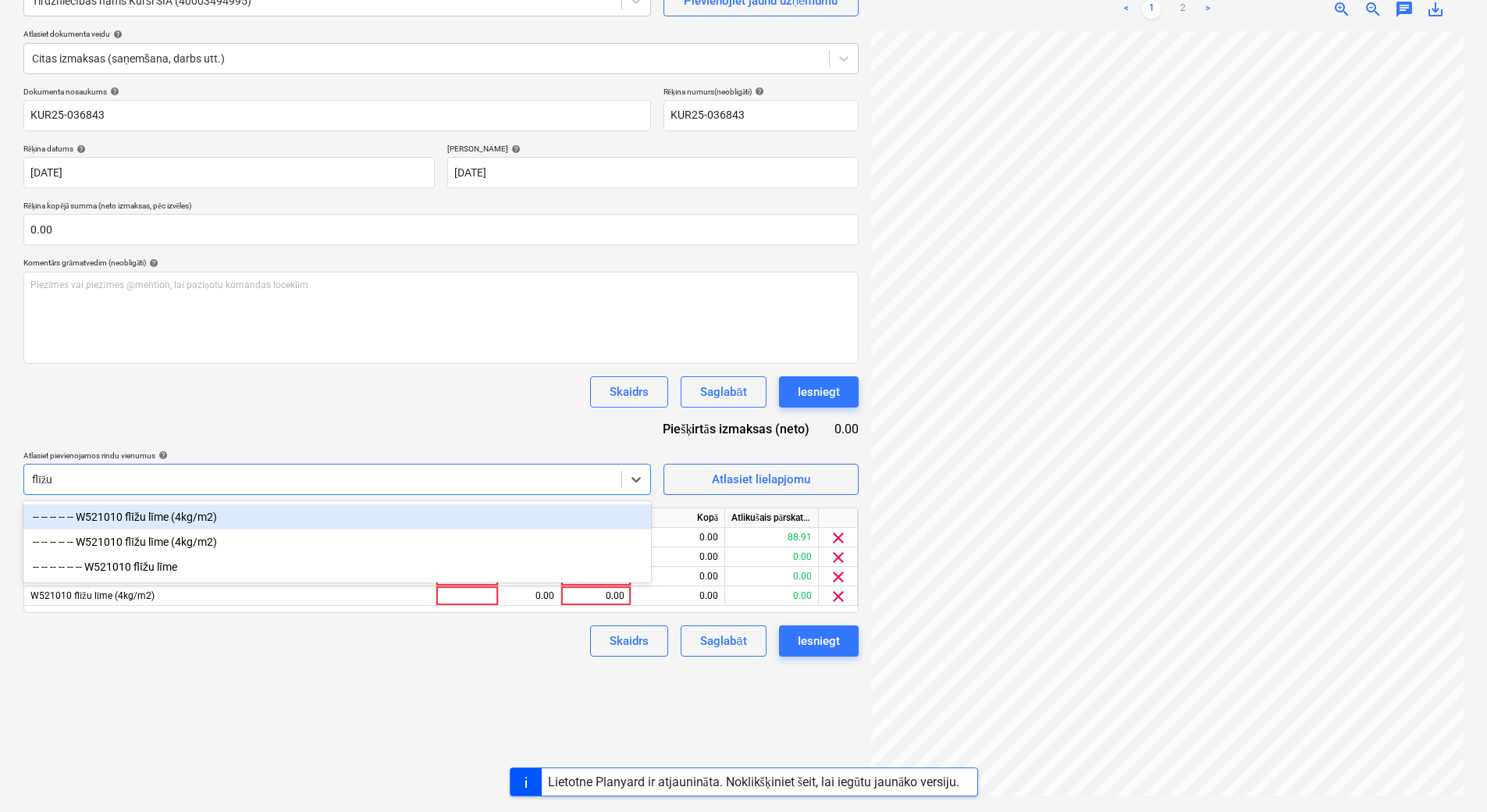
click at [158, 519] on div "-- -- -- -- -- W521010 flīžu līme (4kg/m2)" at bounding box center [337, 516] width 628 height 25
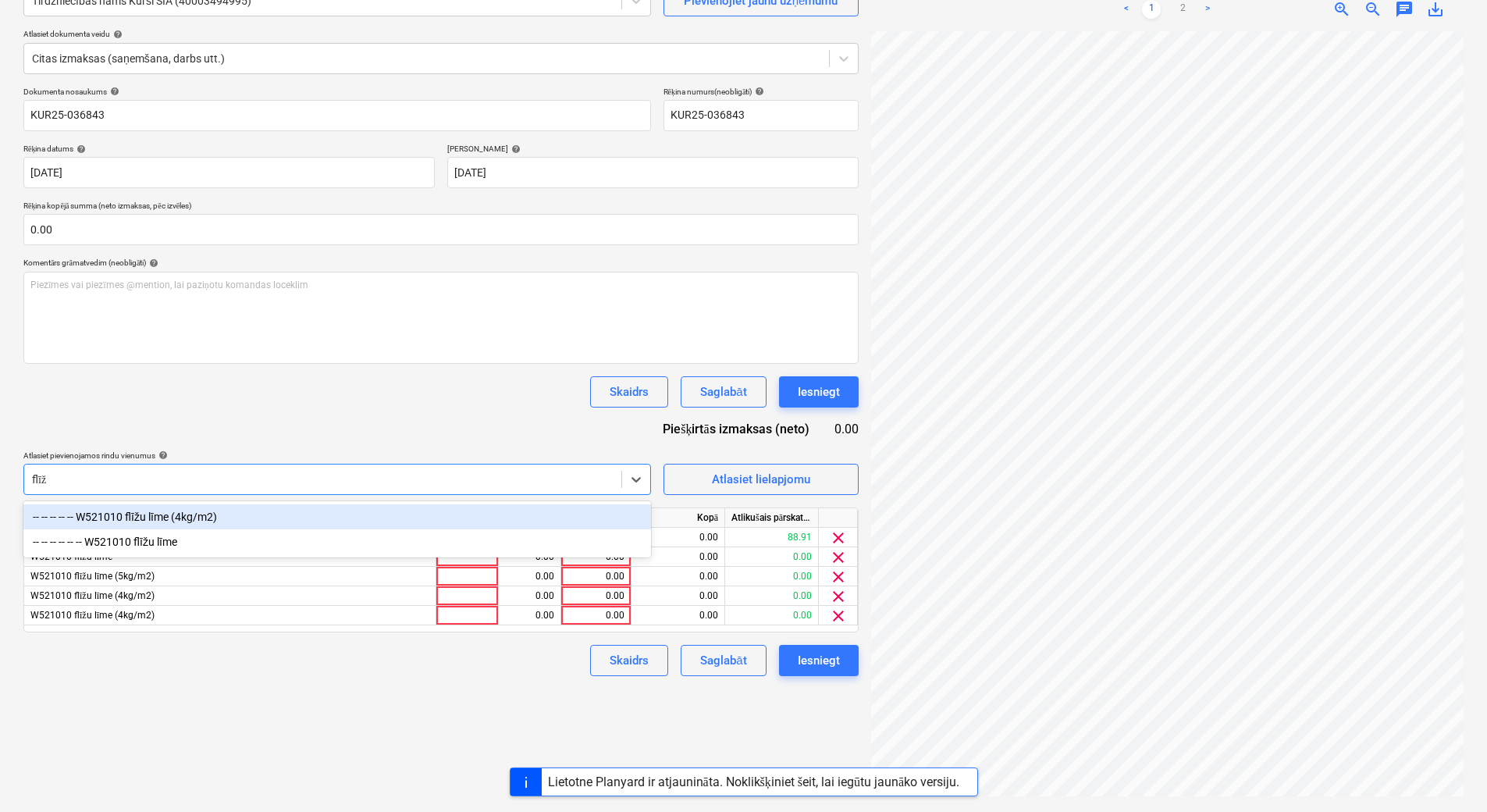
type input "flīžu"
click at [158, 519] on div "-- -- -- -- -- W521010 flīžu līme (4kg/m2)" at bounding box center [337, 516] width 628 height 25
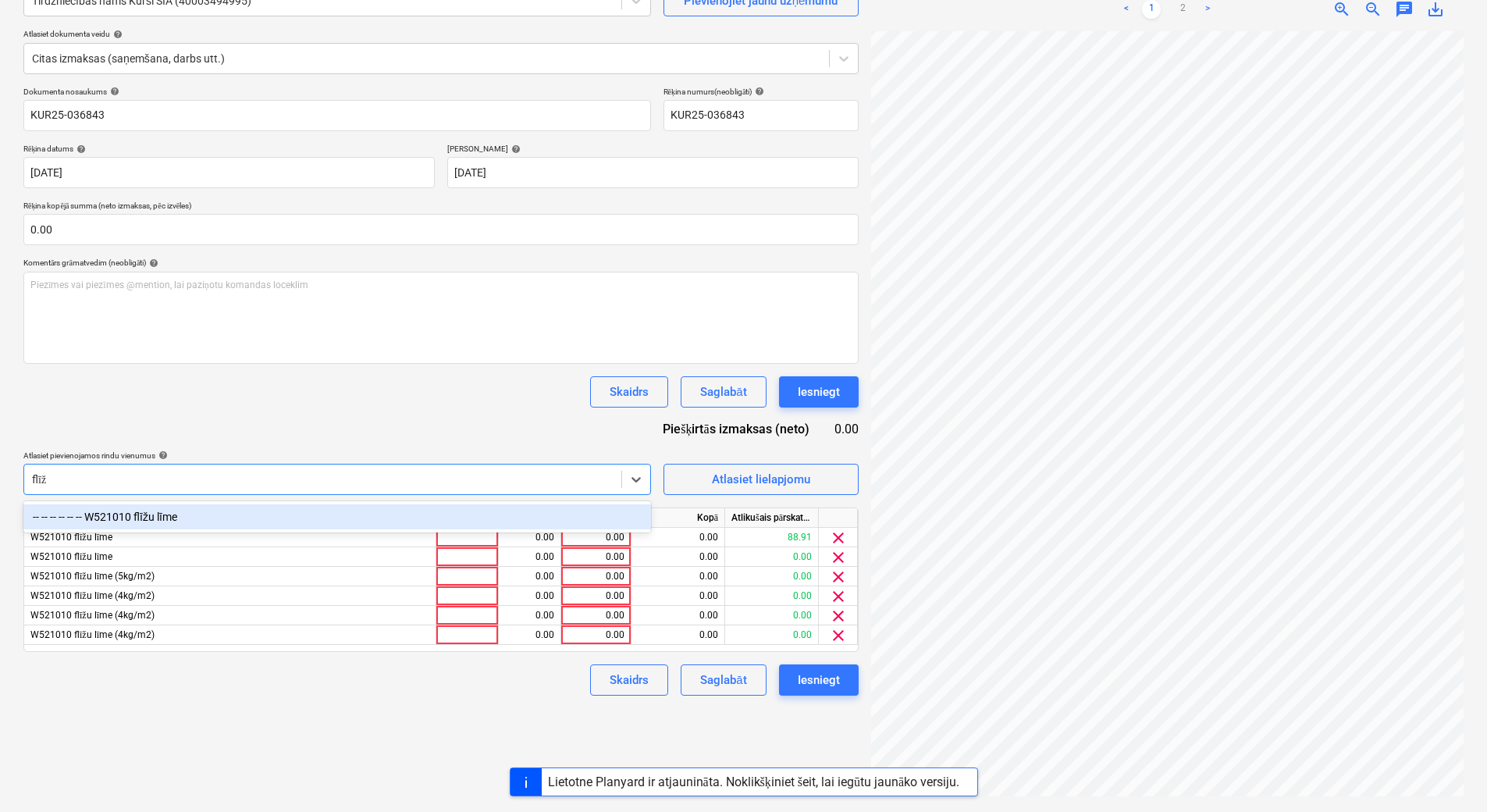
type input "flīžu"
click at [171, 513] on div "-- -- -- -- -- -- W521010 flīžu līme" at bounding box center [337, 516] width 628 height 25
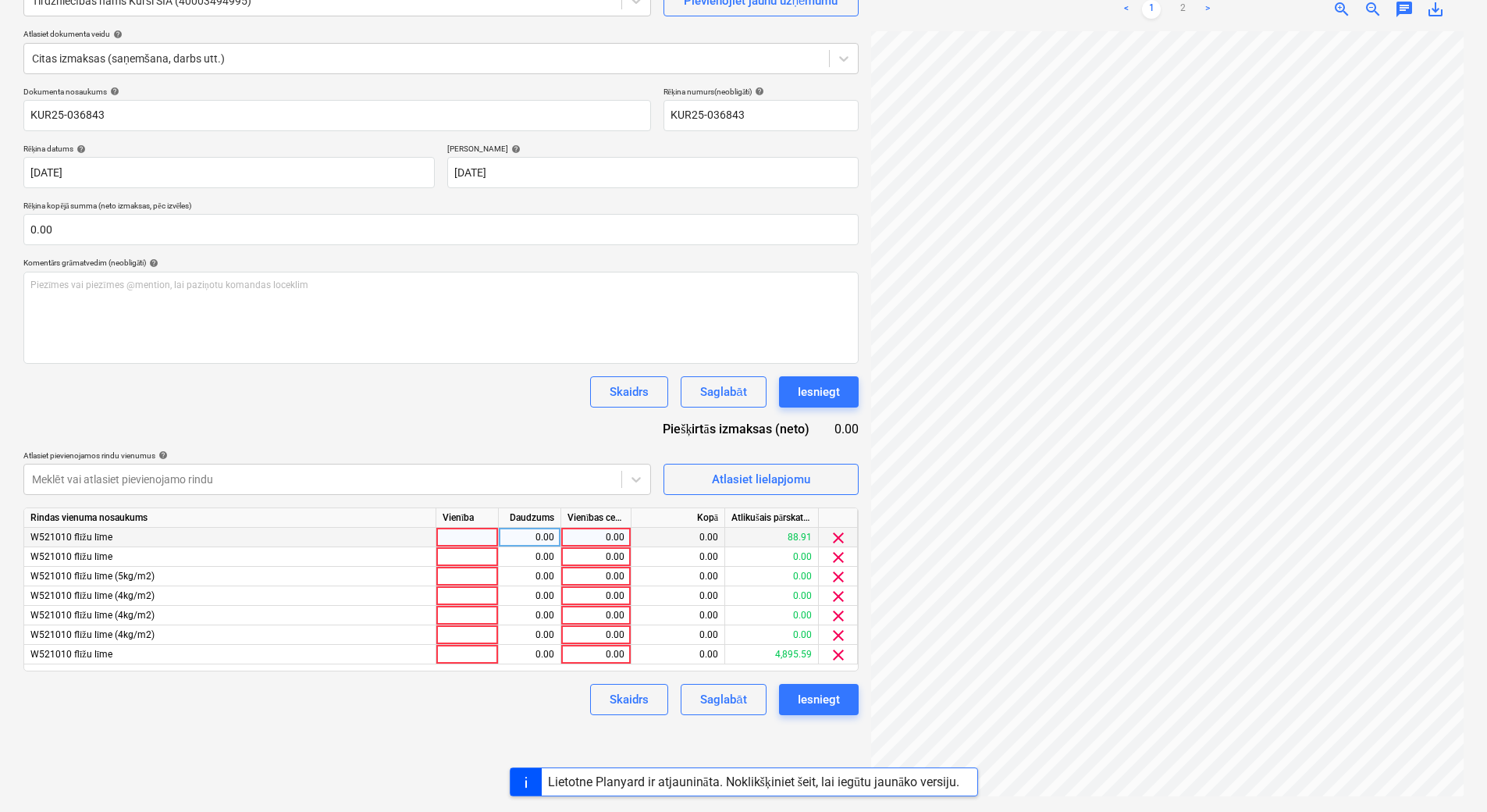
click at [836, 533] on span "clear" at bounding box center [838, 538] width 19 height 19
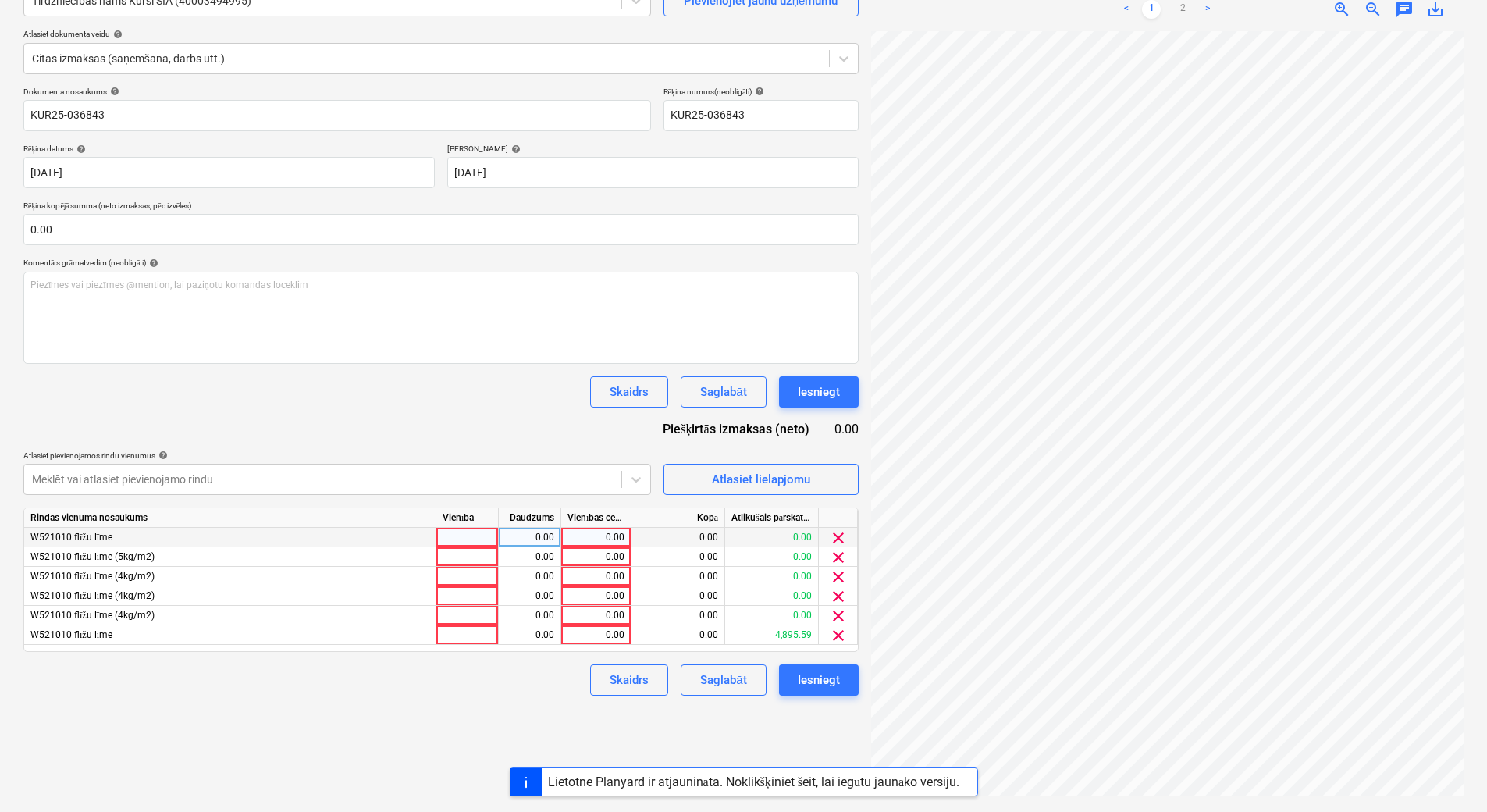
click at [836, 533] on span "clear" at bounding box center [838, 538] width 19 height 19
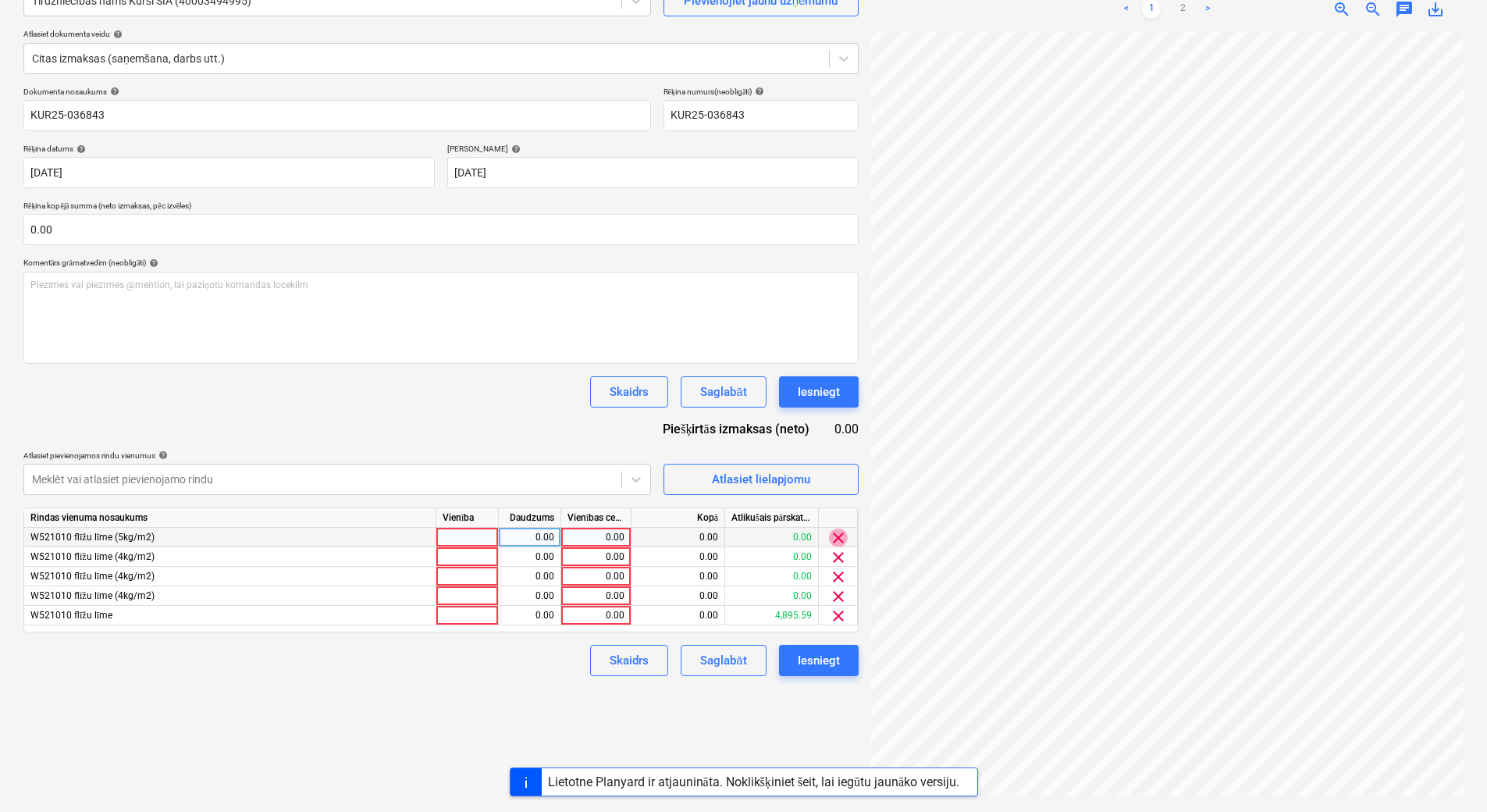
click at [836, 533] on span "clear" at bounding box center [838, 538] width 19 height 19
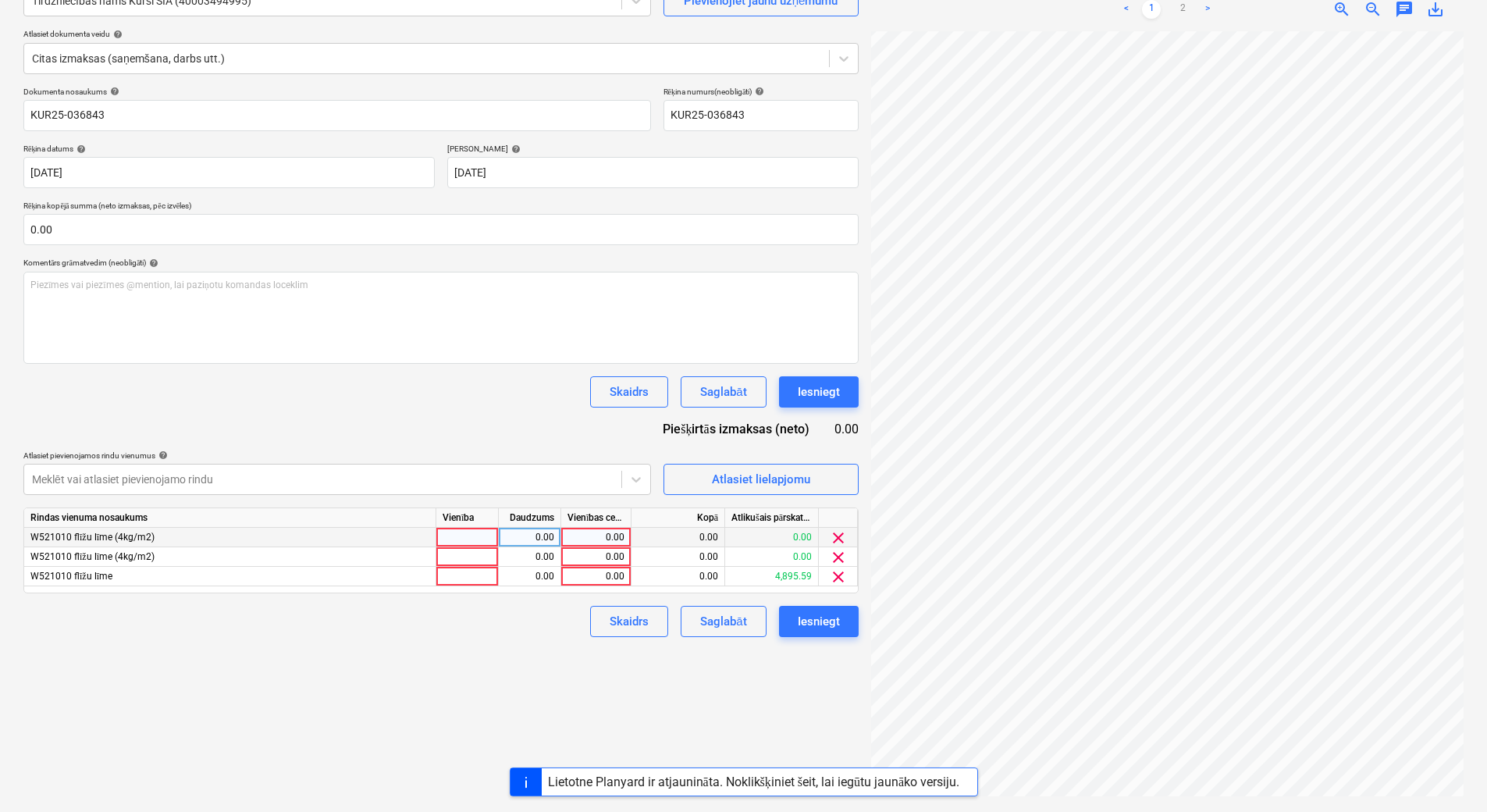
click at [836, 533] on span "clear" at bounding box center [838, 538] width 19 height 19
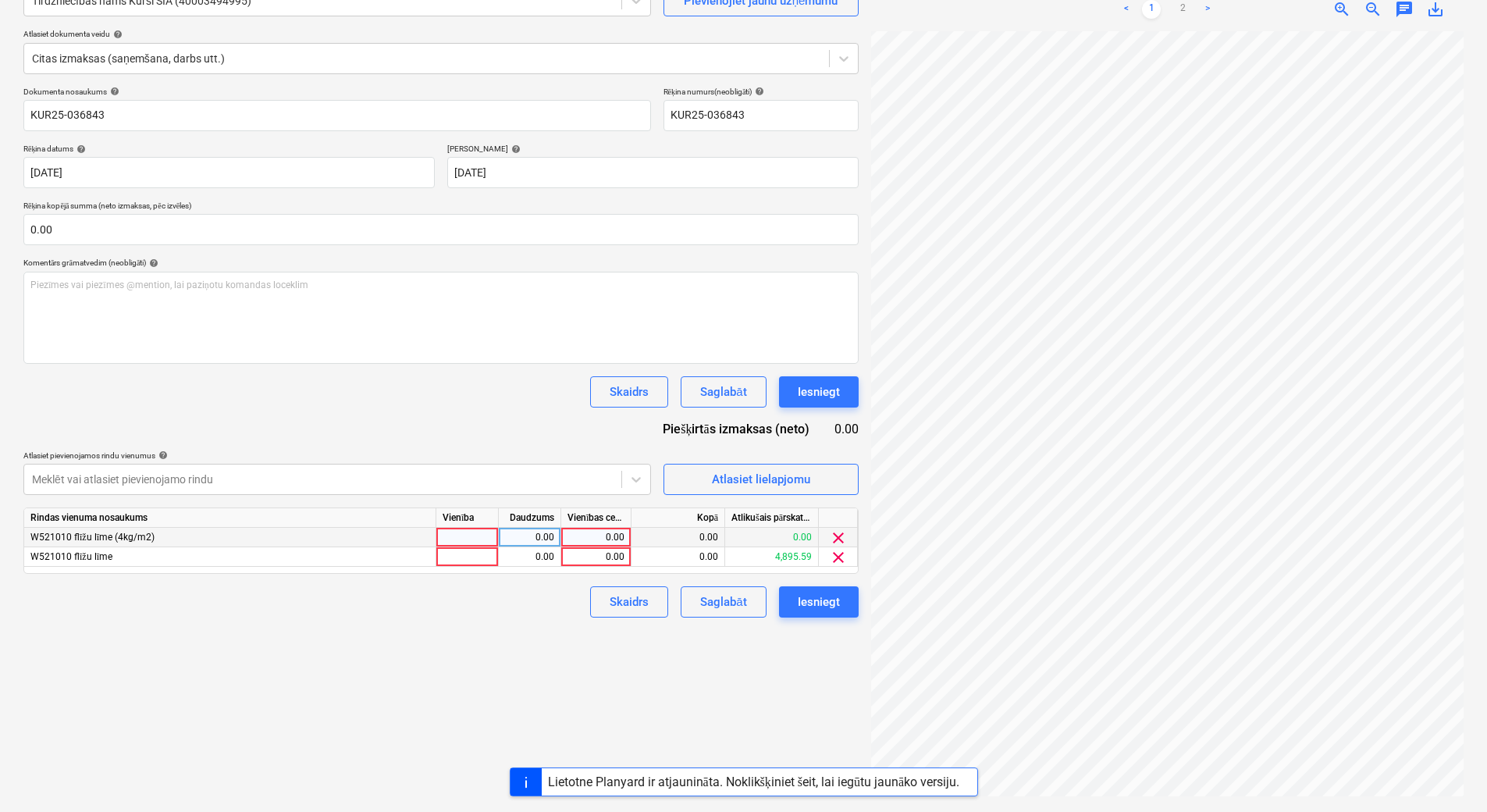
click at [836, 533] on span "clear" at bounding box center [838, 538] width 19 height 19
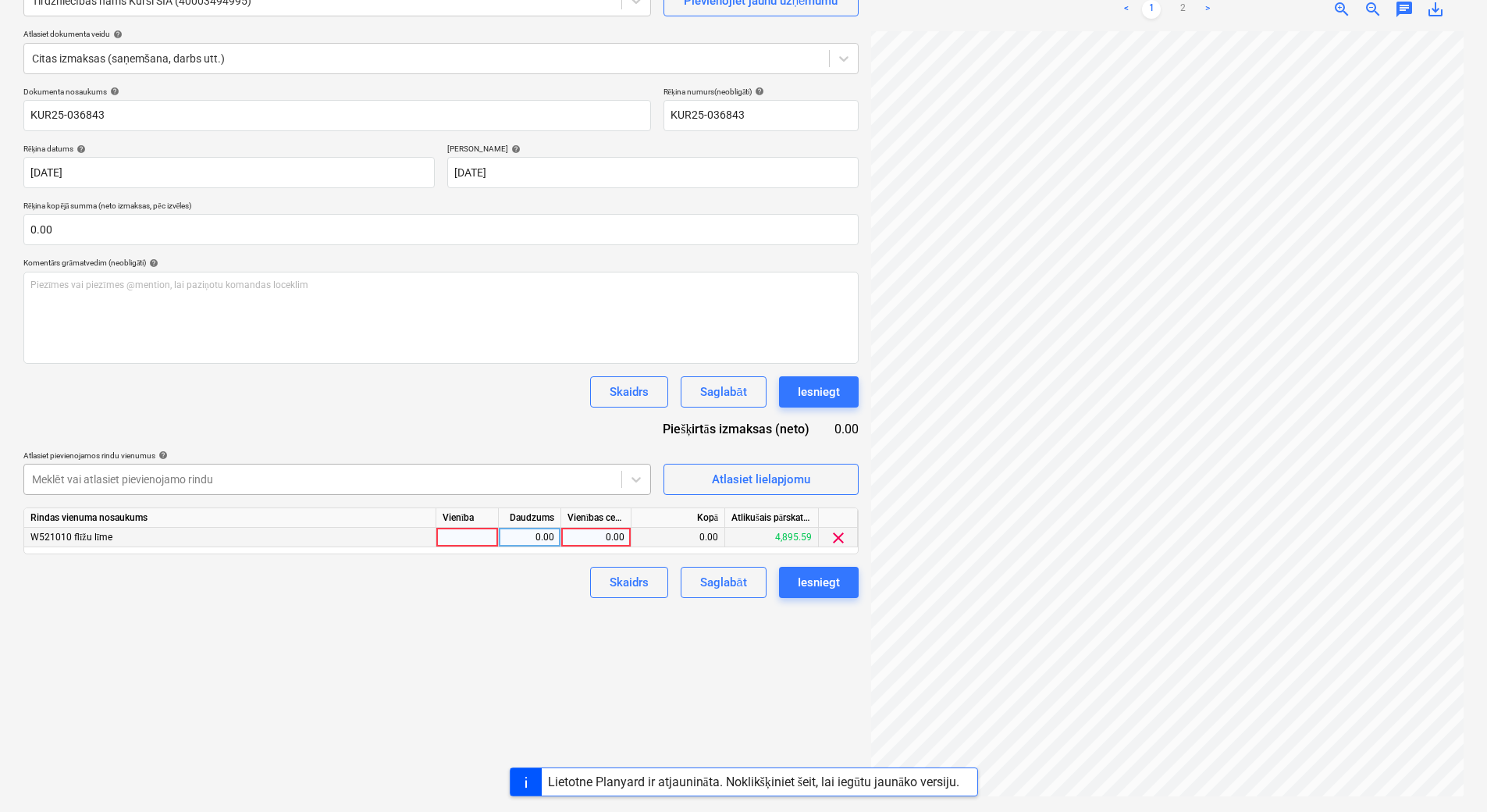
click at [495, 479] on div at bounding box center [323, 479] width 582 height 16
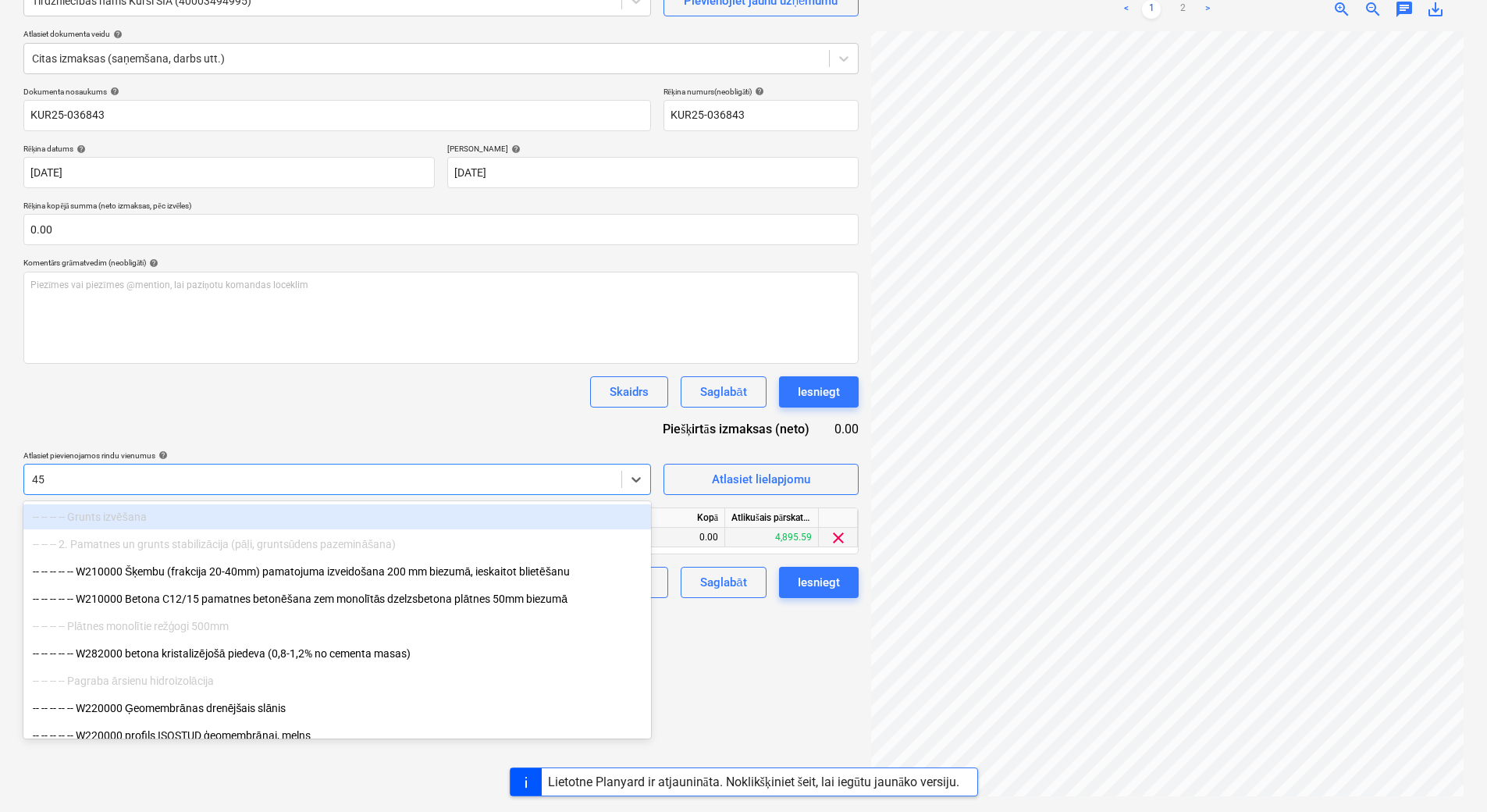
type input "457"
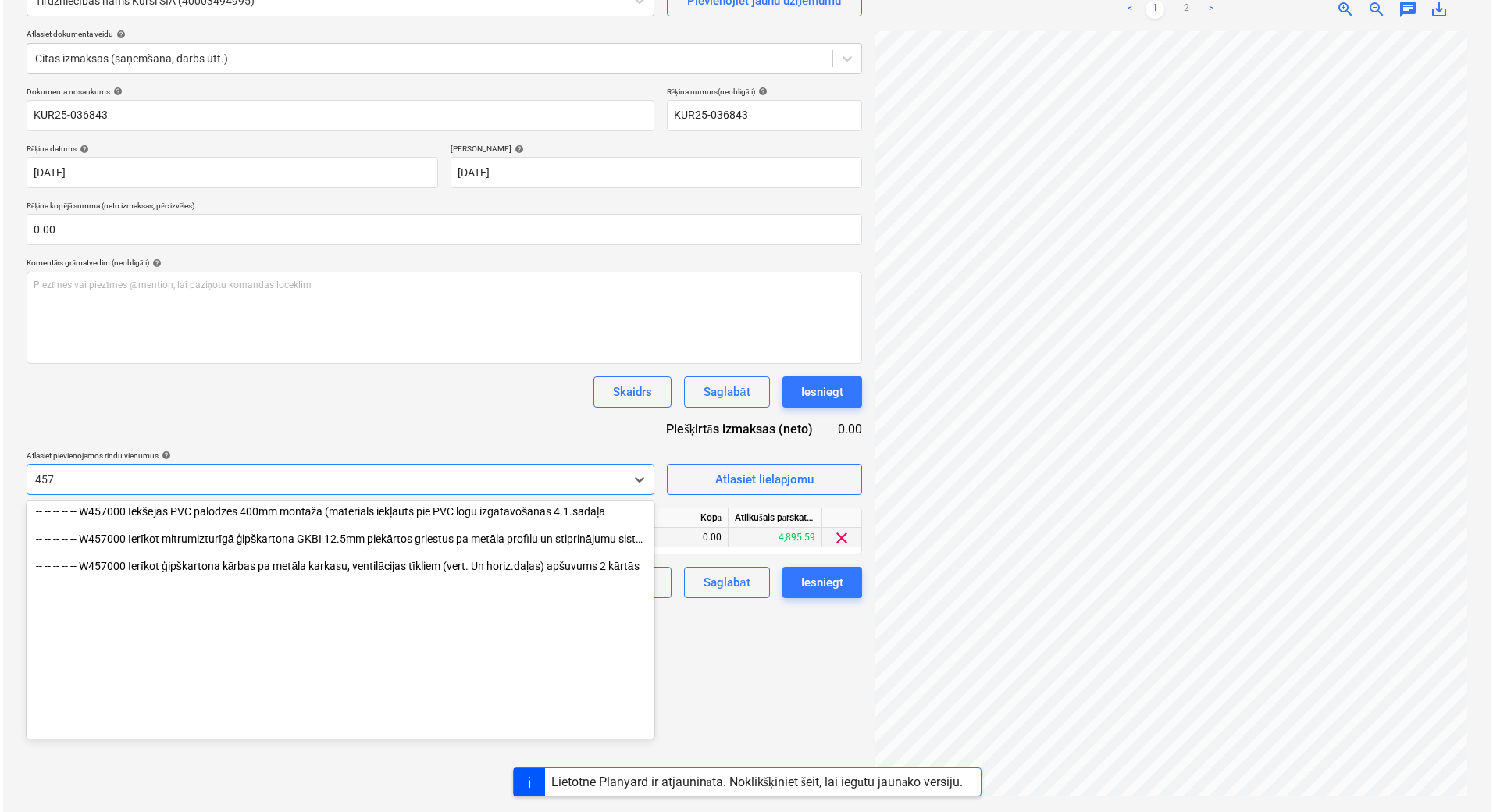
scroll to position [1105, 0]
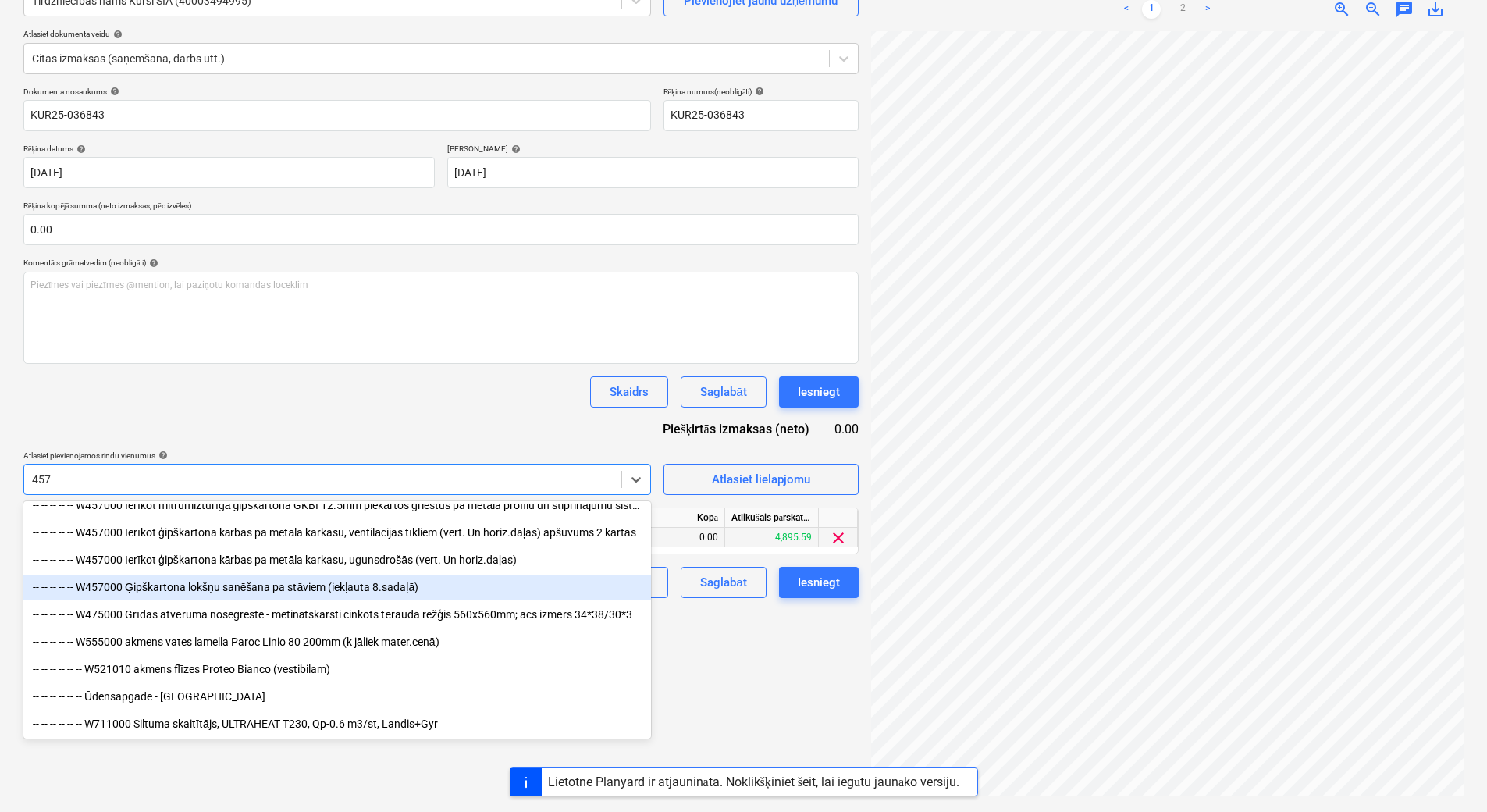
click at [274, 582] on div "-- -- -- -- -- W457000 Ģipškartona lokšņu sanēšana pa stāviem (iekļauta 8.sadaļ…" at bounding box center [337, 586] width 628 height 25
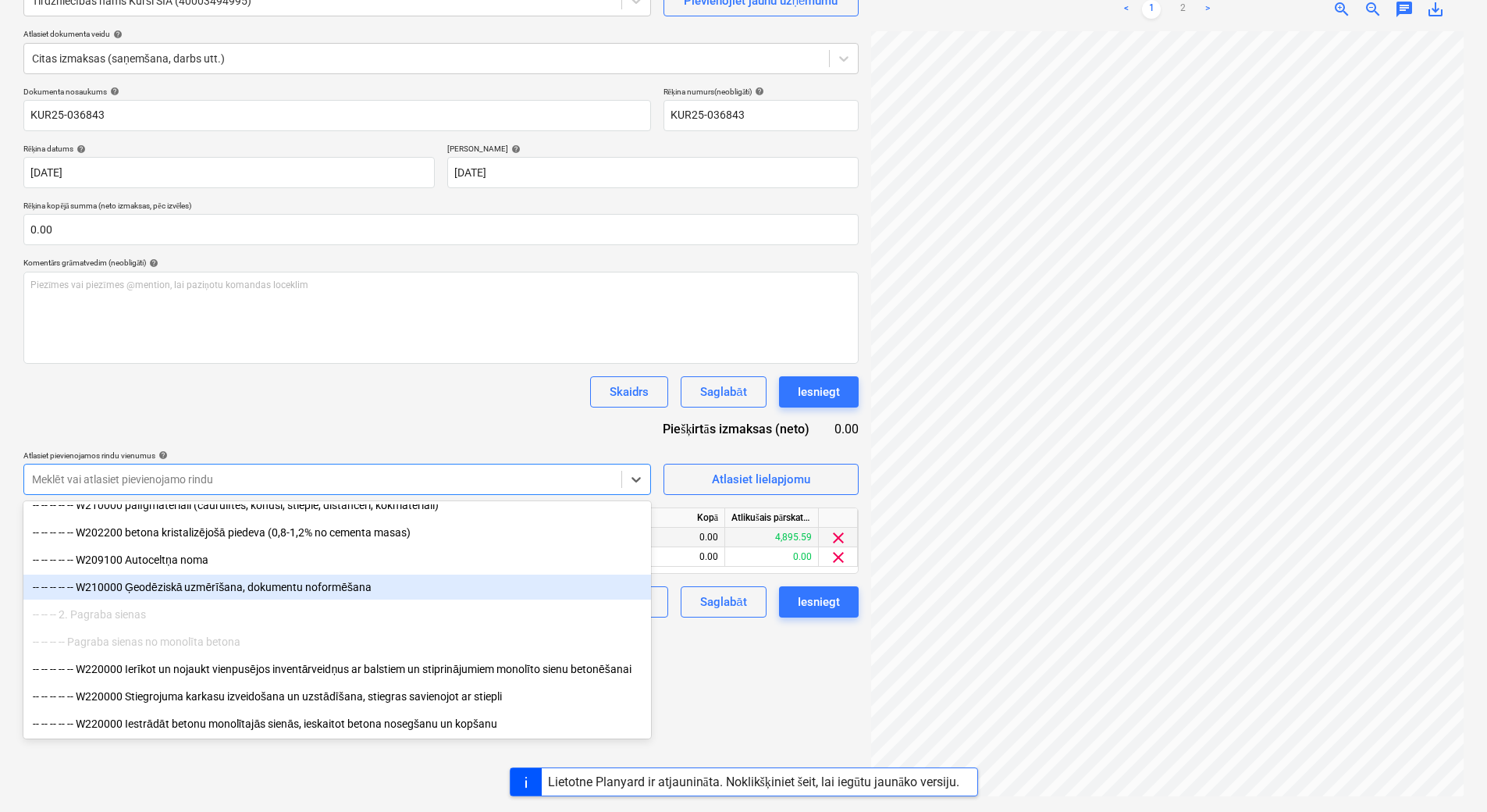
click at [844, 669] on div "Izveidot jaunu dokumentu Izvēlieties uzņēmumu Tirdzniecības nams Kurši SIA (400…" at bounding box center [441, 364] width 848 height 883
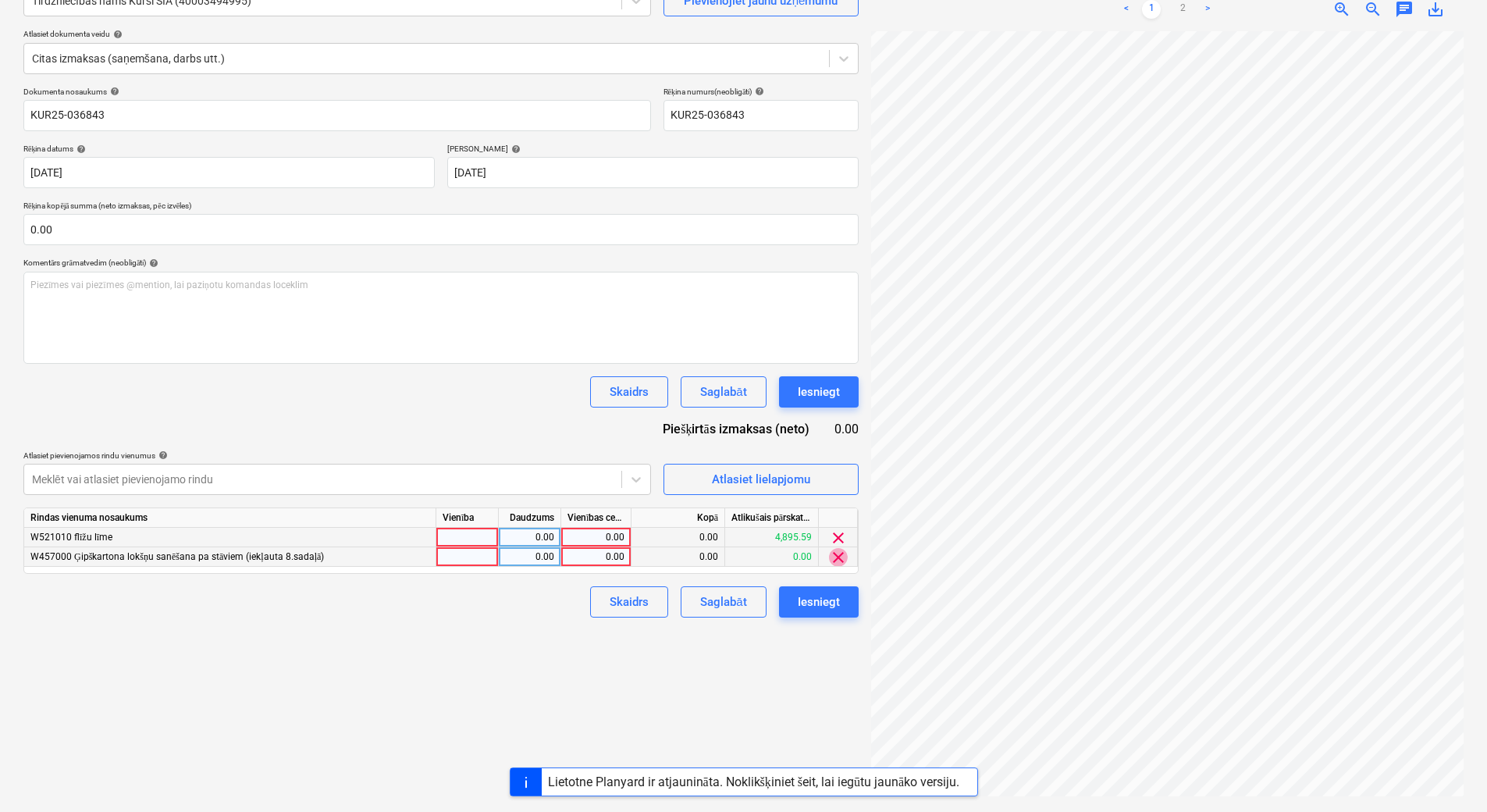
click at [836, 554] on span "clear" at bounding box center [838, 557] width 19 height 19
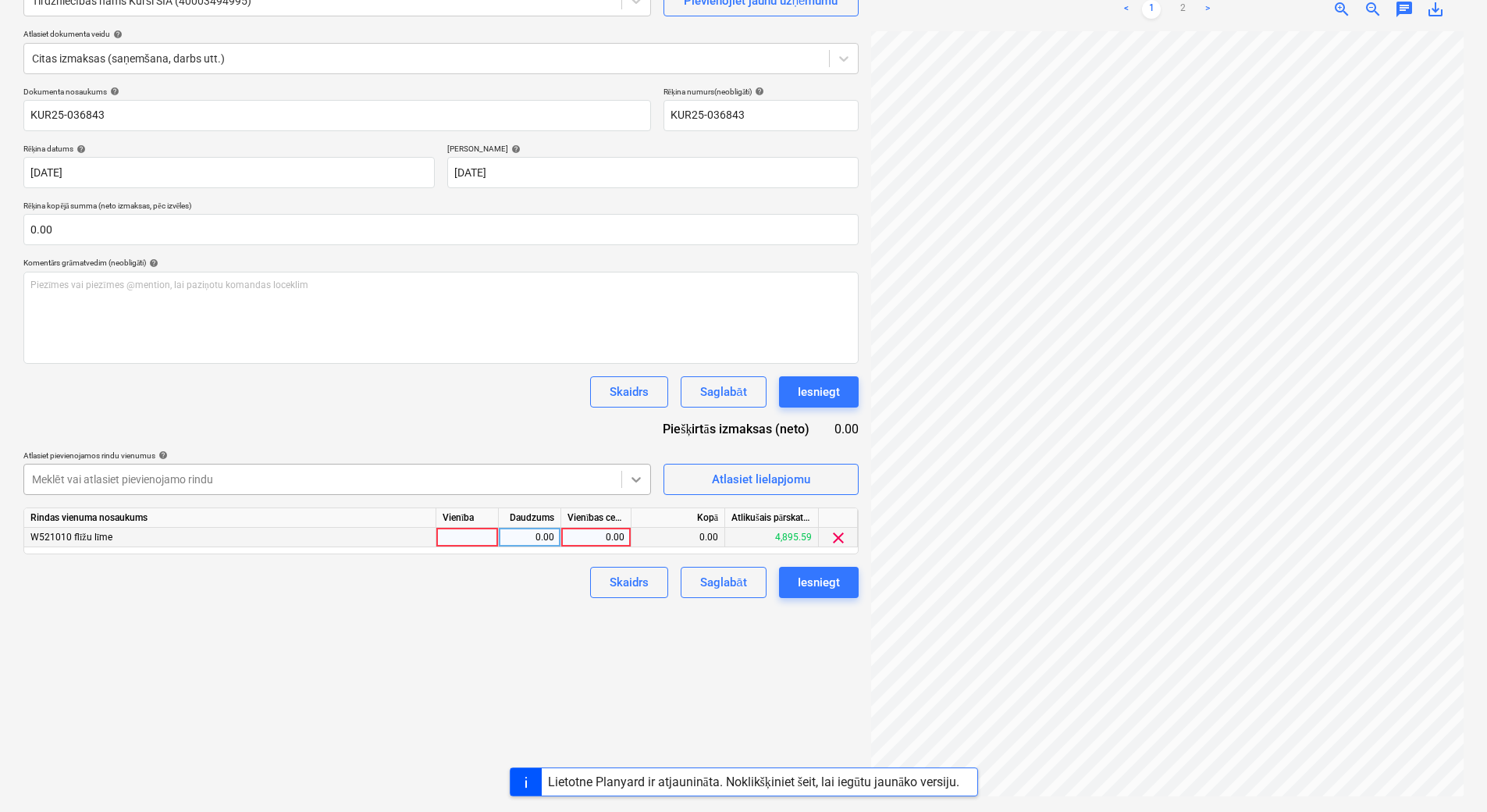
click at [648, 479] on div at bounding box center [636, 479] width 28 height 28
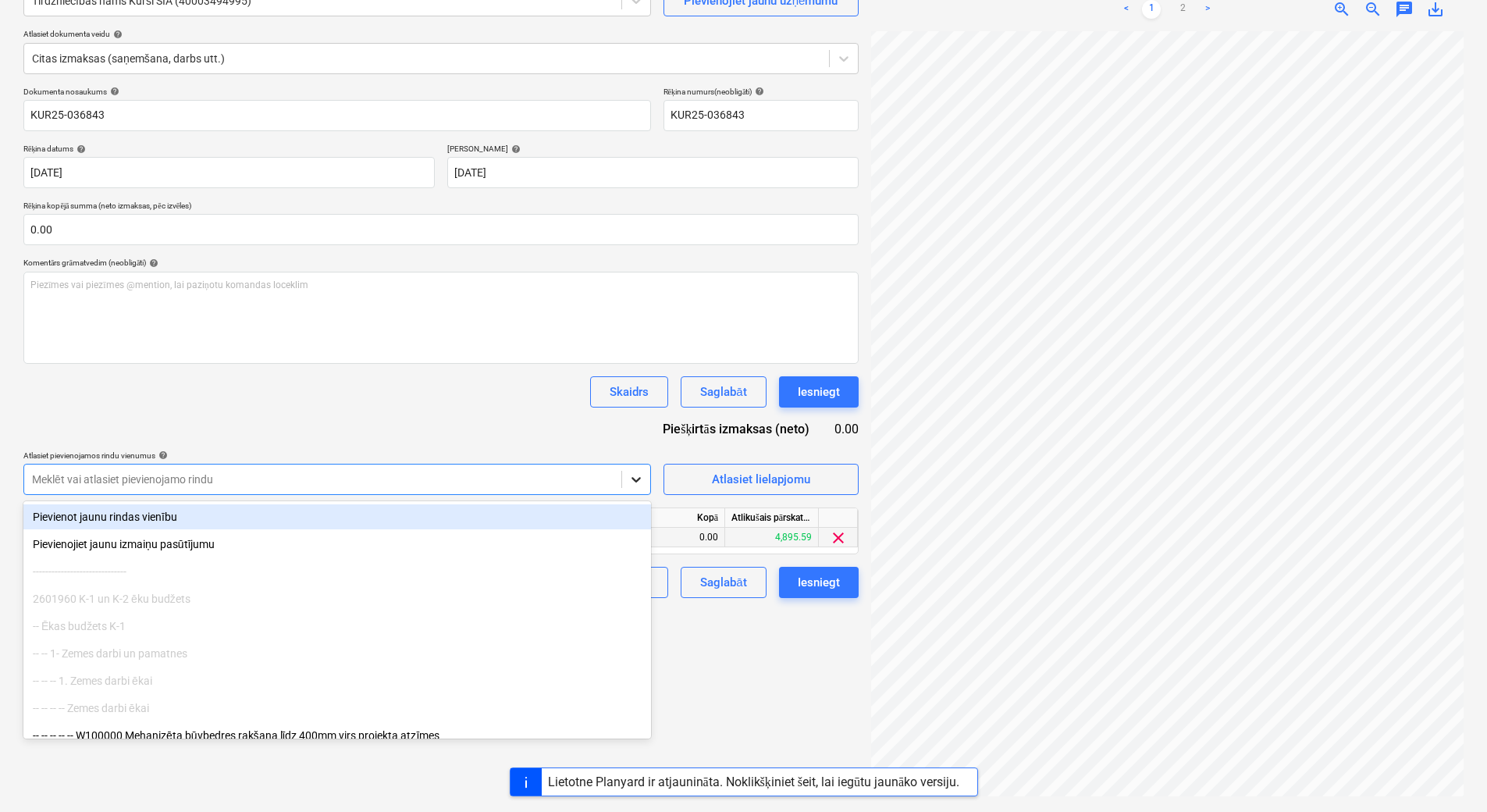
click at [648, 479] on div at bounding box center [636, 479] width 28 height 28
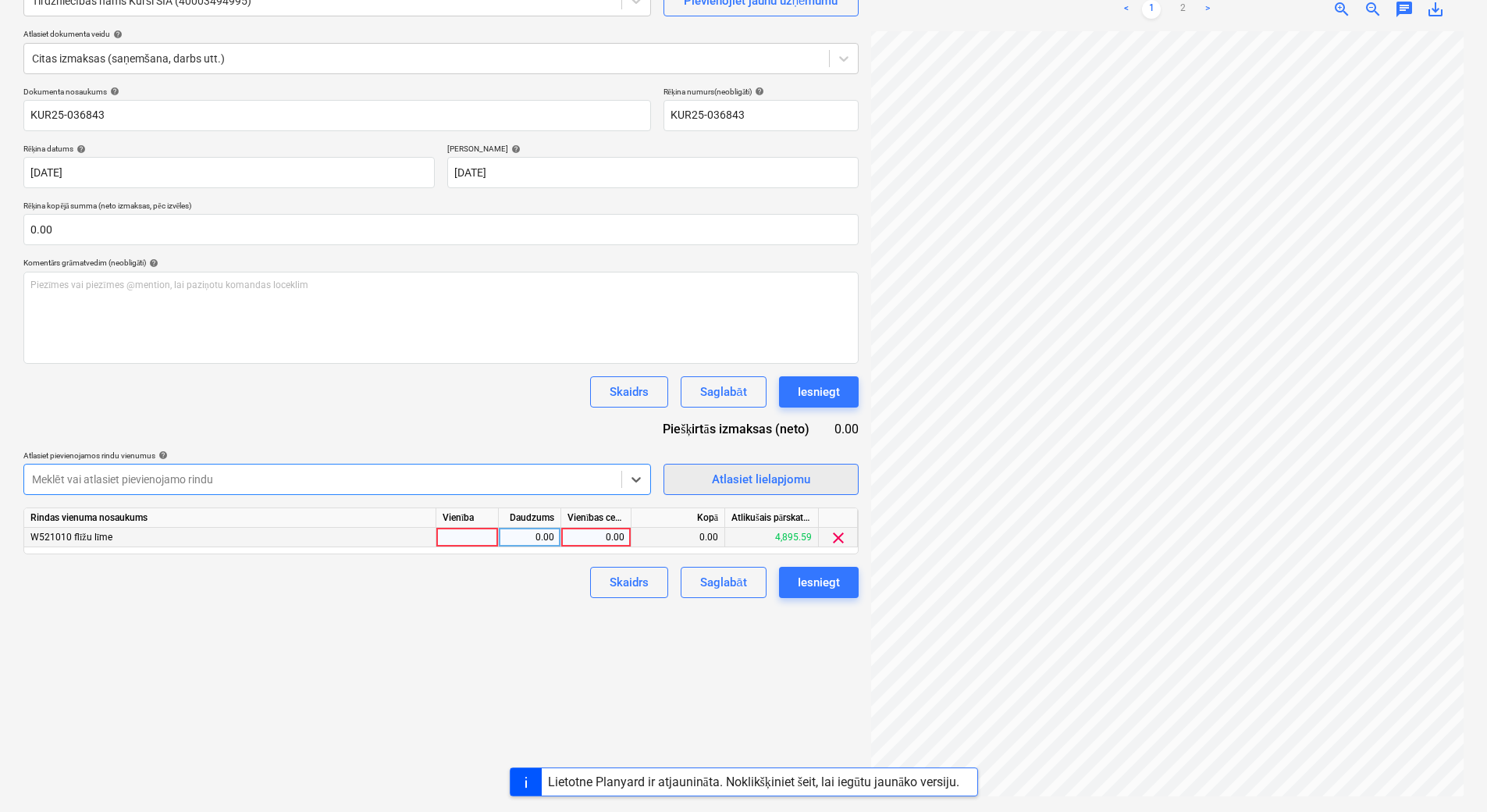
click at [675, 476] on button "Atlasiet lielapjomu" at bounding box center [760, 479] width 195 height 31
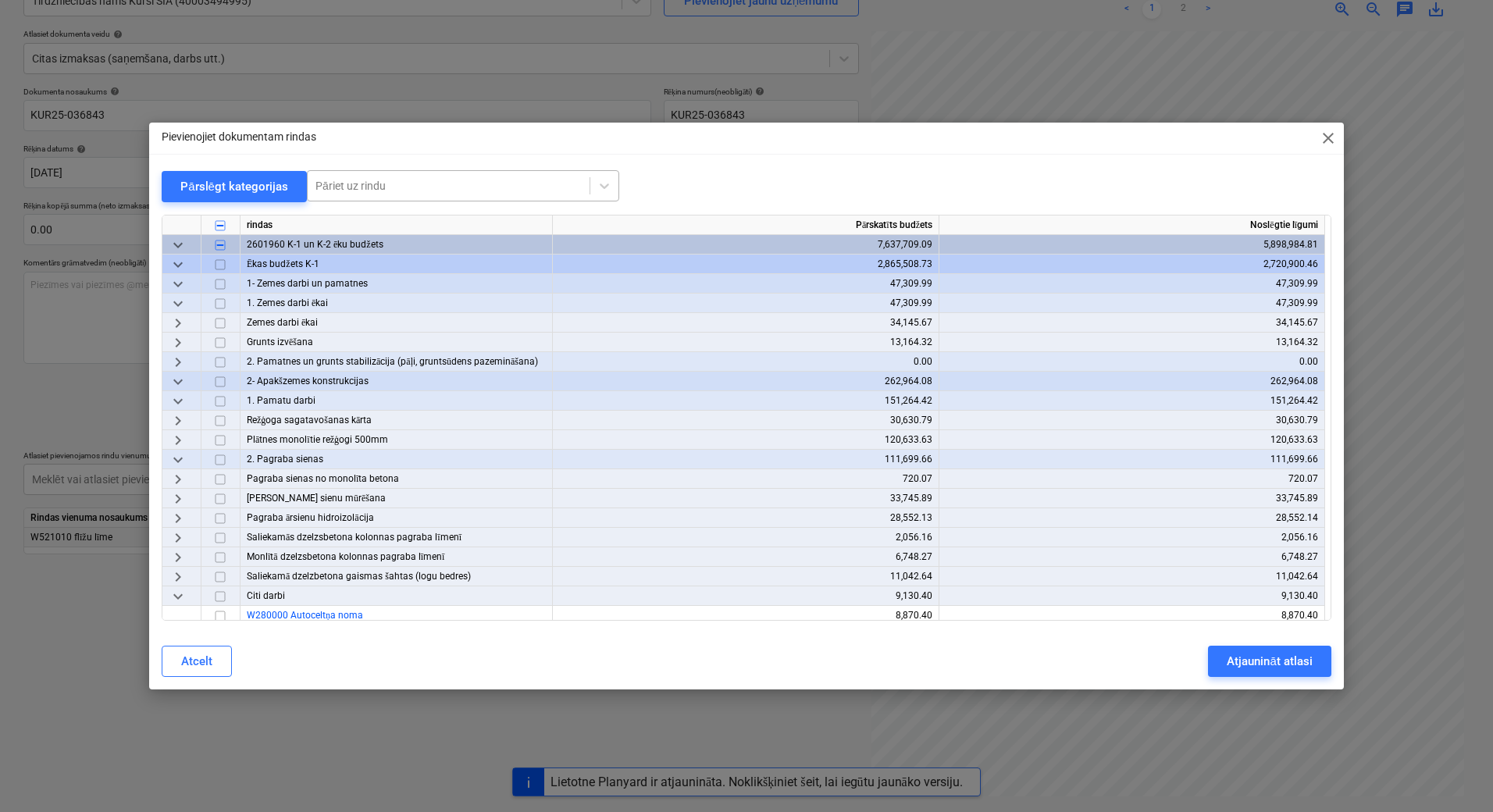
click at [391, 185] on div at bounding box center [448, 186] width 266 height 16
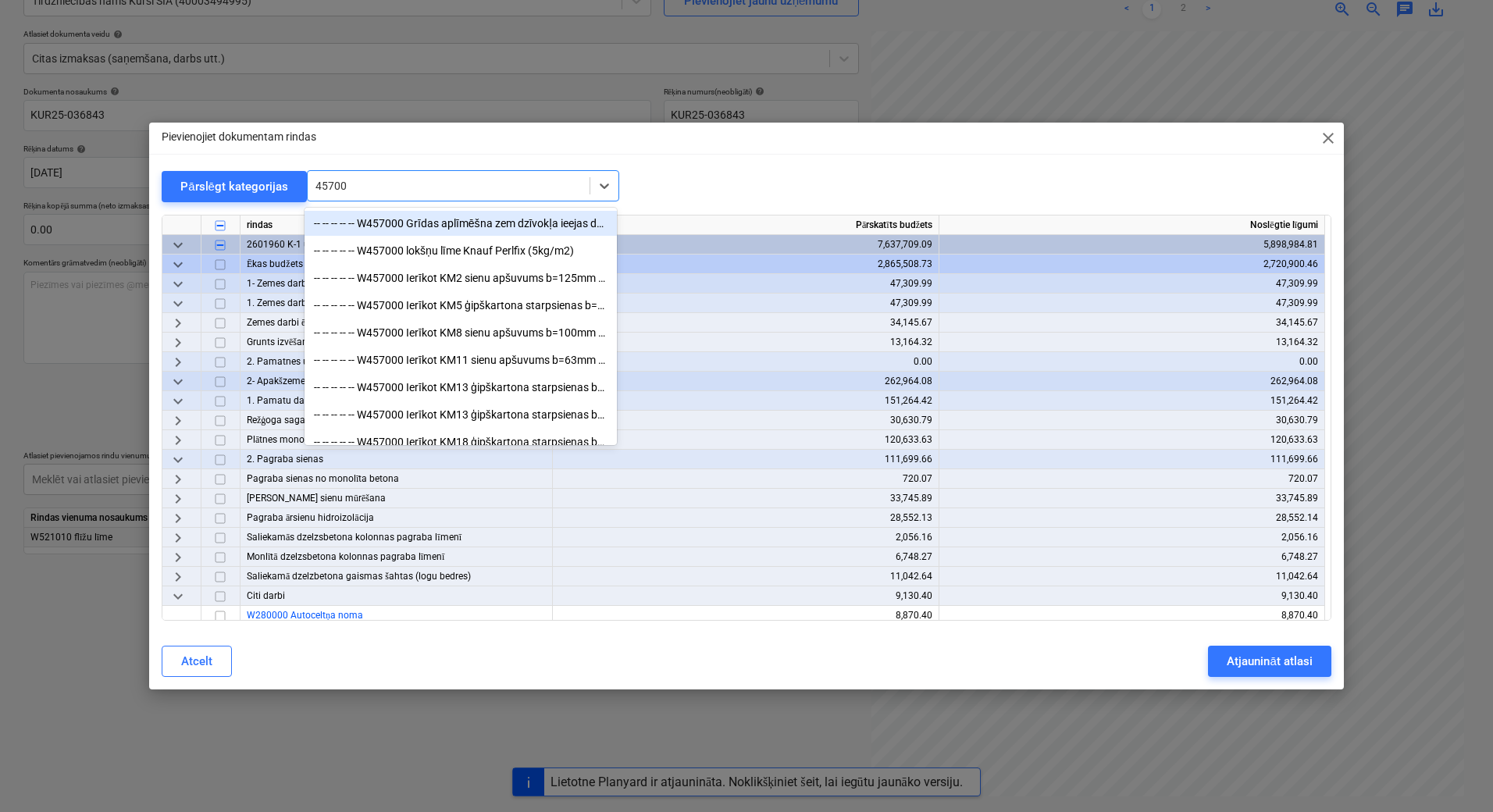
type input "457000"
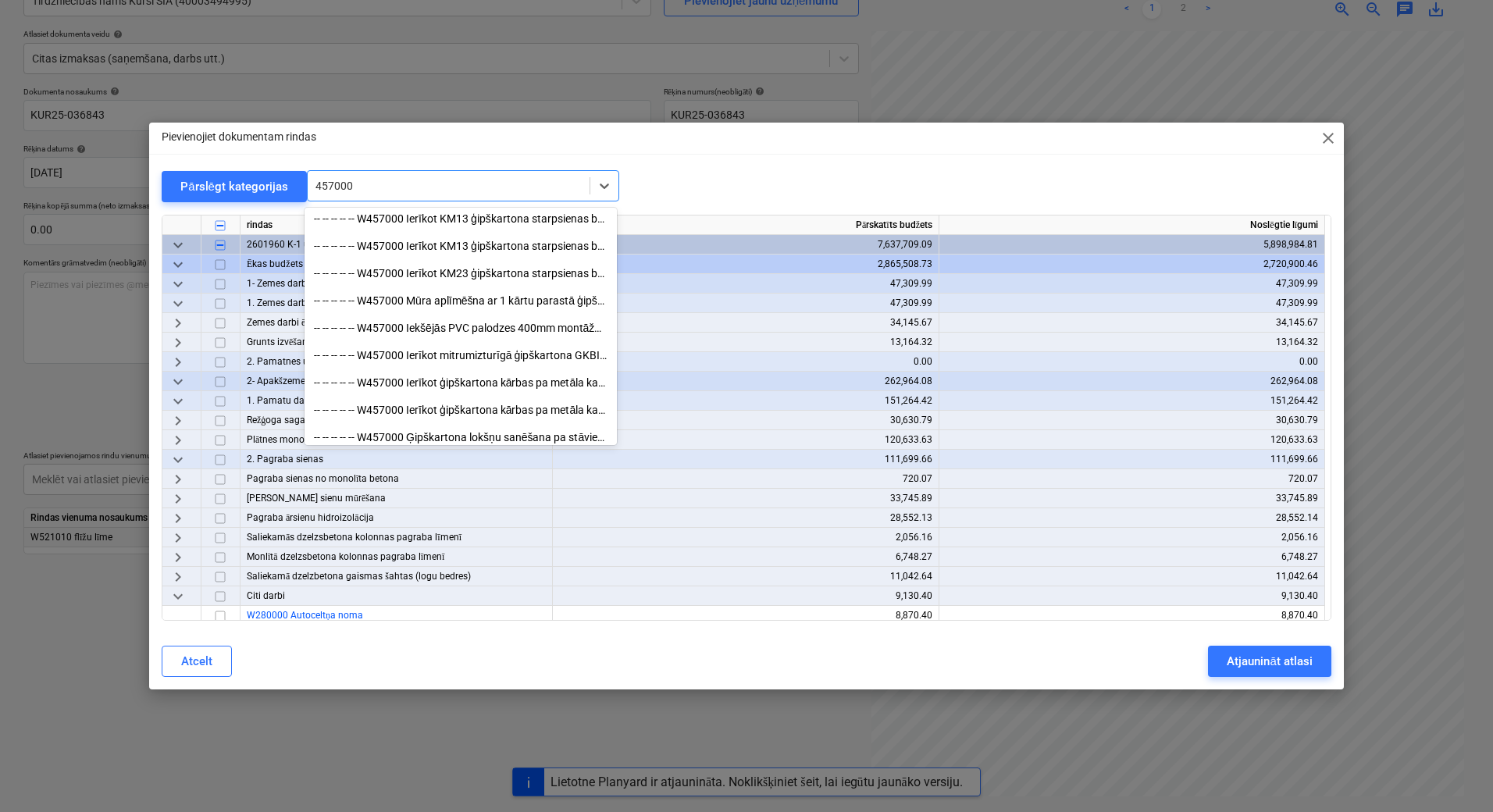
scroll to position [667, 0]
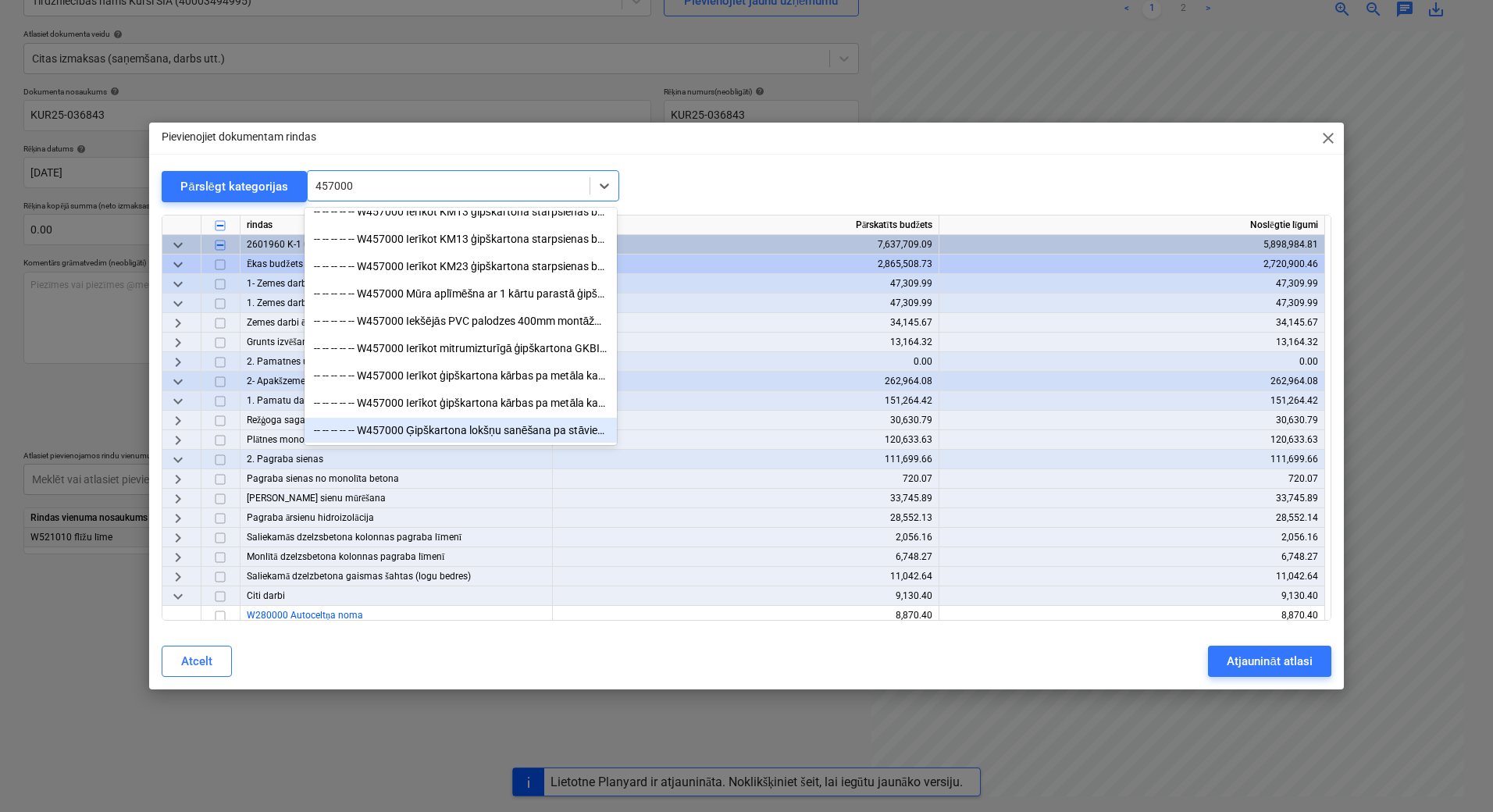
click at [432, 428] on div "-- -- -- -- -- W457000 Ģipškartona lokšņu sanēšana pa stāviem (iekļauta 8.sadaļ…" at bounding box center [461, 429] width 313 height 25
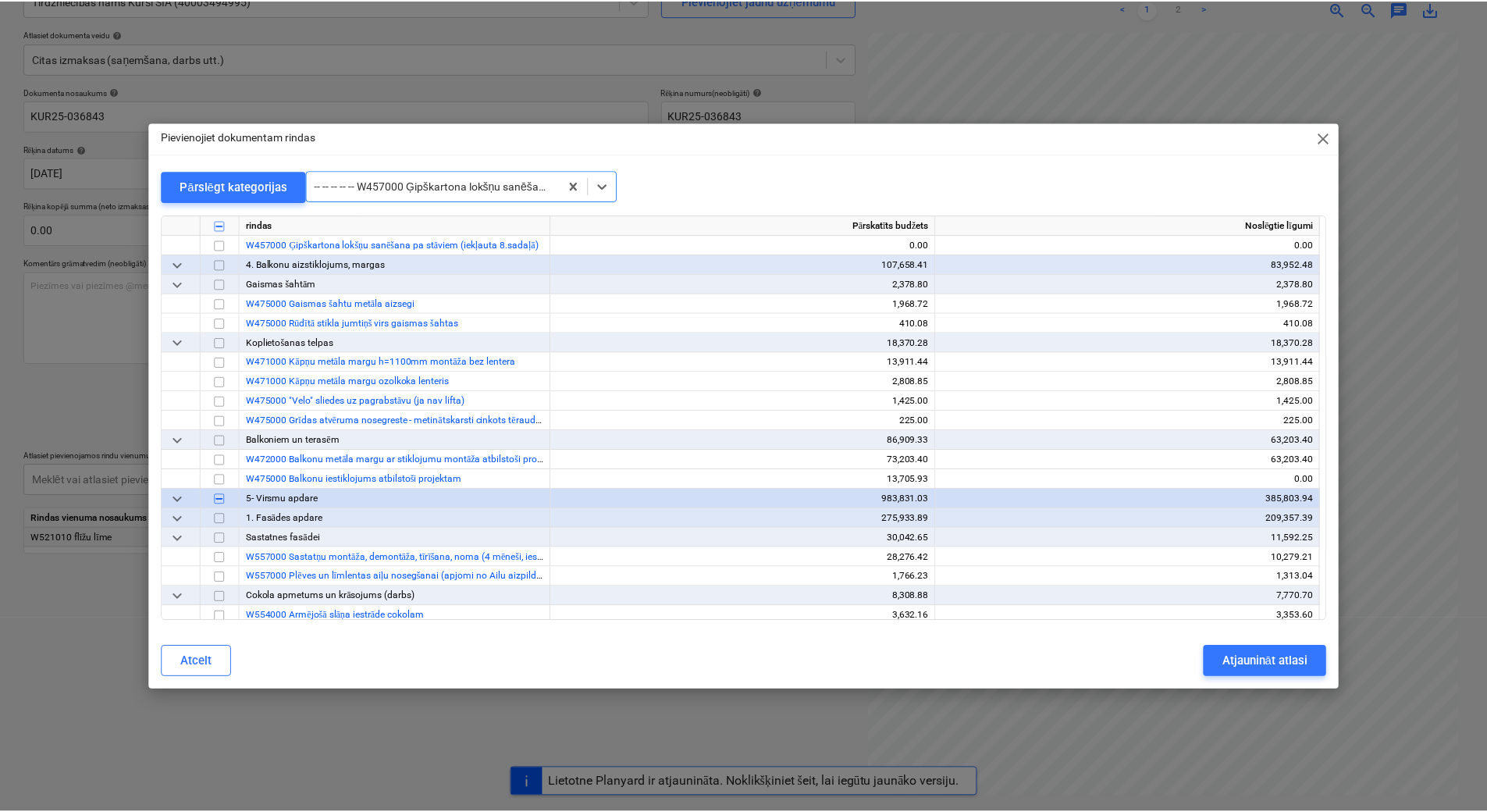
scroll to position [19080, 0]
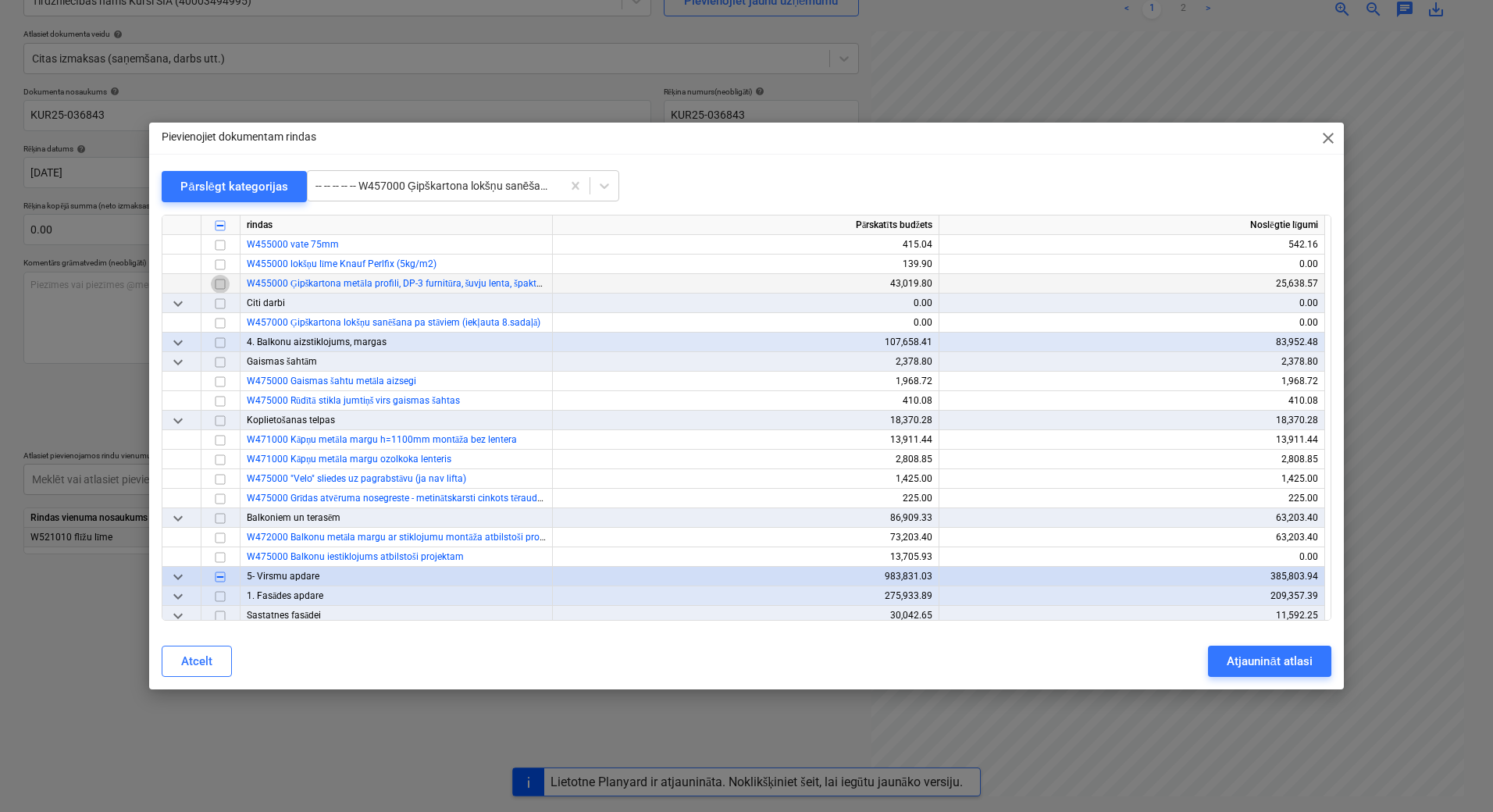
click at [226, 285] on input "checkbox" at bounding box center [220, 284] width 19 height 19
click at [1272, 662] on div "Atjaunināt atlasi" at bounding box center [1269, 661] width 85 height 20
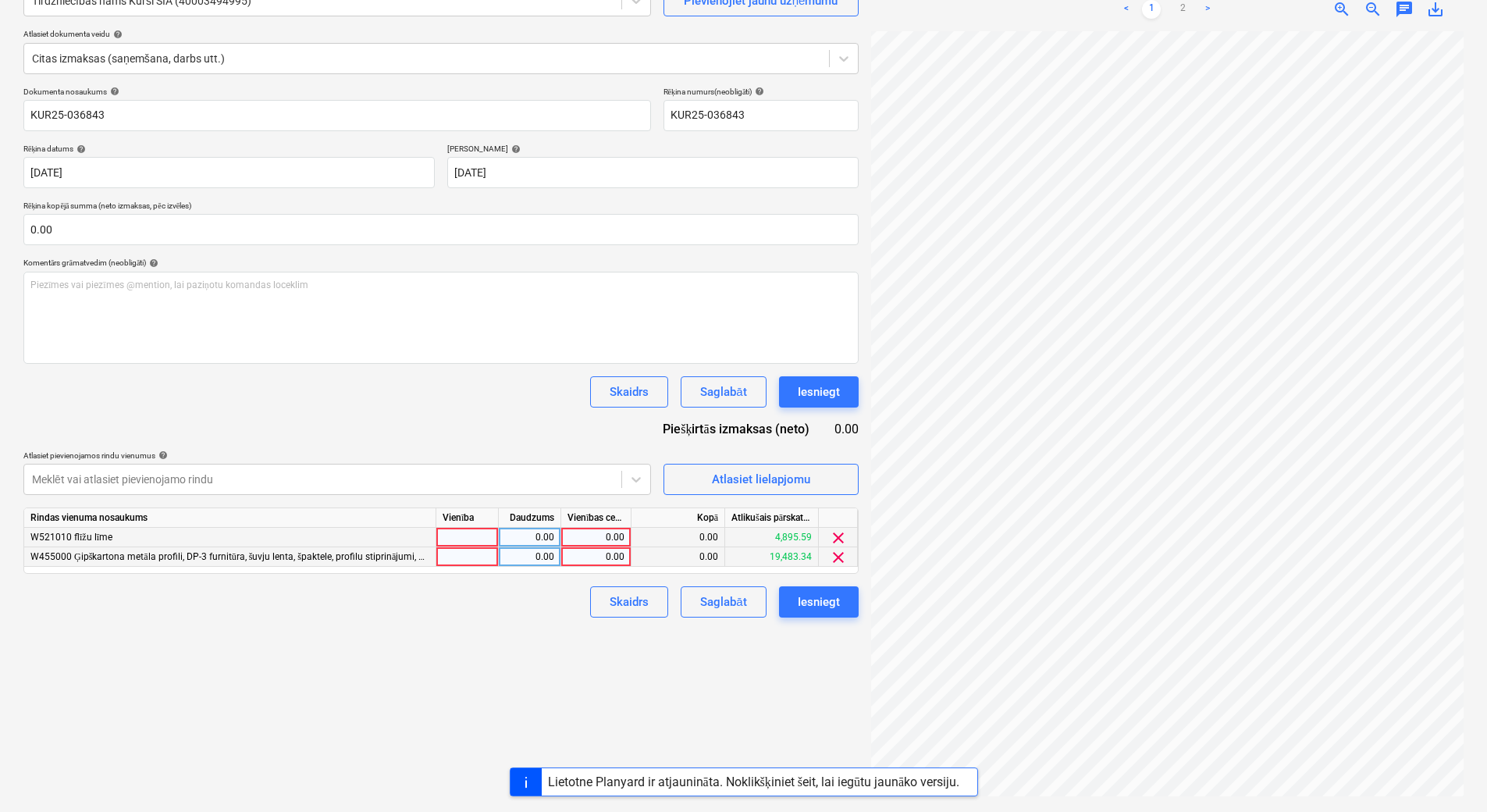
click at [604, 558] on div "0.00" at bounding box center [596, 557] width 57 height 20
type input "134.55"
click at [590, 535] on div "0.00" at bounding box center [596, 537] width 57 height 20
click at [1185, 5] on div "Pārāk daudz pieprasījumu, vēlāk mēģiniet vēlreiz" at bounding box center [1226, 16] width 274 height 31
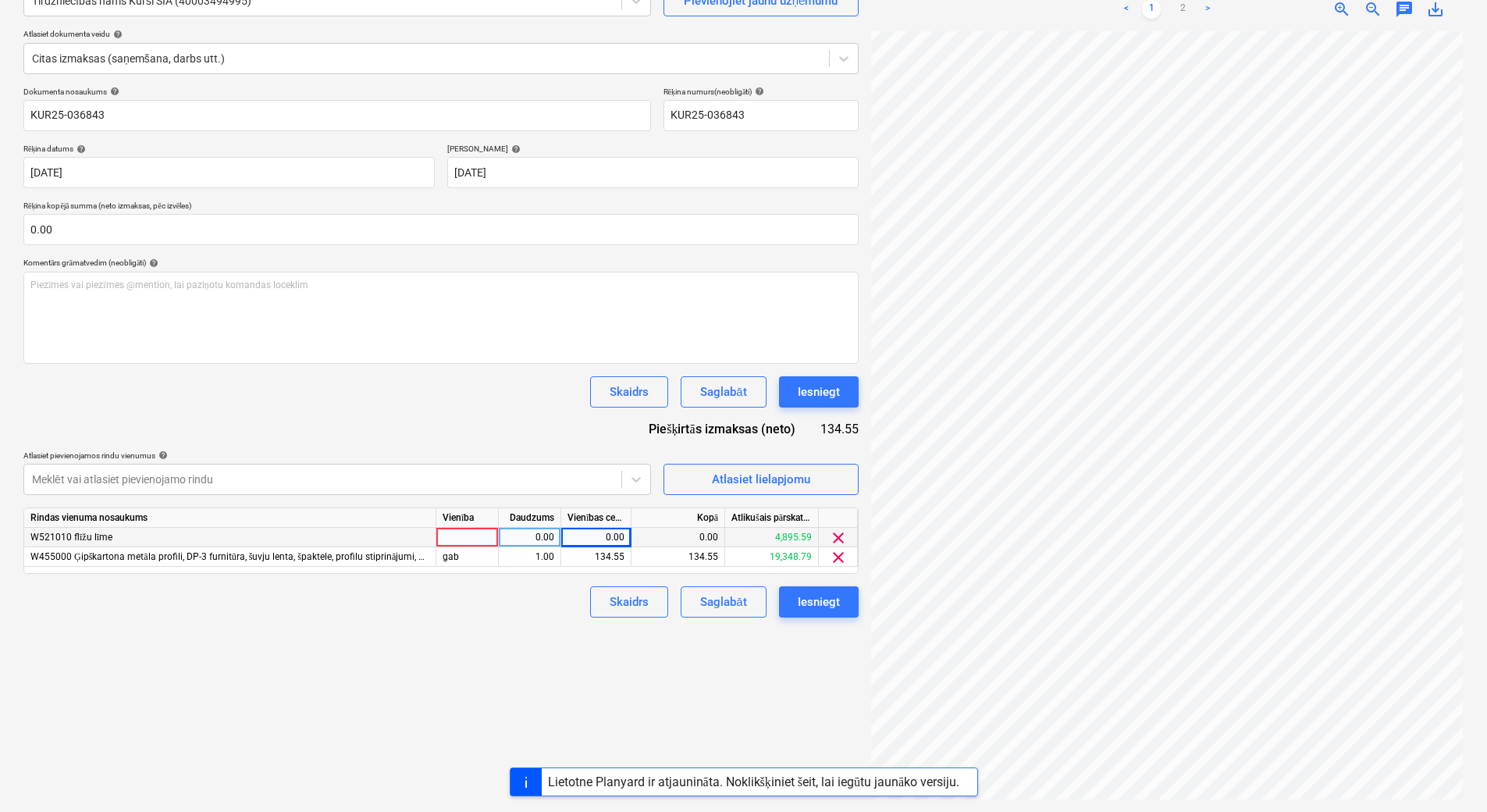
click at [1184, 6] on div "Pārāk daudz pieprasījumu, vēlāk mēģiniet vēlreiz" at bounding box center [1226, 16] width 274 height 31
click at [1209, 7] on div "Pārāk daudz pieprasījumu, vēlāk mēģiniet vēlreiz" at bounding box center [1226, 16] width 261 height 19
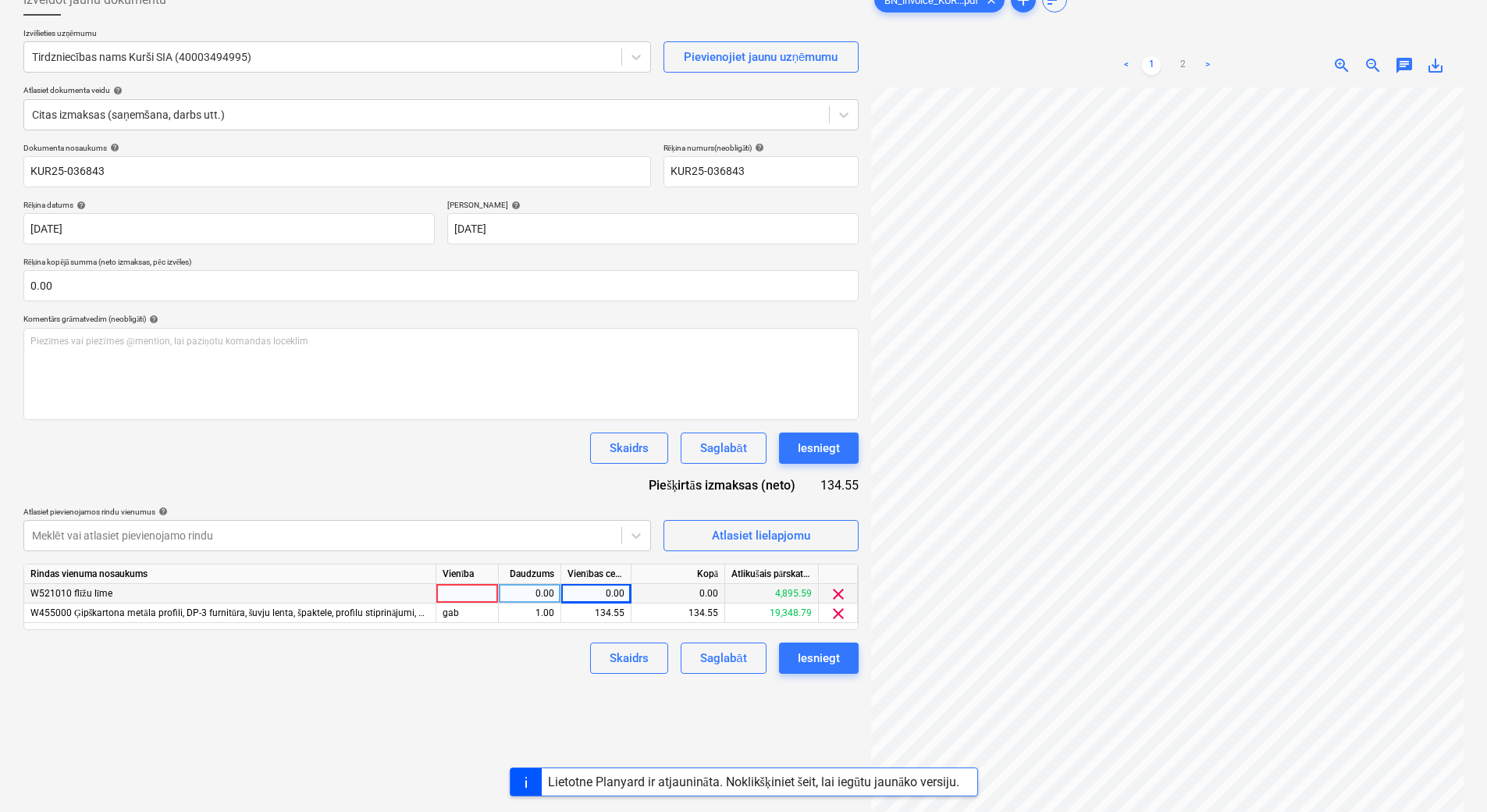
scroll to position [156, 0]
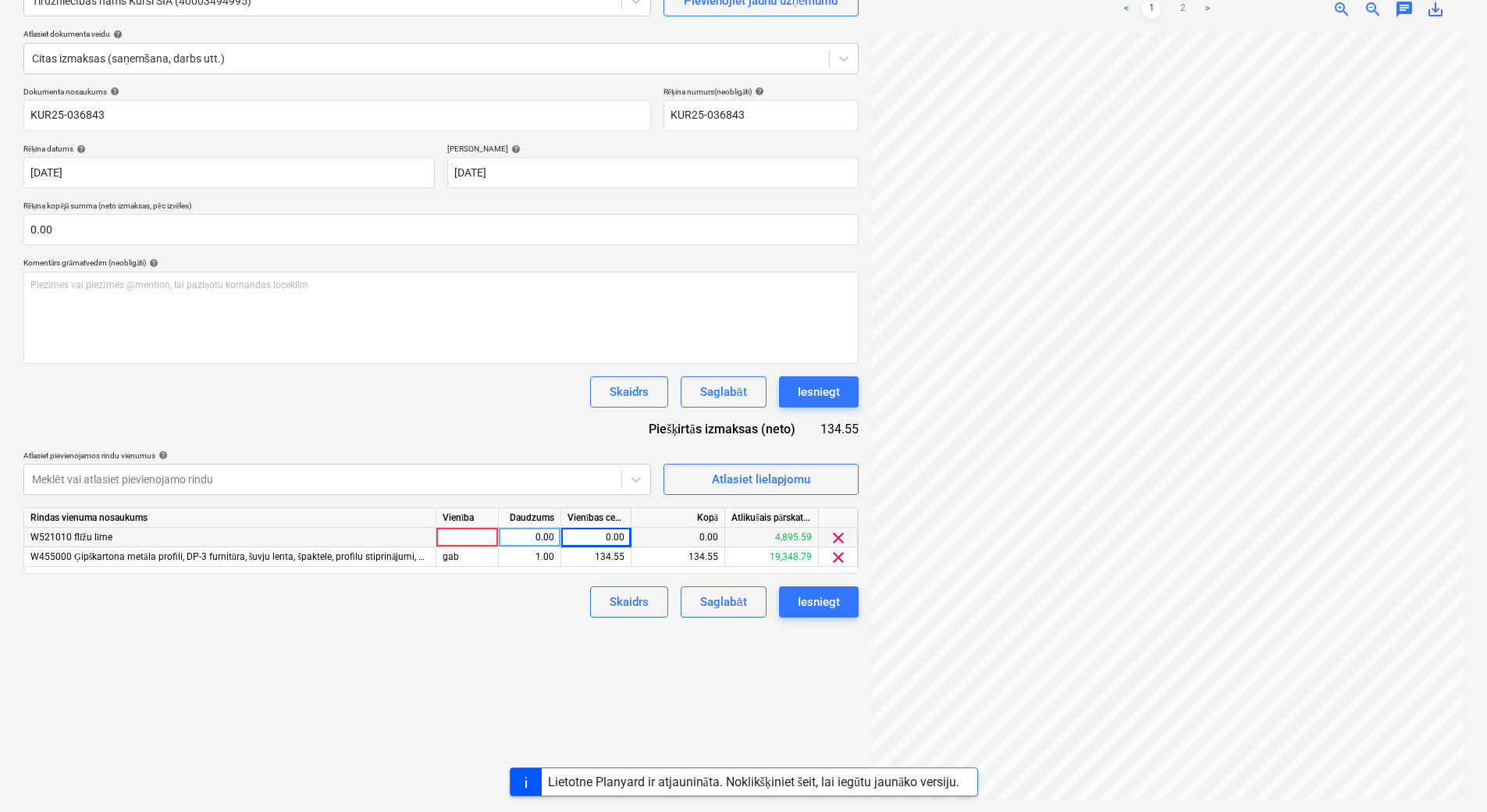
click at [1208, 6] on div "Pārāk daudz pieprasījumu, vēlāk mēģiniet vēlreiz" at bounding box center [1226, 16] width 274 height 31
click at [1208, 9] on div "Pārāk daudz pieprasījumu, vēlāk mēģiniet vēlreiz" at bounding box center [1226, 16] width 261 height 19
click at [1183, 6] on div "Pārāk daudz pieprasījumu, vēlāk mēģiniet vēlreiz" at bounding box center [1226, 16] width 274 height 31
click at [1150, 4] on div "Pārāk daudz pieprasījumu, vēlāk mēģiniet vēlreiz" at bounding box center [1226, 16] width 274 height 31
click at [1183, 7] on div "Pārāk daudz pieprasījumu, vēlāk mēģiniet vēlreiz" at bounding box center [1226, 16] width 261 height 19
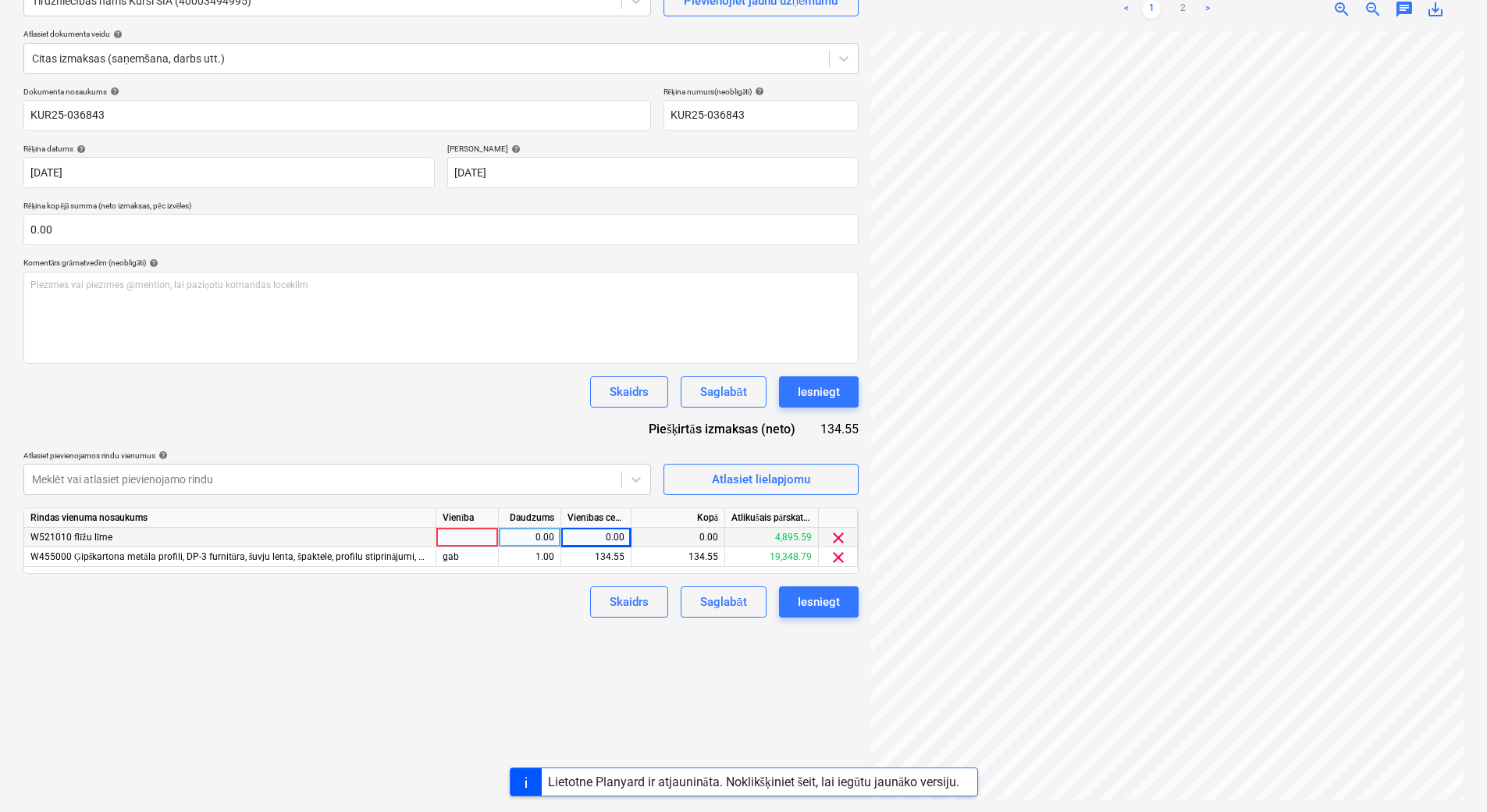
click at [1184, 9] on div "Pārāk daudz pieprasījumu, vēlāk mēģiniet vēlreiz" at bounding box center [1226, 16] width 261 height 19
click at [1211, 4] on div "Pārāk daudz pieprasījumu, vēlāk mēģiniet vēlreiz" at bounding box center [1226, 16] width 274 height 31
click at [716, 606] on div "Saglabāt" at bounding box center [723, 601] width 46 height 20
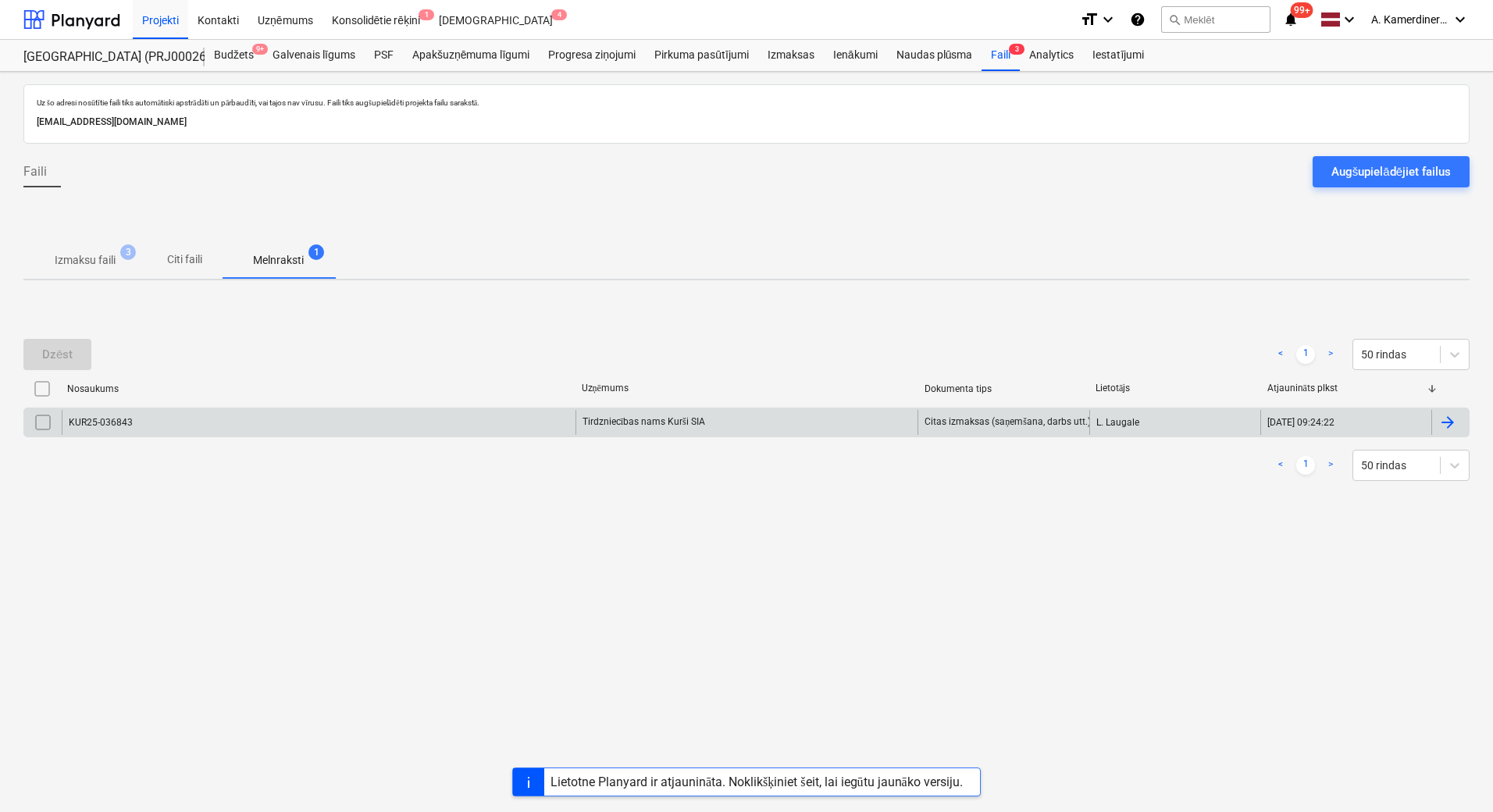
click at [350, 425] on div "KUR25-036843" at bounding box center [318, 422] width 514 height 25
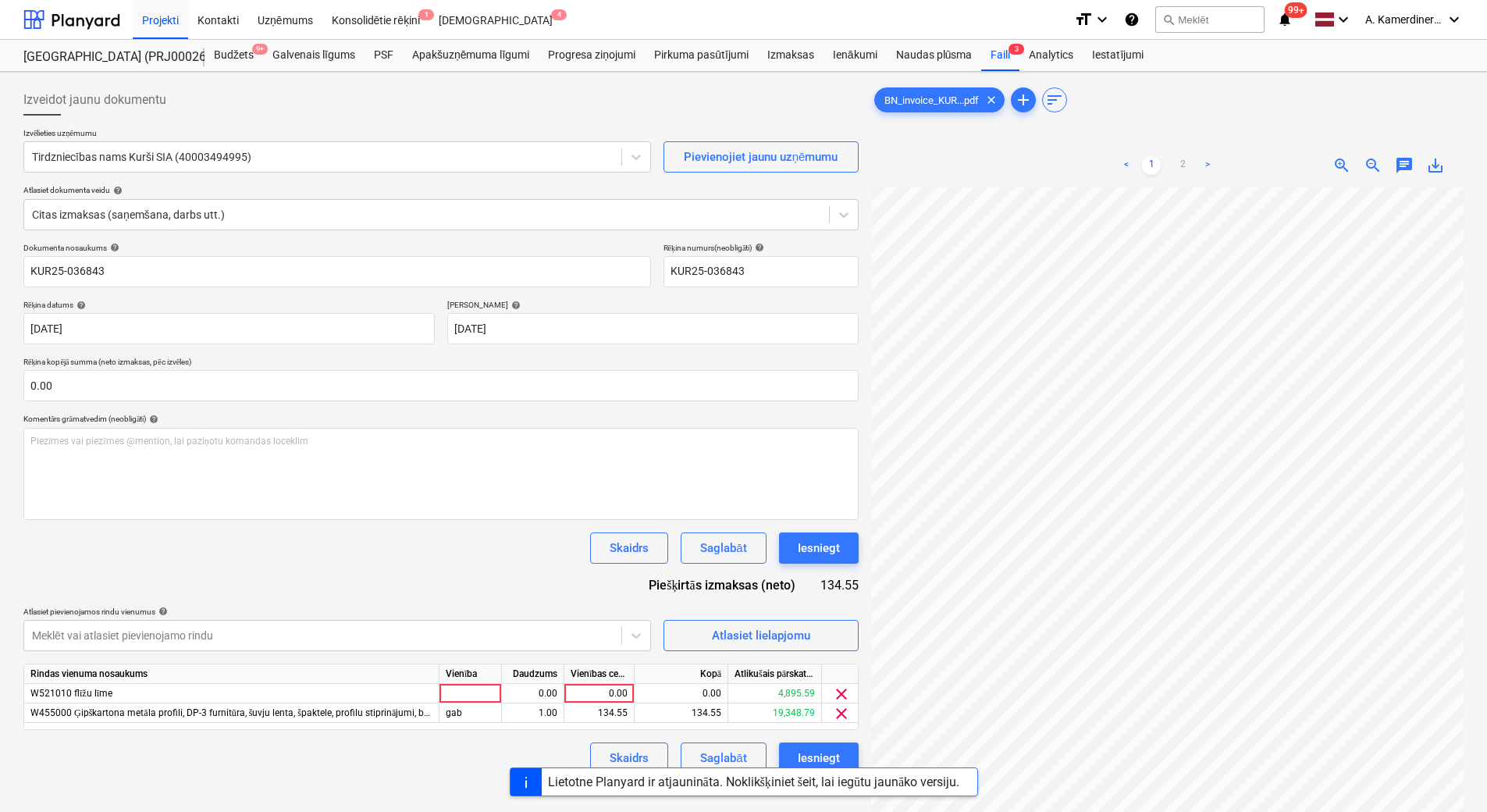
click at [1181, 163] on link "2" at bounding box center [1183, 165] width 19 height 19
click at [107, 388] on input "text" at bounding box center [441, 385] width 836 height 31
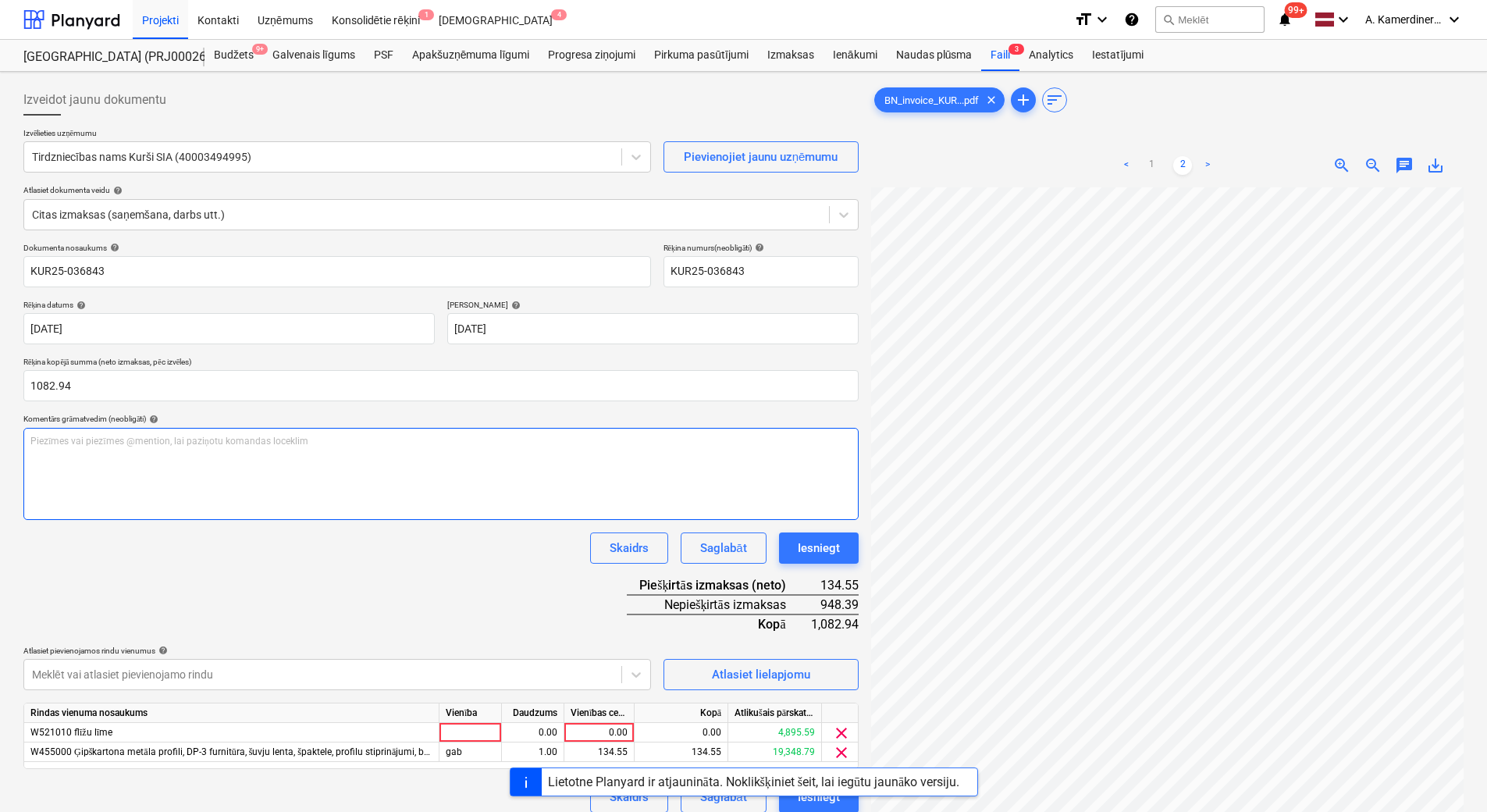
type input "1,082.94"
click at [100, 467] on div "Piezīmes vai piezīmes @mention, lai paziņotu komandas loceklim ﻿" at bounding box center [441, 474] width 836 height 92
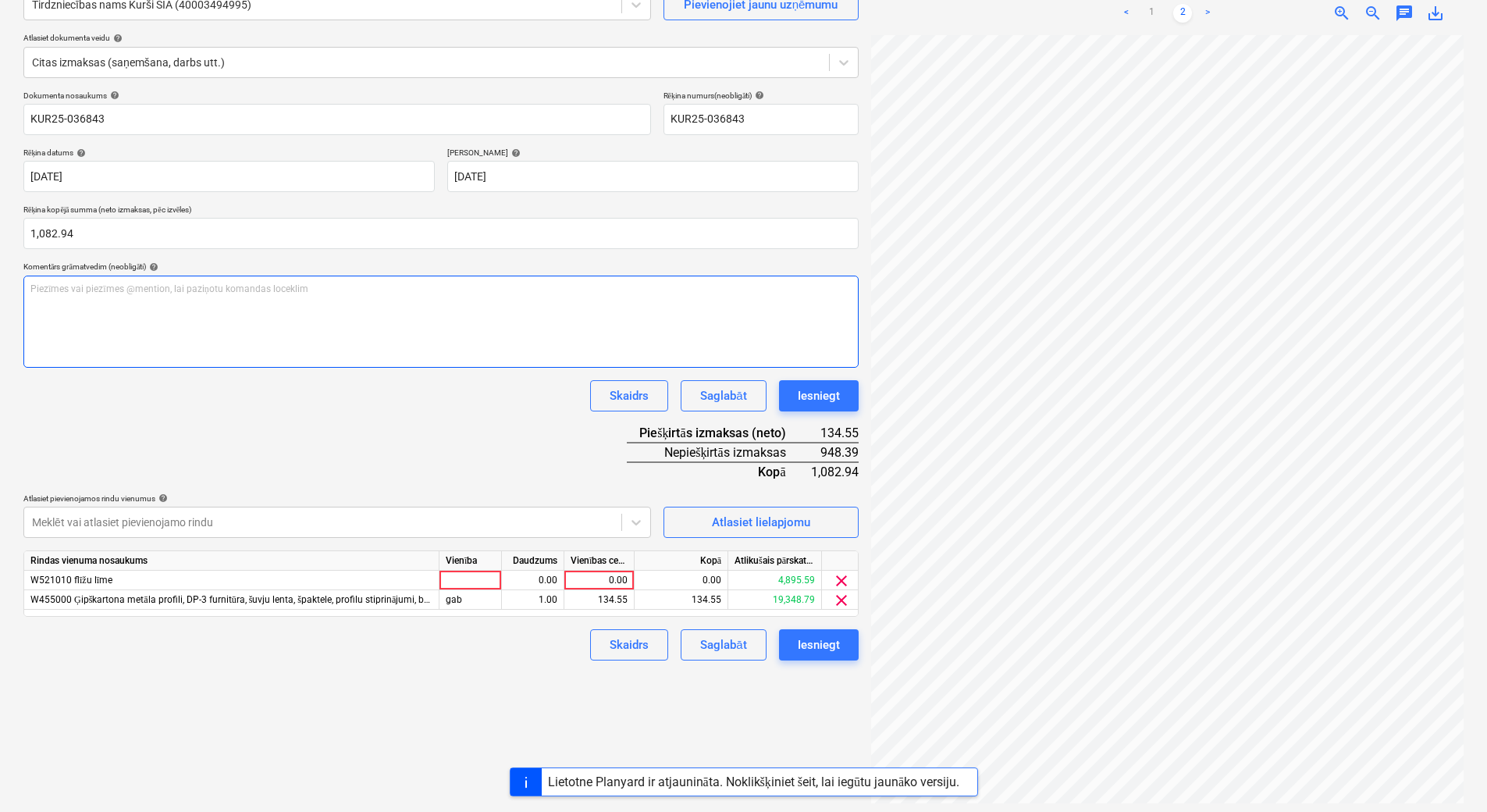
scroll to position [156, 0]
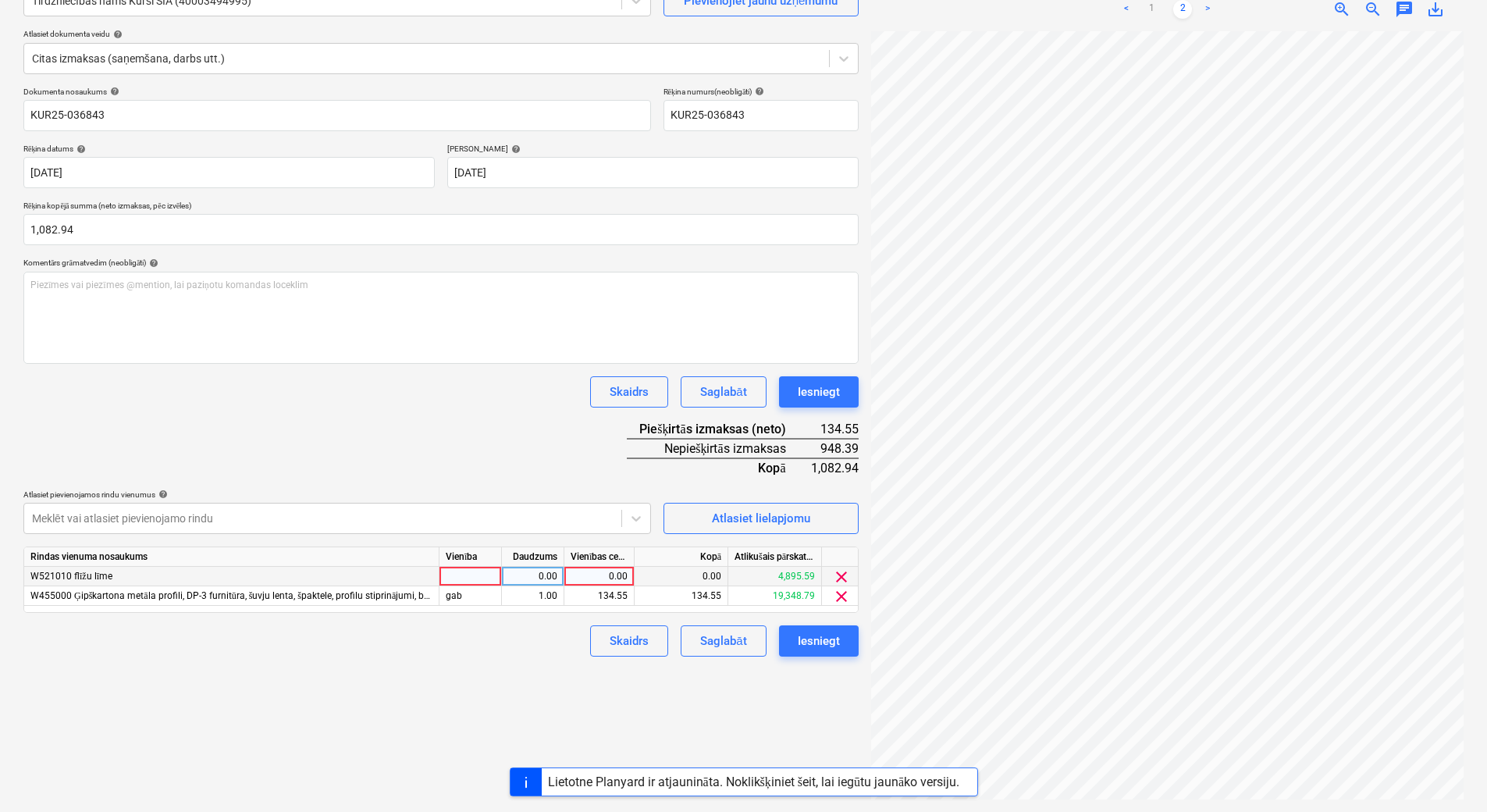
click at [606, 574] on div "0.00" at bounding box center [599, 576] width 57 height 20
type input "948.39"
click at [539, 575] on div "1.00" at bounding box center [533, 576] width 49 height 20
click at [848, 385] on button "Iesniegt" at bounding box center [819, 392] width 80 height 31
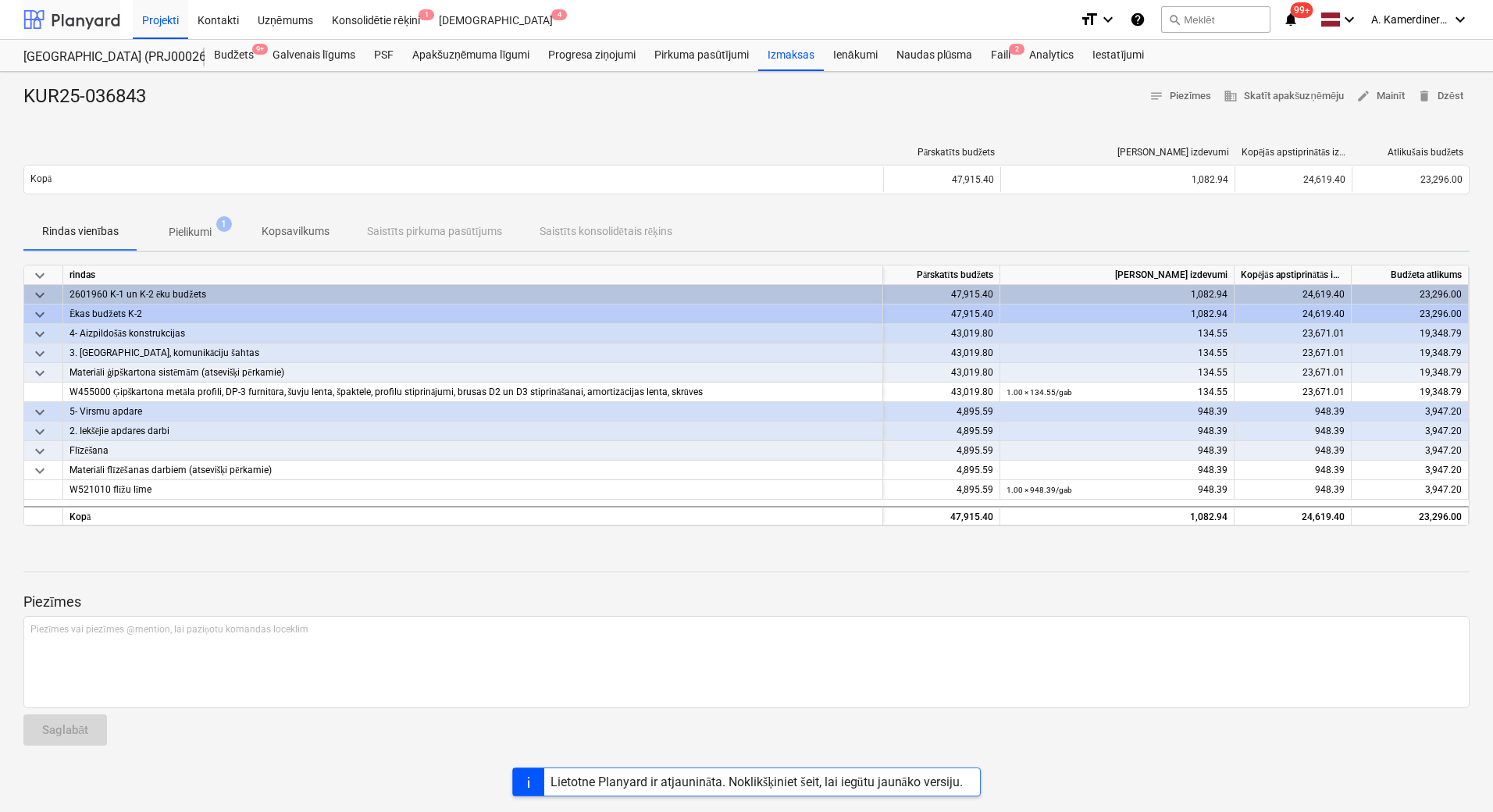
drag, startPoint x: 66, startPoint y: 3, endPoint x: 64, endPoint y: 13, distance: 10.2
click at [66, 3] on div at bounding box center [72, 19] width 97 height 39
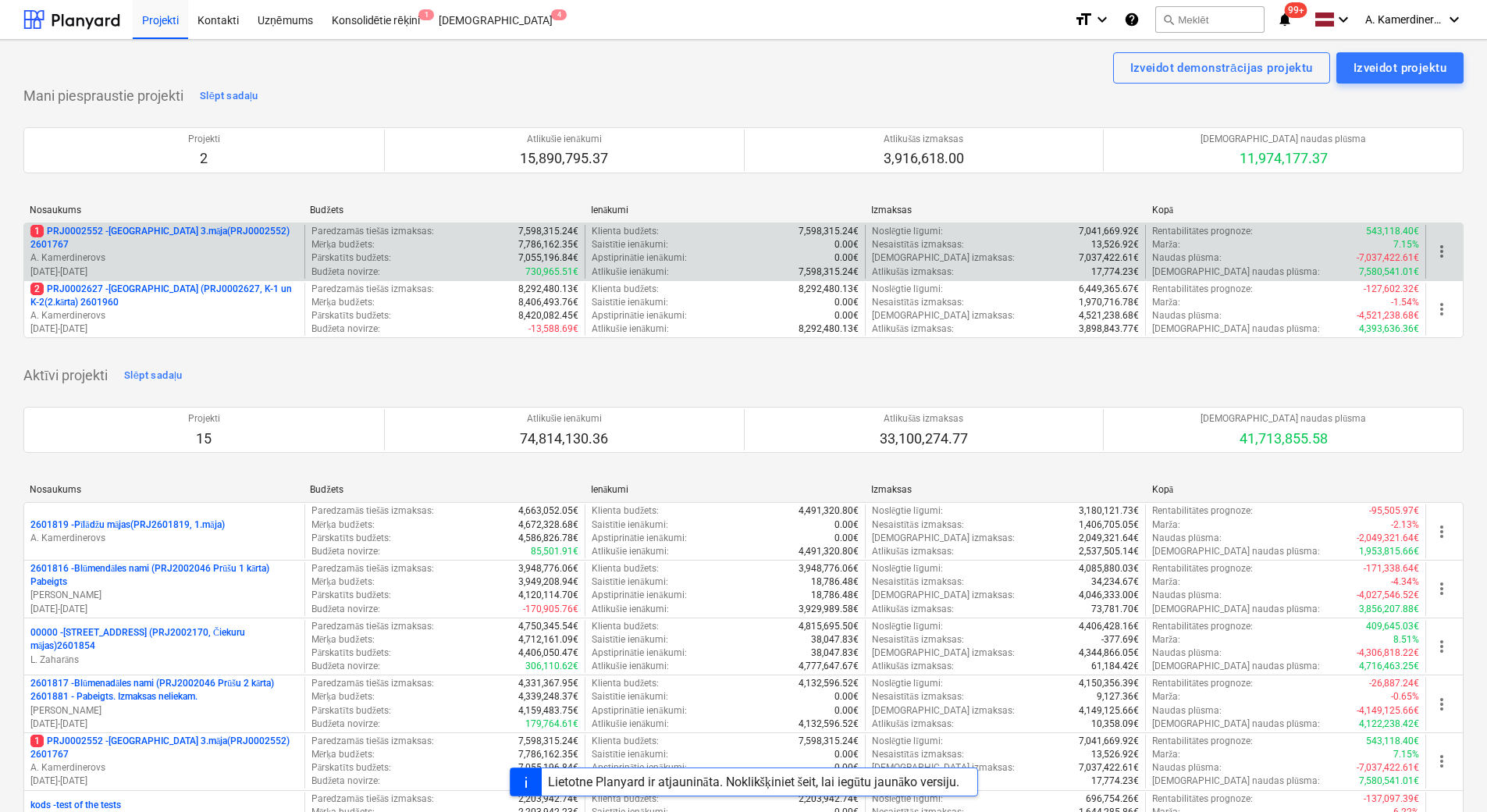
click at [125, 251] on p "A. Kamerdinerovs" at bounding box center [164, 257] width 268 height 13
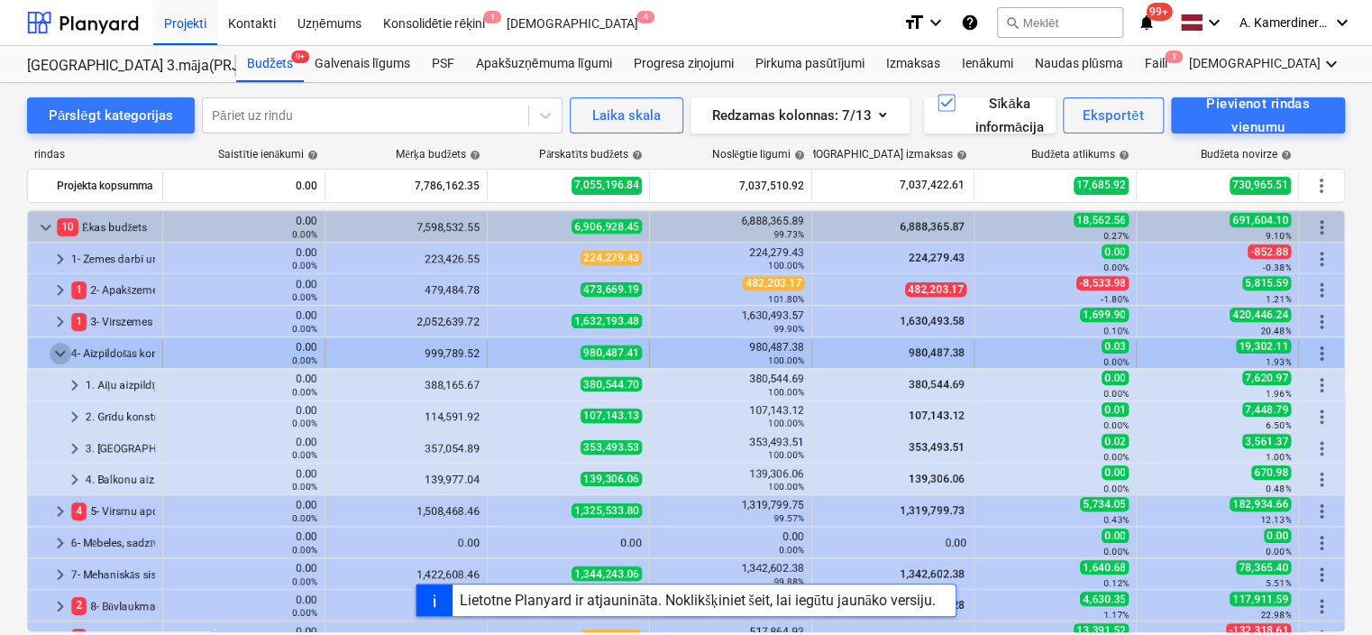
click at [58, 350] on span "keyboard_arrow_down" at bounding box center [61, 354] width 22 height 22
